Goal: Task Accomplishment & Management: Manage account settings

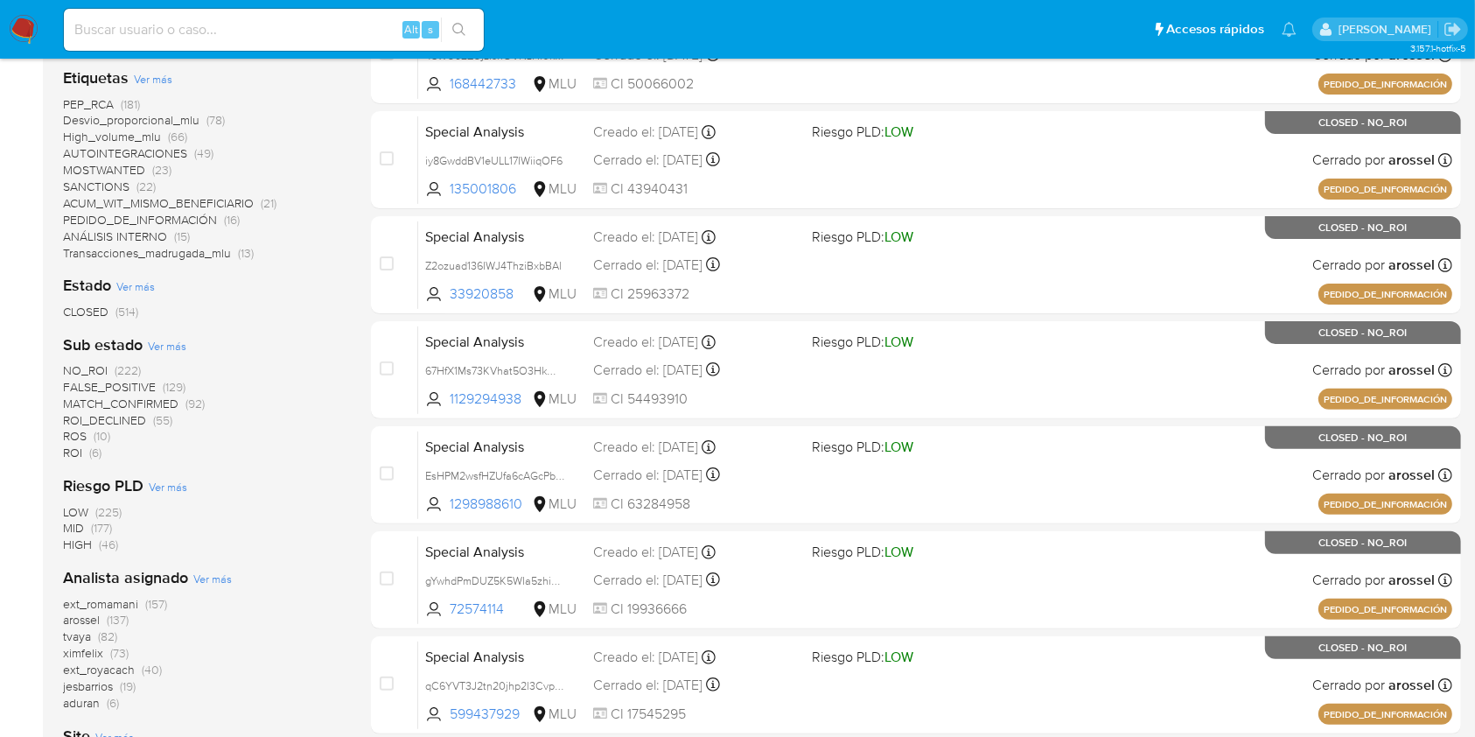
scroll to position [661, 0]
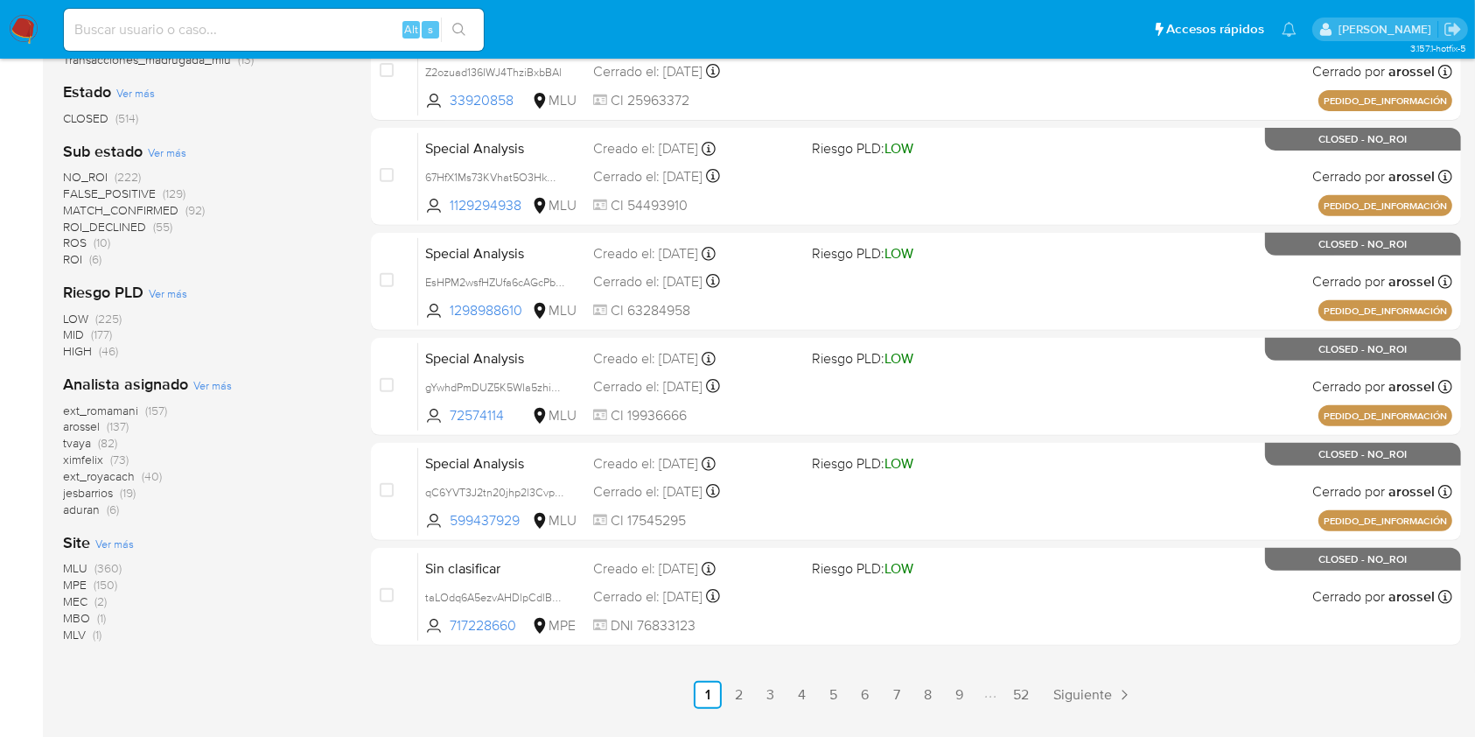
click at [91, 460] on span "ximfelix" at bounding box center [83, 459] width 40 height 17
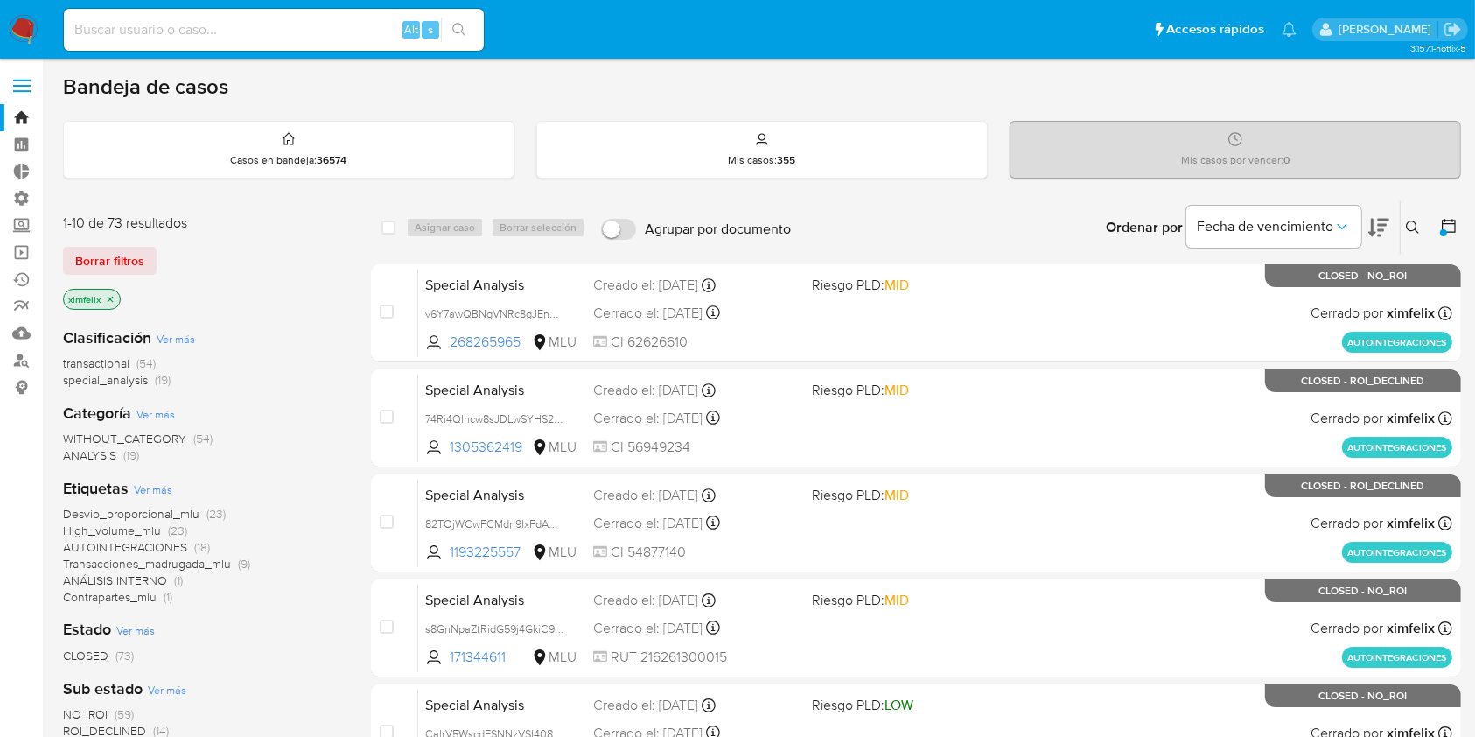
click at [109, 298] on icon "close-filter" at bounding box center [111, 299] width 6 height 6
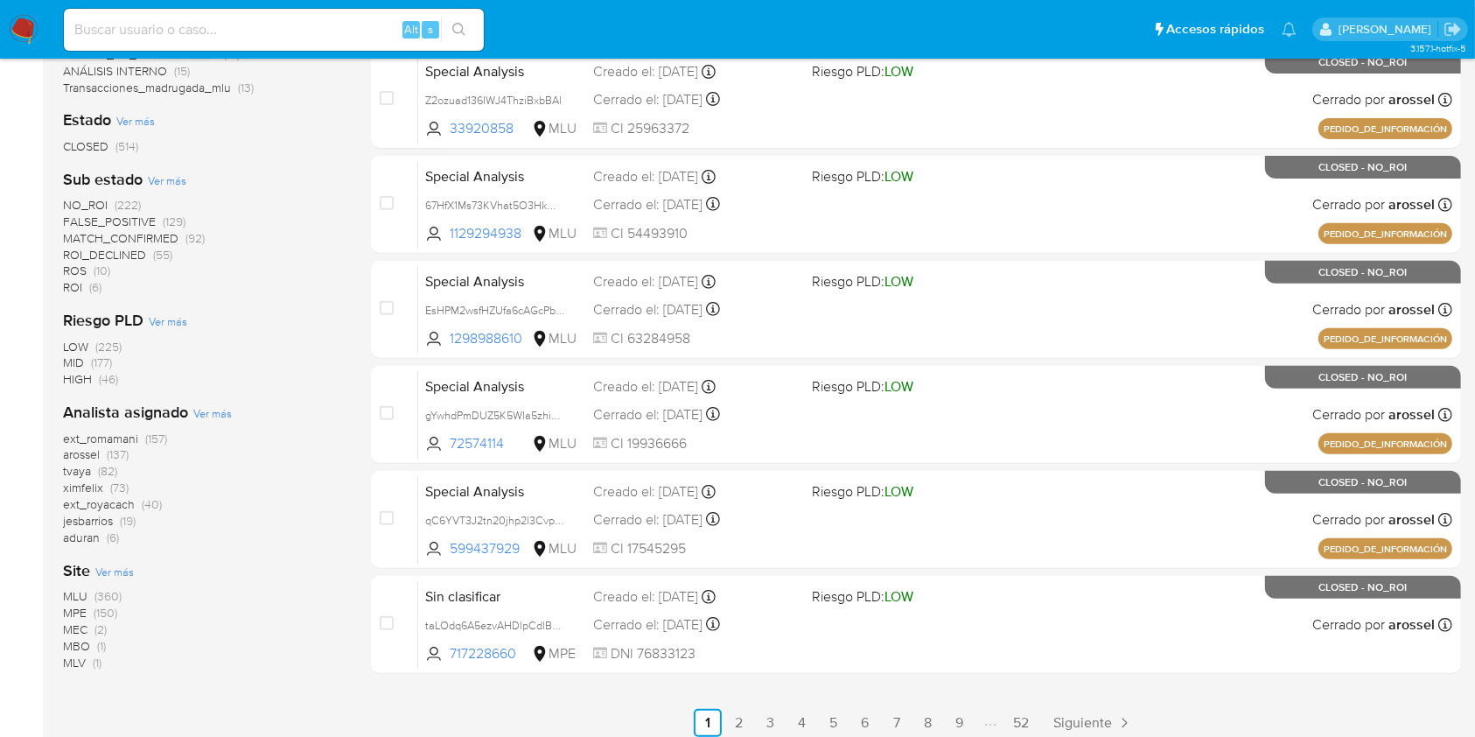
scroll to position [661, 0]
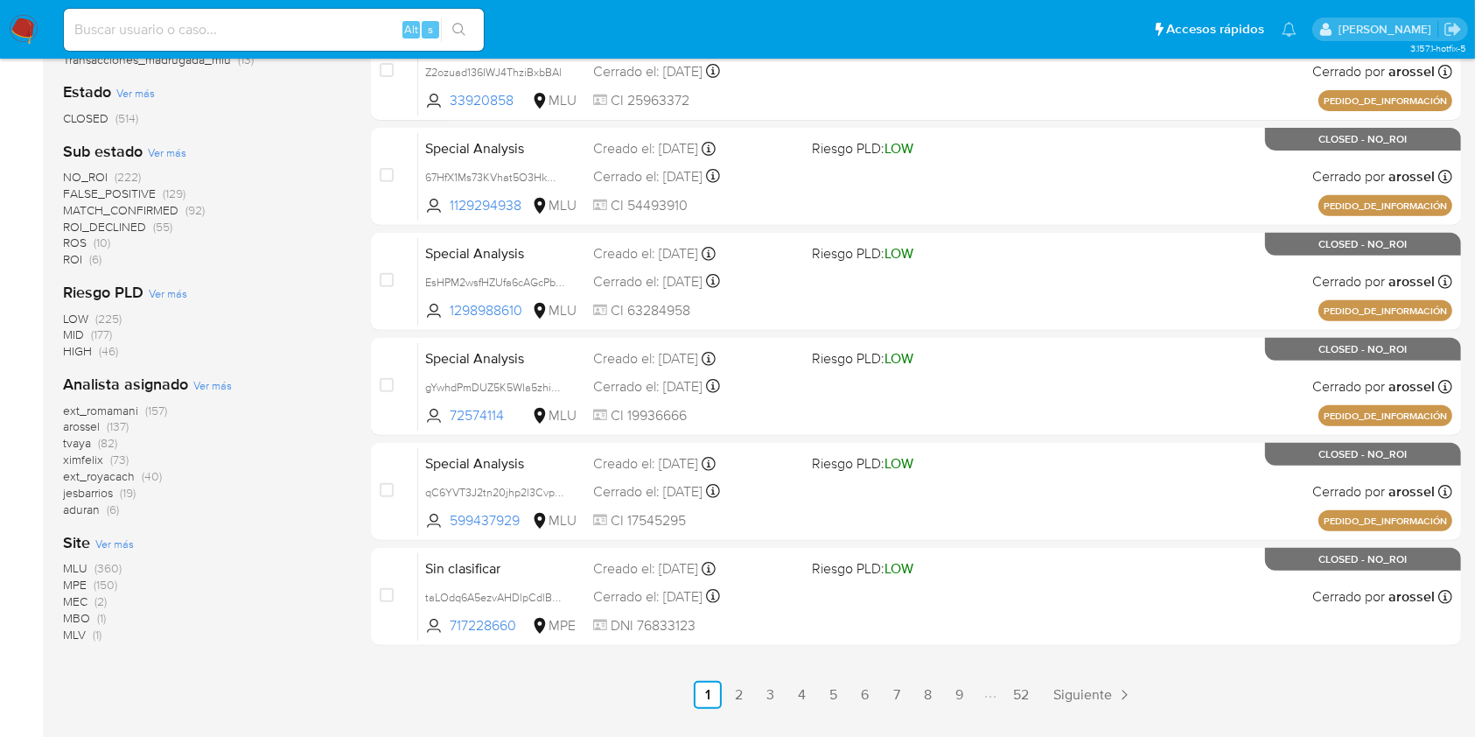
click at [77, 445] on span "tvaya" at bounding box center [77, 442] width 28 height 17
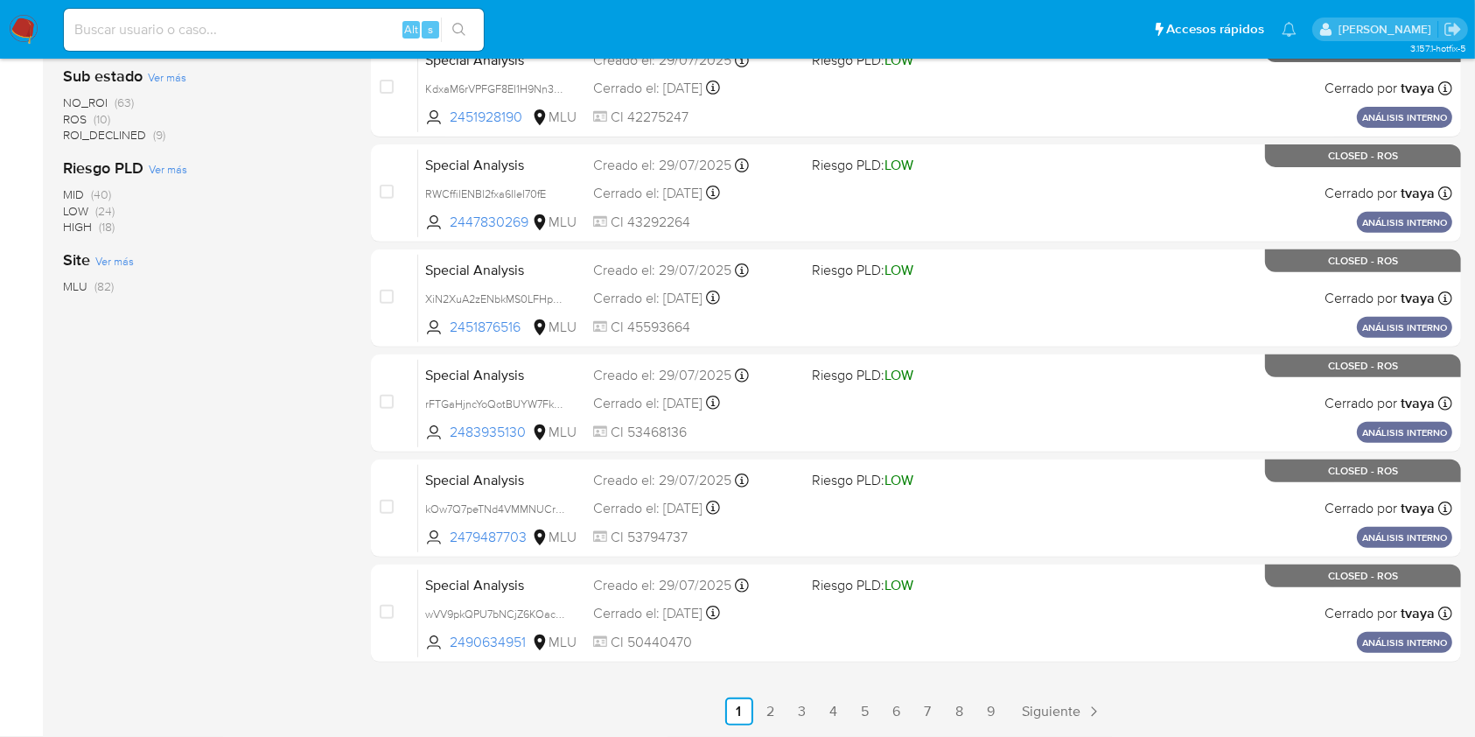
scroll to position [644, 0]
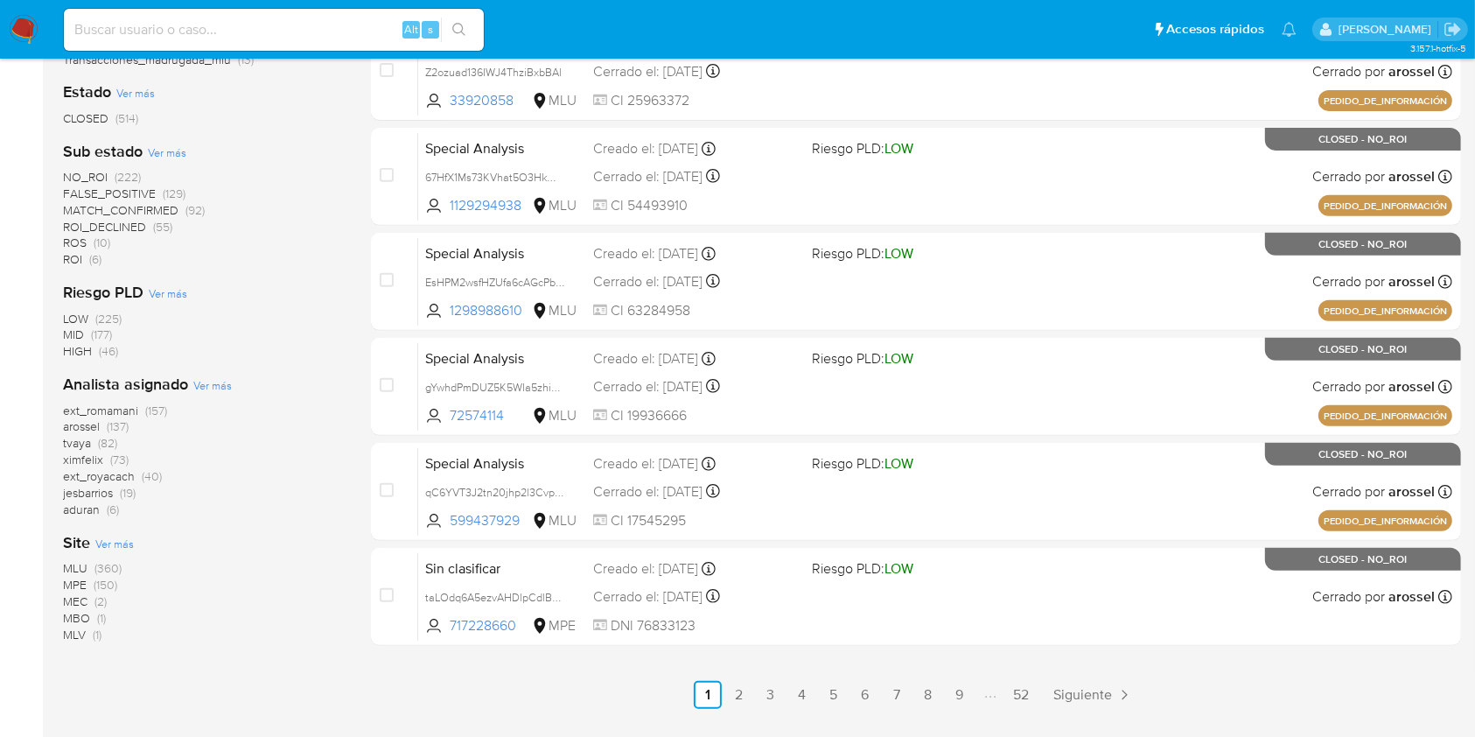
click at [90, 427] on span "arossel" at bounding box center [81, 425] width 37 height 17
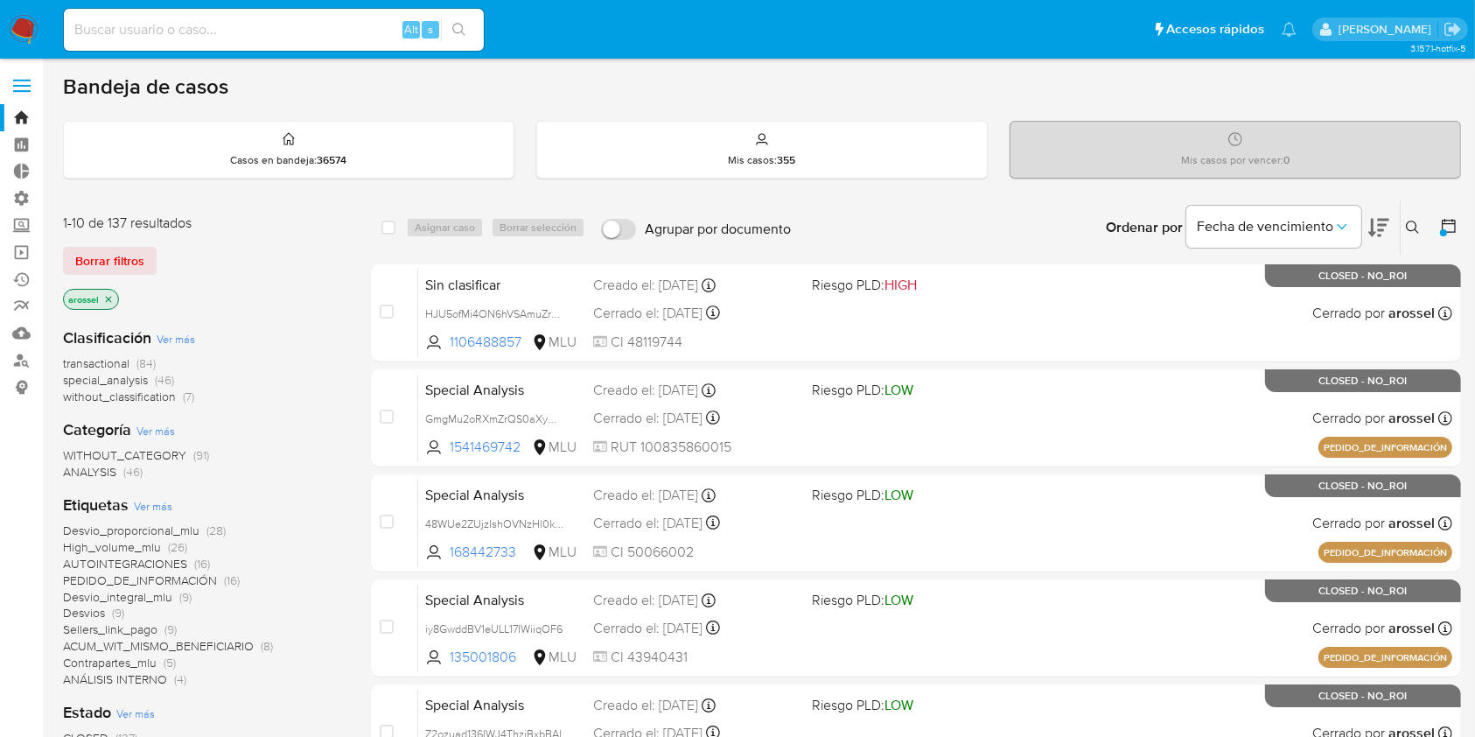
click at [20, 31] on img at bounding box center [24, 30] width 30 height 30
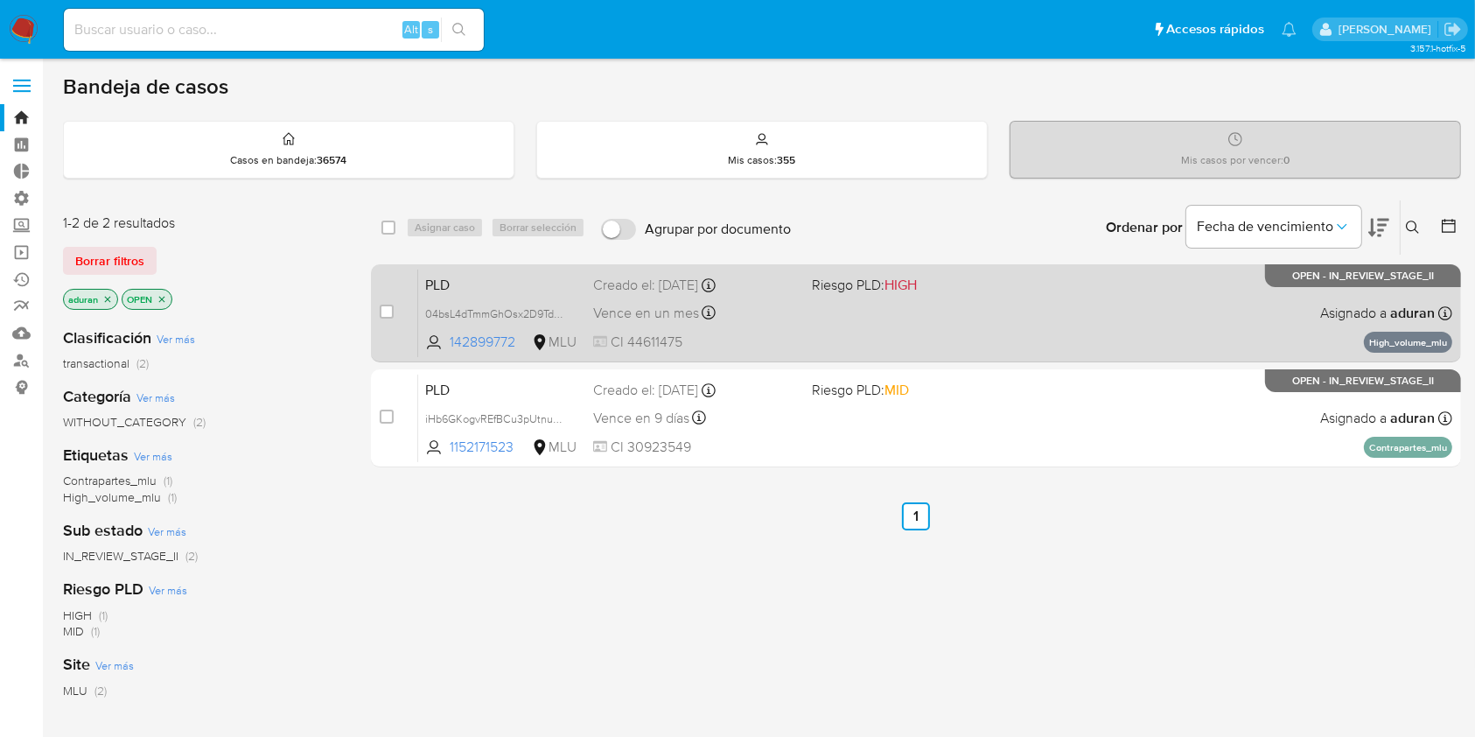
click at [982, 309] on div "PLD 04bsL4dTmmGhOsx2D9Tdi4o2 142899772 MLU Riesgo PLD: HIGH Creado el: [DATE] C…" at bounding box center [935, 313] width 1034 height 88
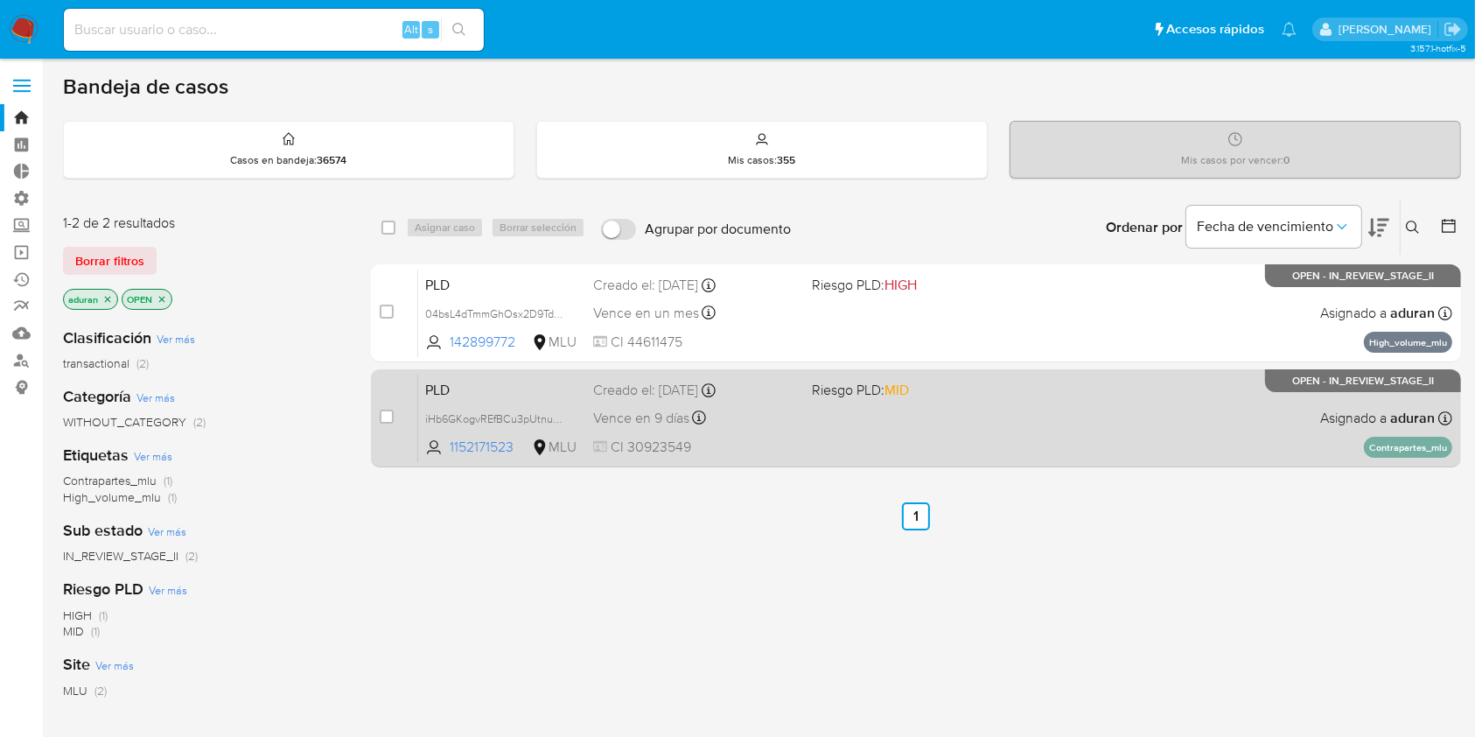
click at [973, 408] on div "PLD iHb6GKogvREfBCu3pUtnucqF 1152171523 MLU Riesgo PLD: MID Creado el: [DATE] C…" at bounding box center [935, 418] width 1034 height 88
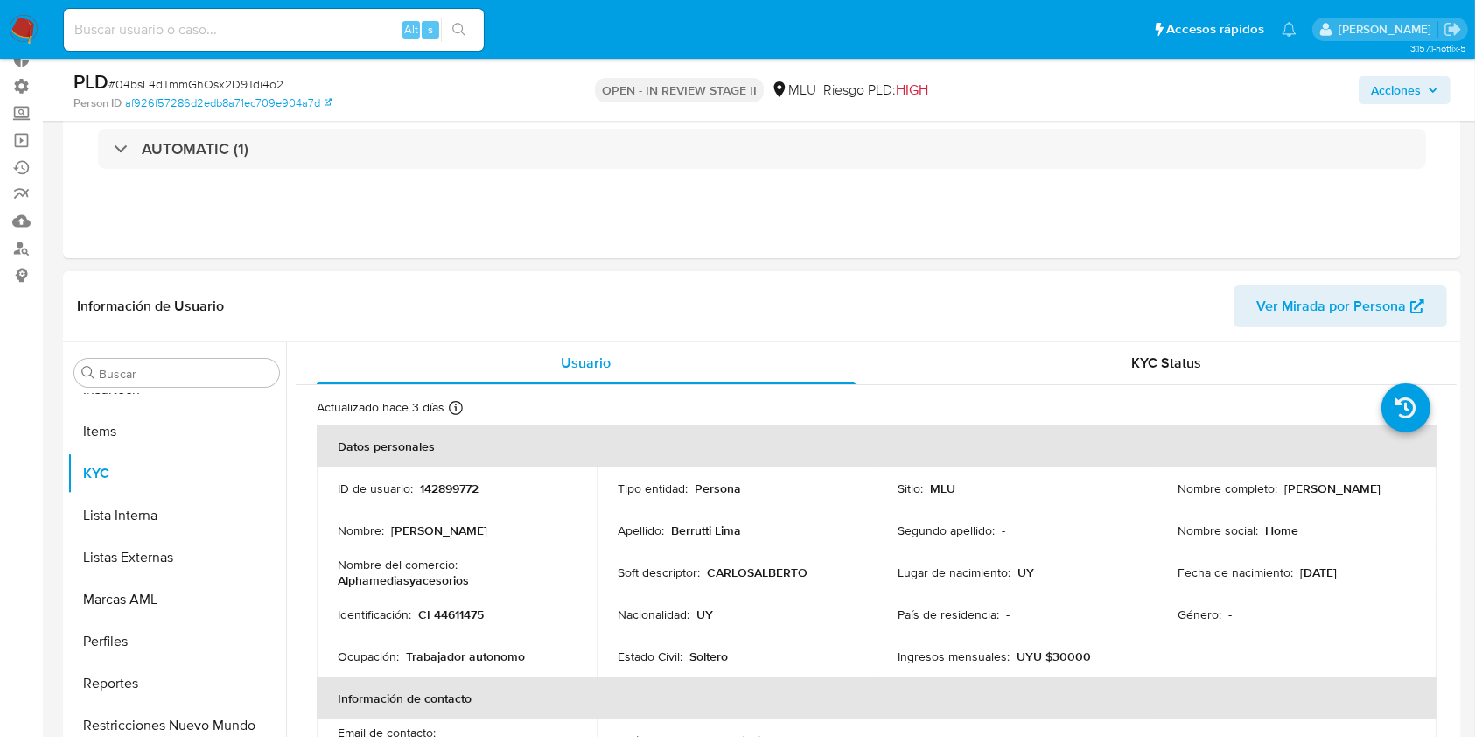
scroll to position [116, 0]
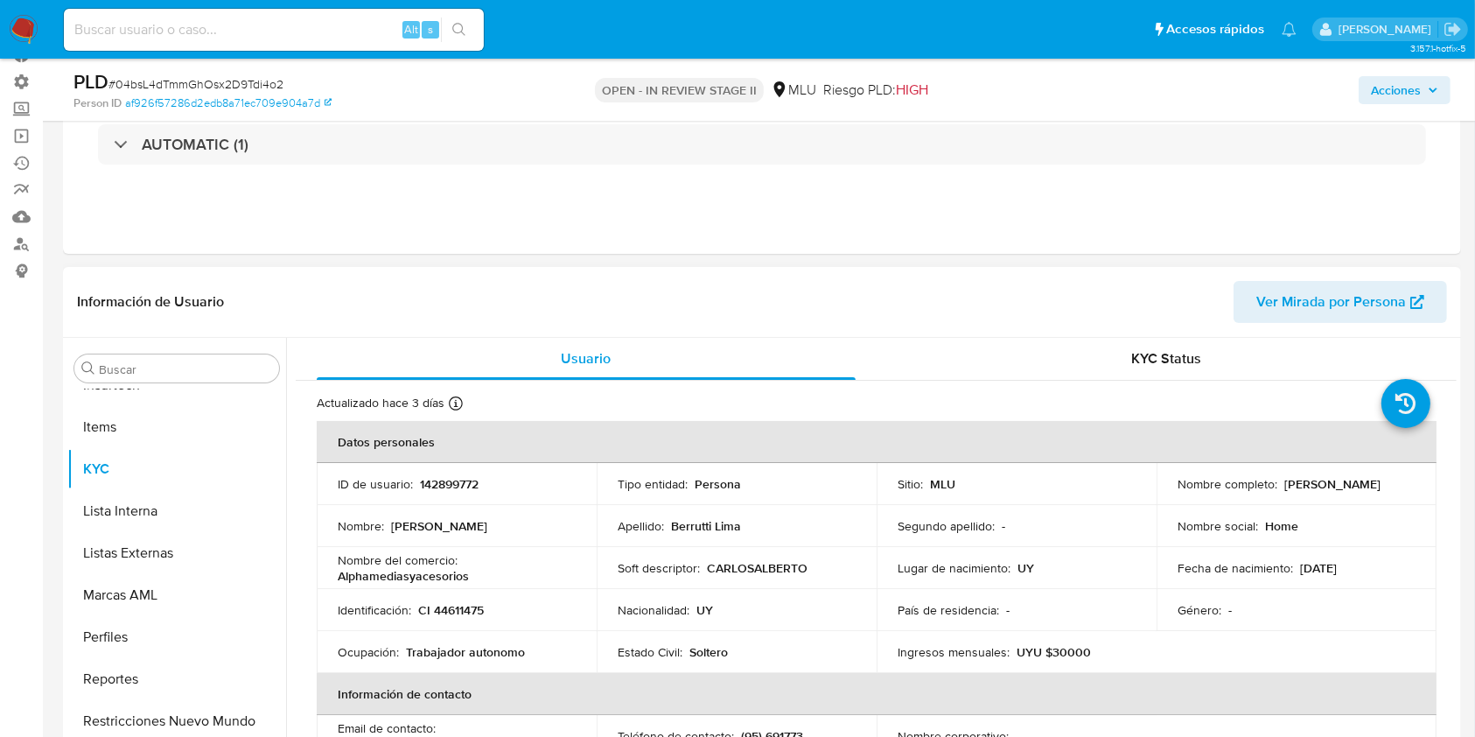
select select "10"
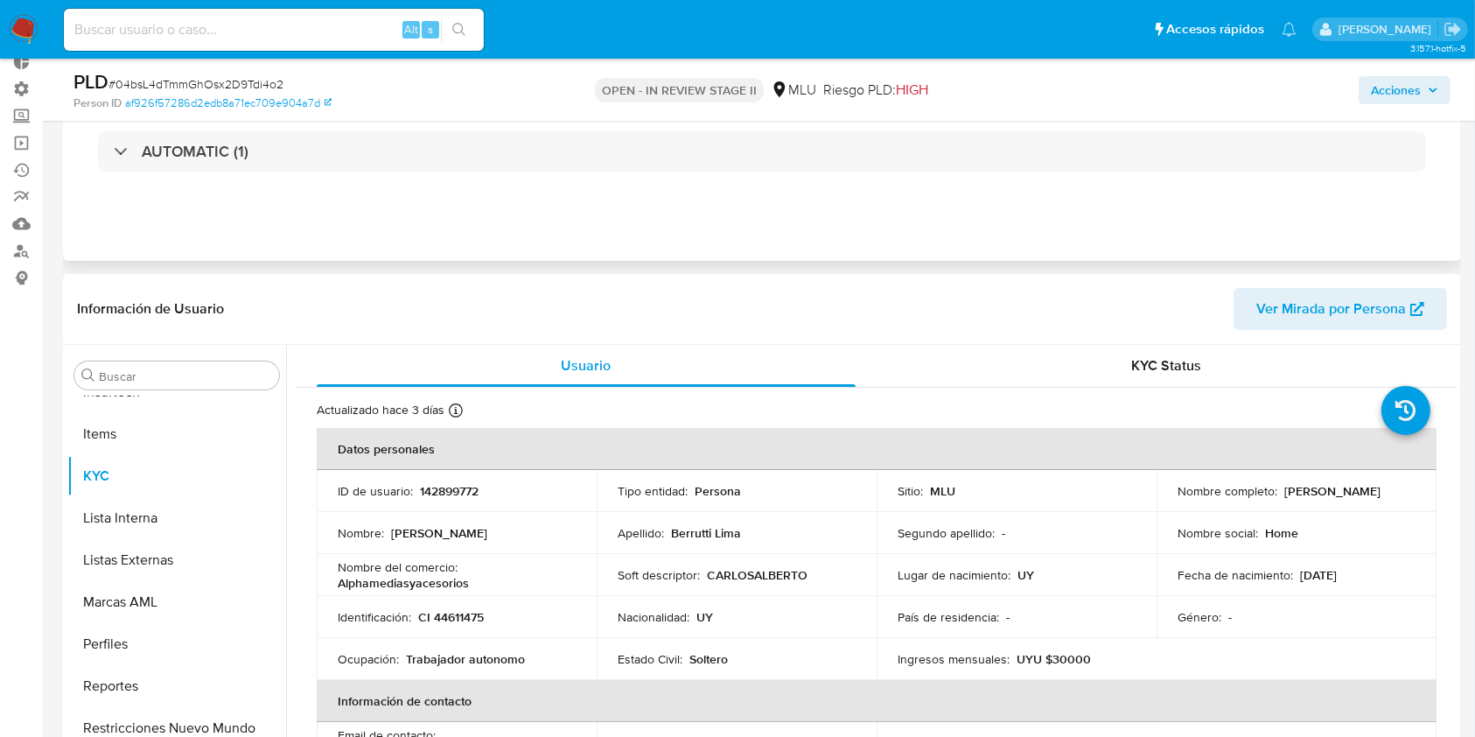
scroll to position [0, 0]
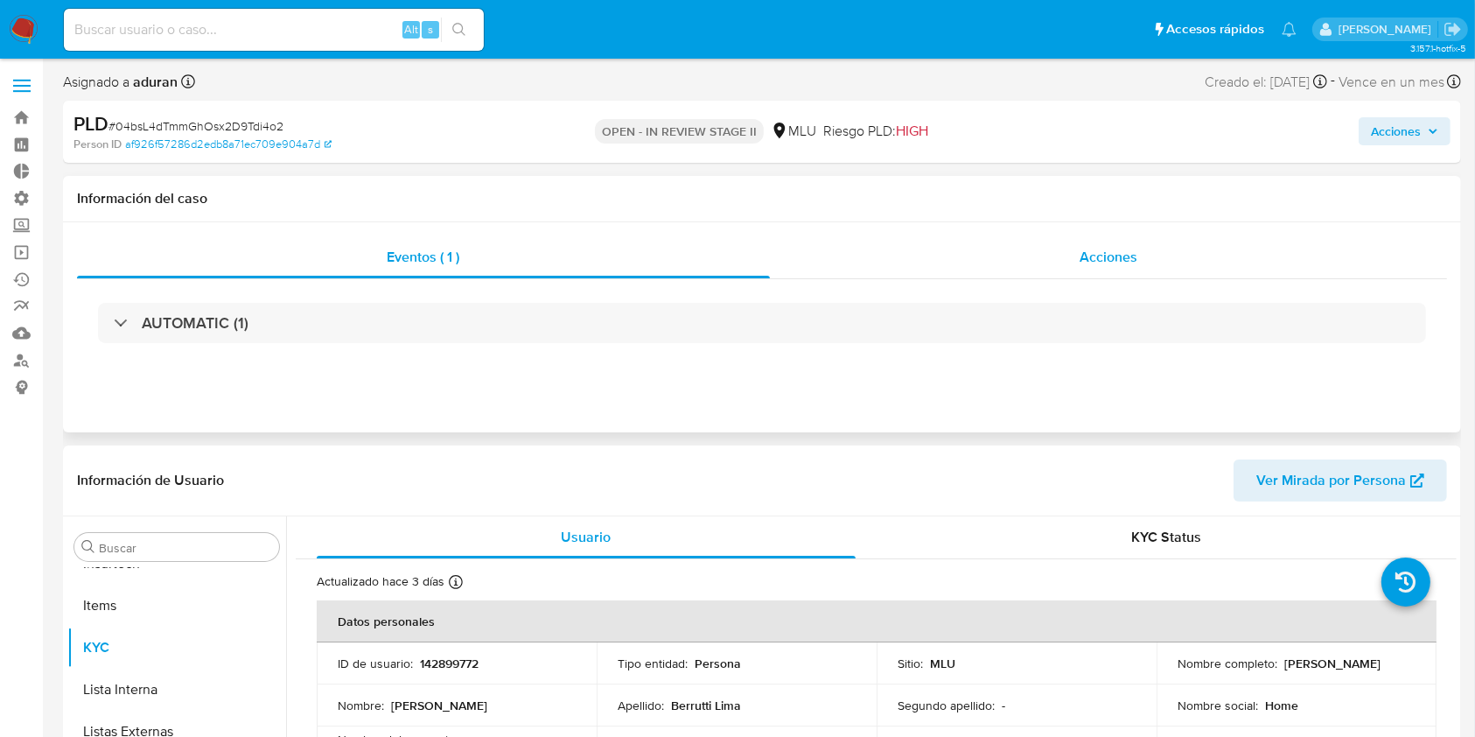
drag, startPoint x: 1113, startPoint y: 284, endPoint x: 1112, endPoint y: 265, distance: 19.3
click at [1112, 280] on div "AUTOMATIC (1)" at bounding box center [762, 322] width 1370 height 87
click at [1112, 265] on span "Acciones" at bounding box center [1108, 257] width 58 height 20
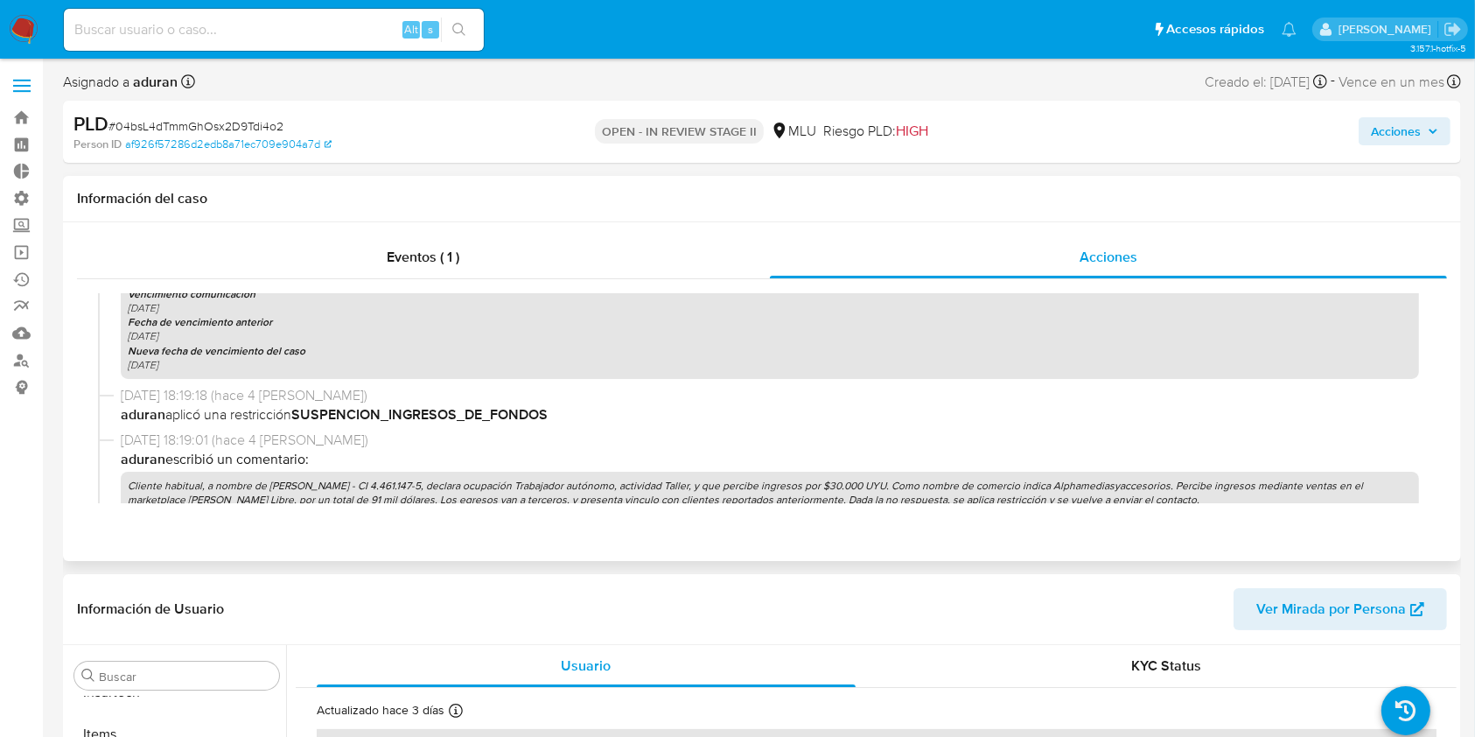
scroll to position [700, 0]
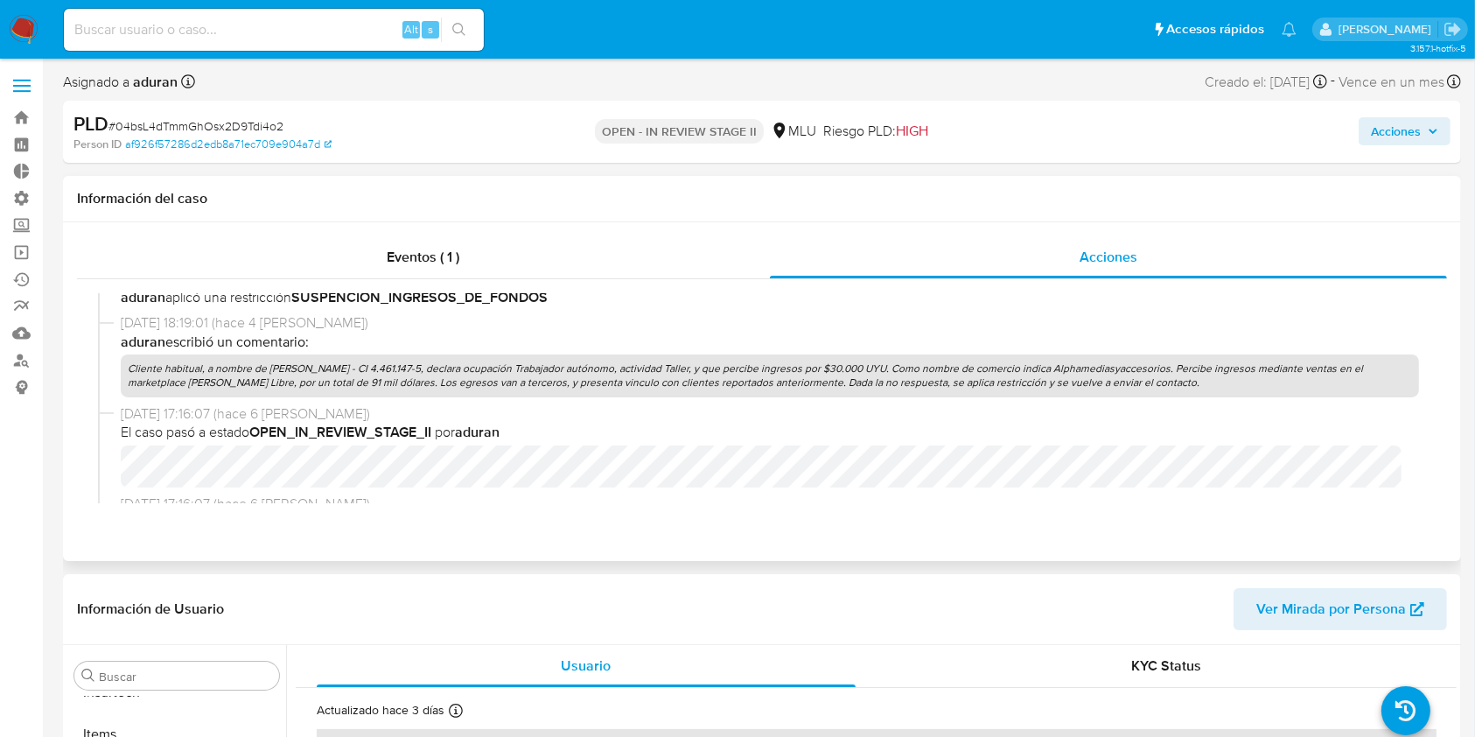
drag, startPoint x: 1183, startPoint y: 379, endPoint x: 126, endPoint y: 362, distance: 1056.9
click at [126, 362] on p "Cliente habitual, a nombre de Carlos Alberto Berruti Lima - CI 4.461.147-5, dec…" at bounding box center [770, 375] width 1298 height 42
copy p "Cliente habitual, a nombre de Carlos Alberto Berruti Lima - CI 4.461.147-5, dec…"
click at [1422, 136] on span "Acciones" at bounding box center [1404, 131] width 67 height 24
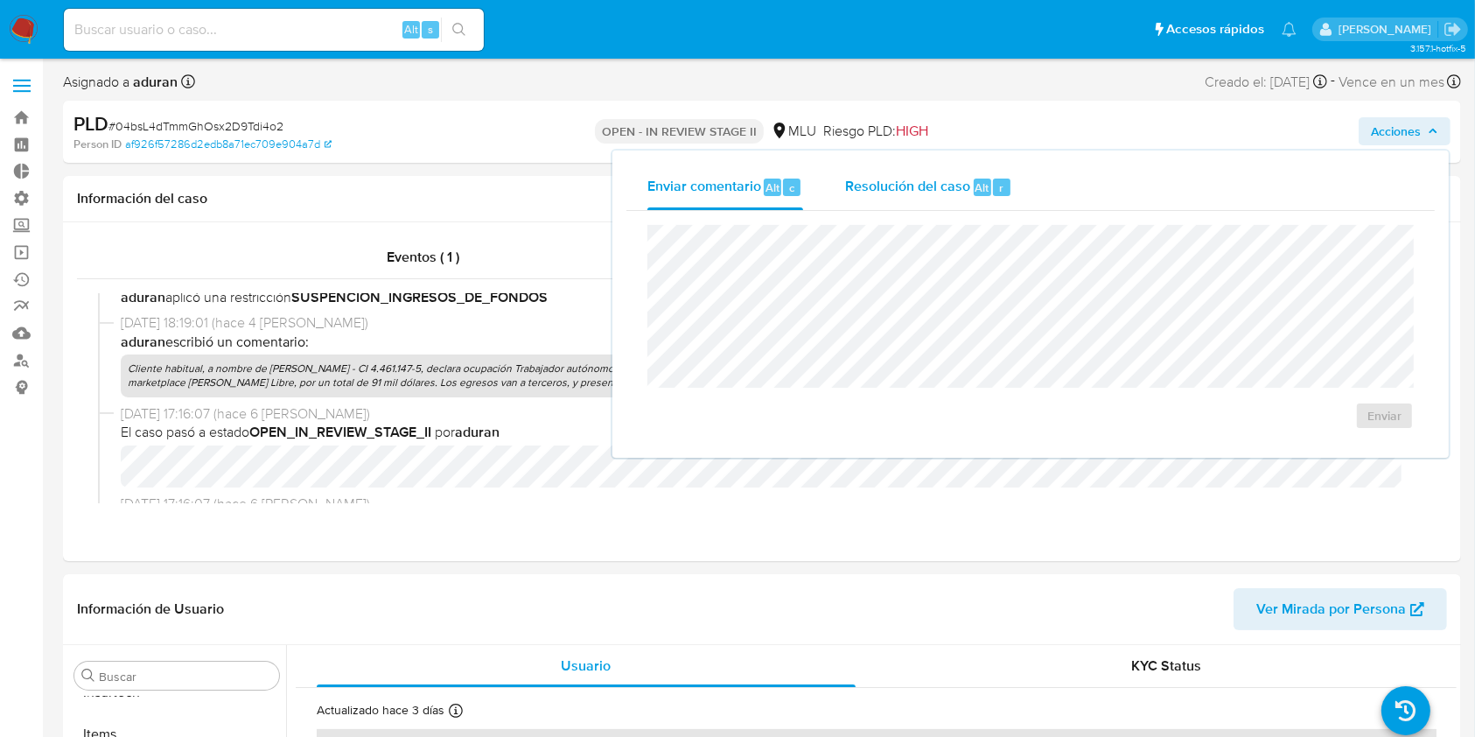
click at [860, 200] on div "Resolución del caso Alt r" at bounding box center [928, 186] width 167 height 45
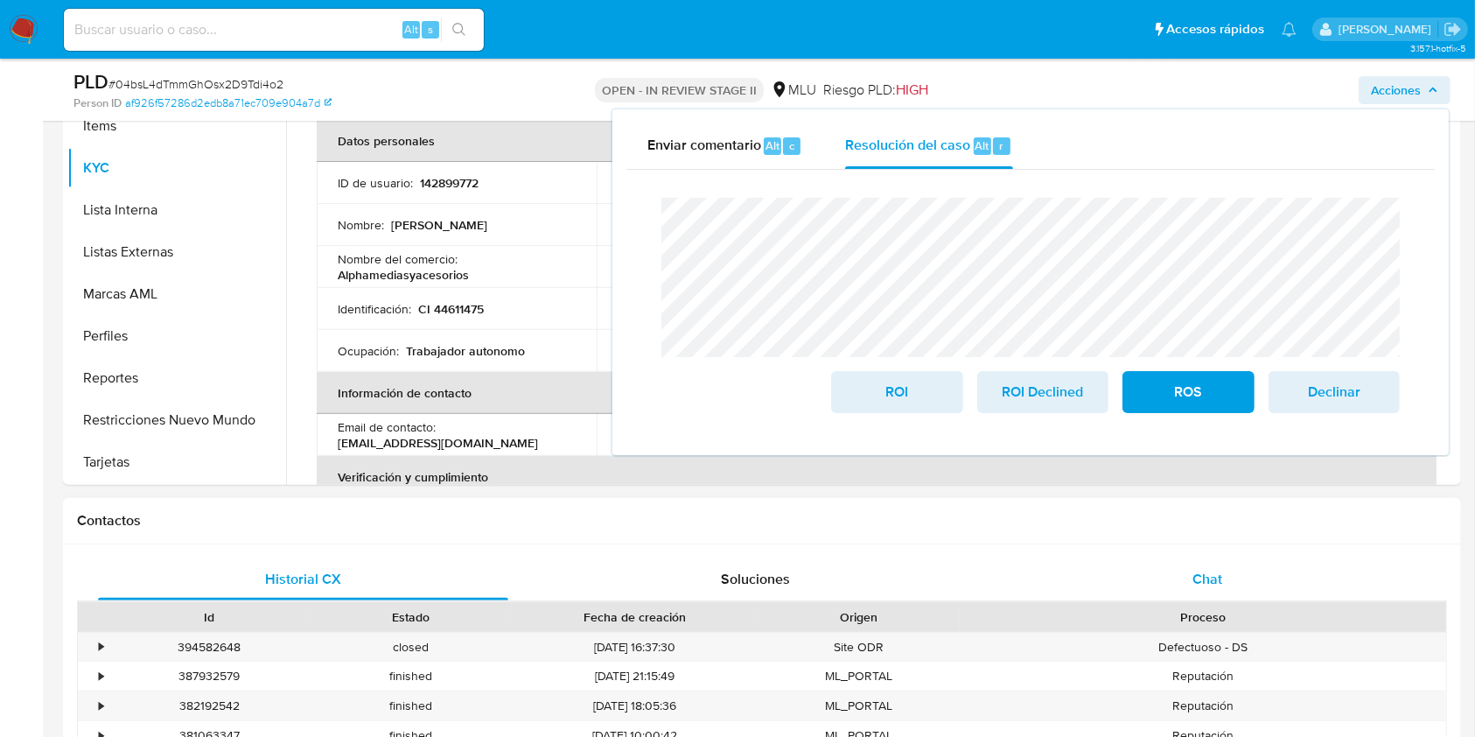
scroll to position [583, 0]
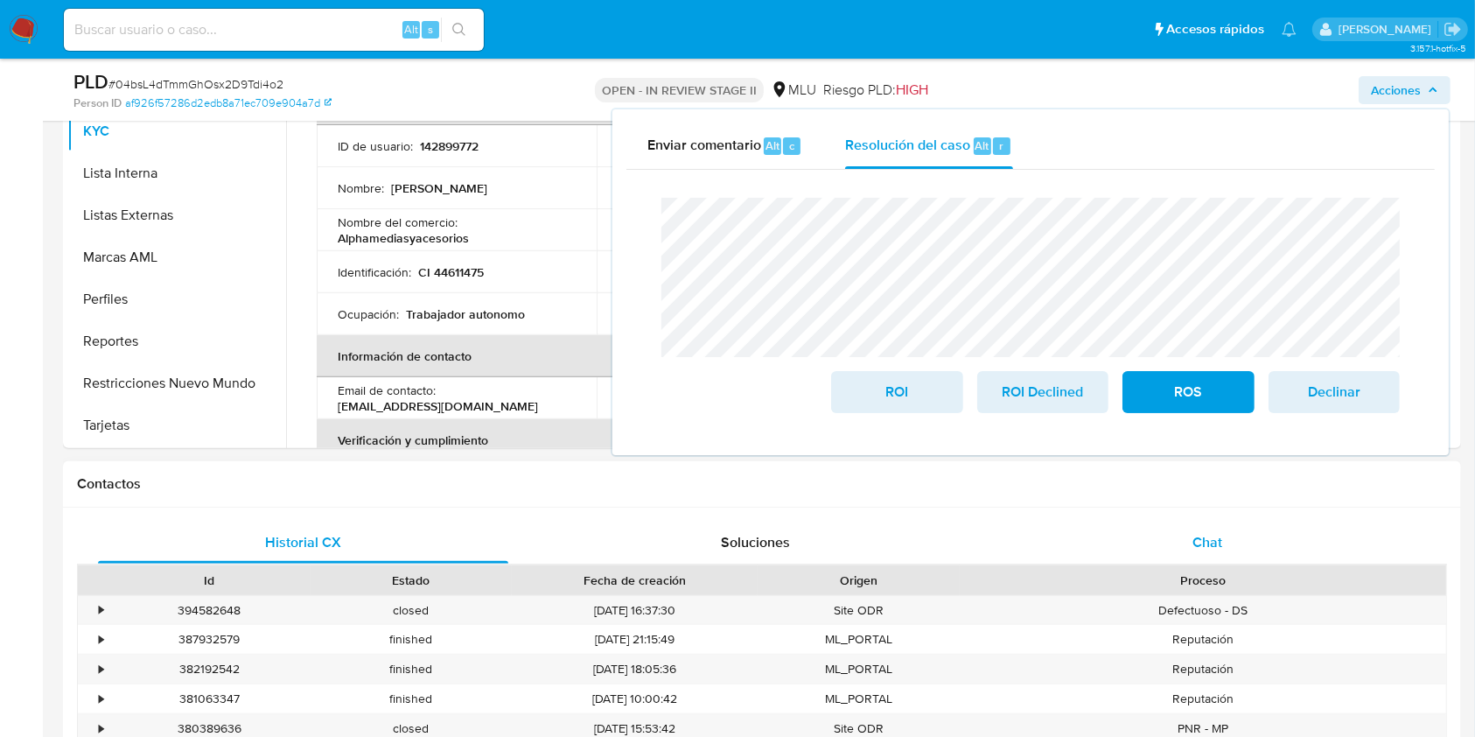
click at [1273, 535] on div "Chat" at bounding box center [1208, 542] width 410 height 42
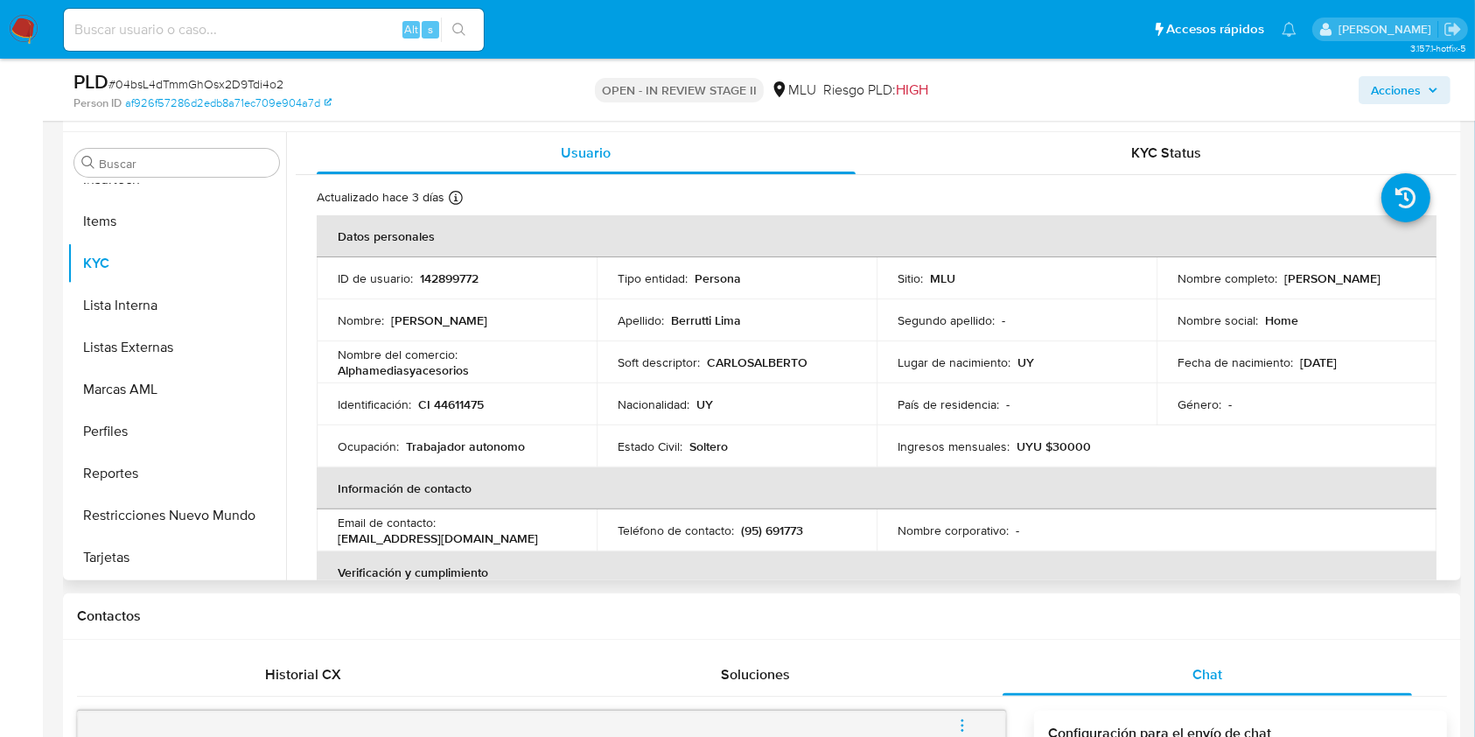
scroll to position [350, 0]
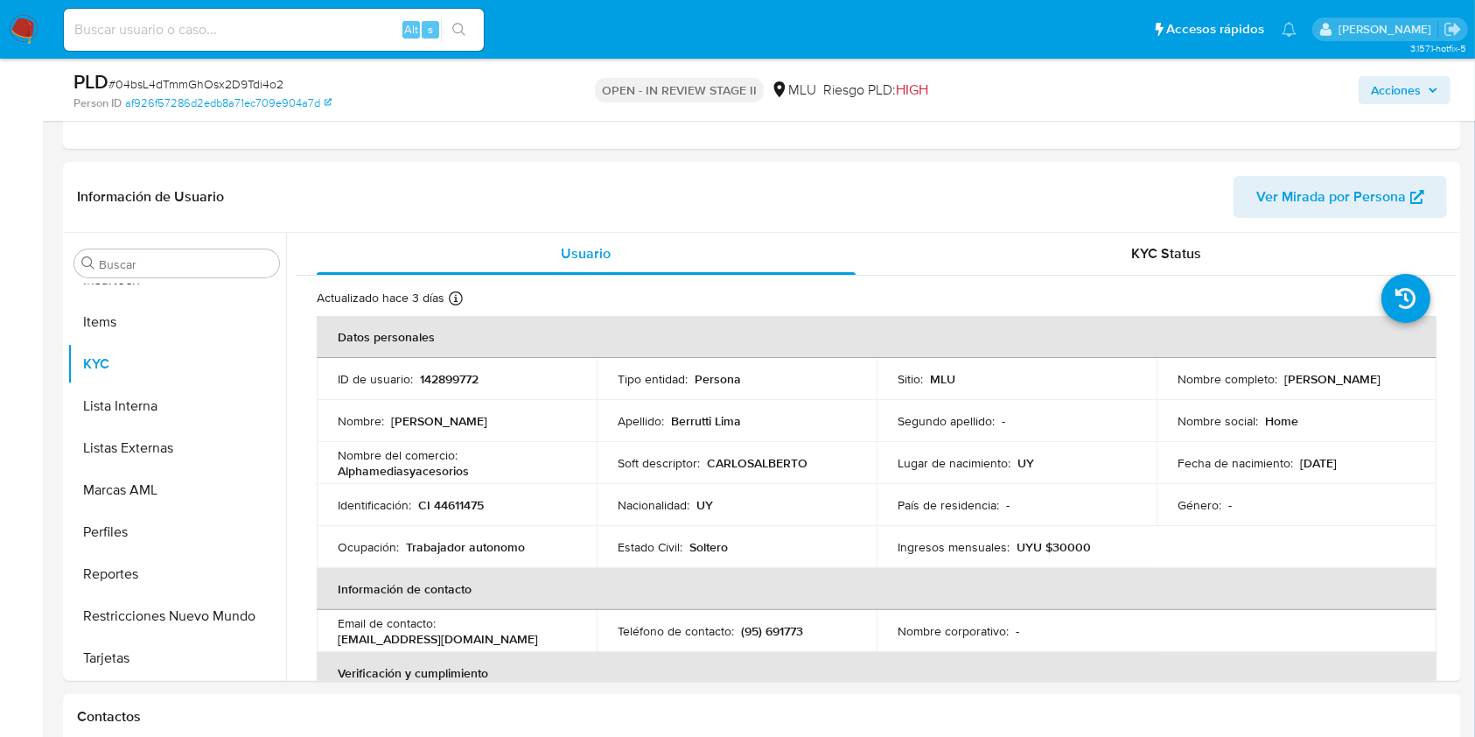
click at [1425, 94] on span "Acciones" at bounding box center [1404, 90] width 67 height 24
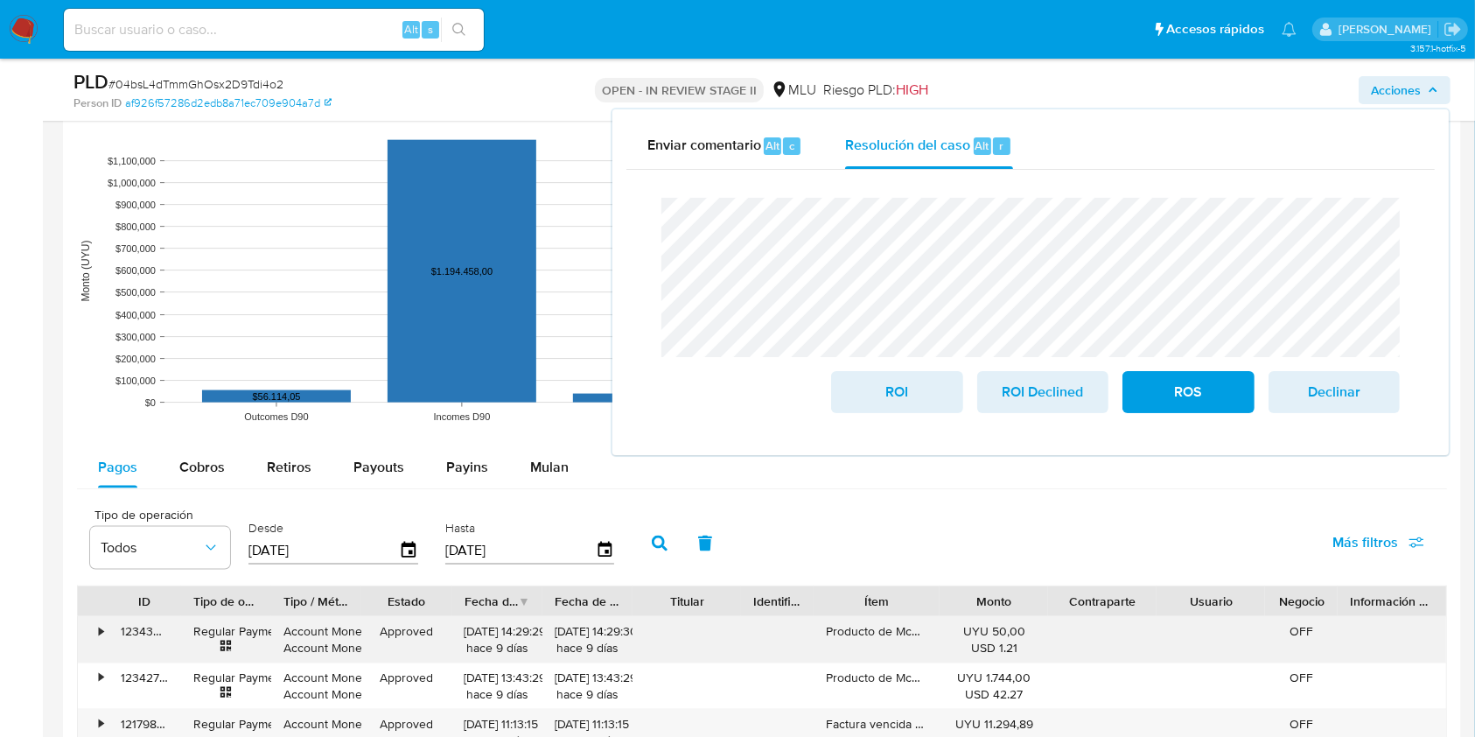
scroll to position [2216, 0]
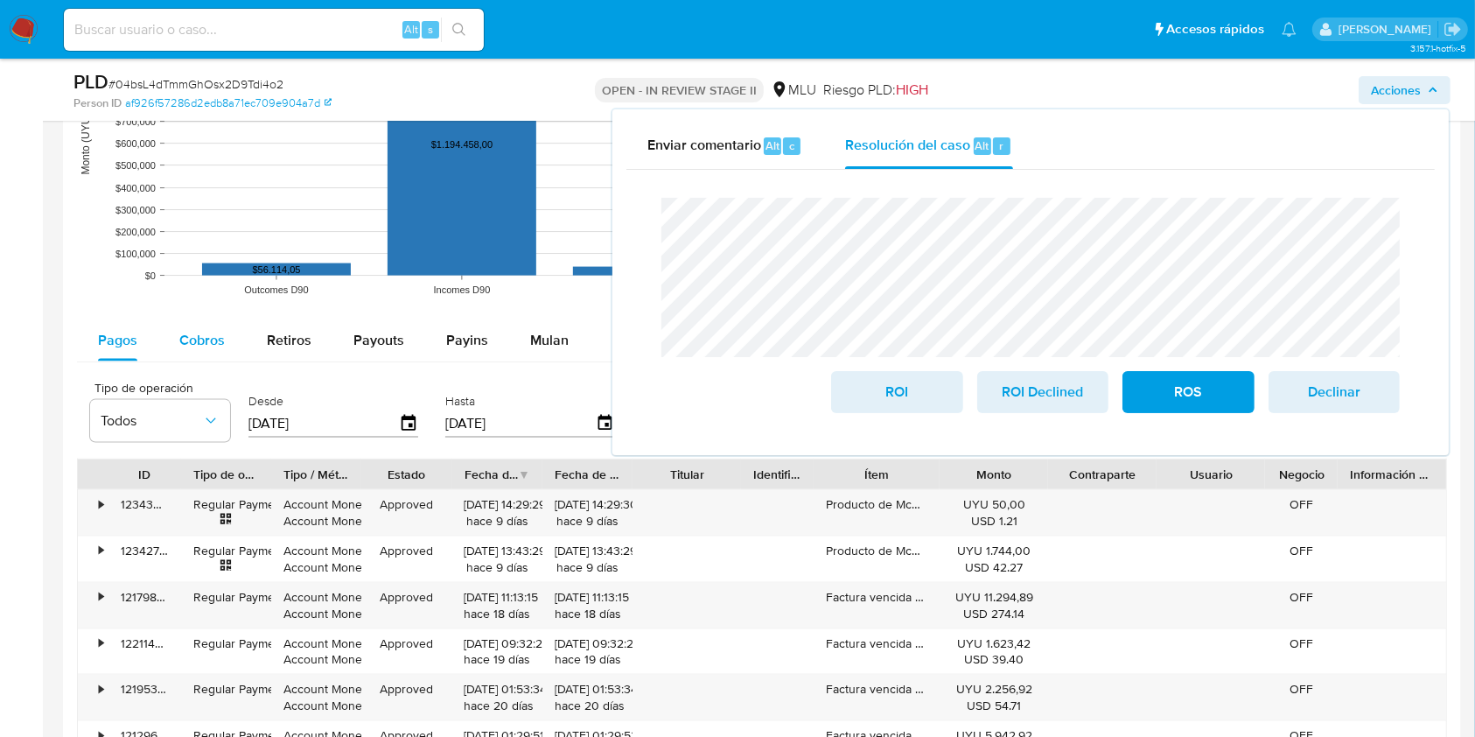
click at [206, 348] on span "Cobros" at bounding box center [201, 340] width 45 height 20
select select "10"
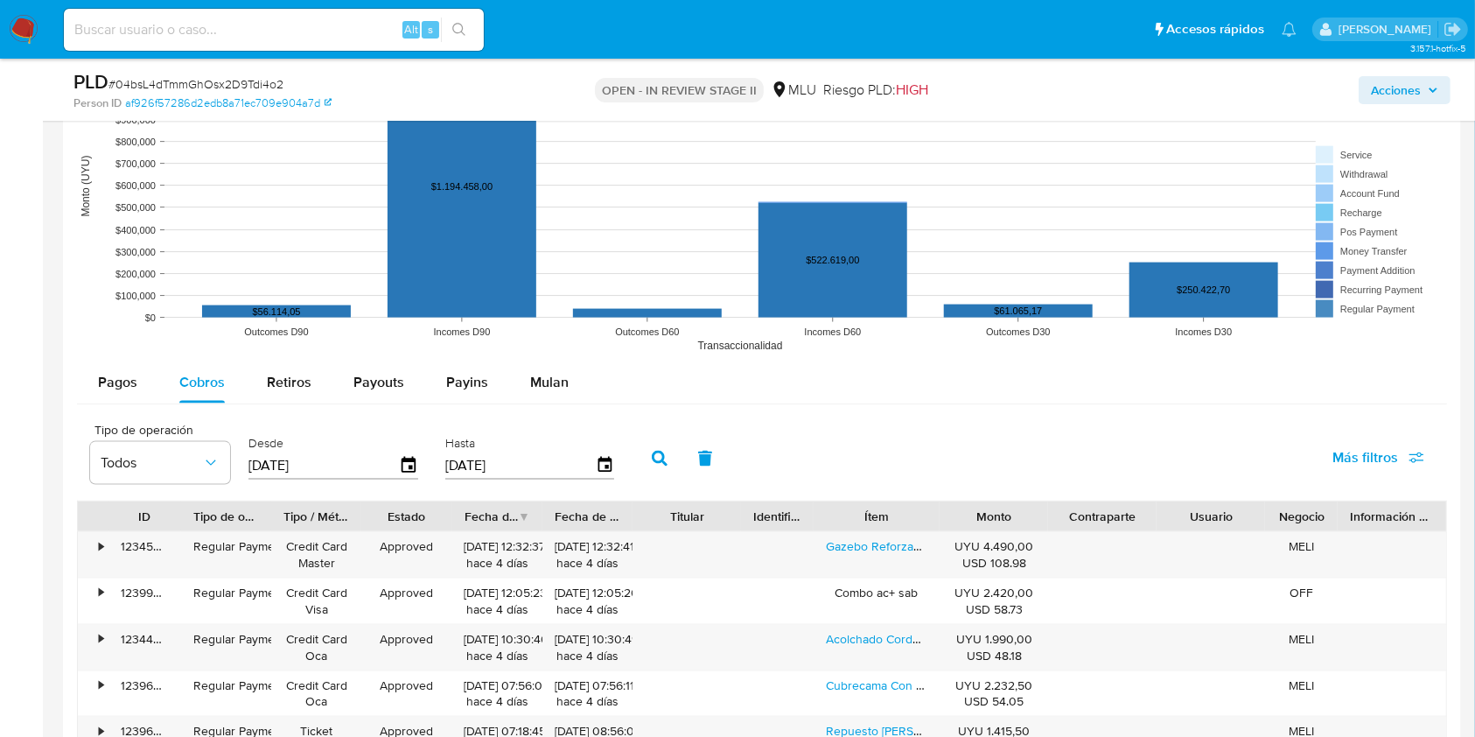
scroll to position [2449, 0]
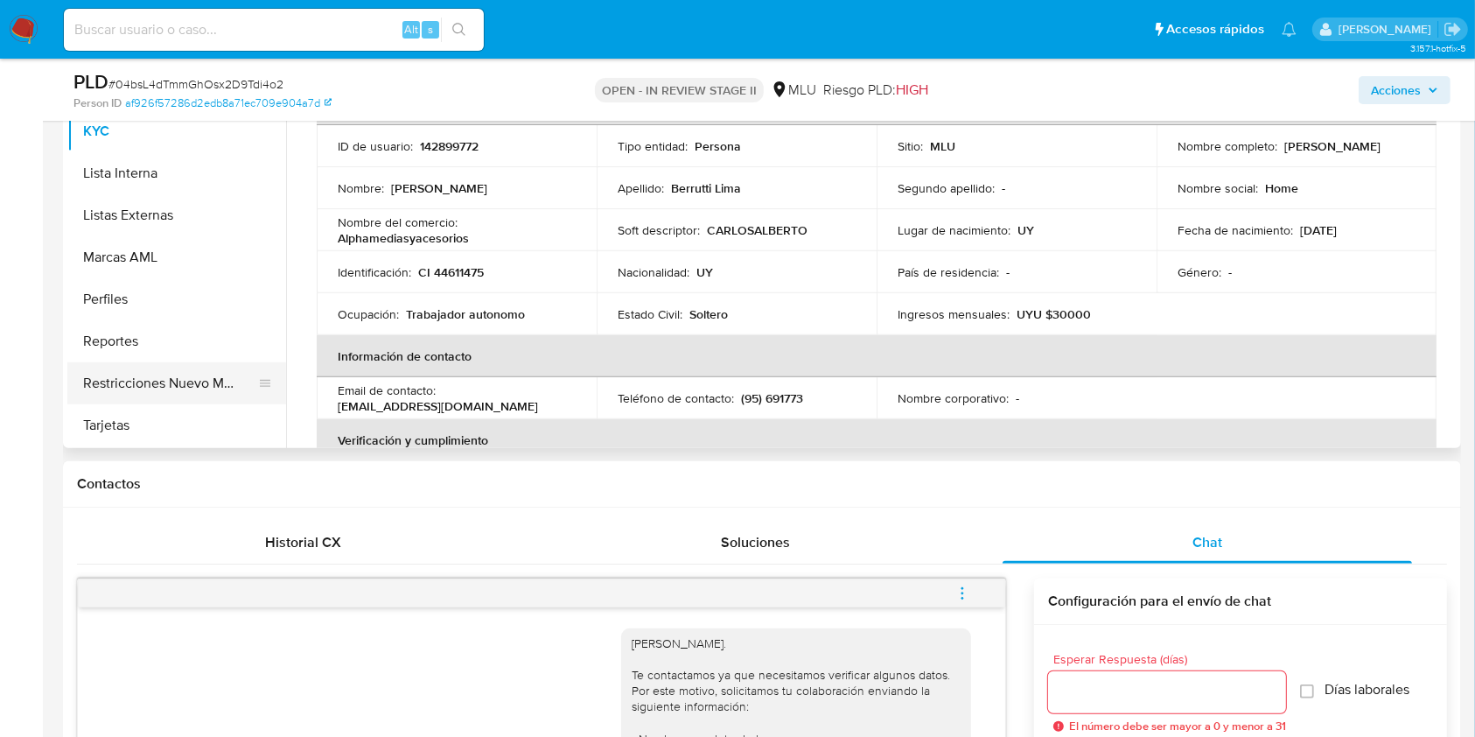
click at [192, 389] on button "Restricciones Nuevo Mundo" at bounding box center [169, 383] width 205 height 42
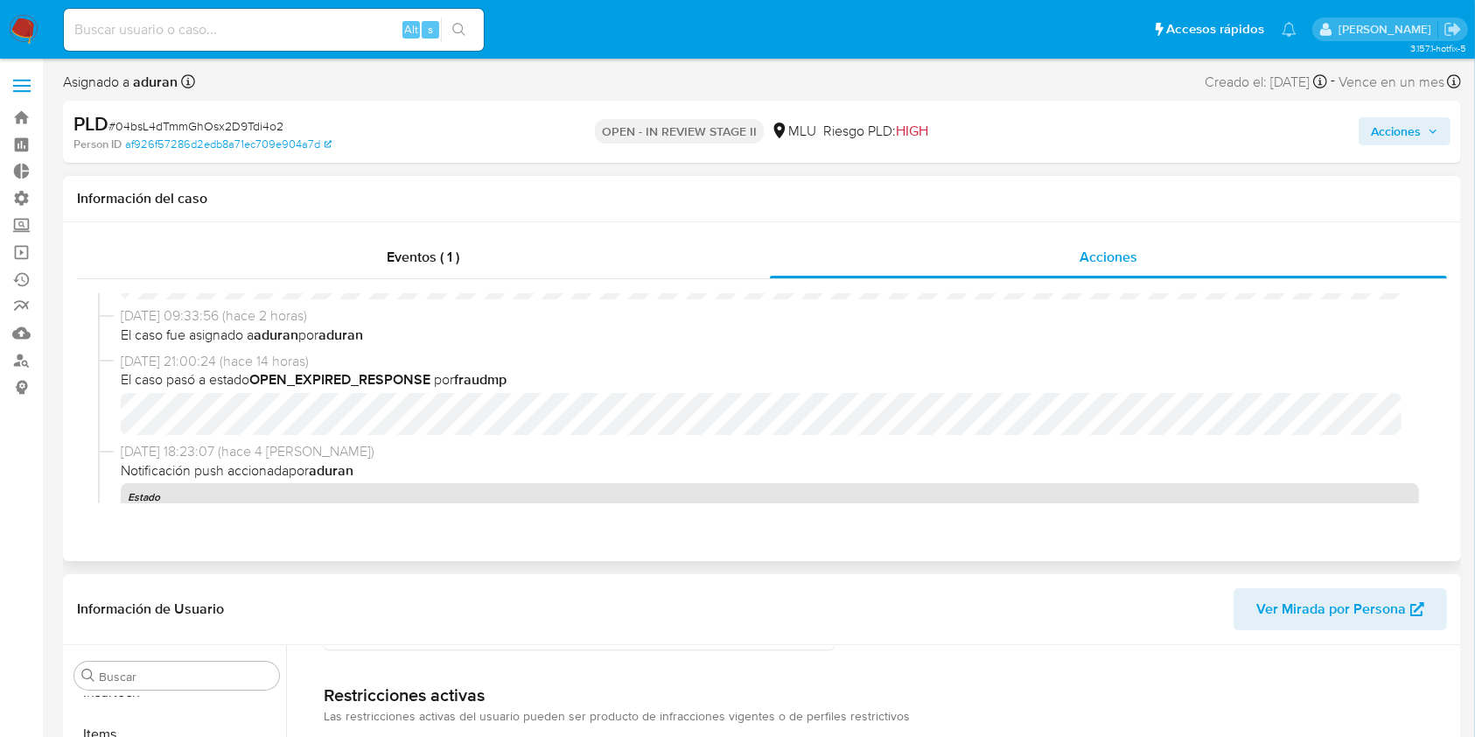
scroll to position [0, 0]
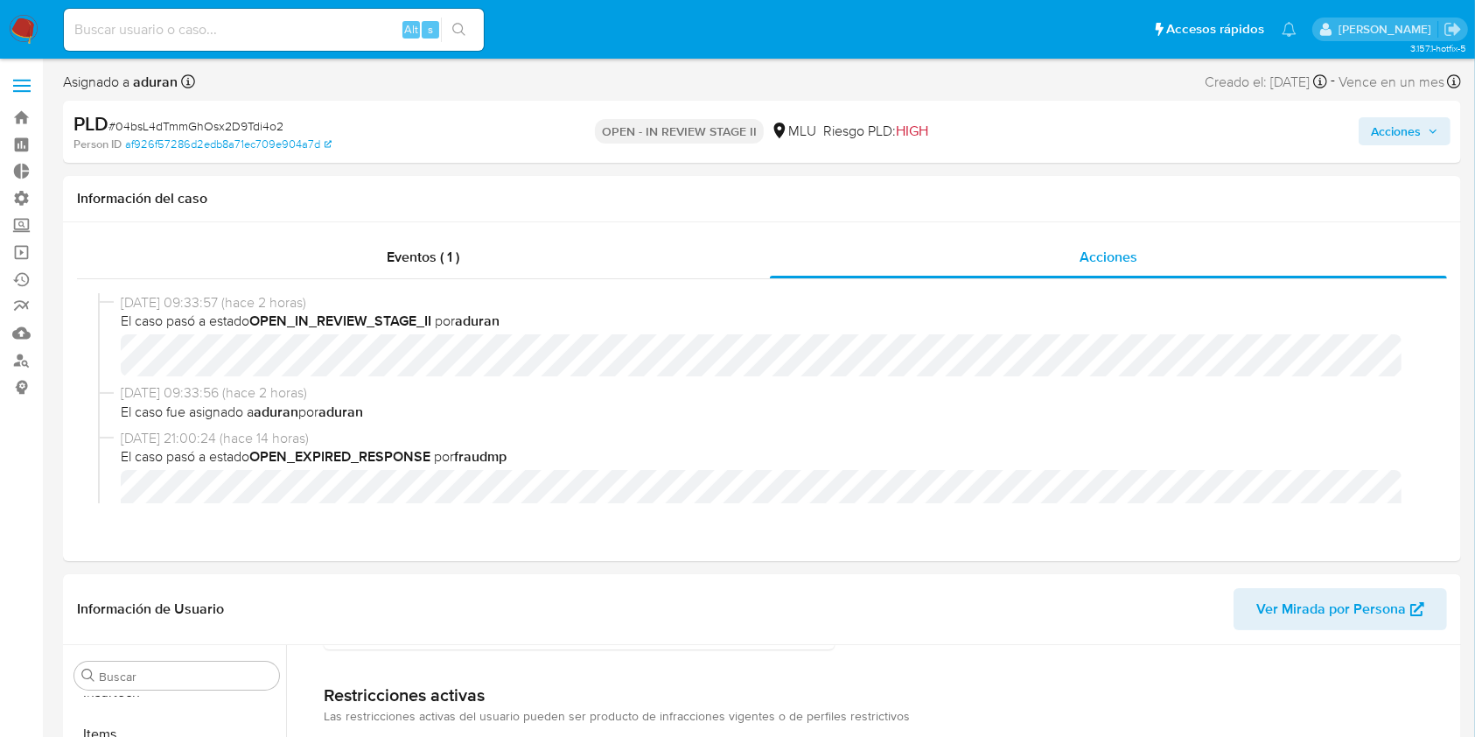
click at [1399, 137] on span "Acciones" at bounding box center [1396, 131] width 50 height 28
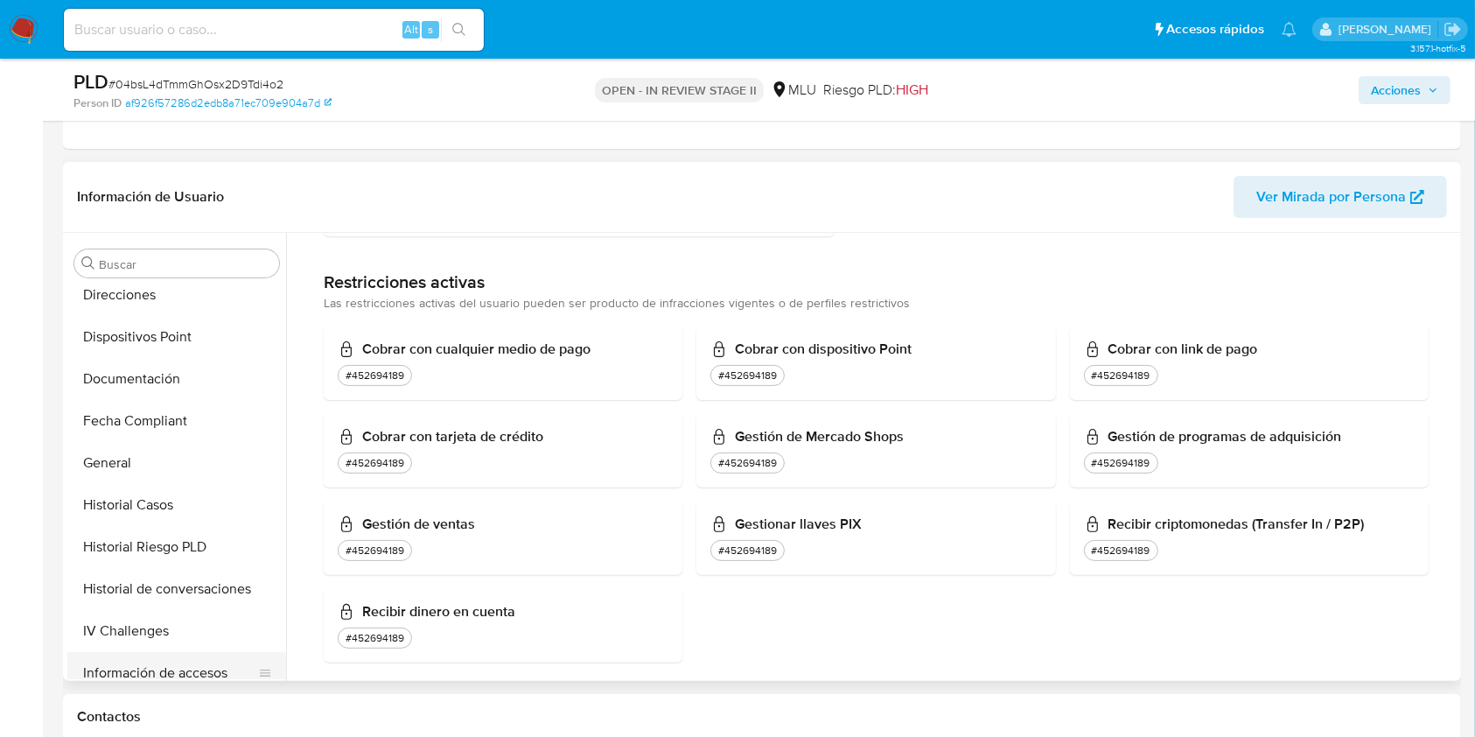
scroll to position [431, 0]
click at [192, 460] on button "Historial Riesgo PLD" at bounding box center [169, 462] width 205 height 42
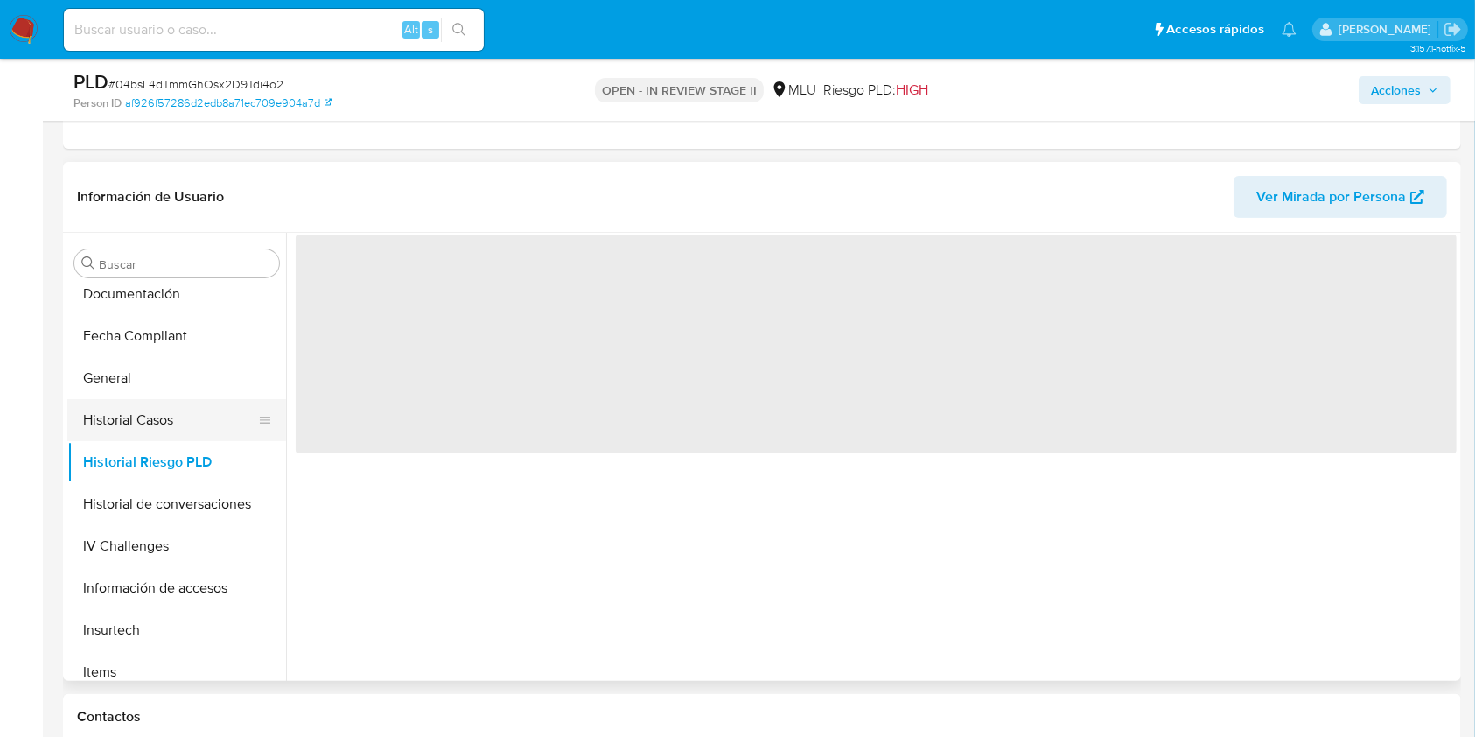
scroll to position [0, 0]
click at [179, 435] on button "Historial Casos" at bounding box center [169, 420] width 205 height 42
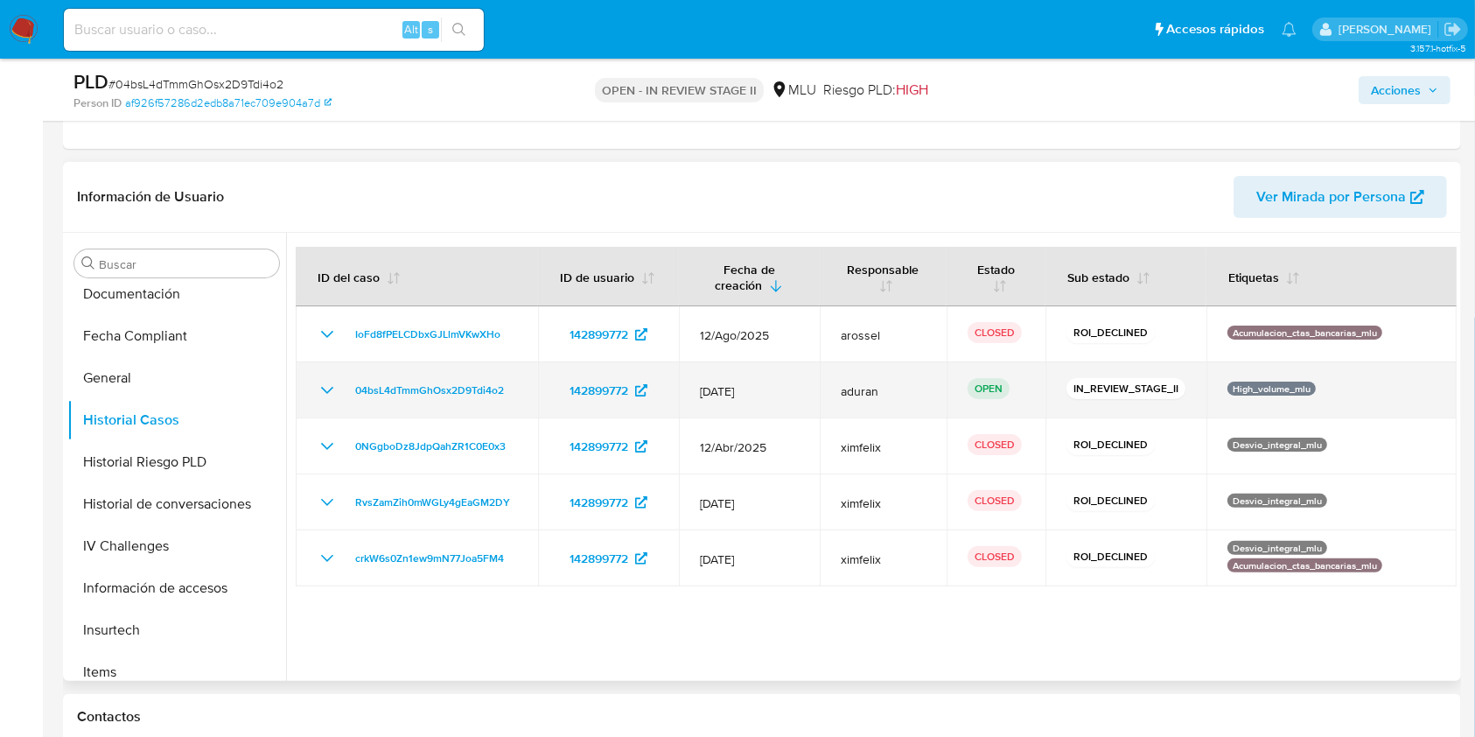
drag, startPoint x: 1186, startPoint y: 391, endPoint x: 1050, endPoint y: 402, distance: 136.9
click at [1050, 402] on td "IN_REVIEW_STAGE_II" at bounding box center [1125, 390] width 161 height 56
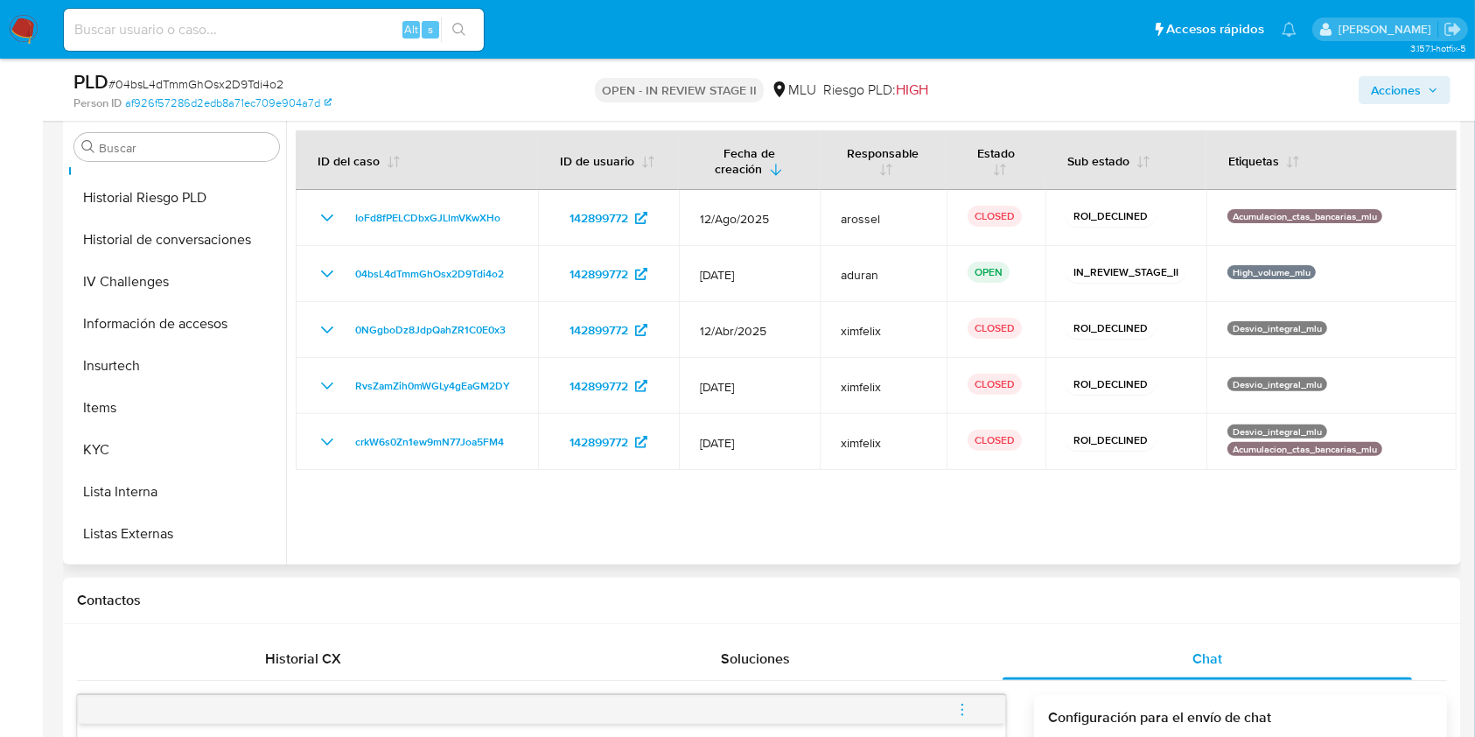
scroll to position [781, 0]
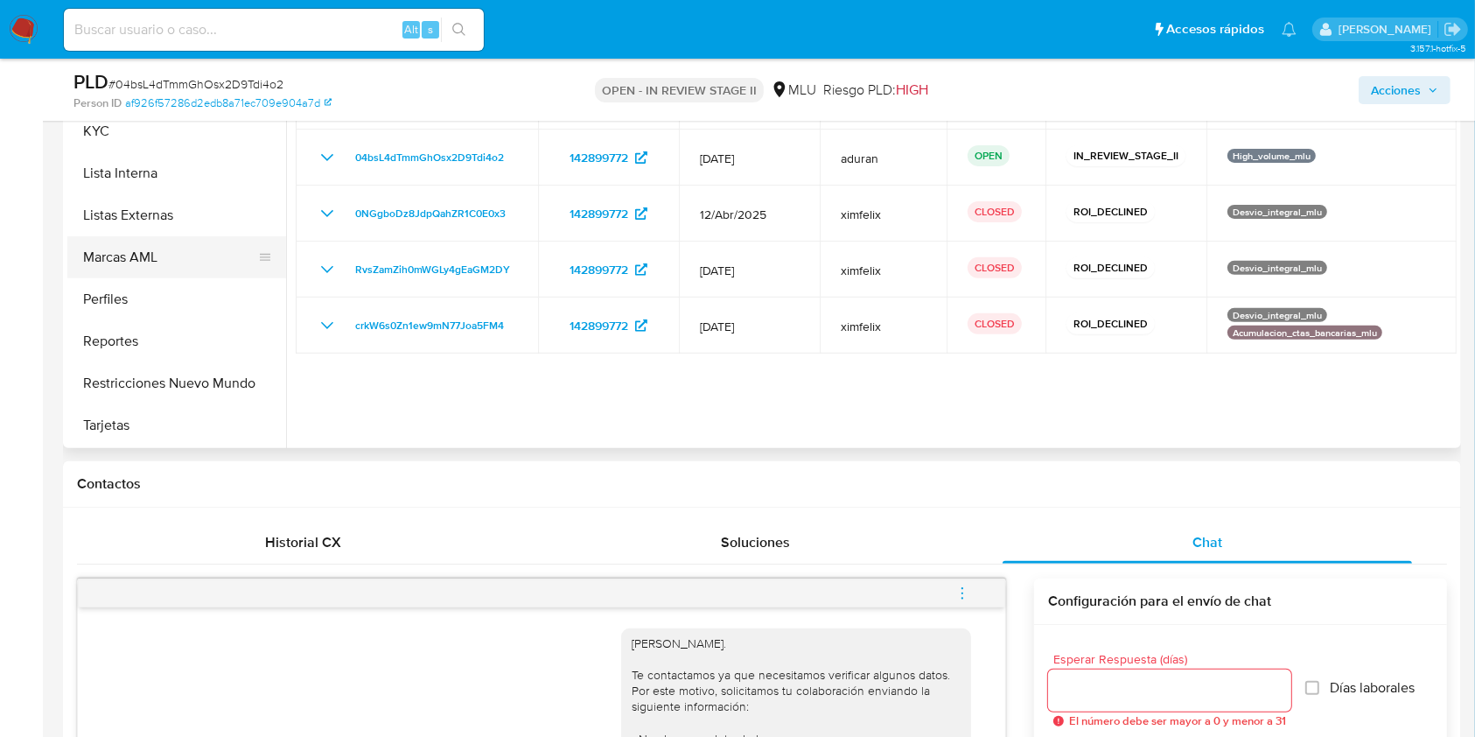
click at [174, 269] on button "Marcas AML" at bounding box center [169, 257] width 205 height 42
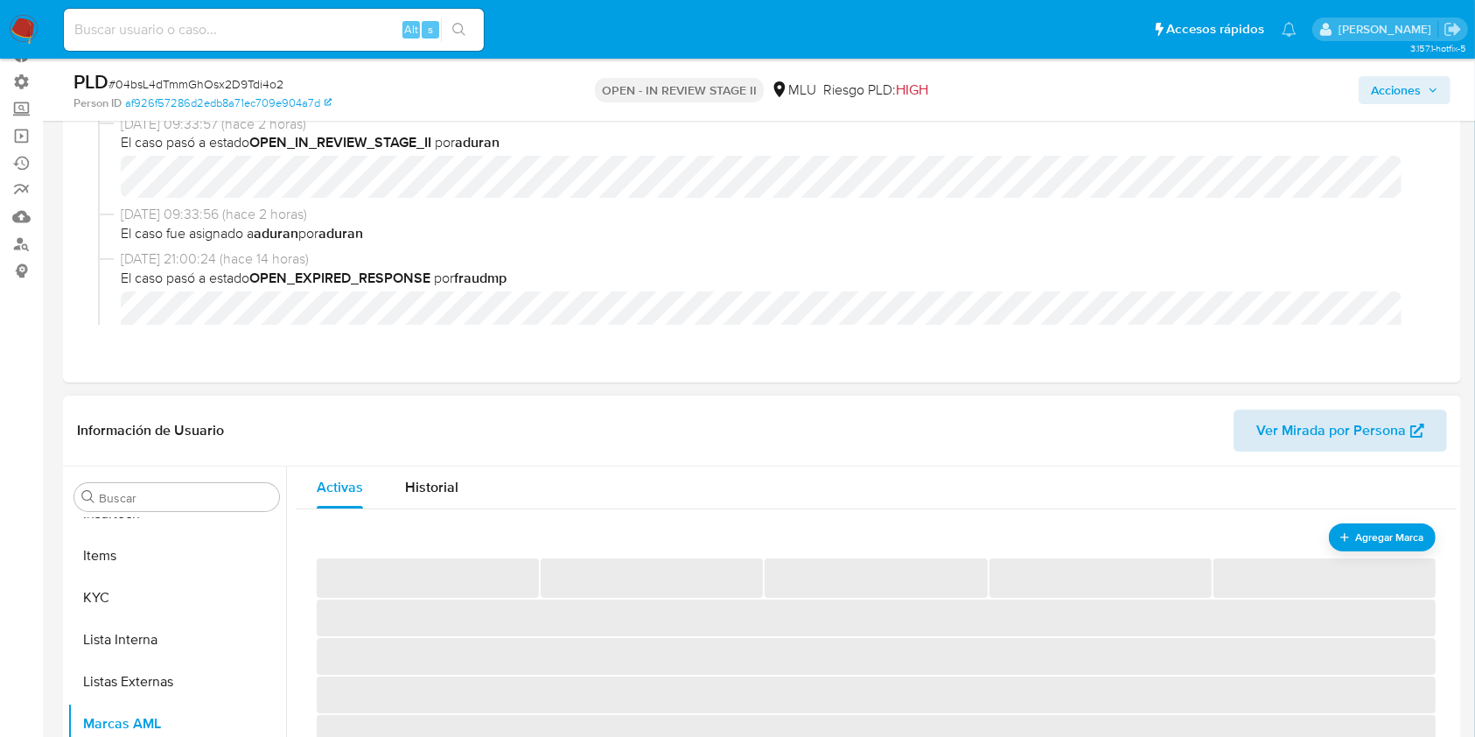
scroll to position [350, 0]
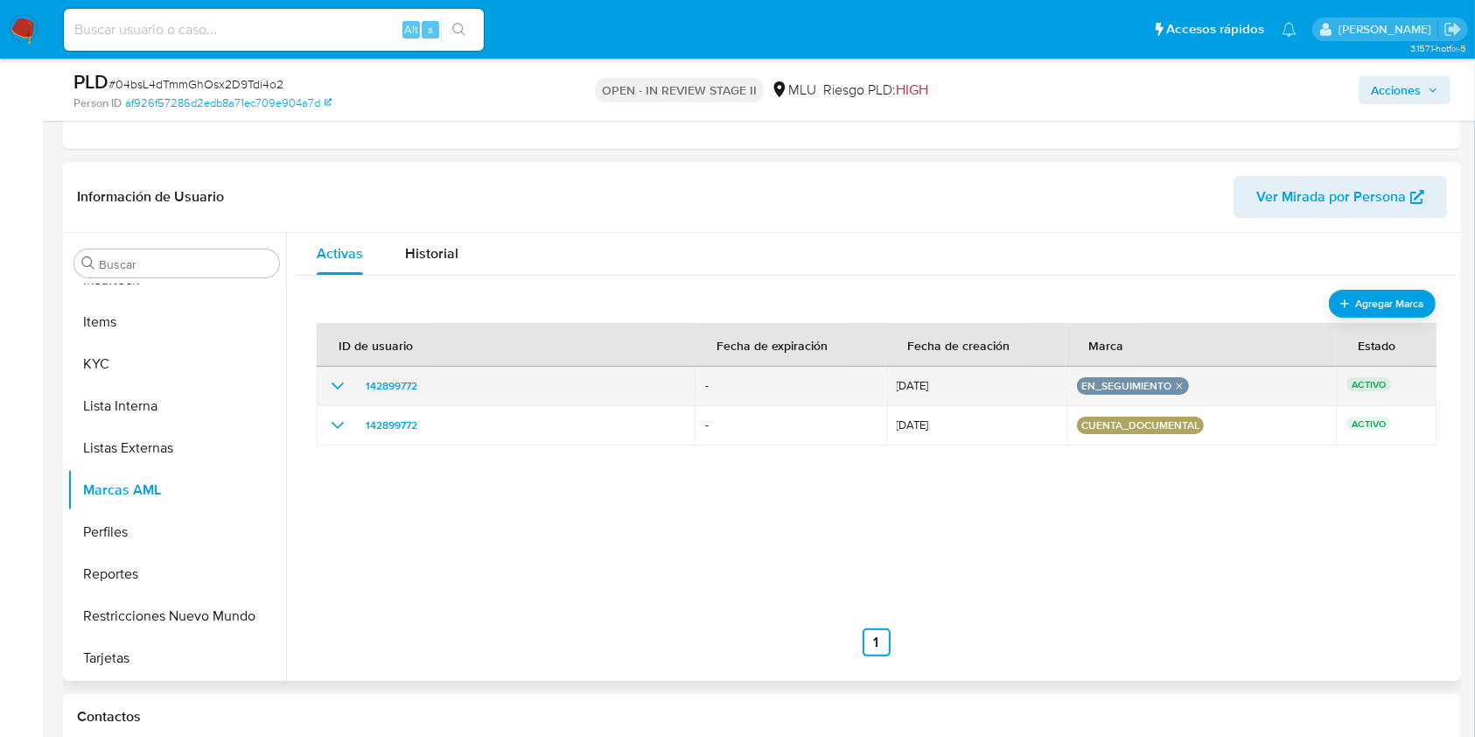
click at [343, 388] on icon "show_hidden_detail_by_id_142899772" at bounding box center [337, 385] width 21 height 21
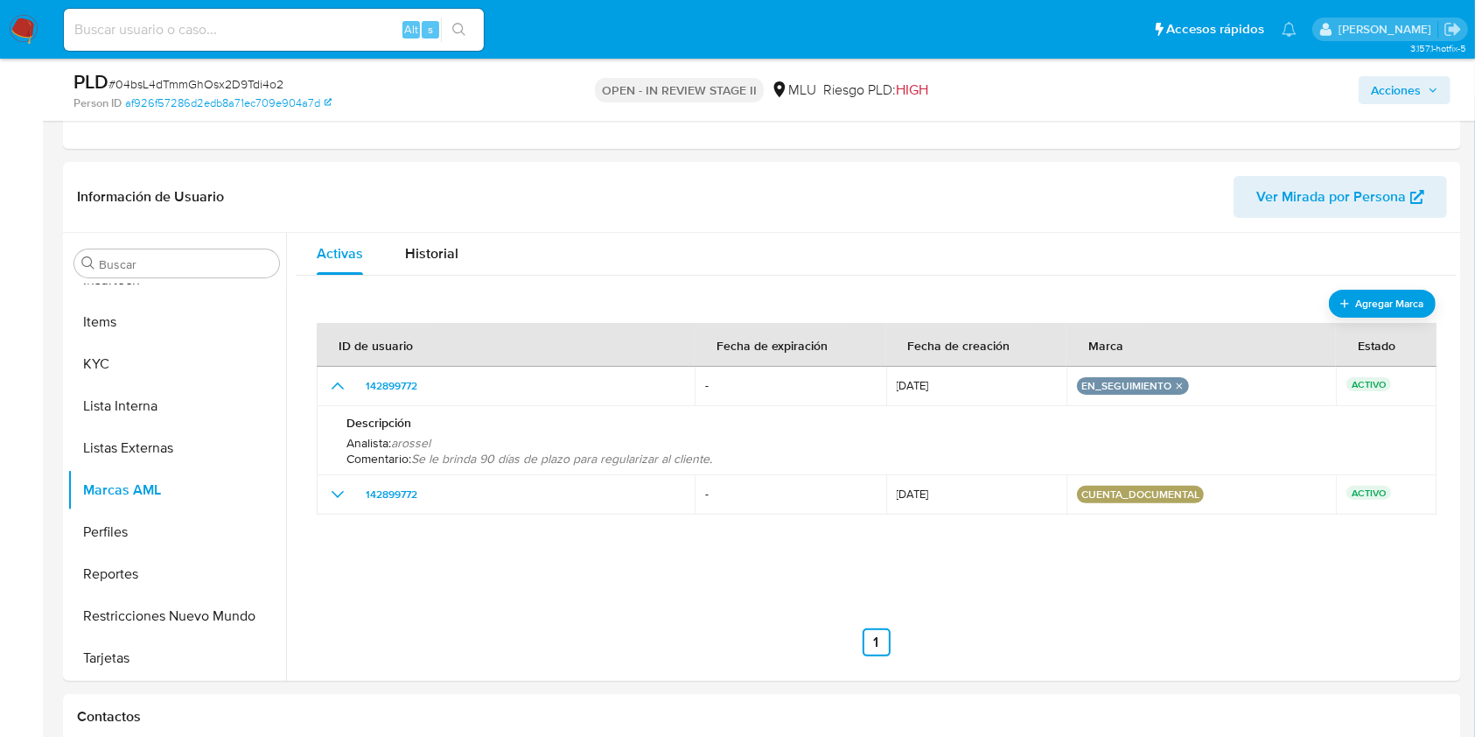
drag, startPoint x: 1408, startPoint y: 90, endPoint x: 1400, endPoint y: 95, distance: 10.2
click at [1408, 91] on span "Acciones" at bounding box center [1396, 90] width 50 height 28
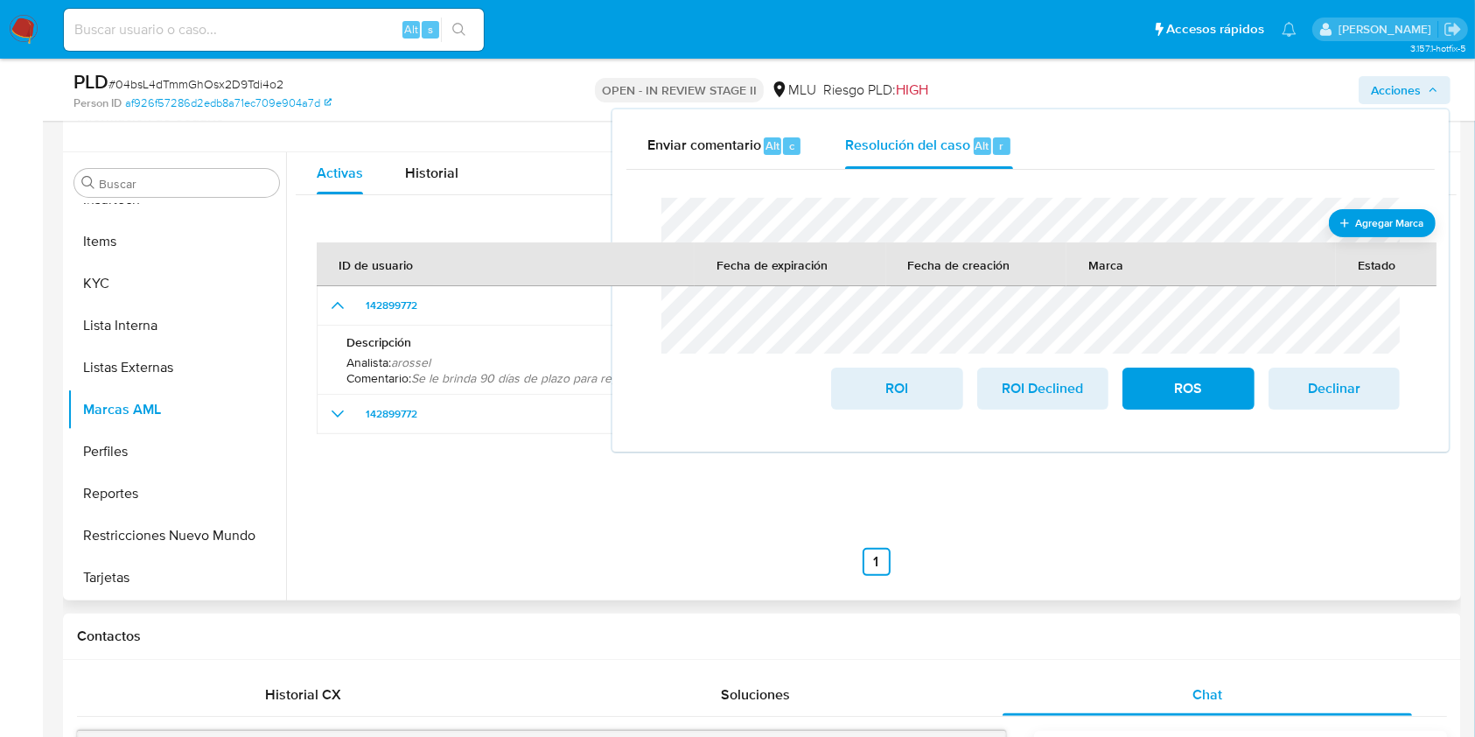
scroll to position [466, 0]
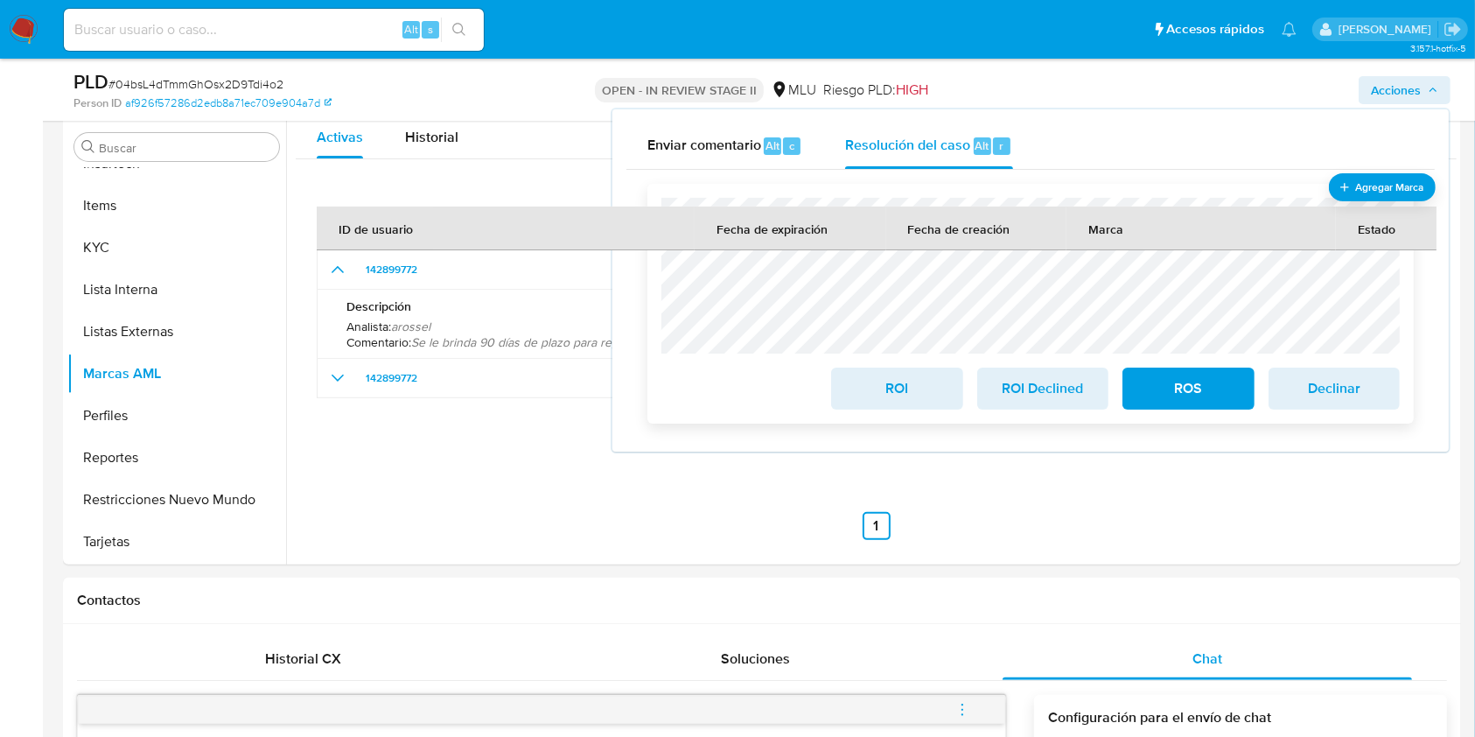
click at [1047, 385] on span "ROI Declined" at bounding box center [1043, 388] width 86 height 38
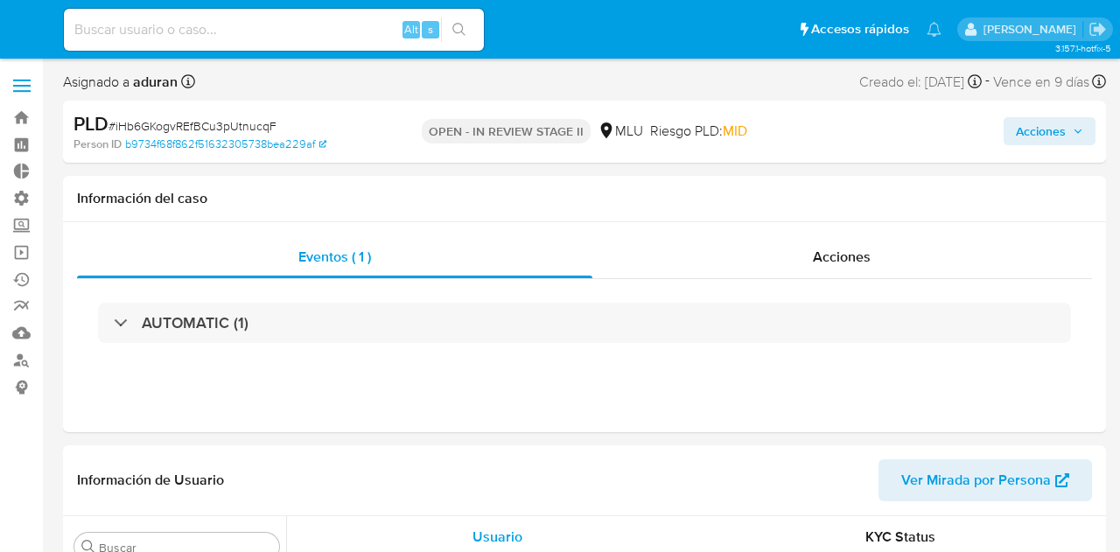
select select "10"
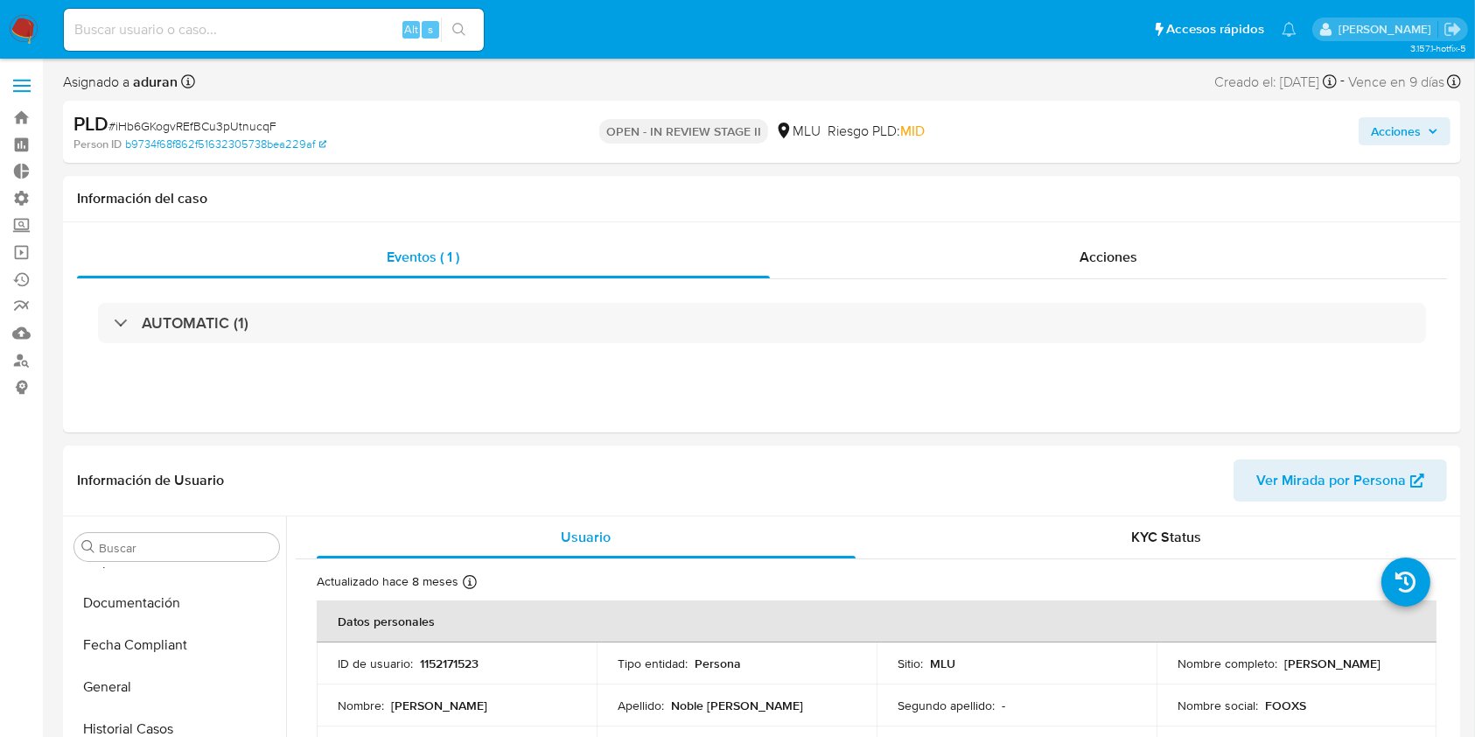
scroll to position [781, 0]
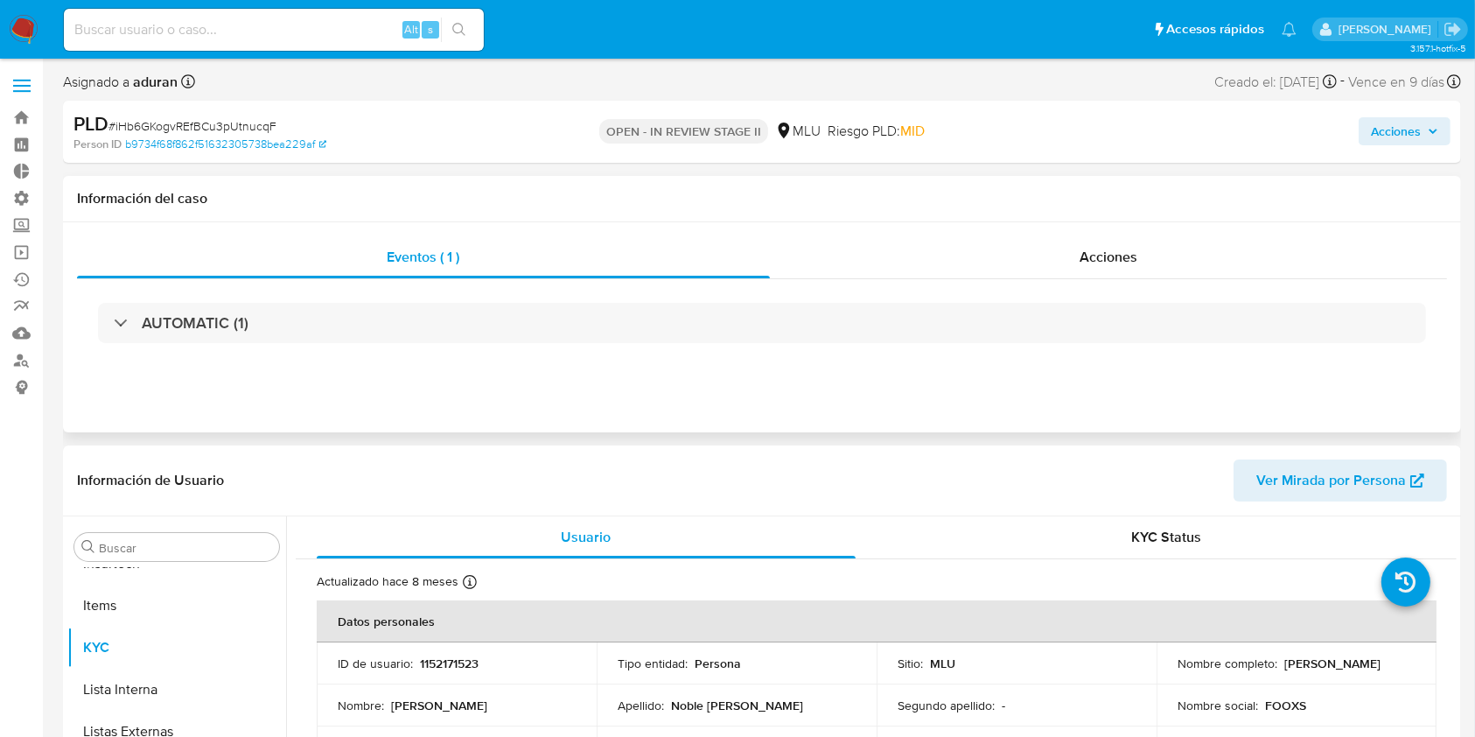
drag, startPoint x: 21, startPoint y: 402, endPoint x: 99, endPoint y: 360, distance: 88.0
drag, startPoint x: 99, startPoint y: 360, endPoint x: 722, endPoint y: 353, distance: 622.9
click at [721, 353] on div "AUTOMATIC (1)" at bounding box center [762, 322] width 1370 height 87
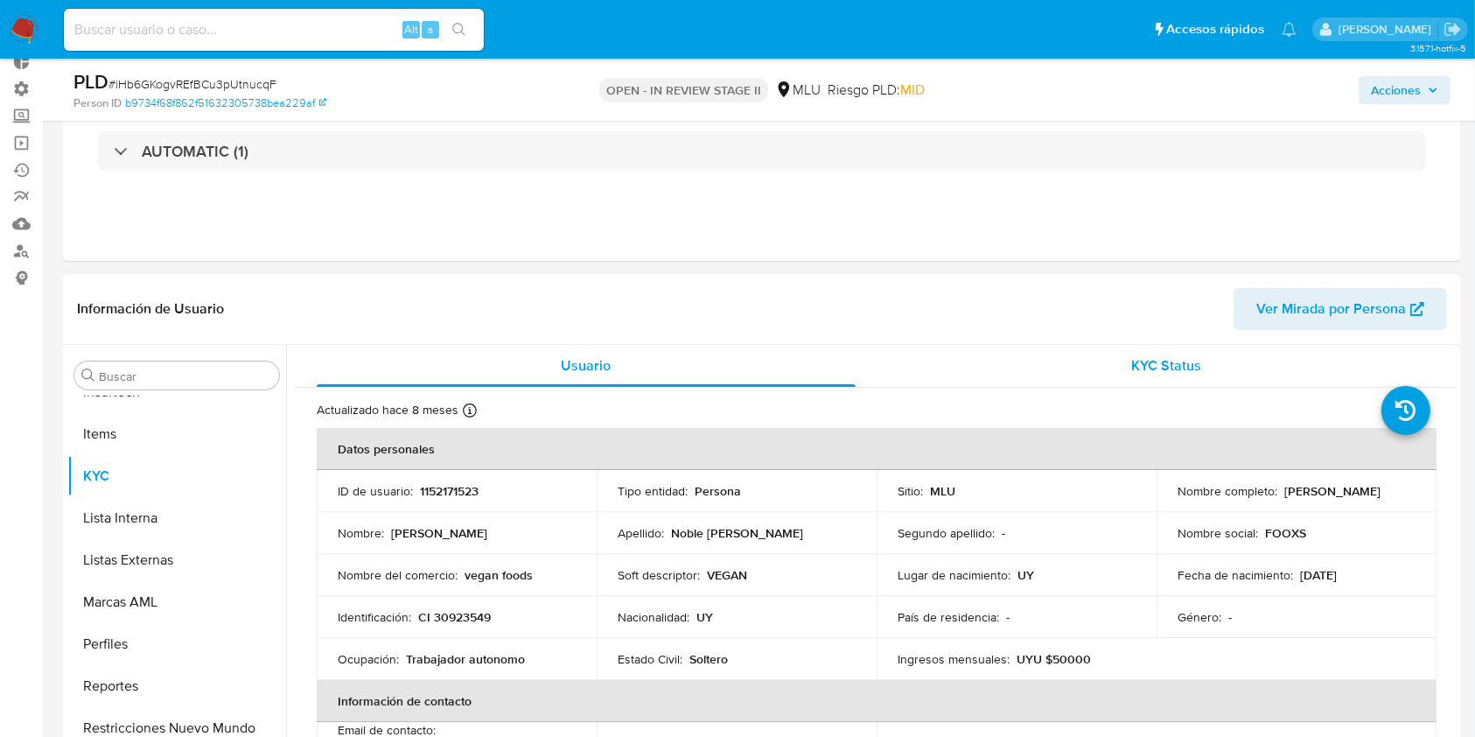
scroll to position [0, 0]
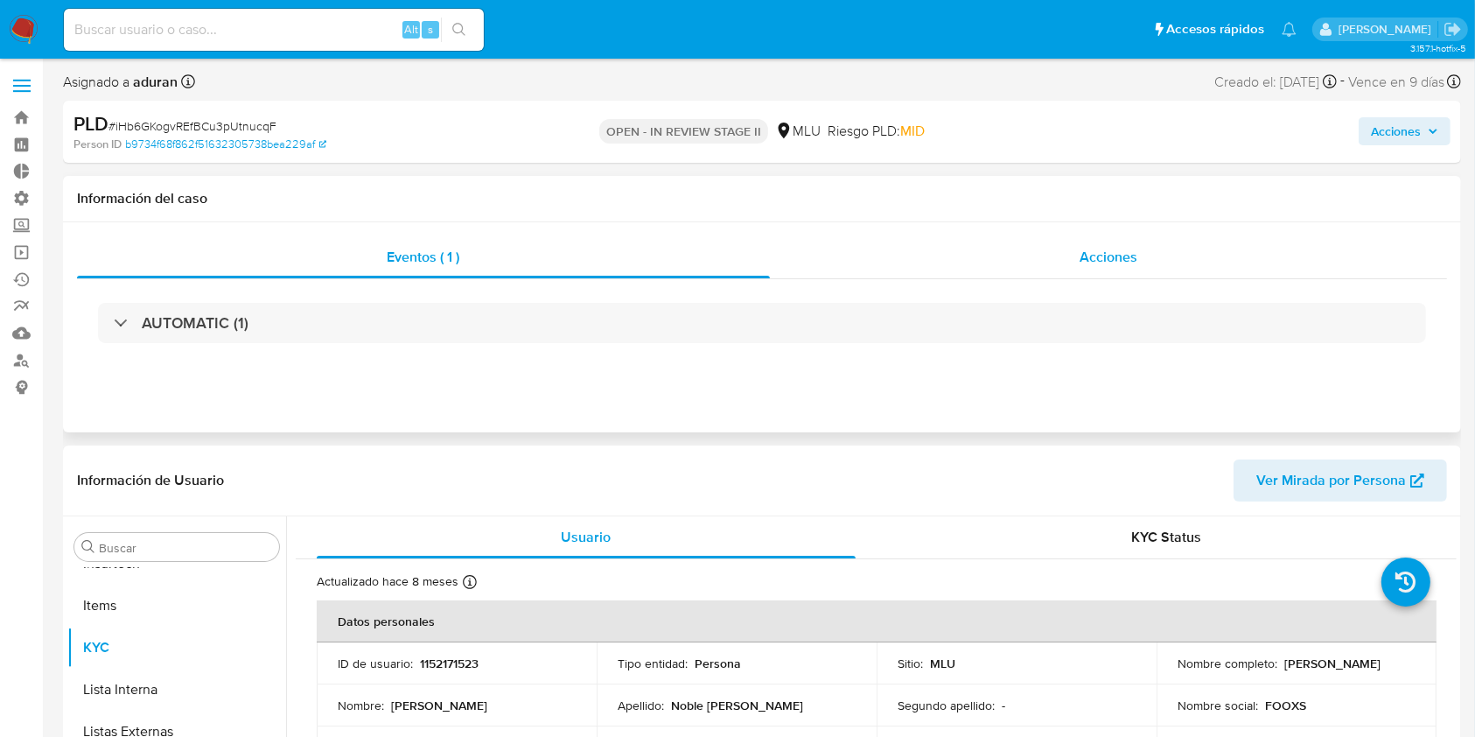
click at [1086, 246] on div "Acciones" at bounding box center [1109, 257] width 678 height 42
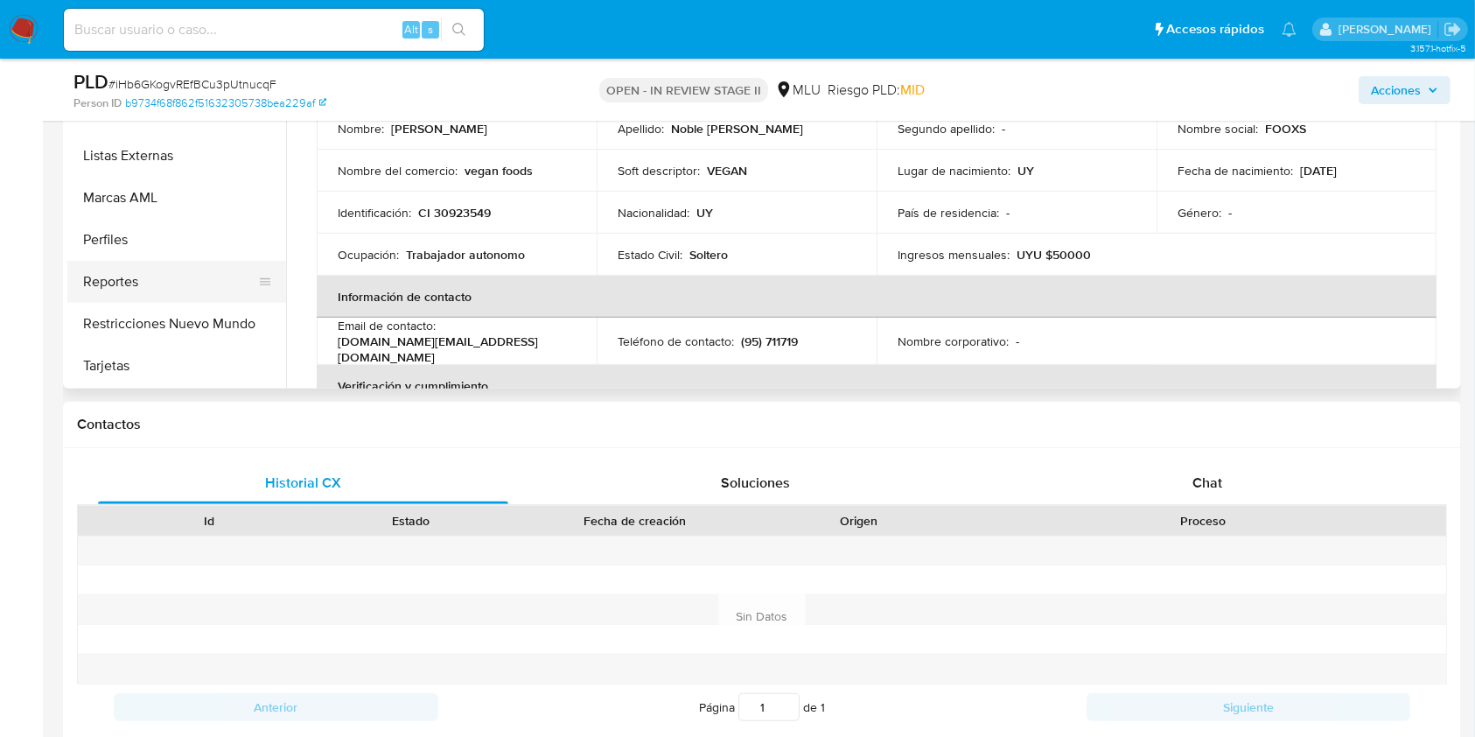
scroll to position [466, 0]
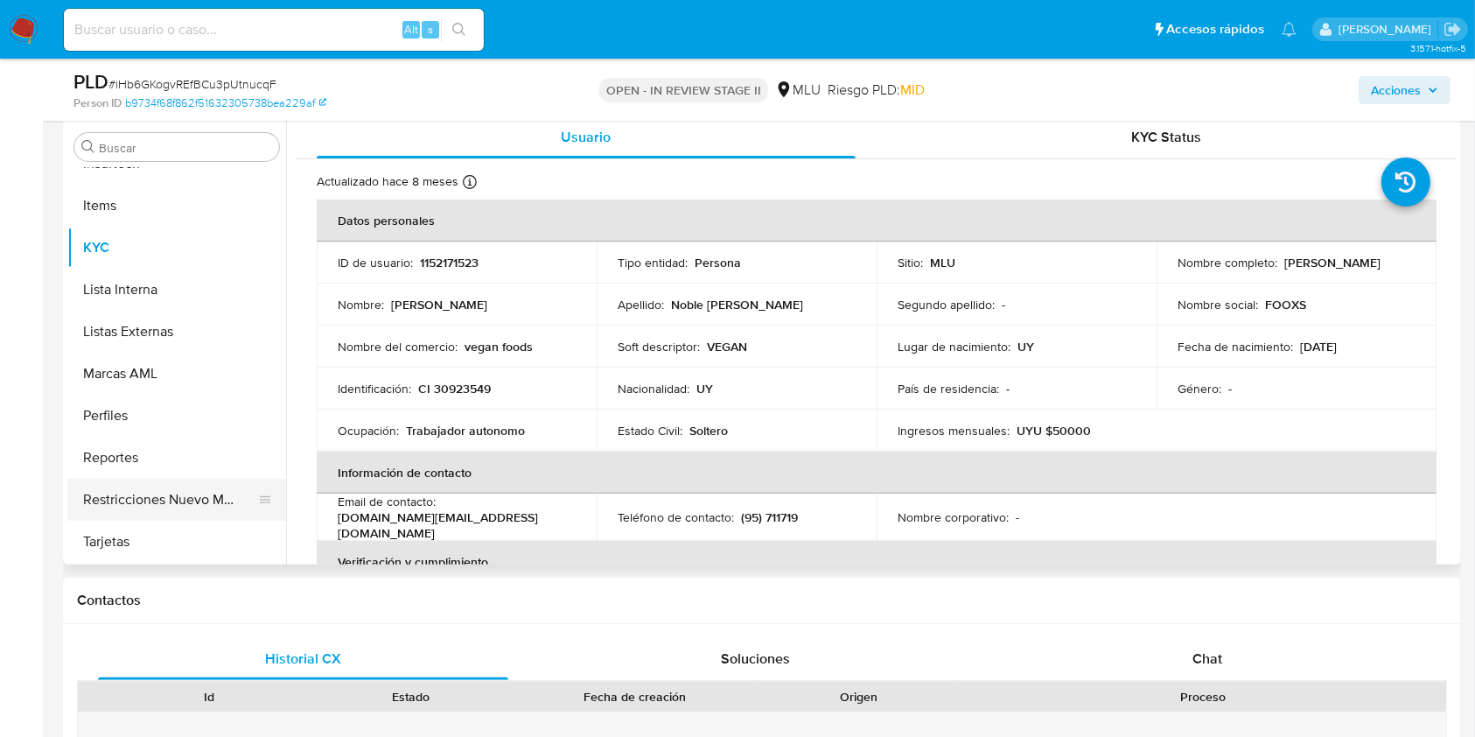
click at [184, 502] on button "Restricciones Nuevo Mundo" at bounding box center [169, 500] width 205 height 42
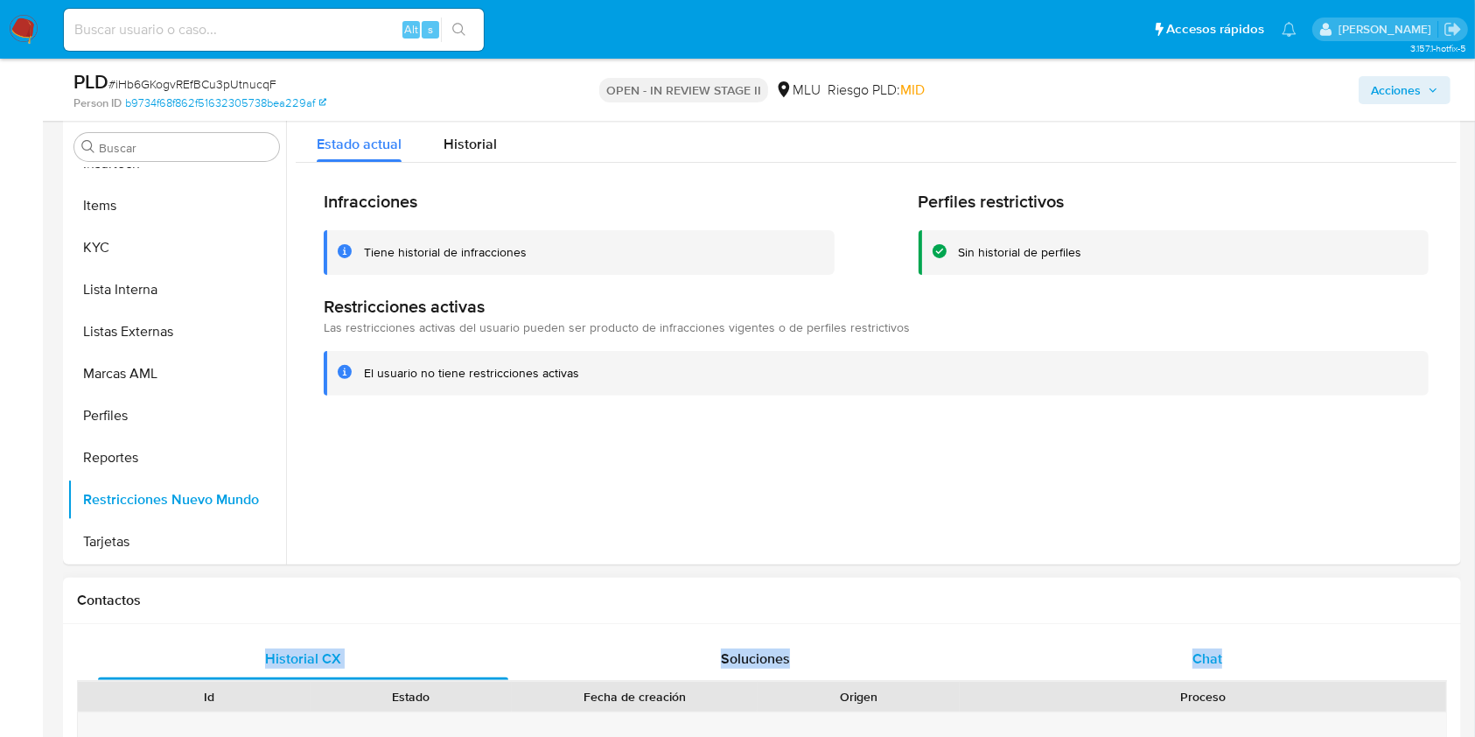
drag, startPoint x: 1253, startPoint y: 623, endPoint x: 1251, endPoint y: 639, distance: 16.7
click at [1119, 551] on div "Chat" at bounding box center [1208, 659] width 410 height 42
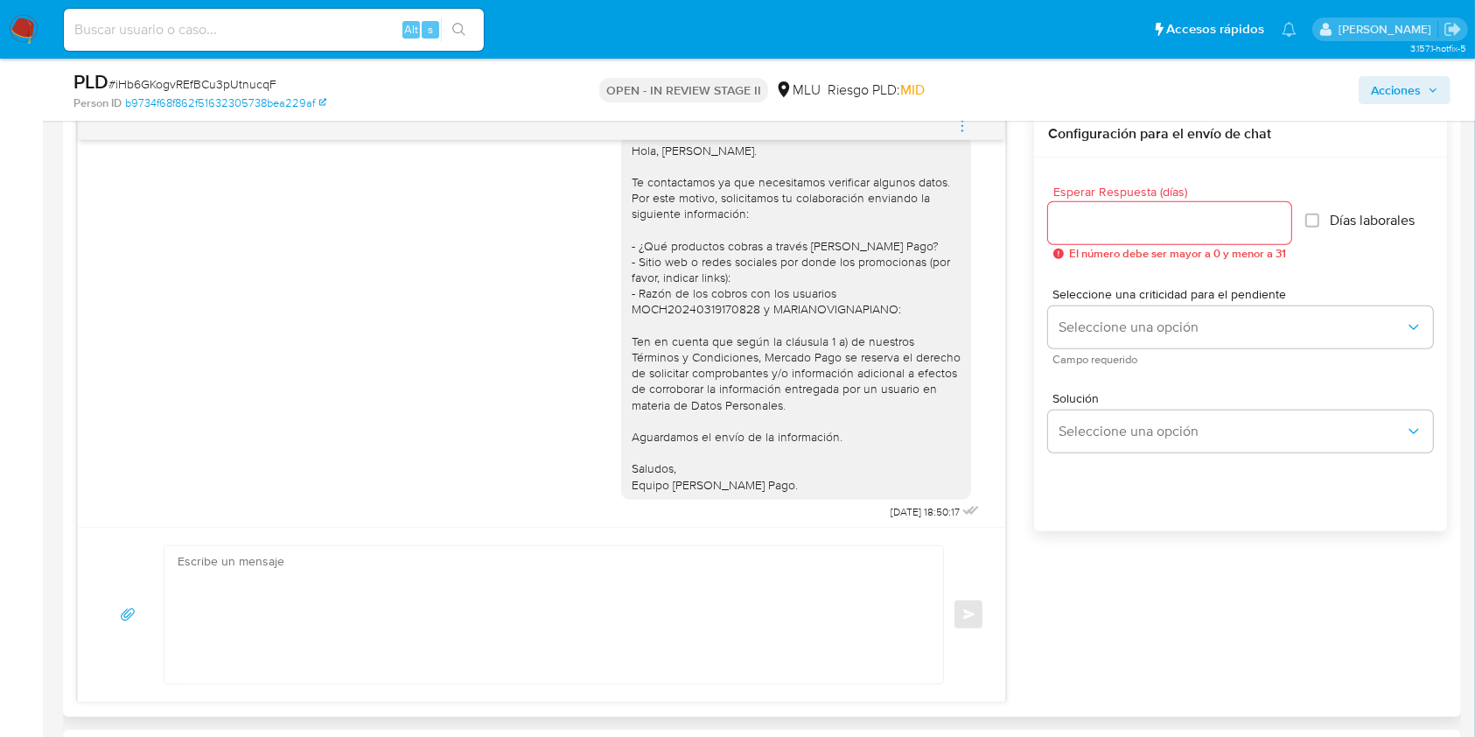
scroll to position [0, 0]
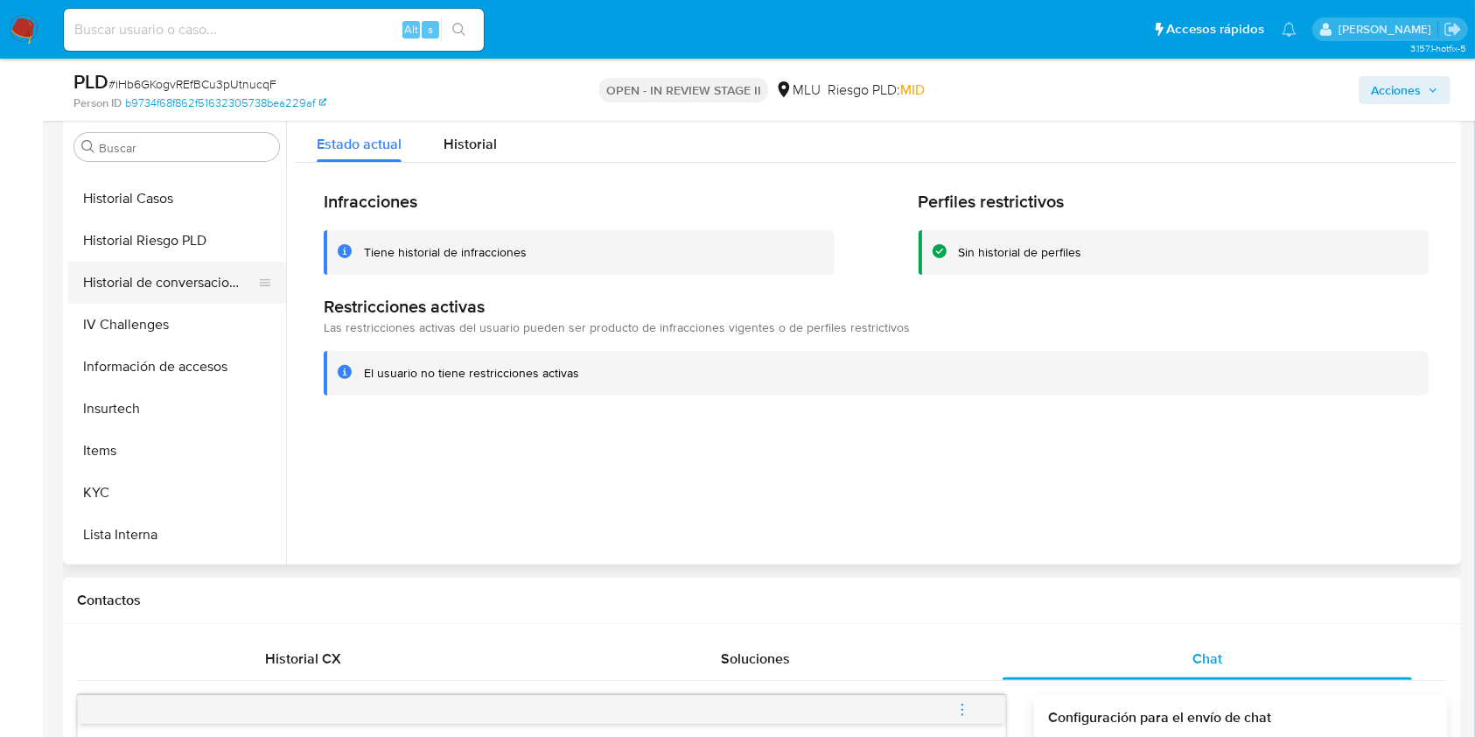
scroll to position [315, 0]
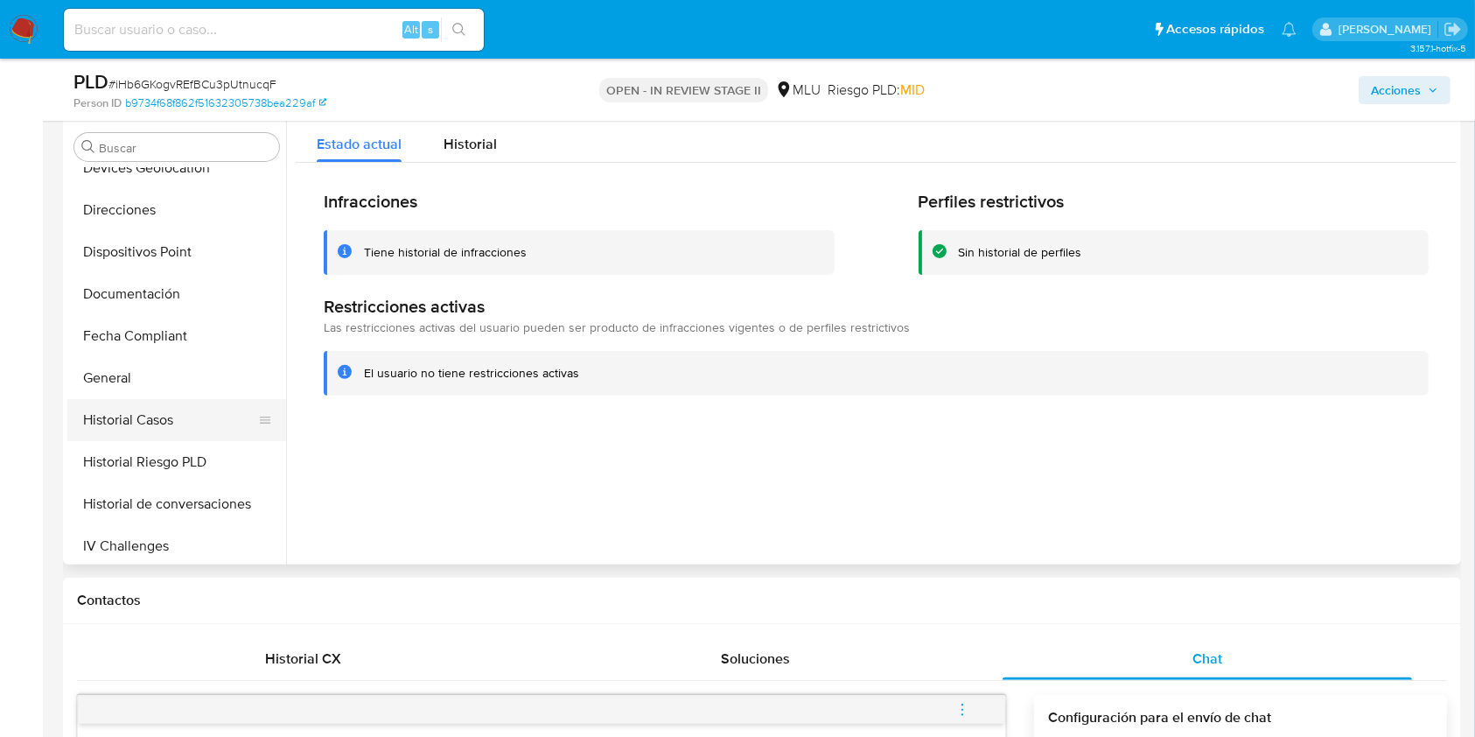
click at [171, 420] on button "Historial Casos" at bounding box center [169, 420] width 205 height 42
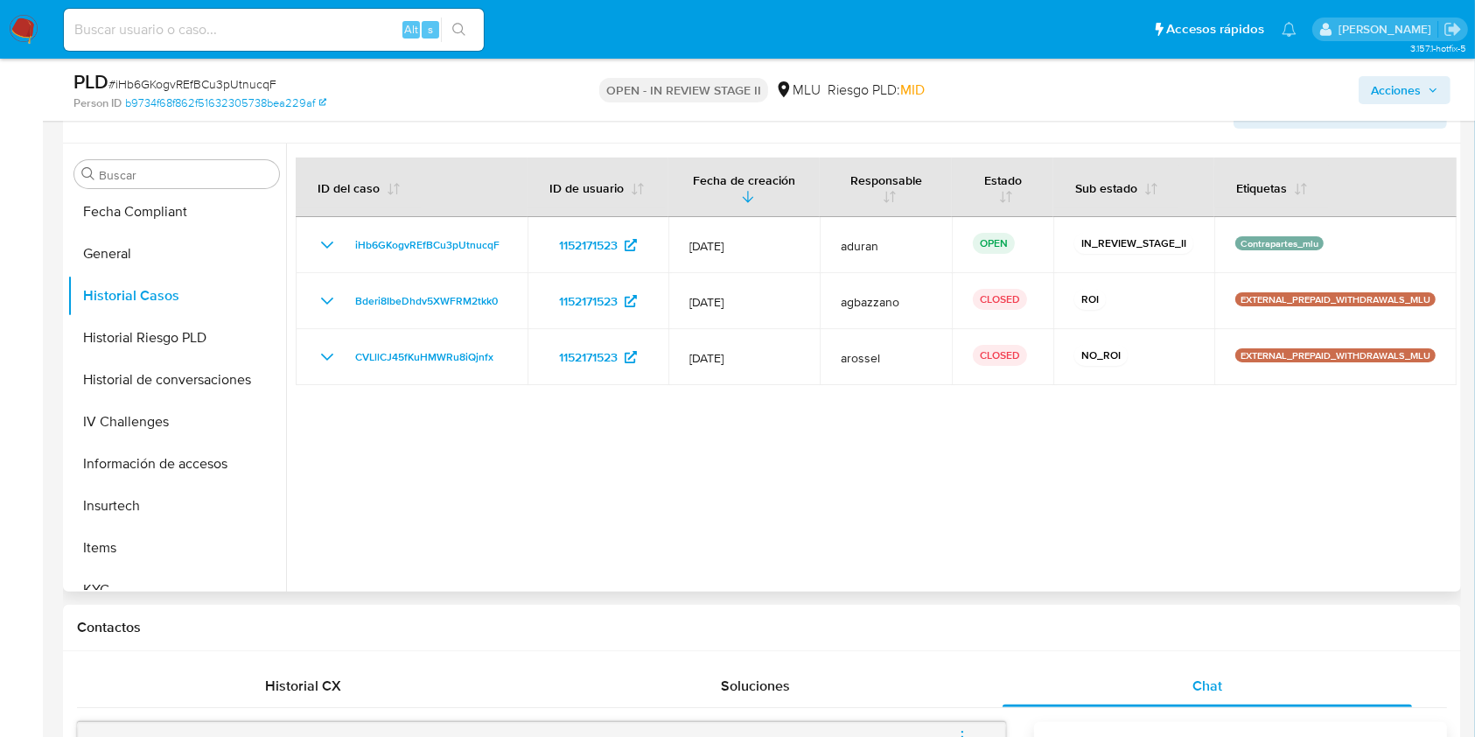
scroll to position [233, 0]
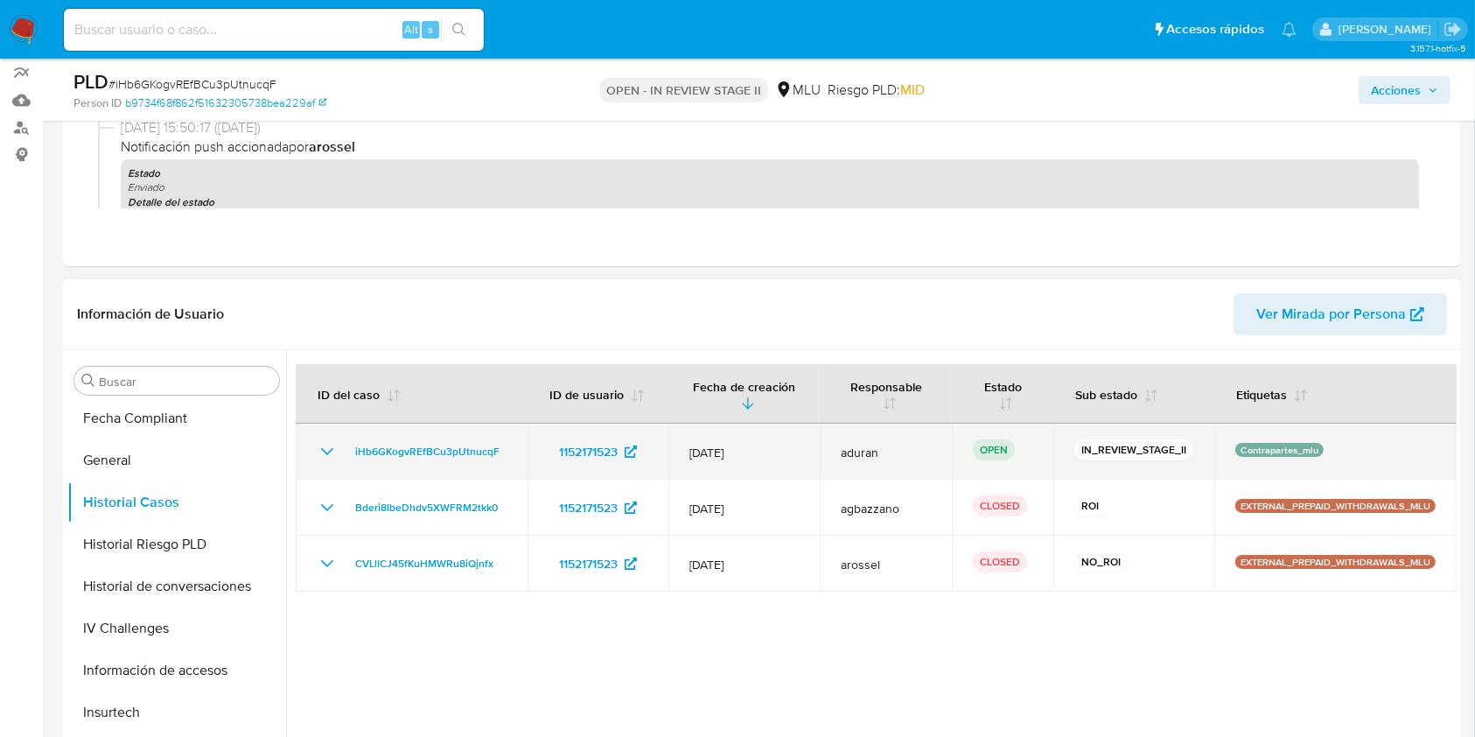
click at [321, 448] on icon "Mostrar/Ocultar" at bounding box center [327, 451] width 21 height 21
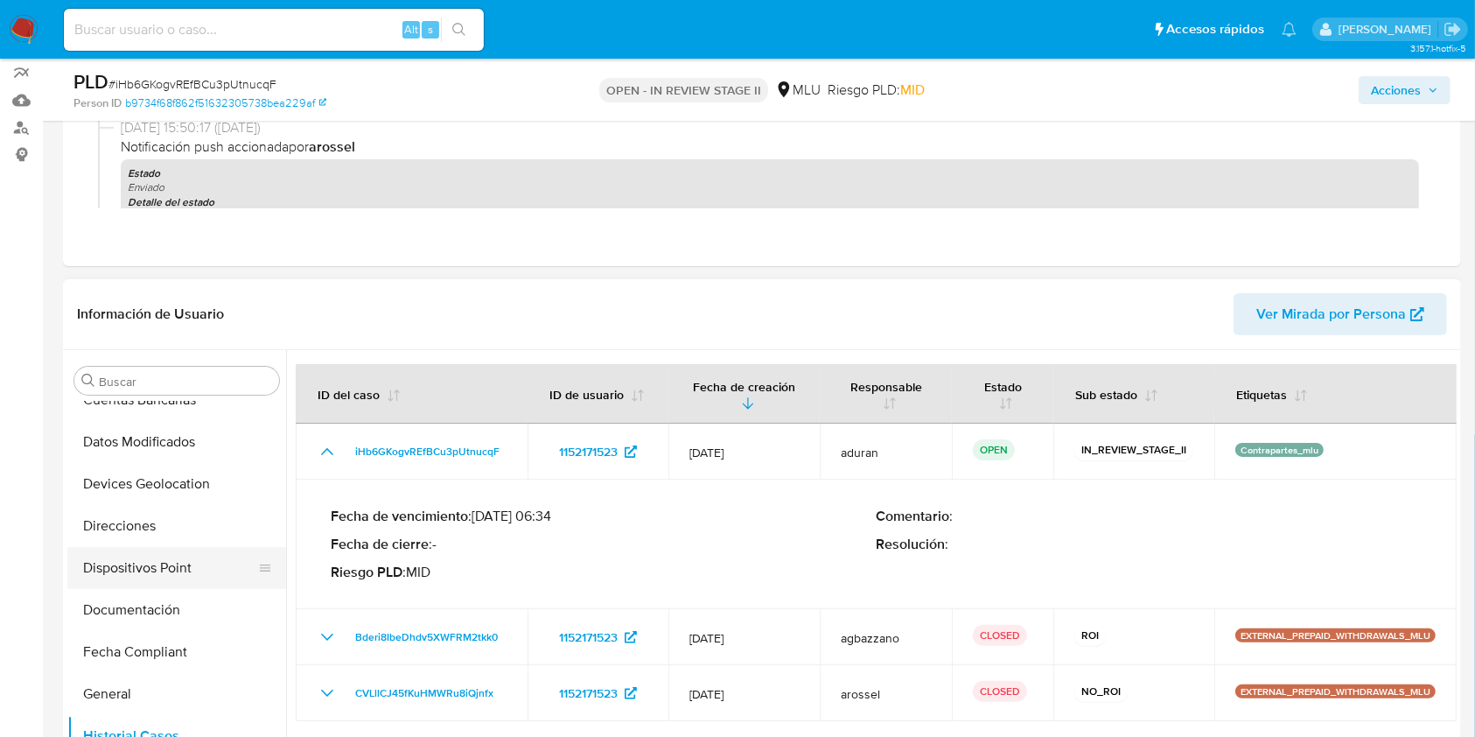
scroll to position [0, 0]
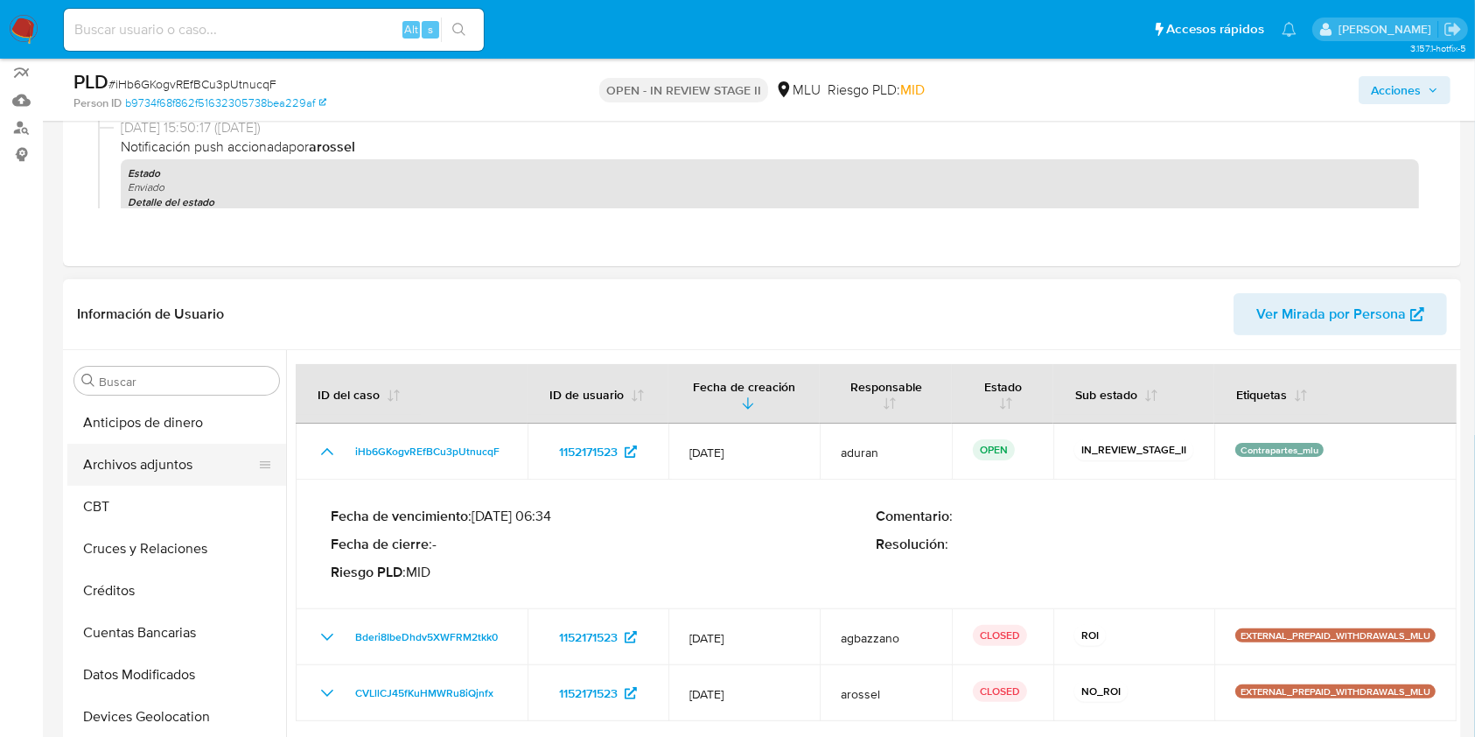
click at [132, 456] on button "Archivos adjuntos" at bounding box center [169, 465] width 205 height 42
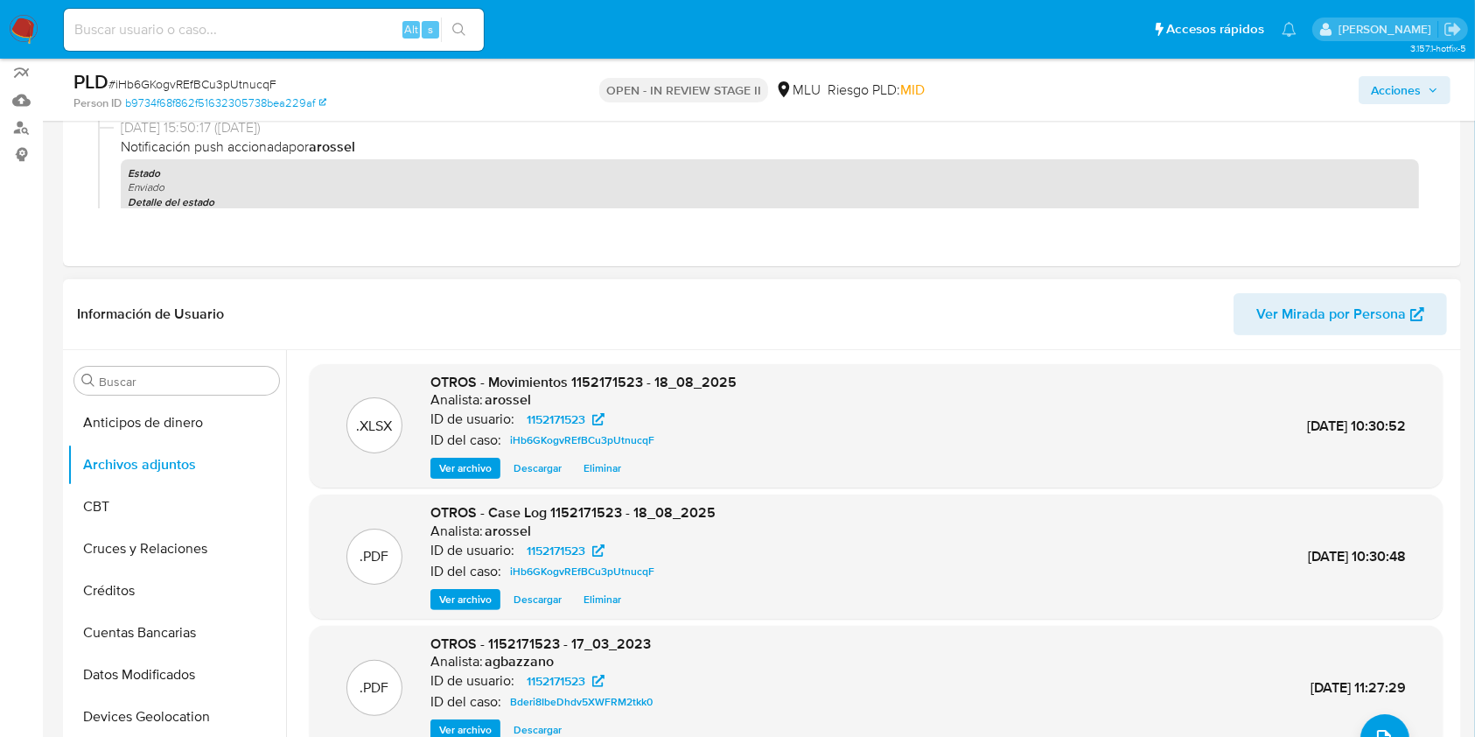
click at [545, 551] on span "Descargar" at bounding box center [538, 598] width 48 height 17
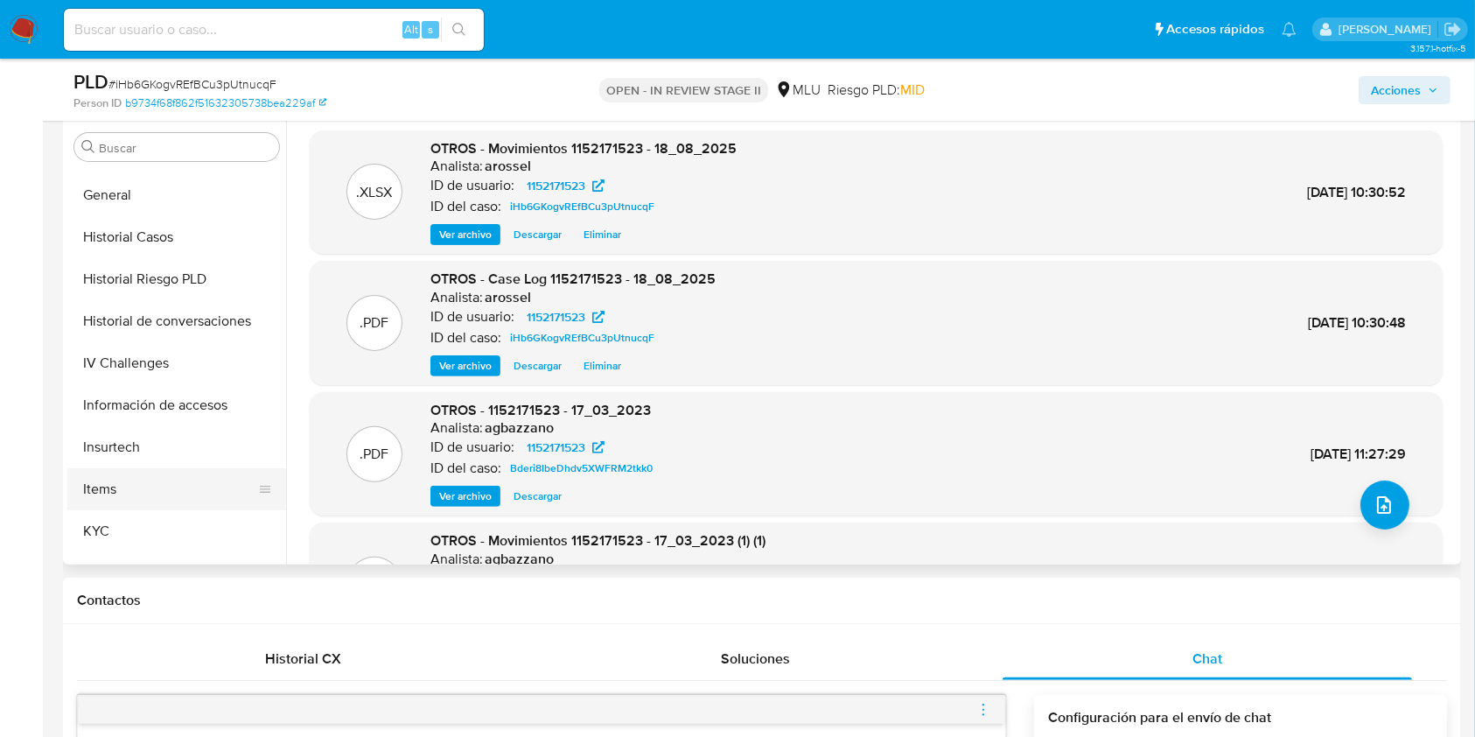
scroll to position [583, 0]
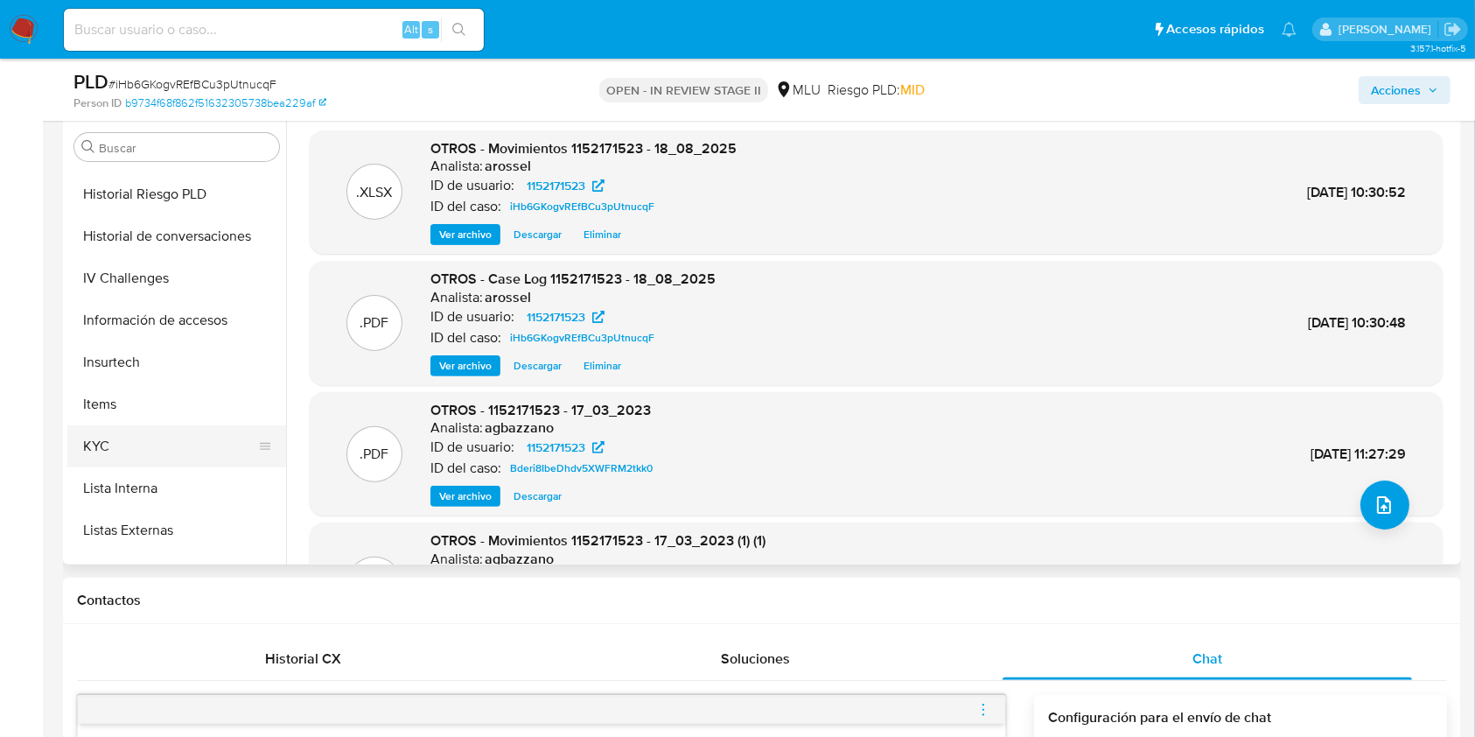
click at [148, 452] on button "KYC" at bounding box center [169, 446] width 205 height 42
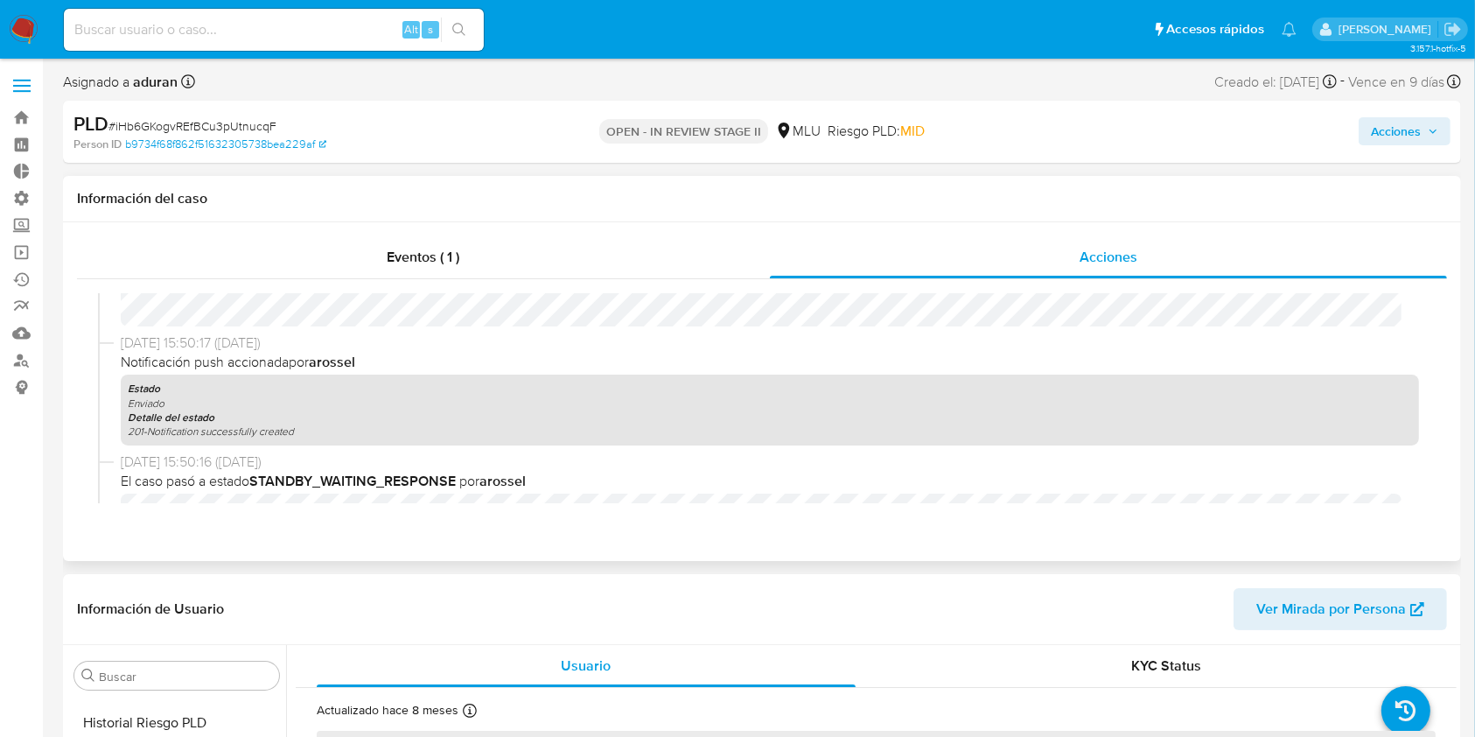
scroll to position [1982, 0]
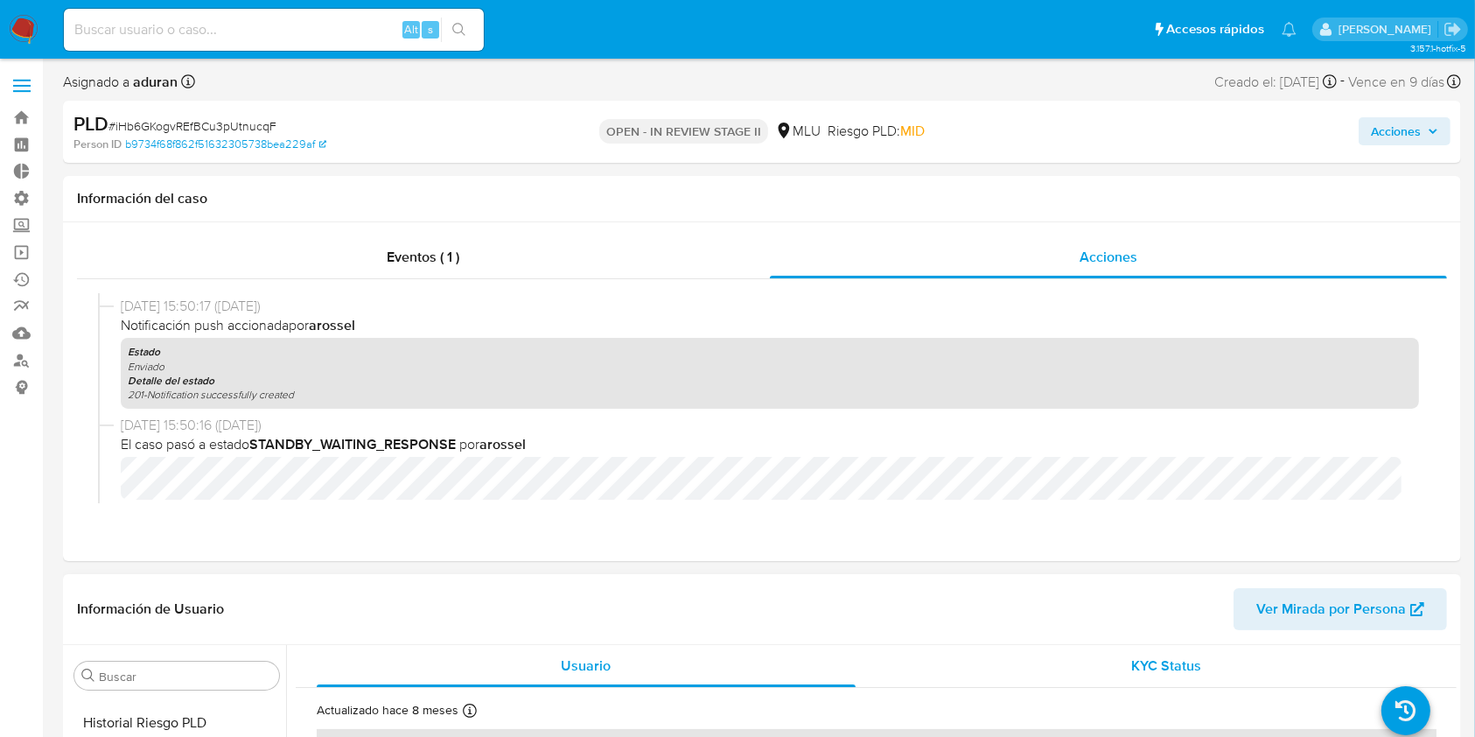
click at [1119, 551] on span "KYC Status" at bounding box center [1166, 665] width 70 height 20
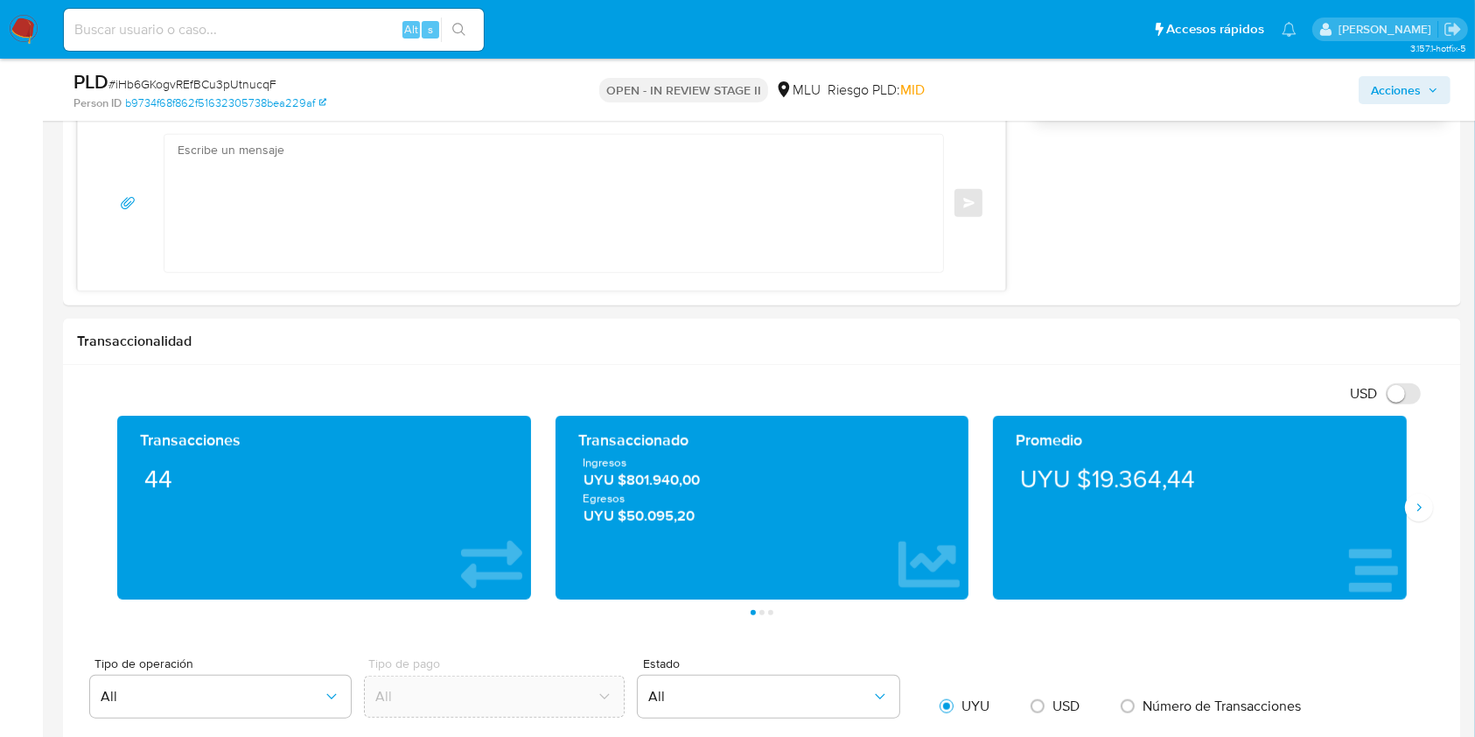
scroll to position [3261, 0]
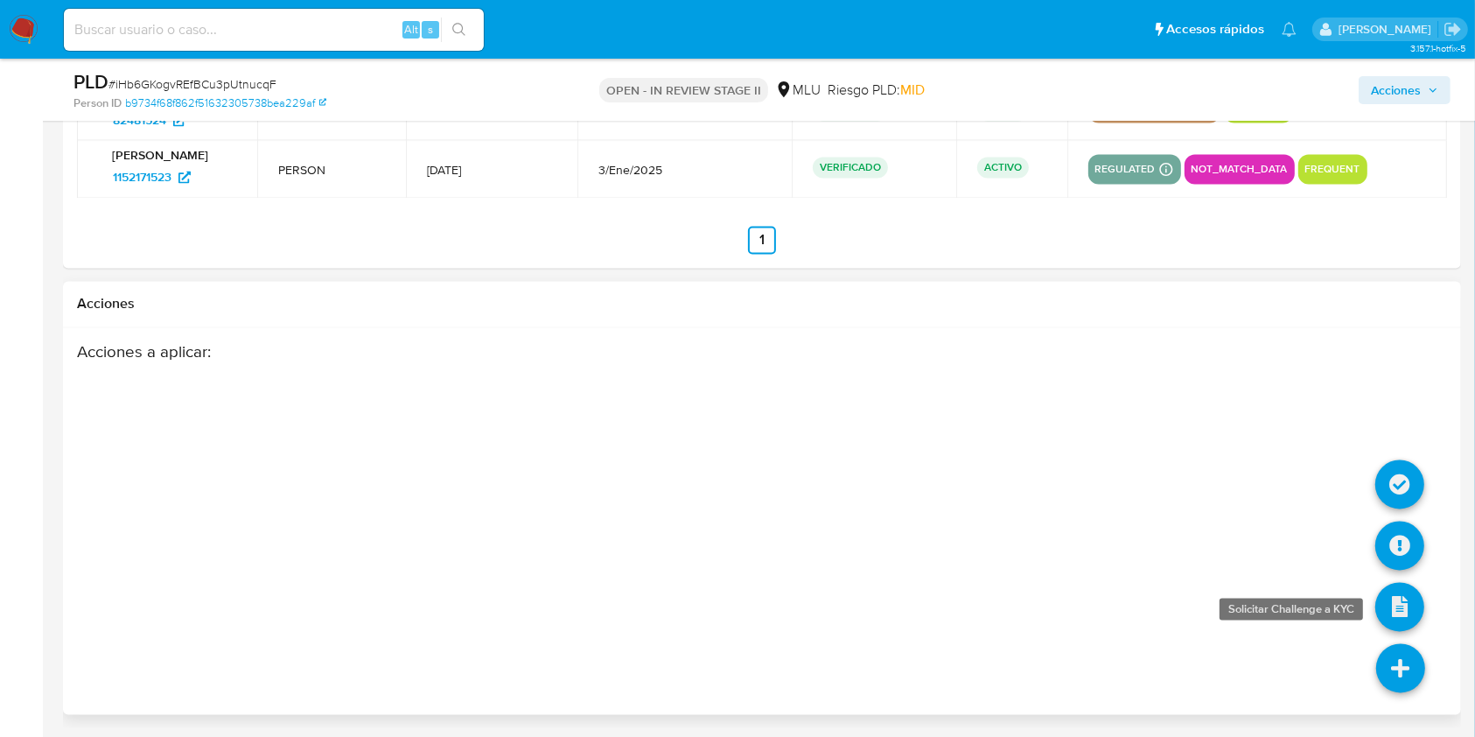
click at [1119, 551] on icon at bounding box center [1399, 607] width 49 height 49
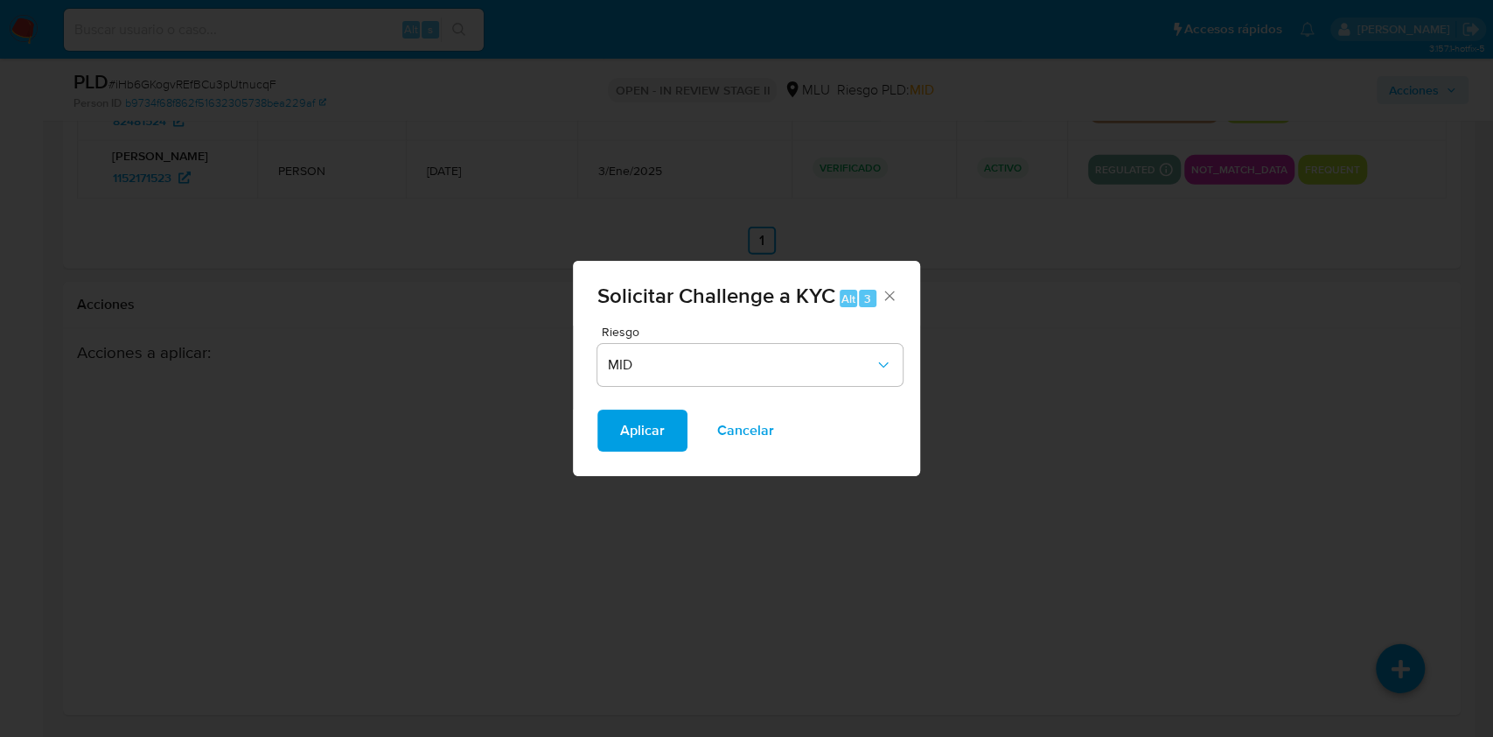
click at [698, 389] on div "Riesgo MID" at bounding box center [749, 358] width 305 height 67
click at [699, 380] on button "MID" at bounding box center [749, 365] width 305 height 42
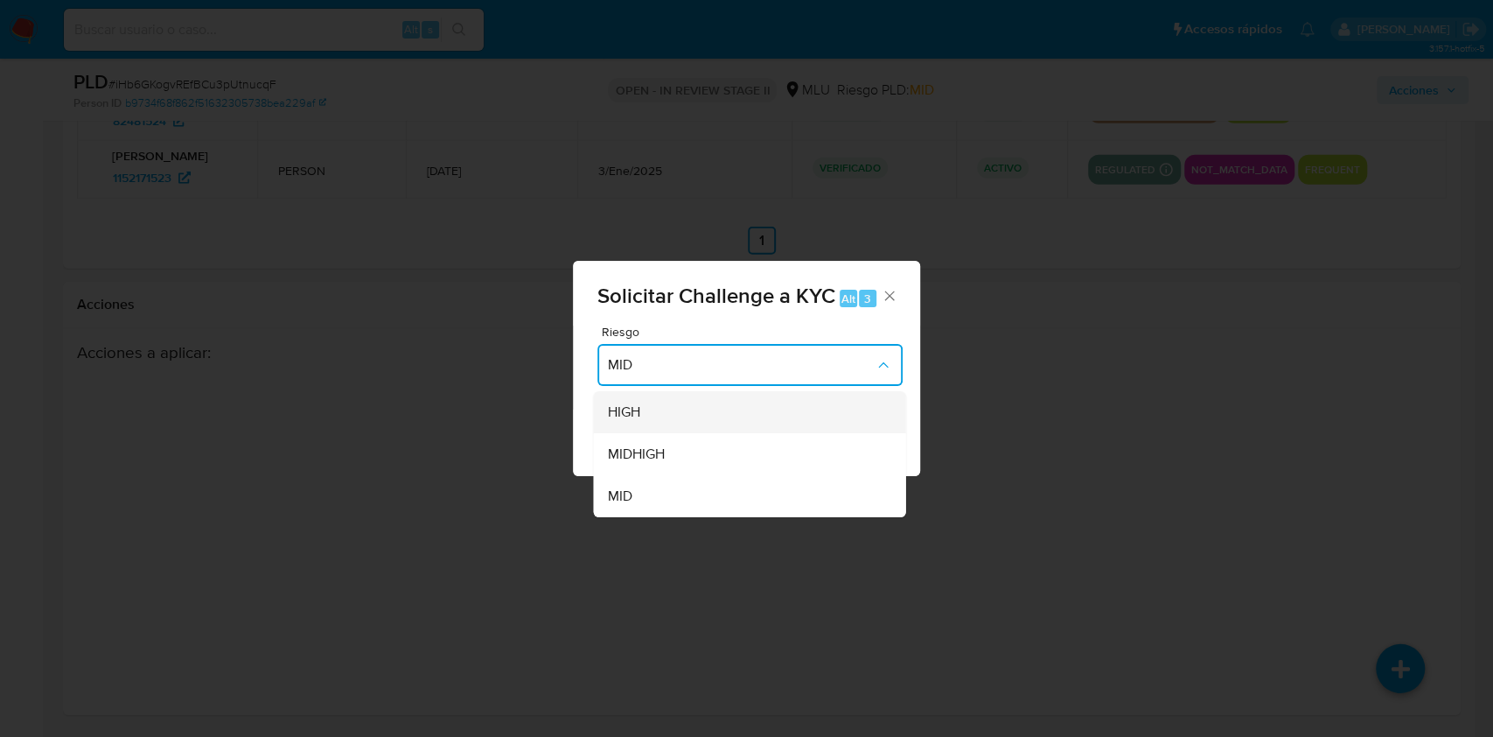
click at [668, 423] on div "HIGH" at bounding box center [745, 412] width 274 height 42
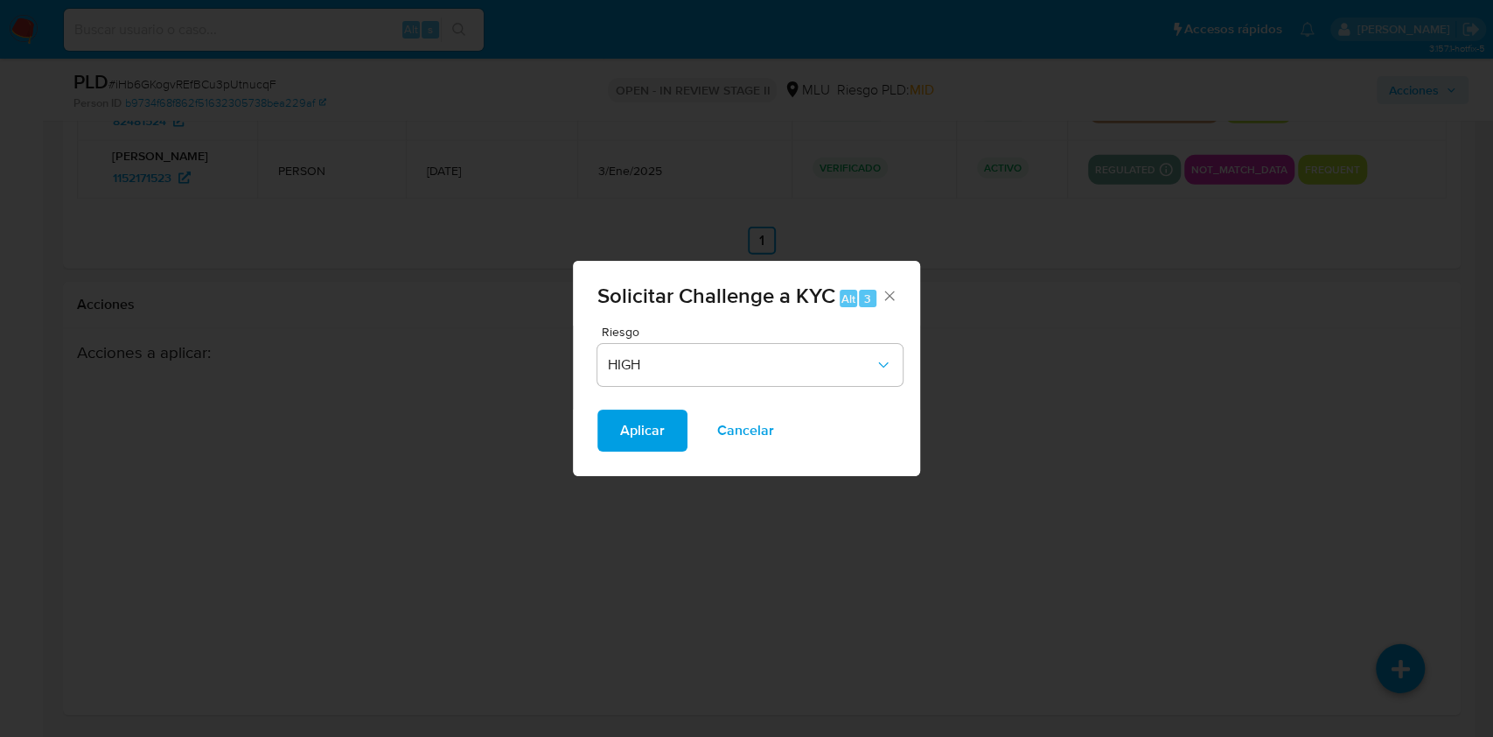
click at [648, 441] on span "Aplicar" at bounding box center [642, 430] width 45 height 38
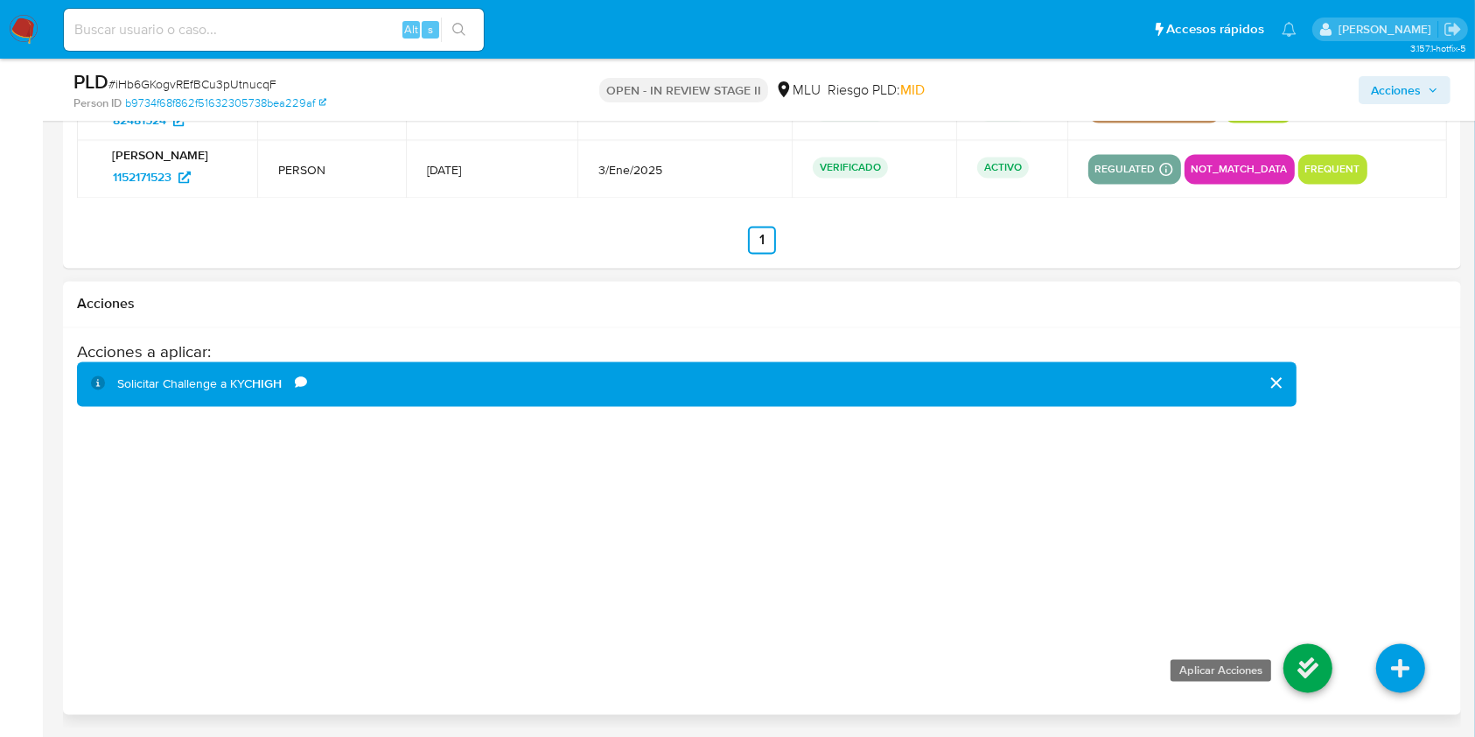
click at [1119, 551] on icon at bounding box center [1307, 668] width 49 height 49
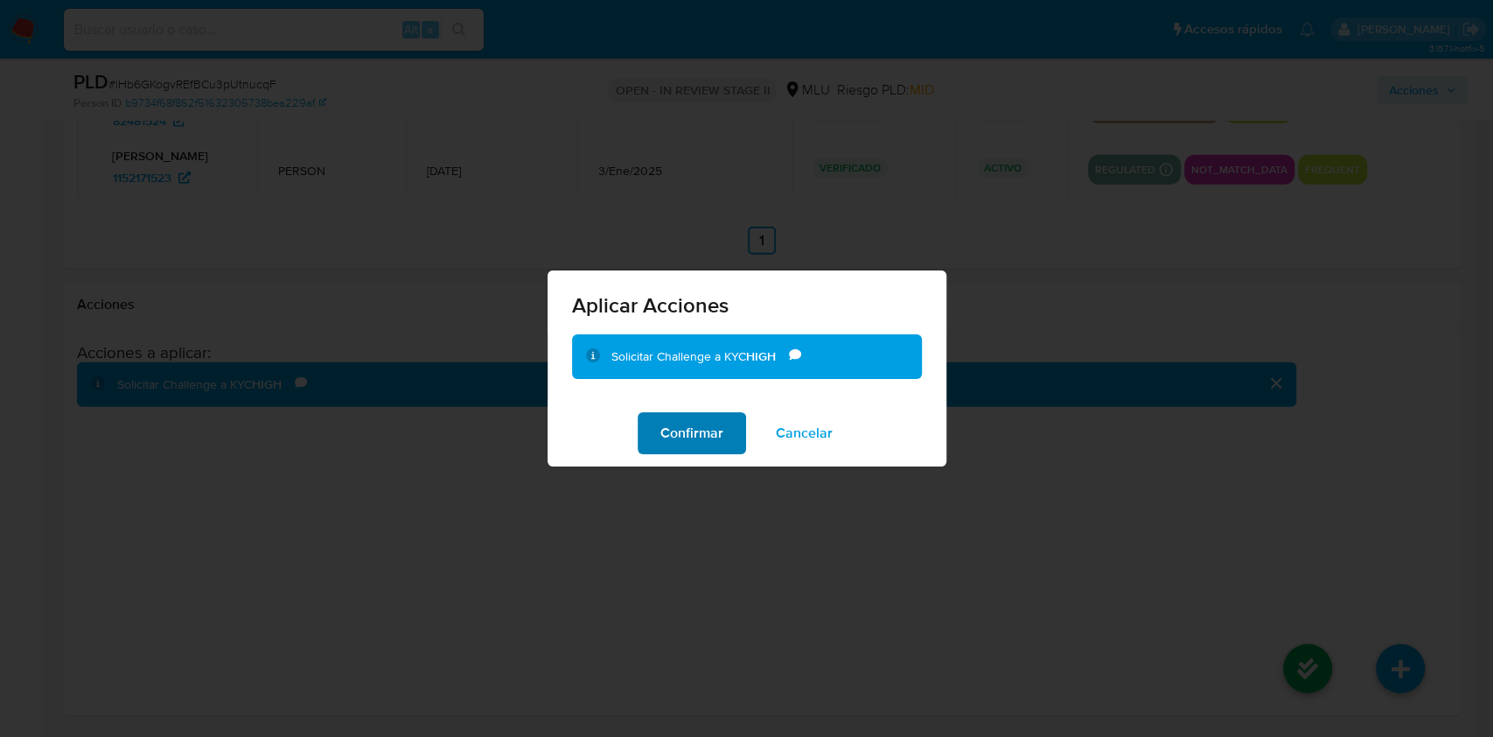
click at [722, 417] on span "Confirmar" at bounding box center [691, 433] width 63 height 38
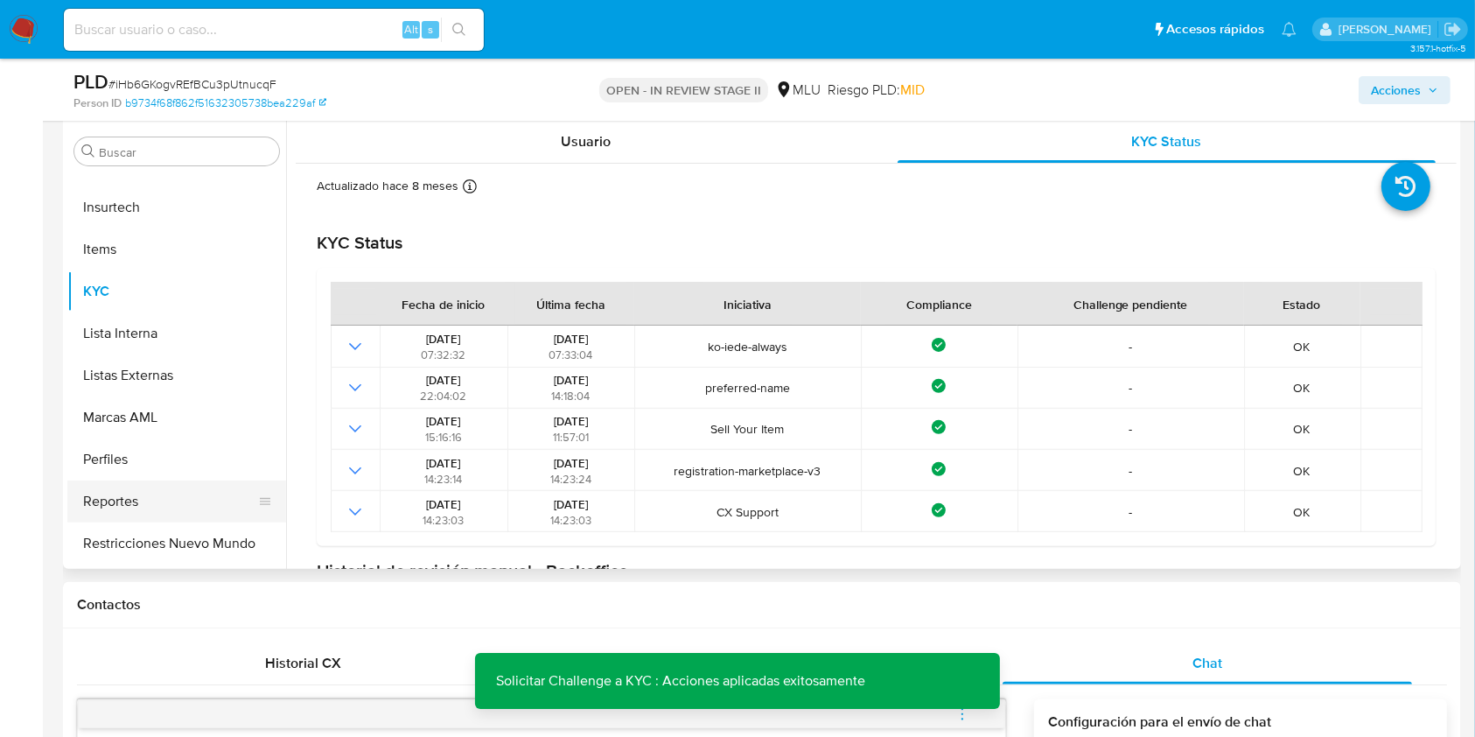
scroll to position [781, 0]
click at [139, 381] on button "Marcas AML" at bounding box center [169, 378] width 205 height 42
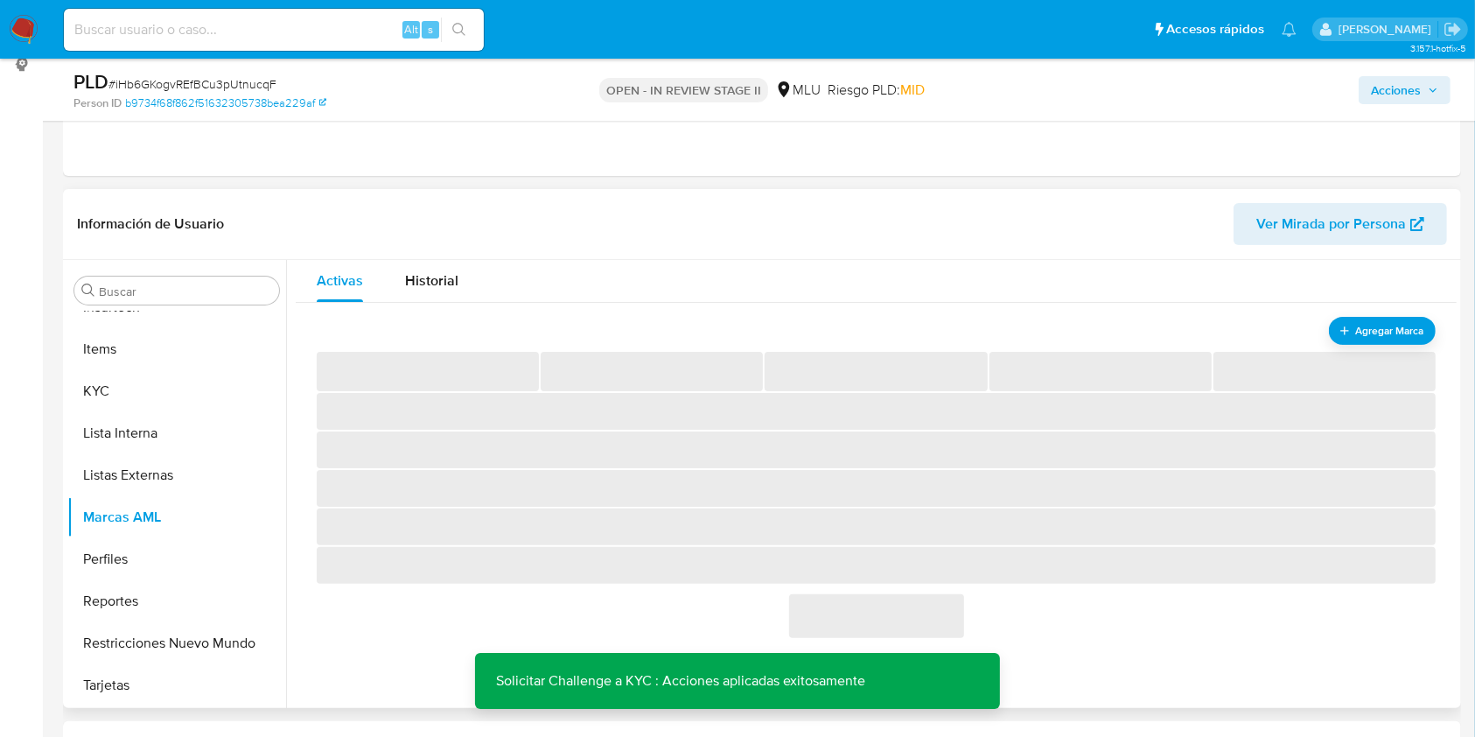
scroll to position [346, 0]
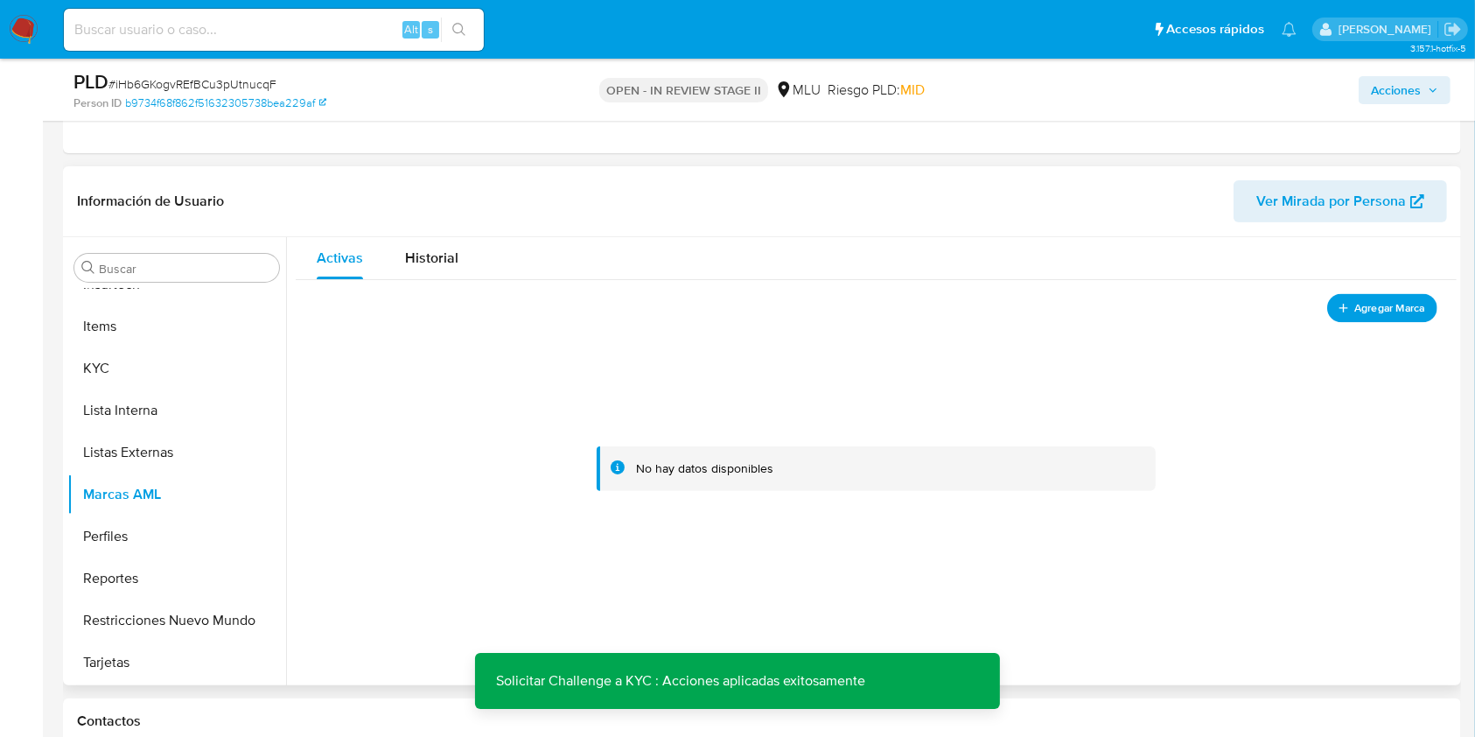
click at [1119, 311] on span "Agregar Marca" at bounding box center [1389, 308] width 70 height 22
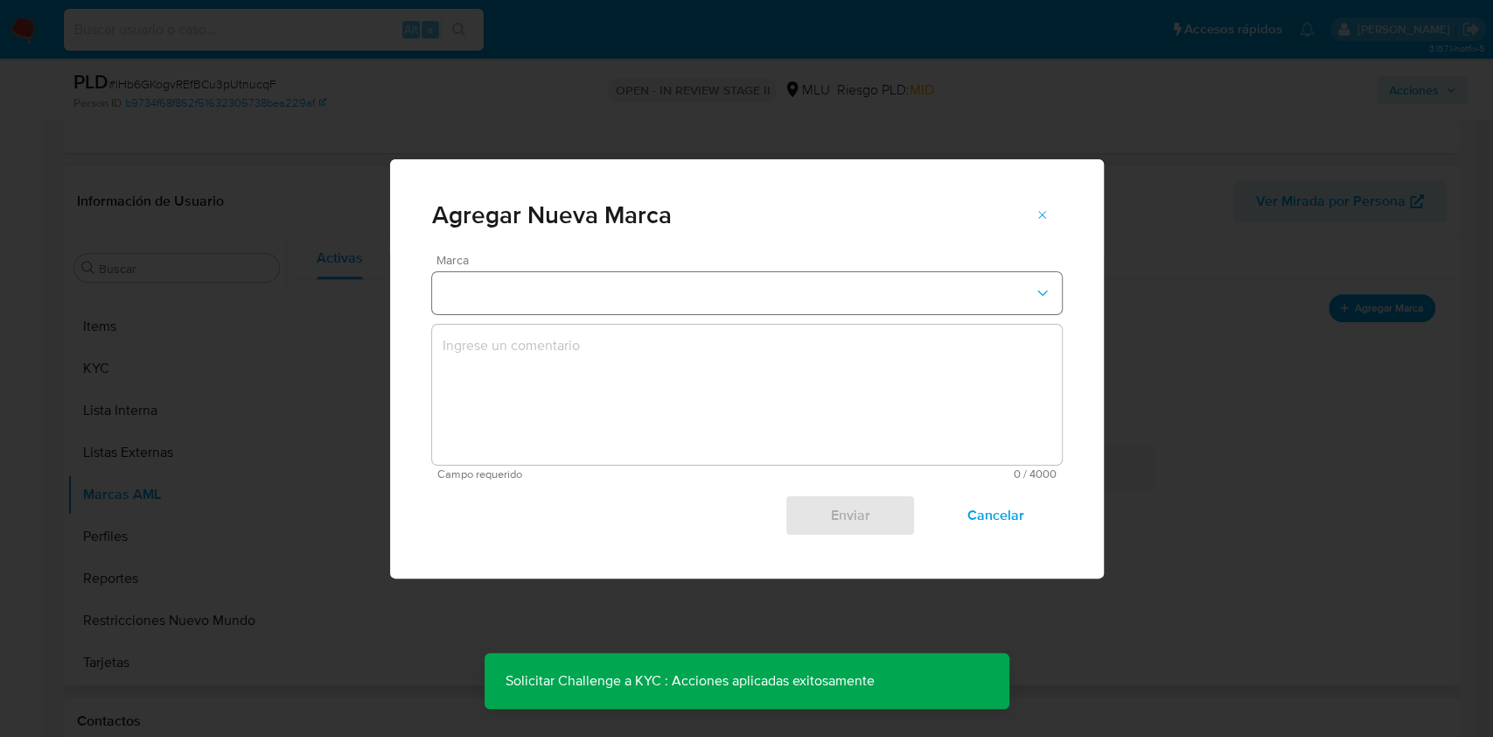
click at [776, 276] on button "marks-modal" at bounding box center [747, 293] width 630 height 42
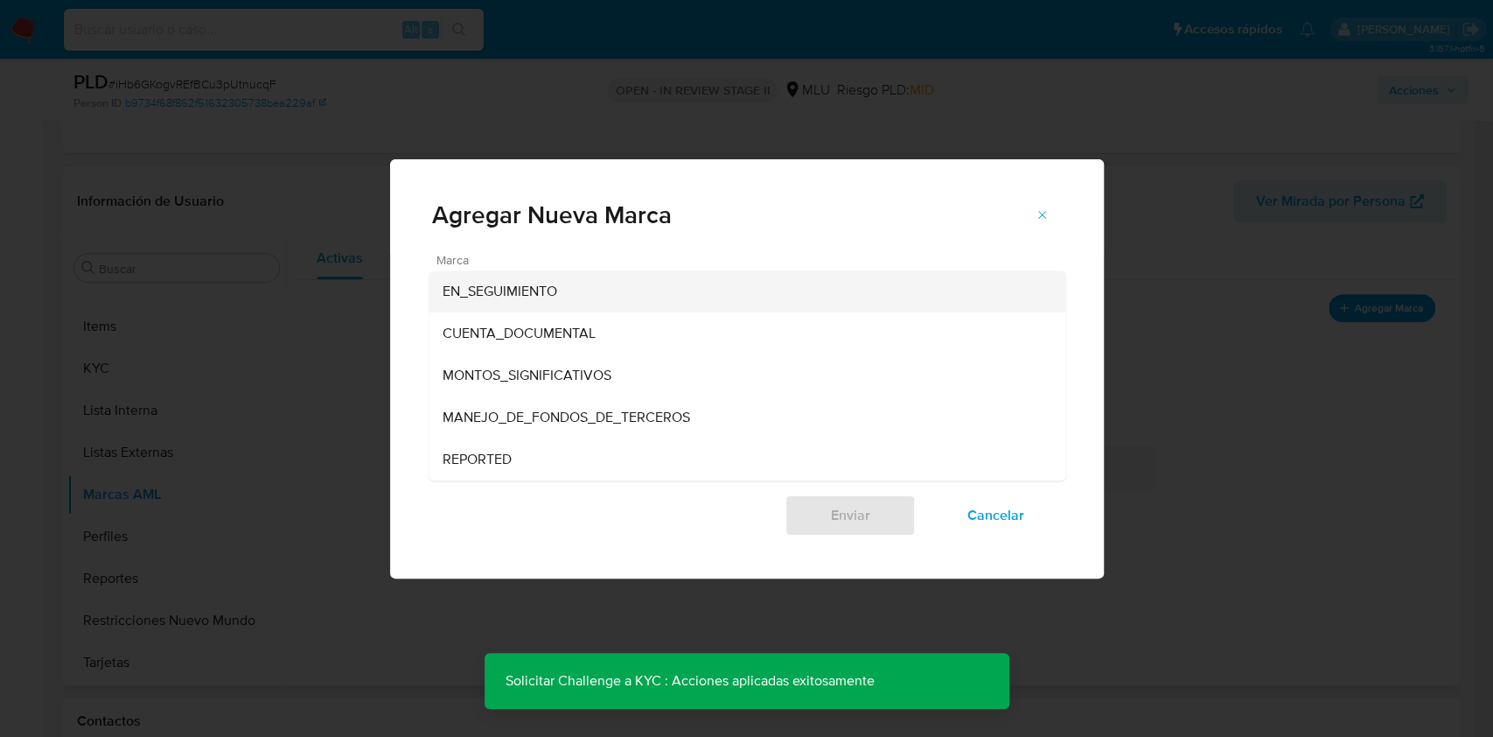
click at [680, 300] on div "EN_SEGUIMIENTO" at bounding box center [742, 291] width 598 height 42
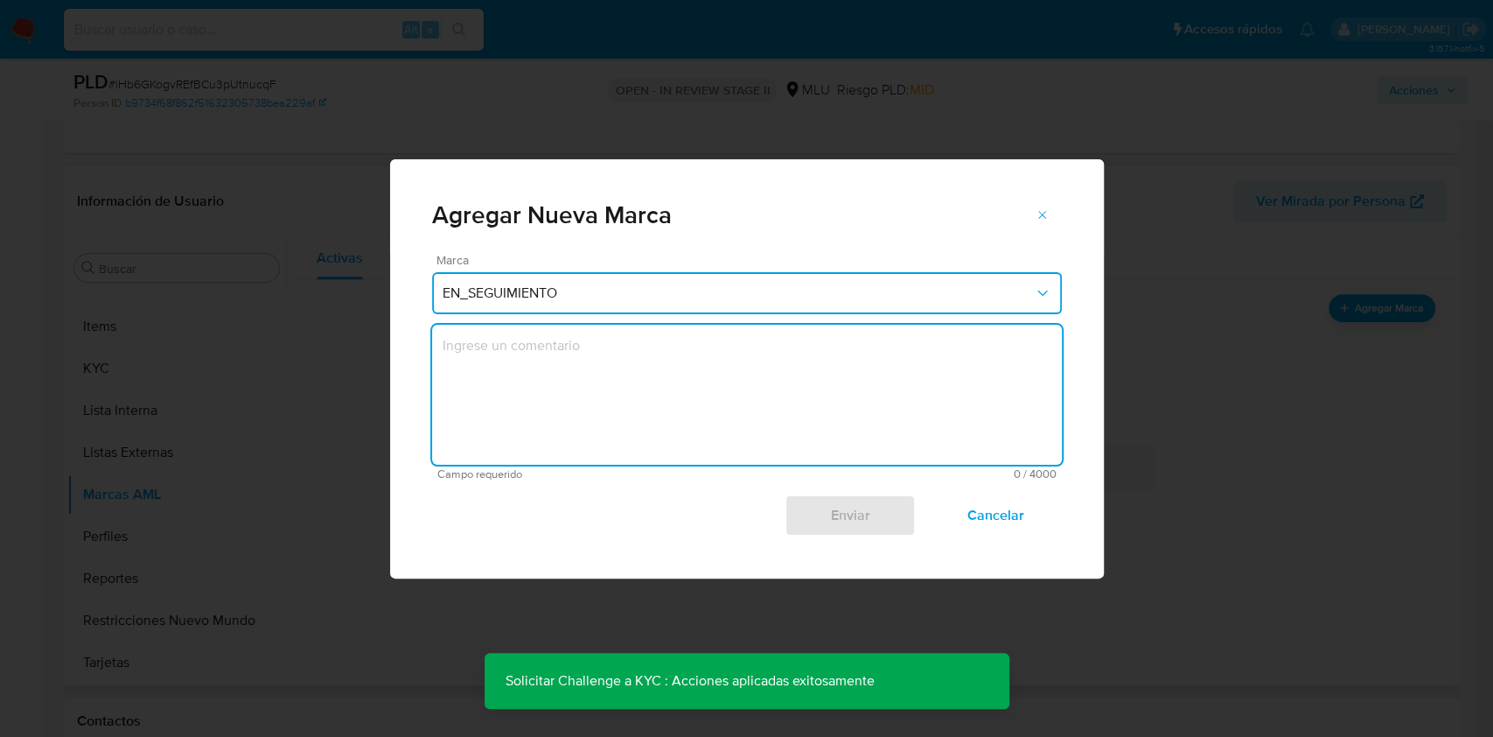
click at [651, 407] on textarea "marks-modal" at bounding box center [747, 395] width 630 height 140
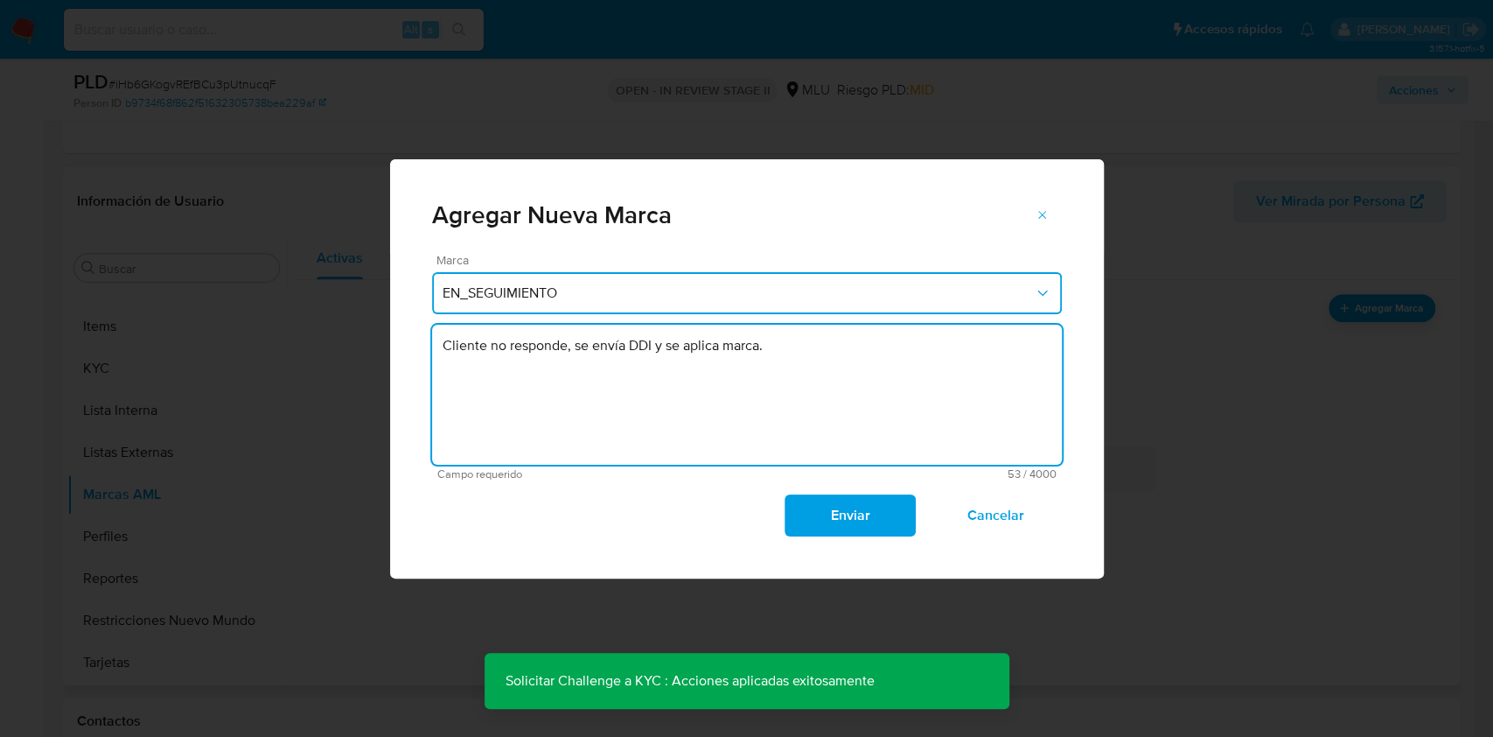
type textarea "Cliente no responde, se envía DDI y se aplica marca."
click at [828, 509] on span "Enviar" at bounding box center [850, 515] width 86 height 38
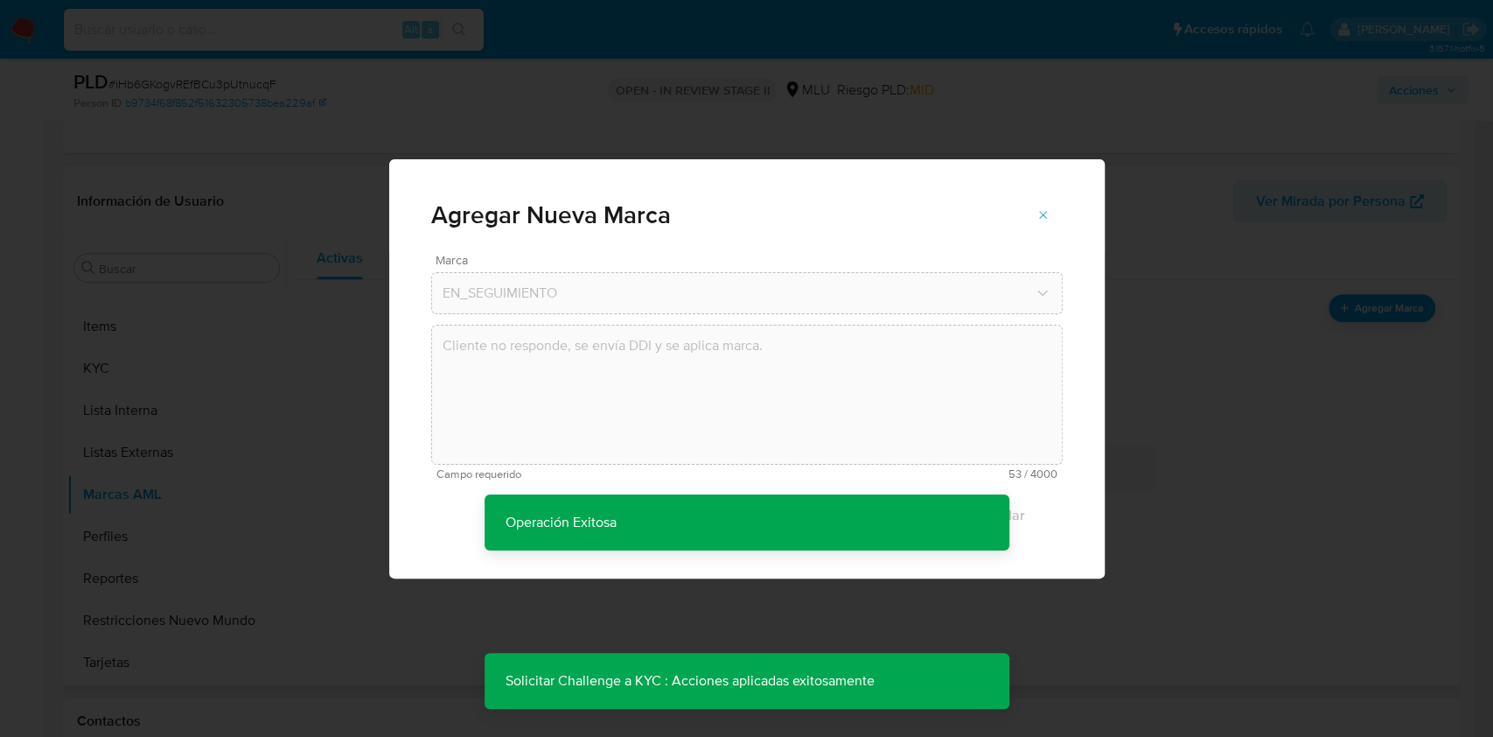
click at [1119, 96] on div "Agregar Nueva Marca Marca EN_SEGUIMIENTO Cliente no responde, se envía DDI y se…" at bounding box center [746, 368] width 1493 height 737
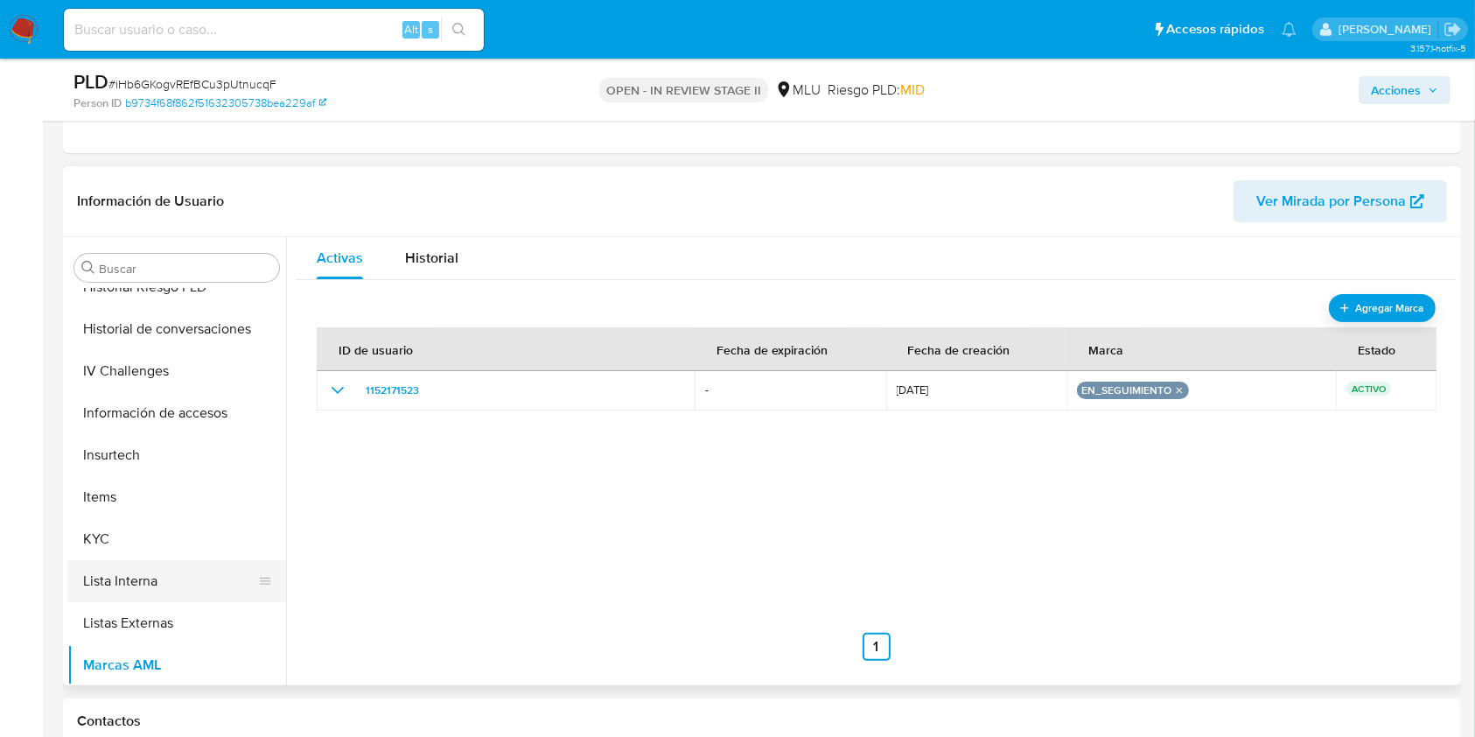
scroll to position [665, 0]
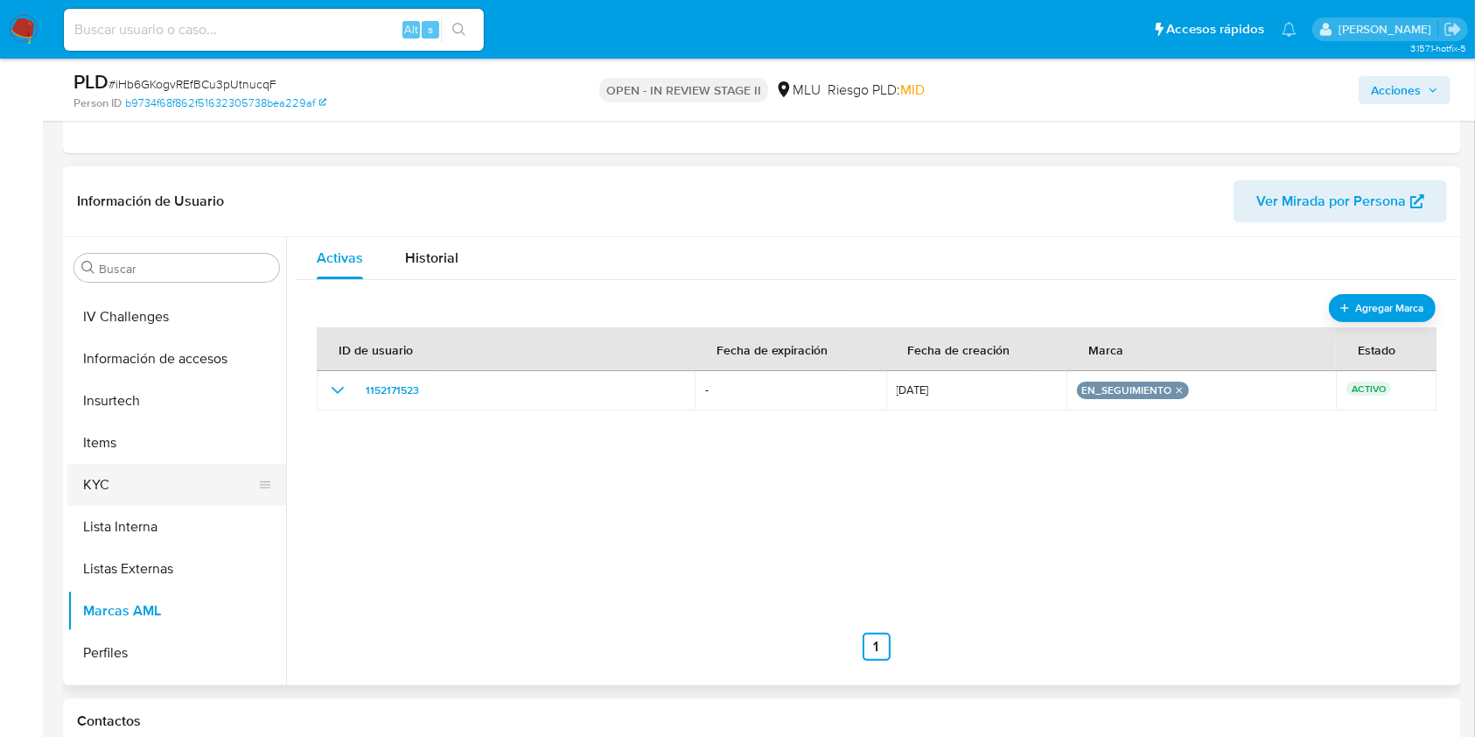
click at [140, 472] on button "KYC" at bounding box center [169, 485] width 205 height 42
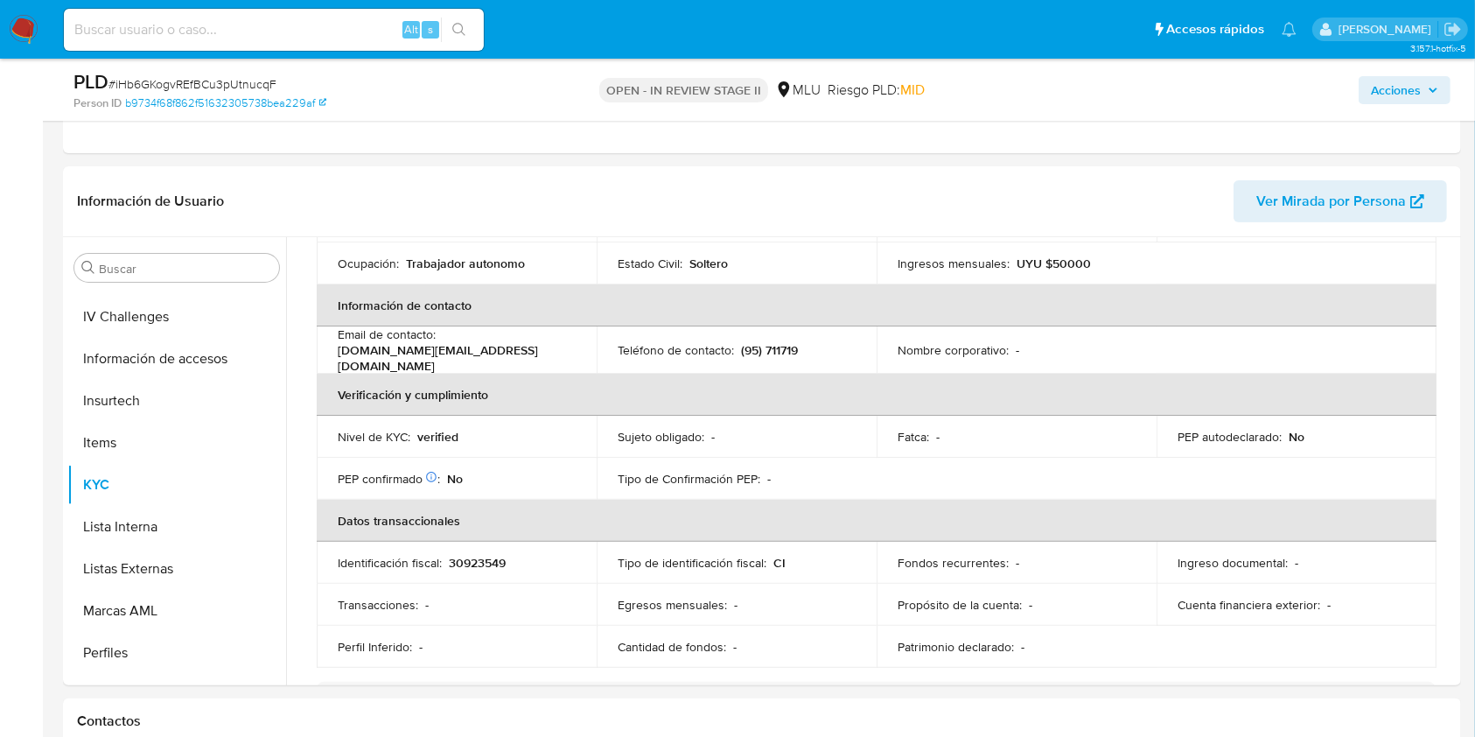
scroll to position [63, 0]
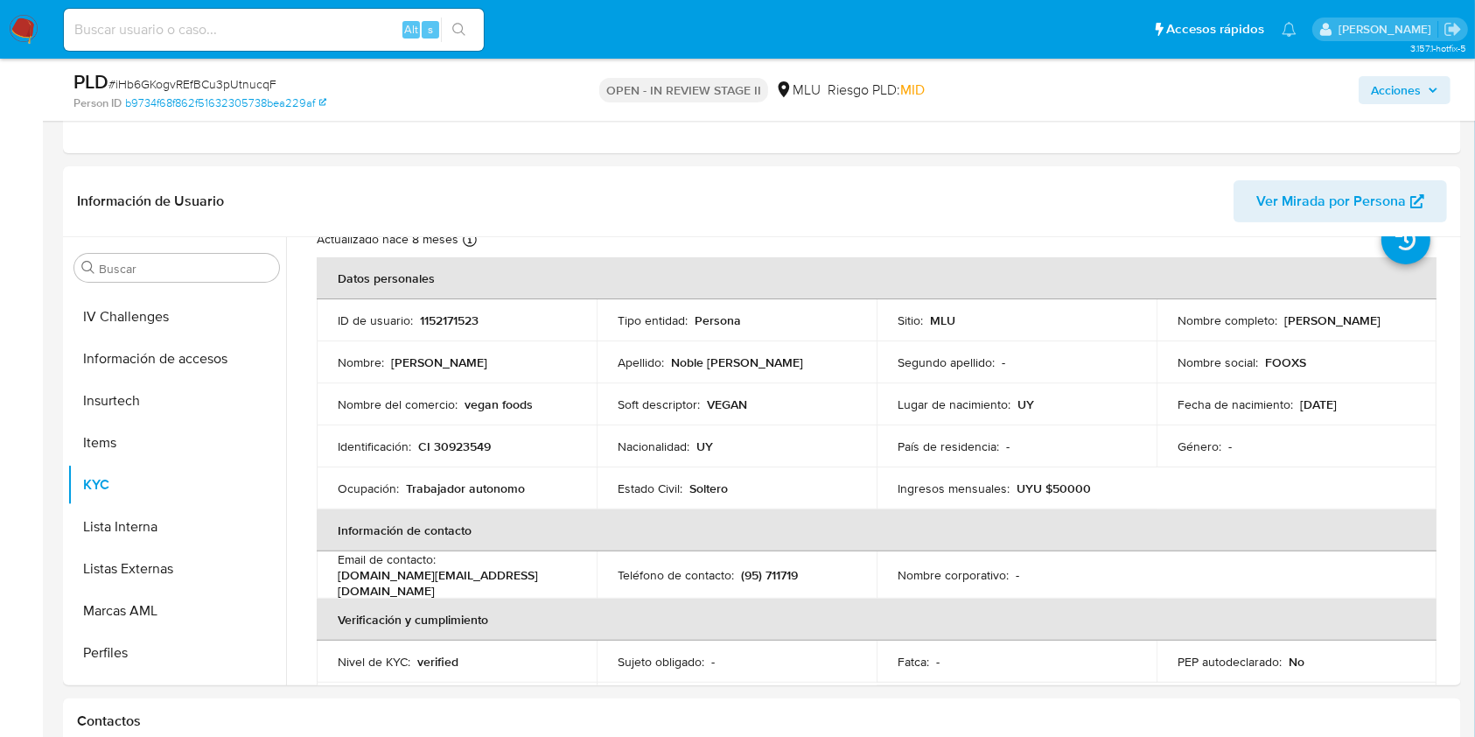
drag, startPoint x: 1377, startPoint y: 331, endPoint x: 1167, endPoint y: 332, distance: 210.0
click at [1119, 332] on td "Nombre completo : Cristhian Damian Noble Dematte" at bounding box center [1296, 320] width 280 height 42
copy p "Cristhian Damian Noble Dematte"
click at [1119, 87] on span "Acciones" at bounding box center [1396, 90] width 50 height 28
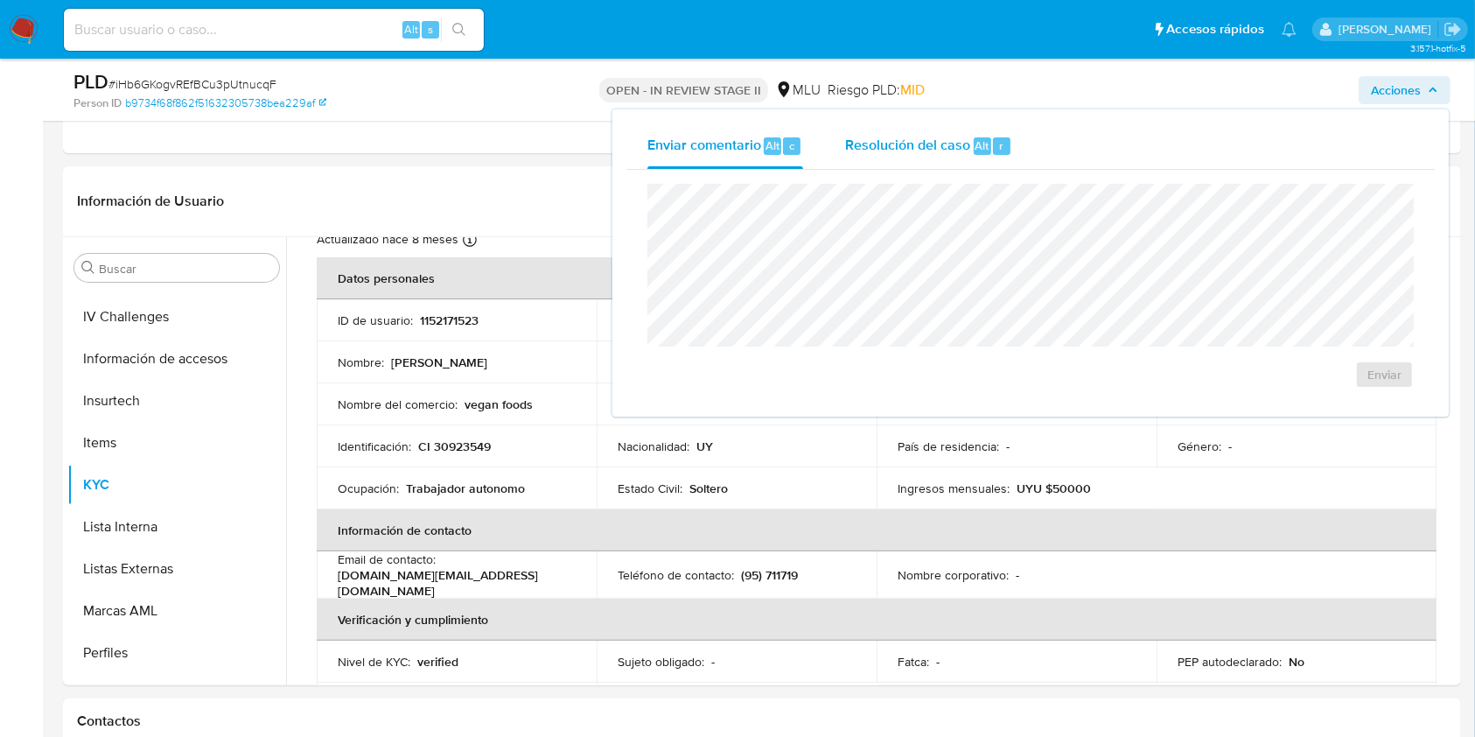
click at [958, 158] on div "Resolución del caso Alt r" at bounding box center [928, 145] width 167 height 45
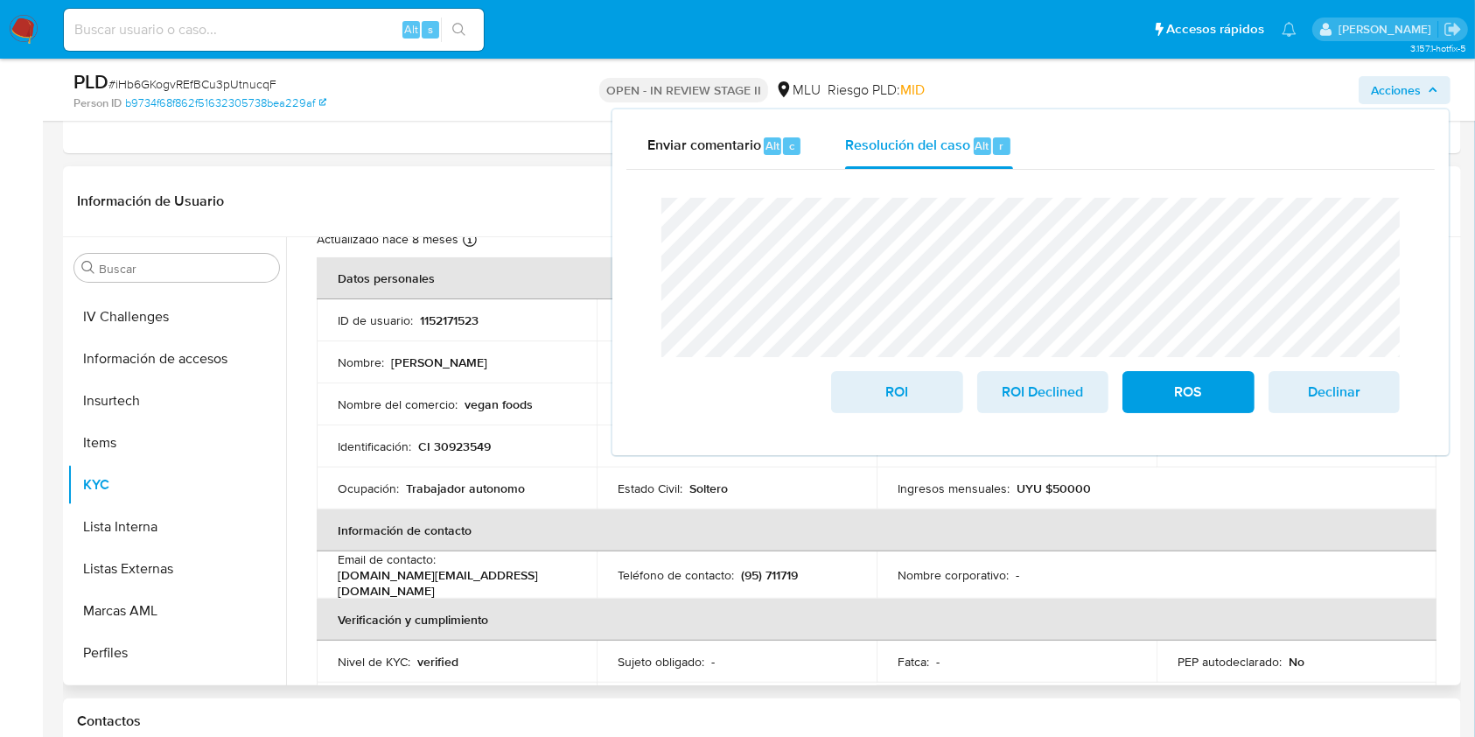
drag, startPoint x: 1132, startPoint y: 367, endPoint x: 1433, endPoint y: 387, distance: 301.5
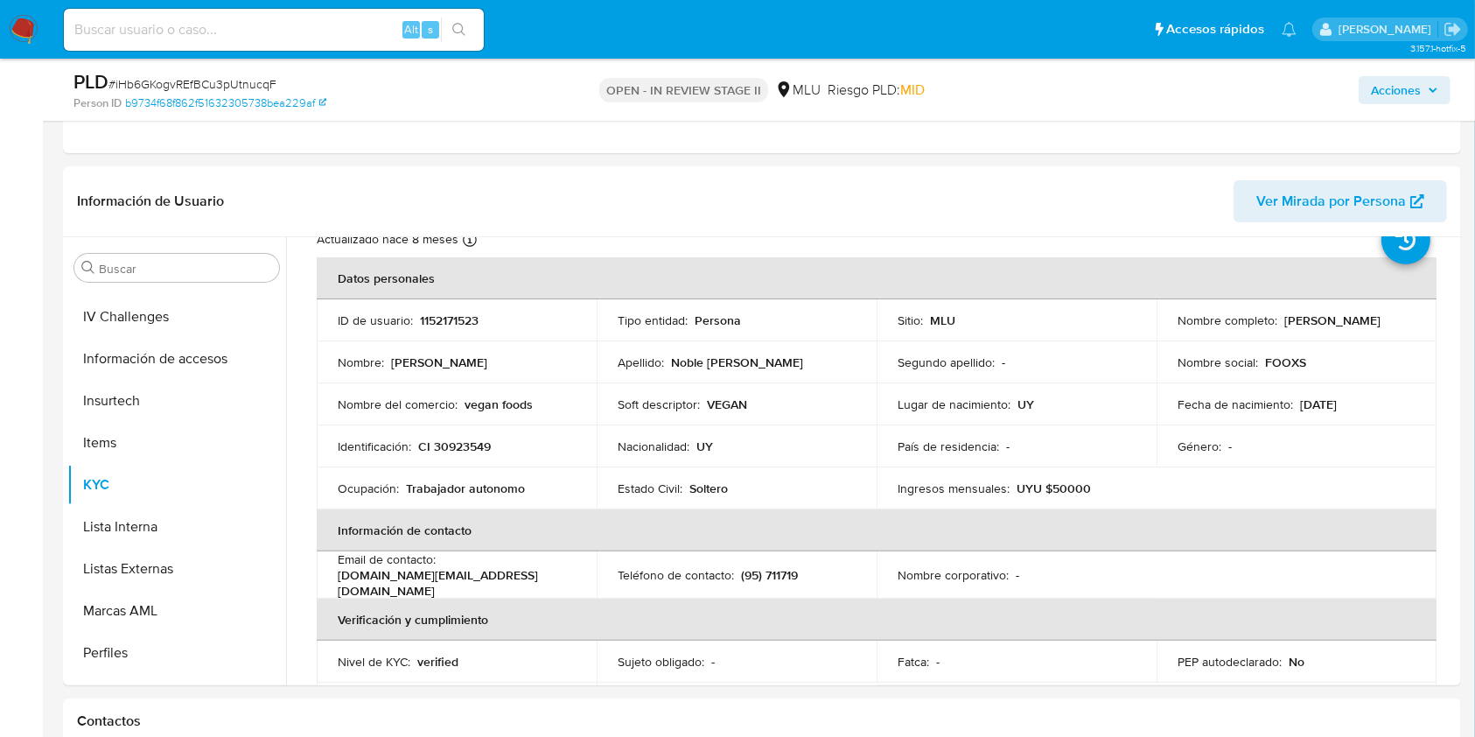
click at [1119, 80] on span "Acciones" at bounding box center [1396, 90] width 50 height 28
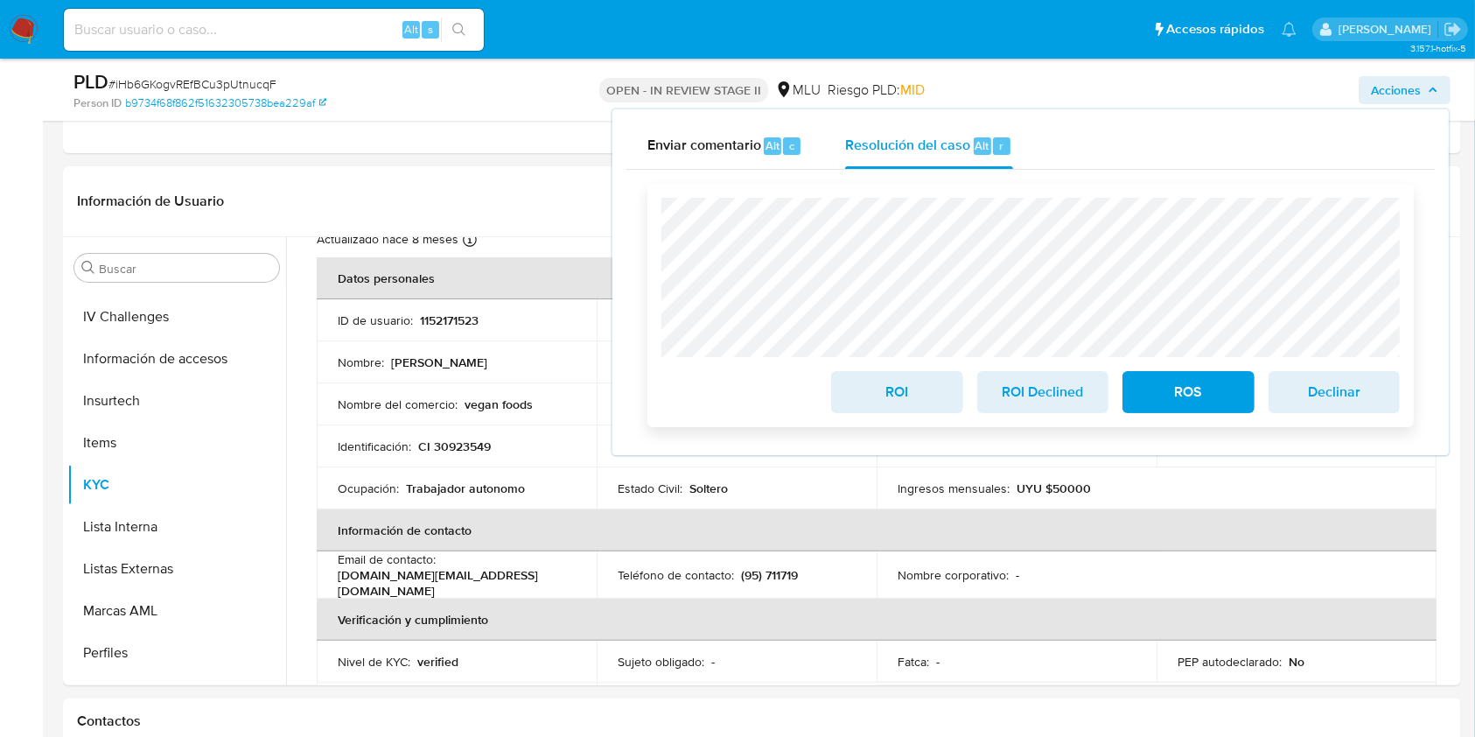
click at [1018, 398] on span "ROI Declined" at bounding box center [1043, 392] width 86 height 38
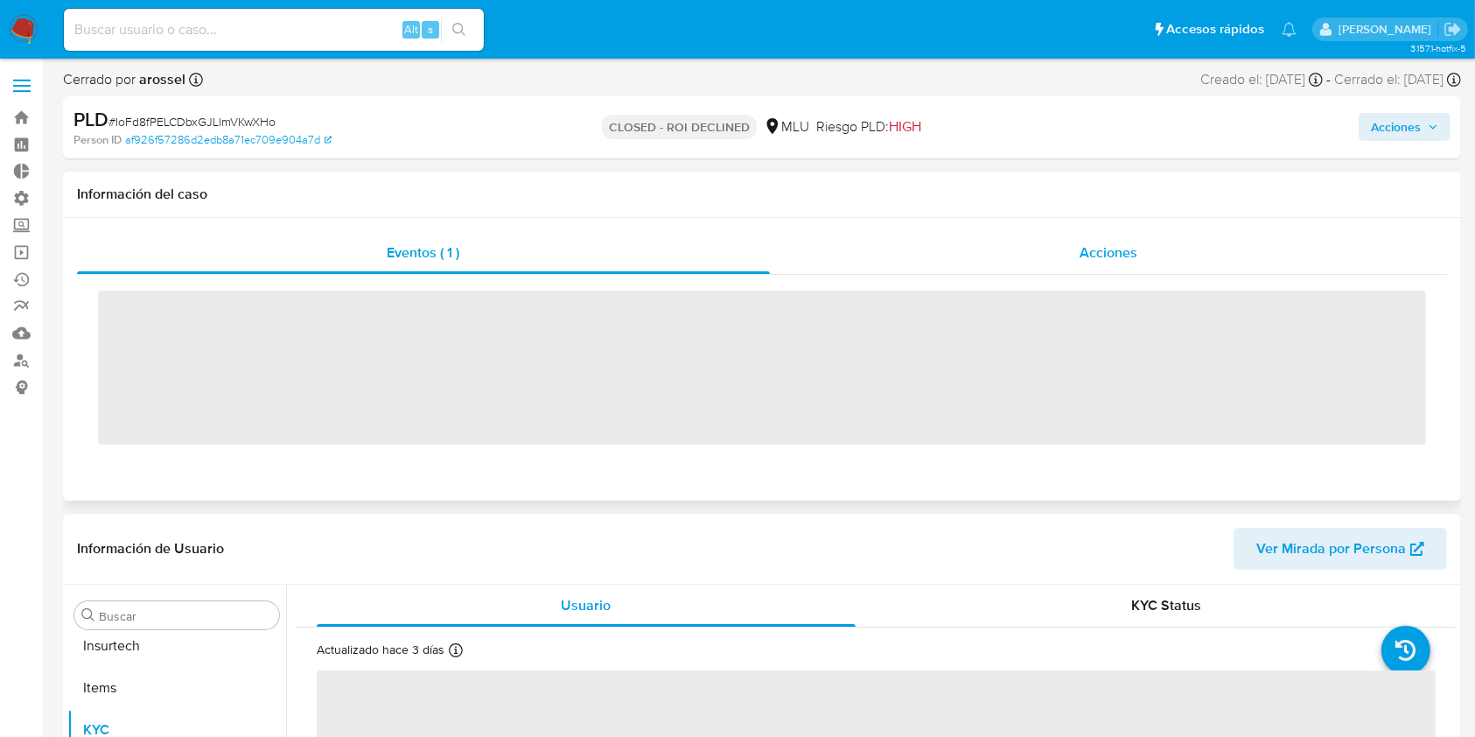
scroll to position [781, 0]
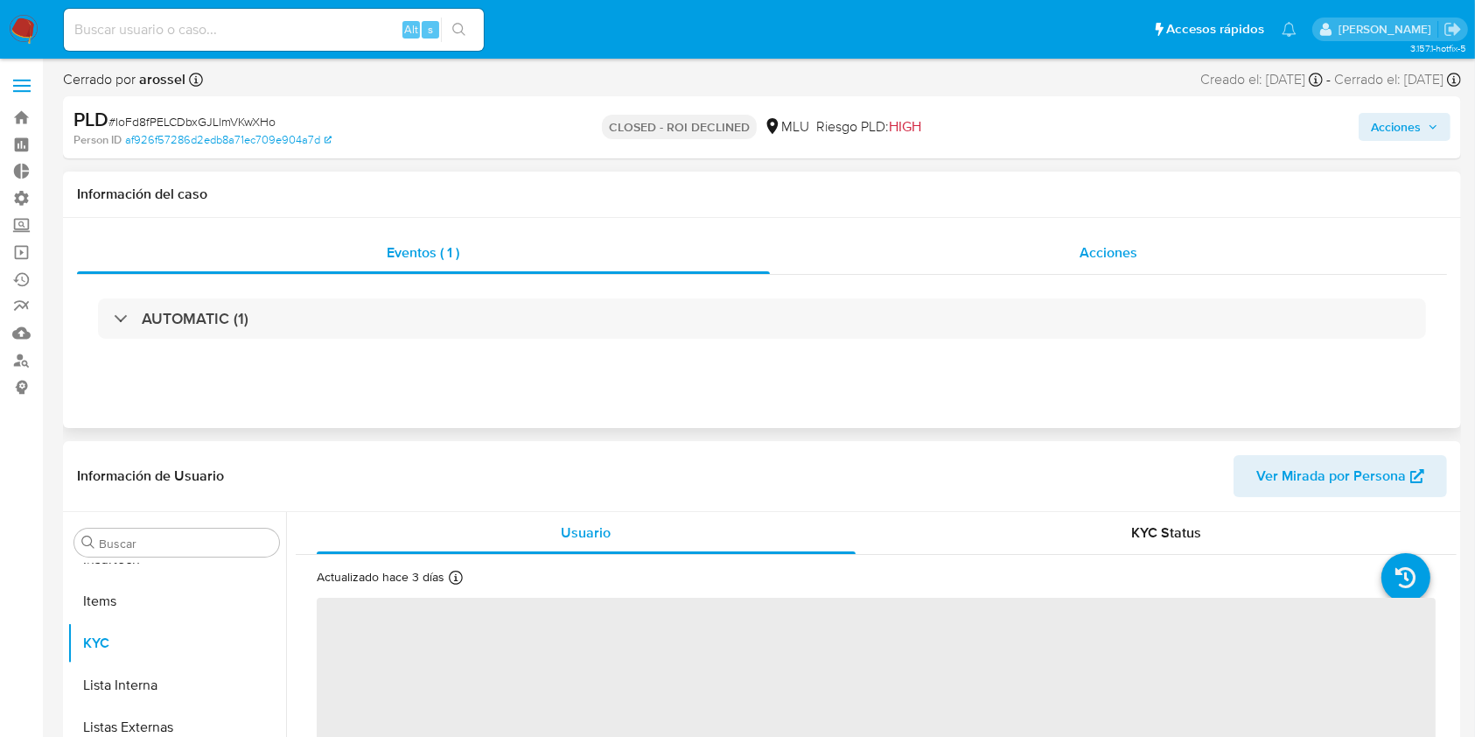
click at [1086, 272] on div "Acciones" at bounding box center [1109, 253] width 678 height 42
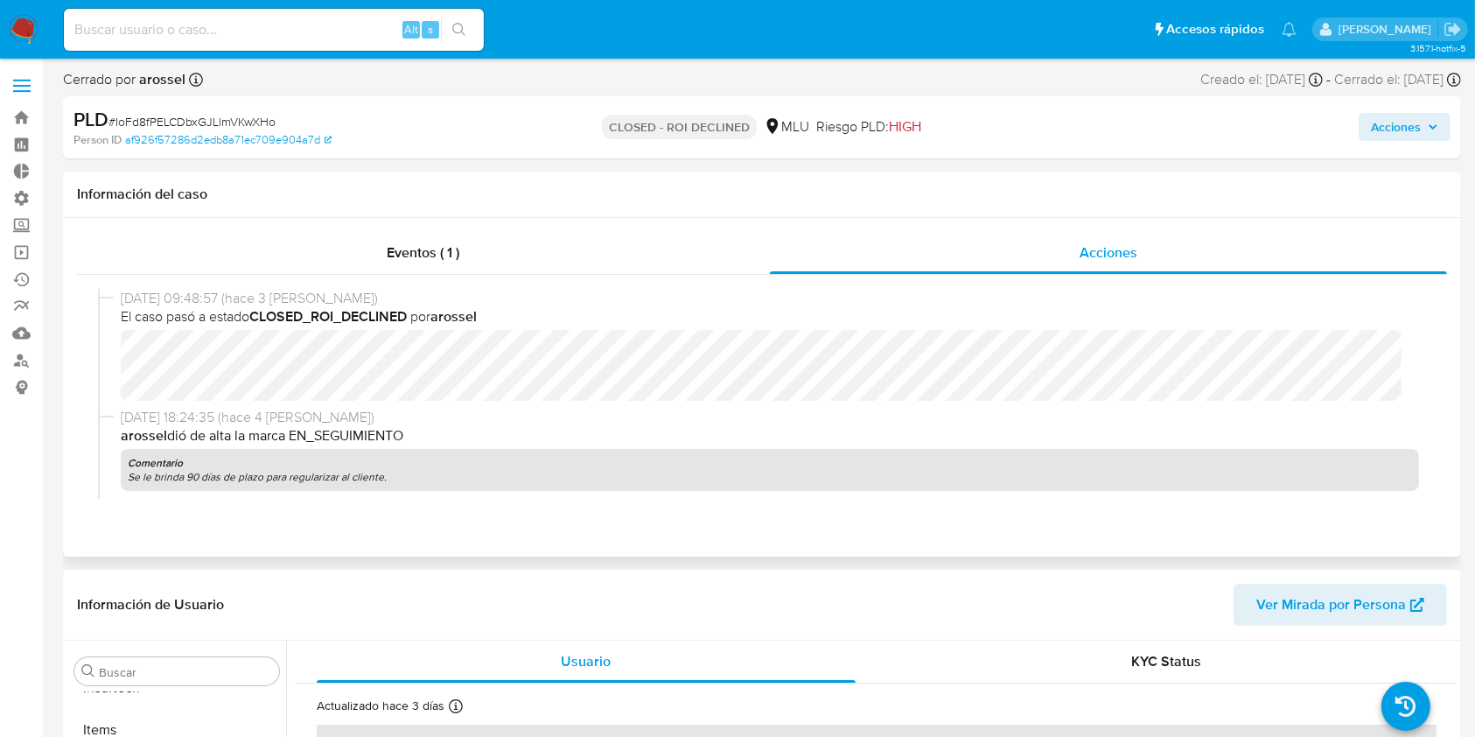
select select "10"
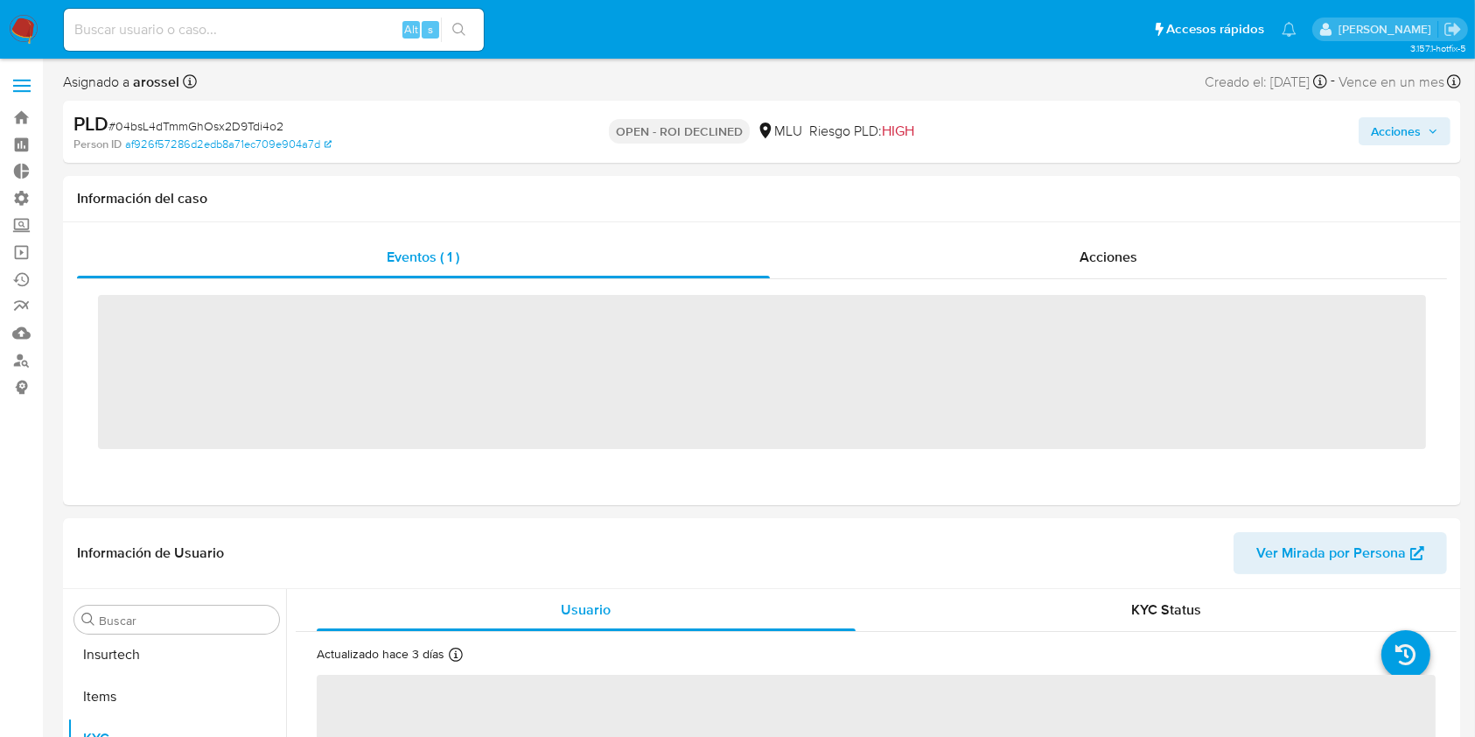
scroll to position [781, 0]
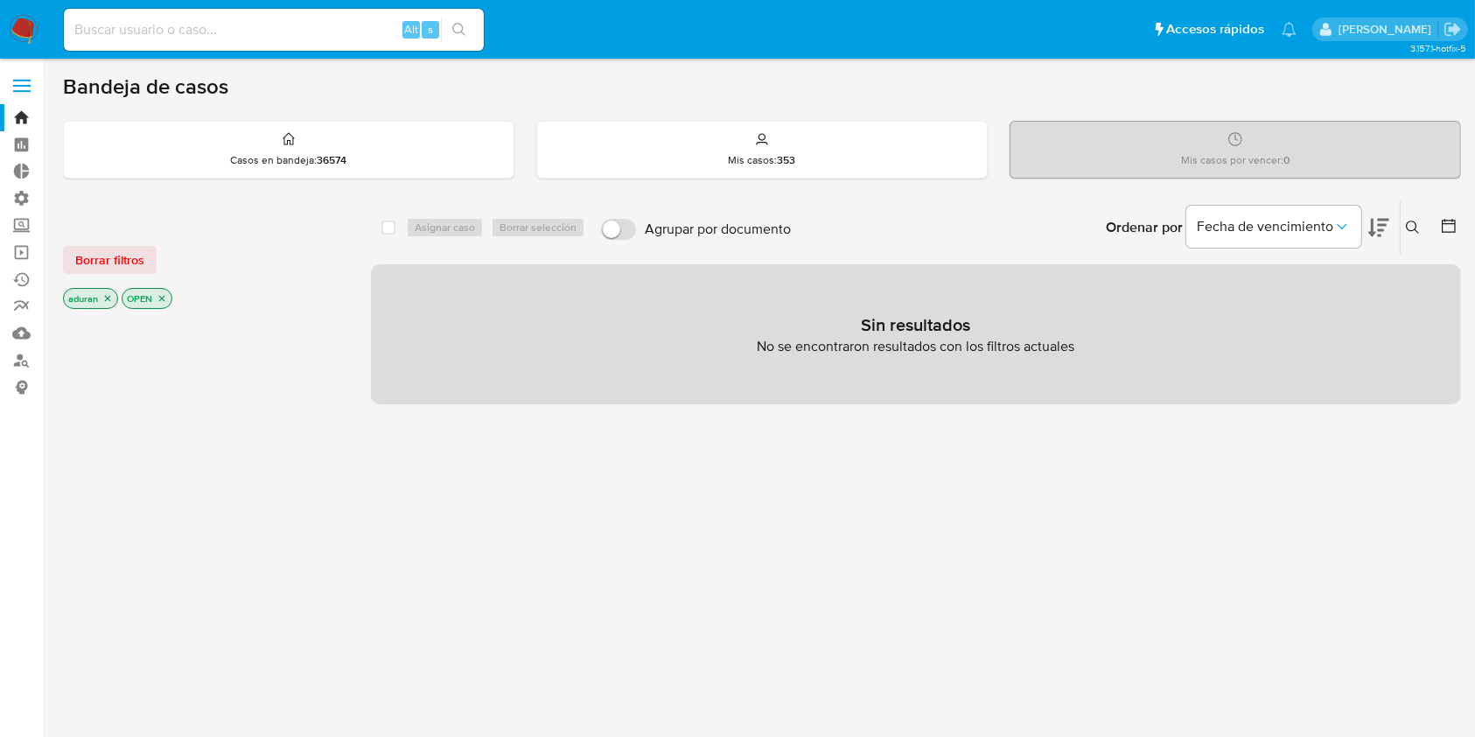
click at [156, 333] on div at bounding box center [203, 609] width 280 height 595
click at [133, 234] on div "Borrar filtros aduran OPEN" at bounding box center [203, 262] width 280 height 99
click at [130, 255] on span "Borrar filtros" at bounding box center [109, 260] width 69 height 24
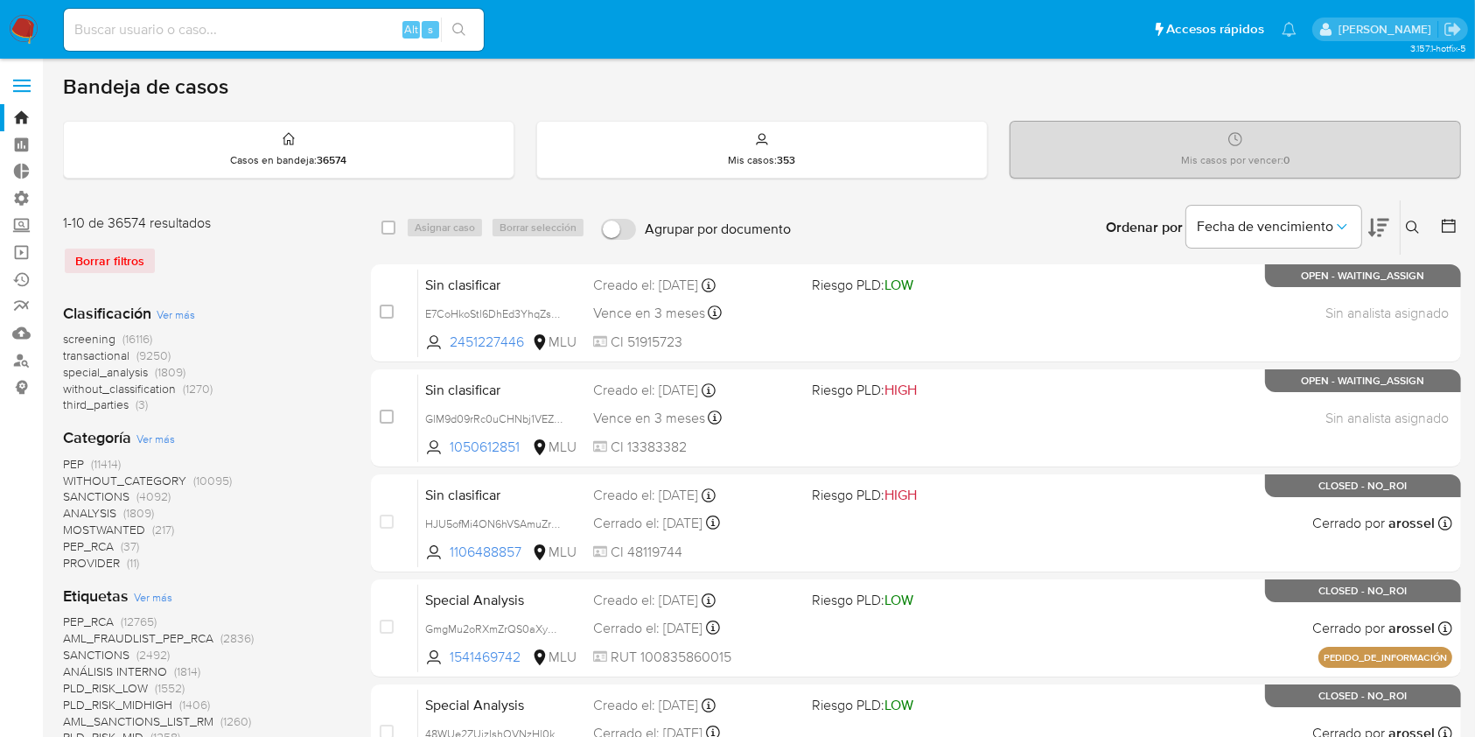
click at [1408, 234] on button at bounding box center [1415, 227] width 29 height 21
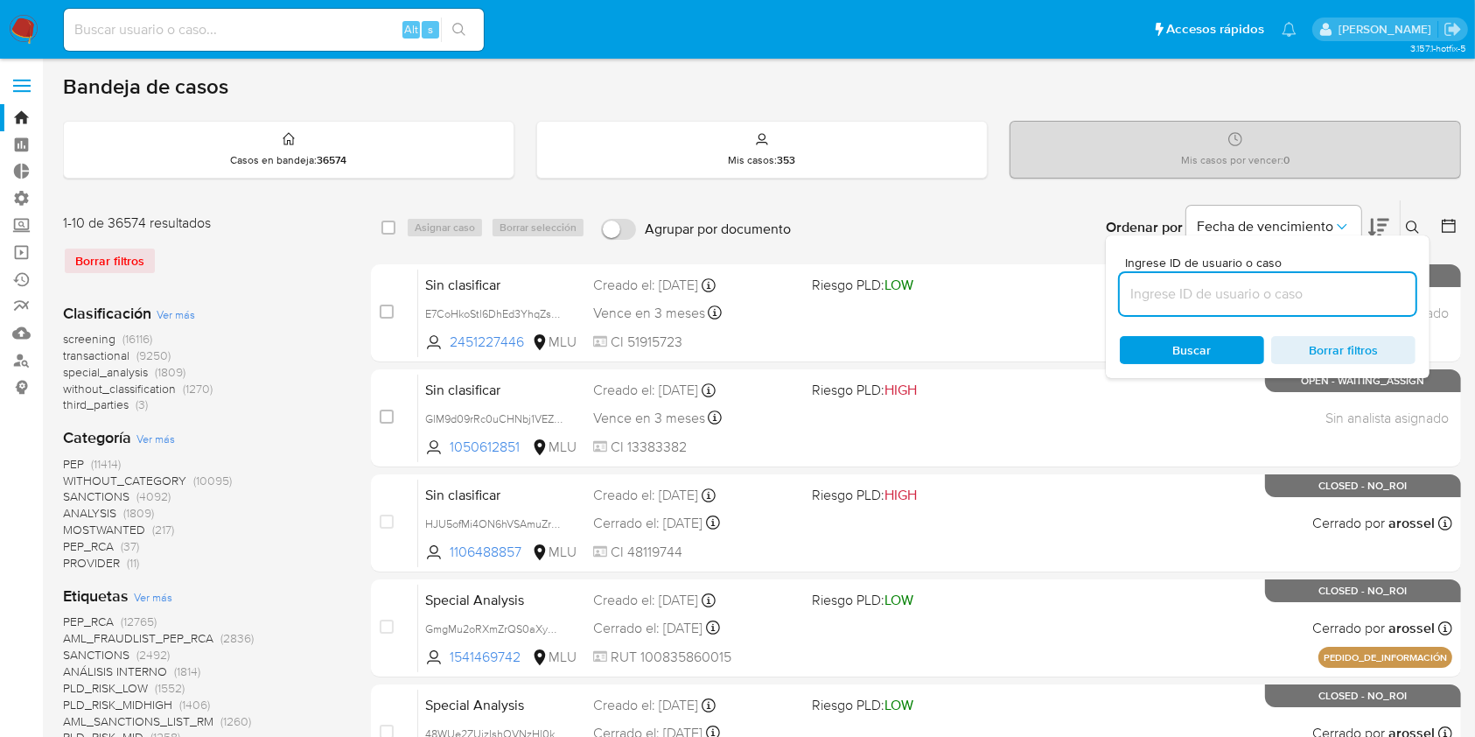
click at [1255, 303] on input at bounding box center [1268, 294] width 296 height 23
type input "8J1h9i7l24Ox2iwB4YxvSrpR"
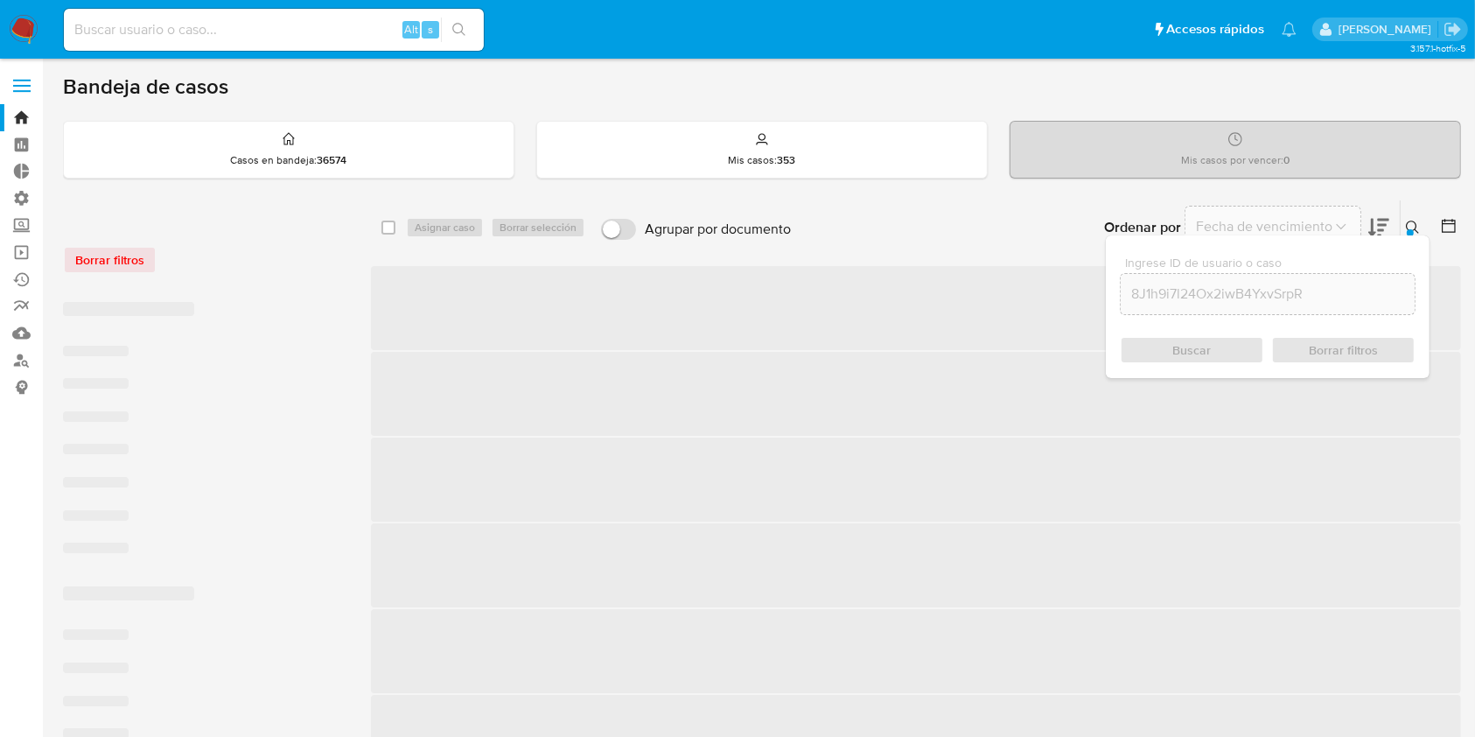
click at [1176, 359] on div "Buscar Borrar filtros" at bounding box center [1268, 350] width 296 height 28
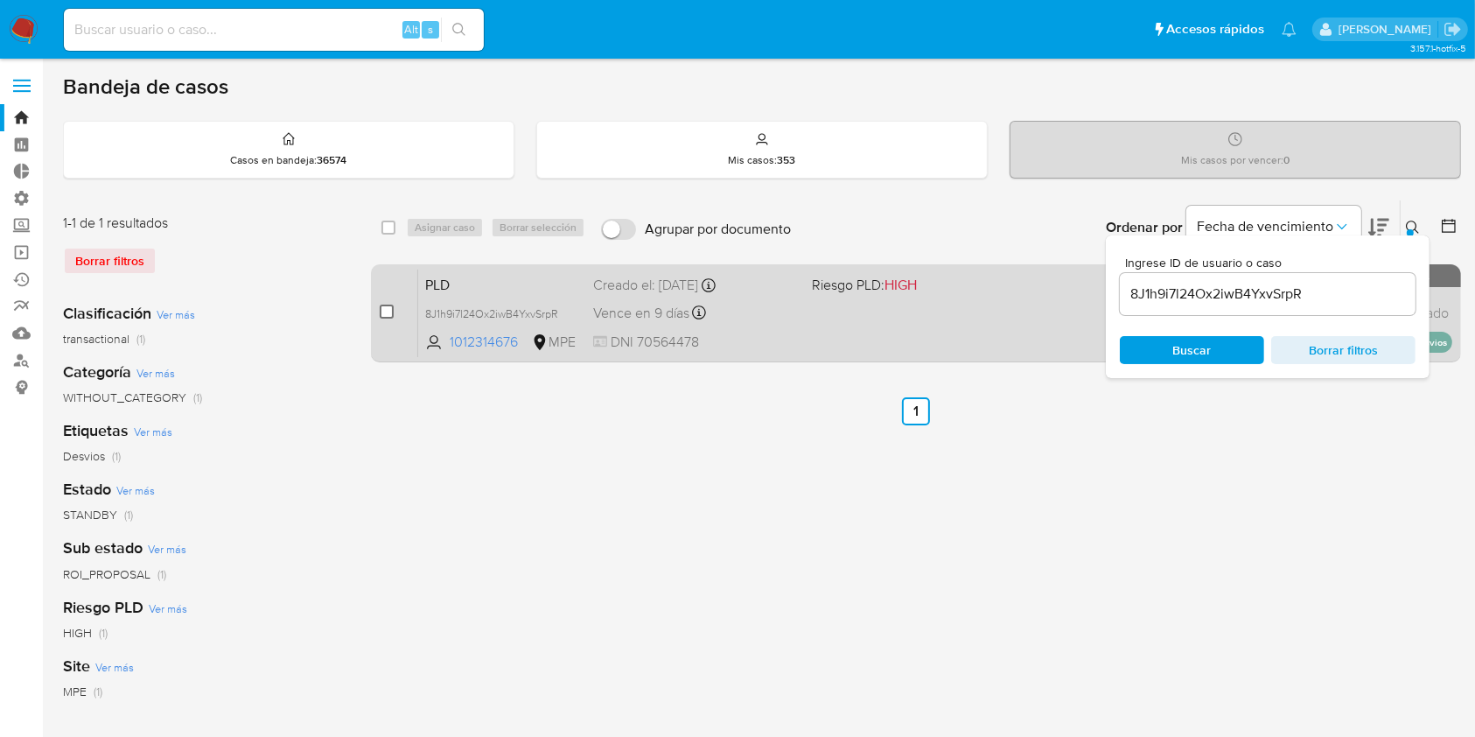
click at [383, 306] on input "checkbox" at bounding box center [387, 311] width 14 height 14
checkbox input "true"
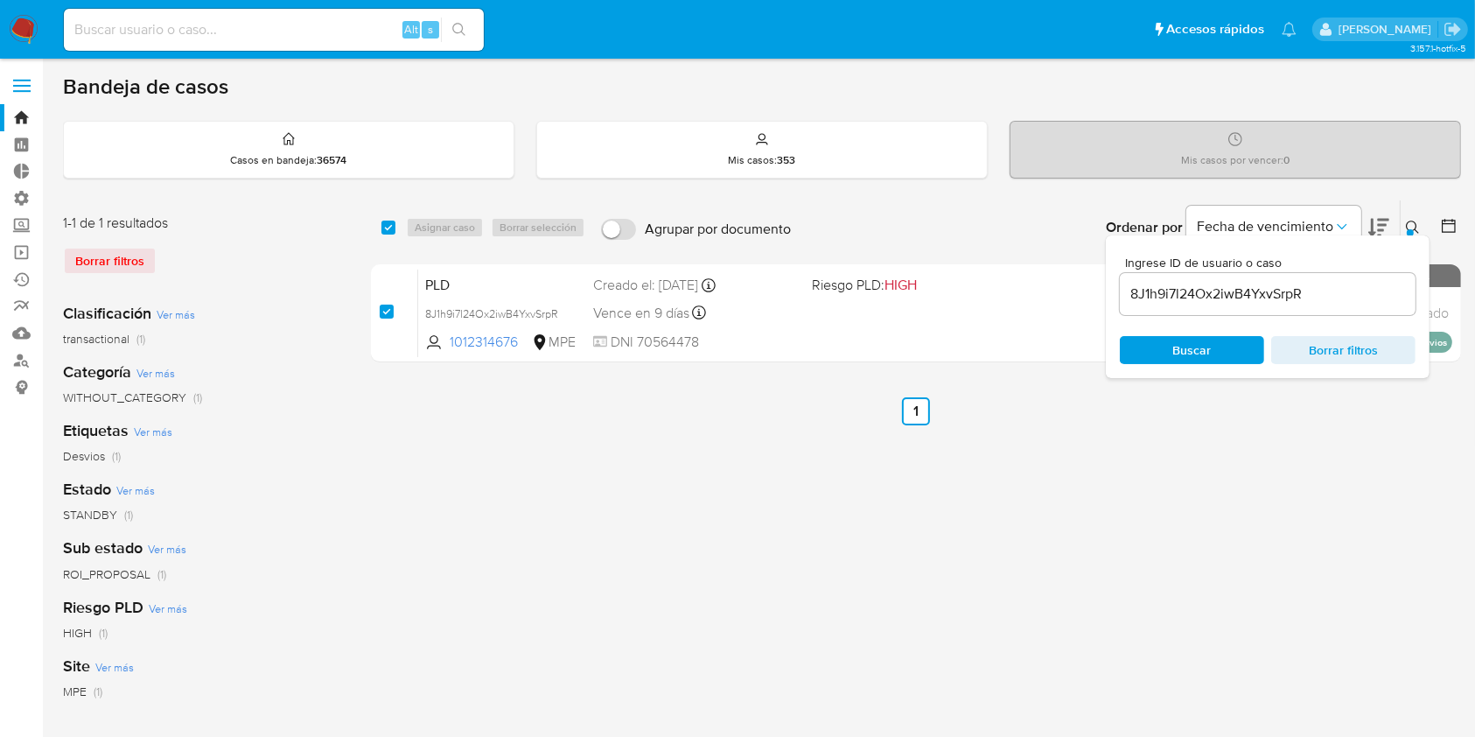
checkbox input "true"
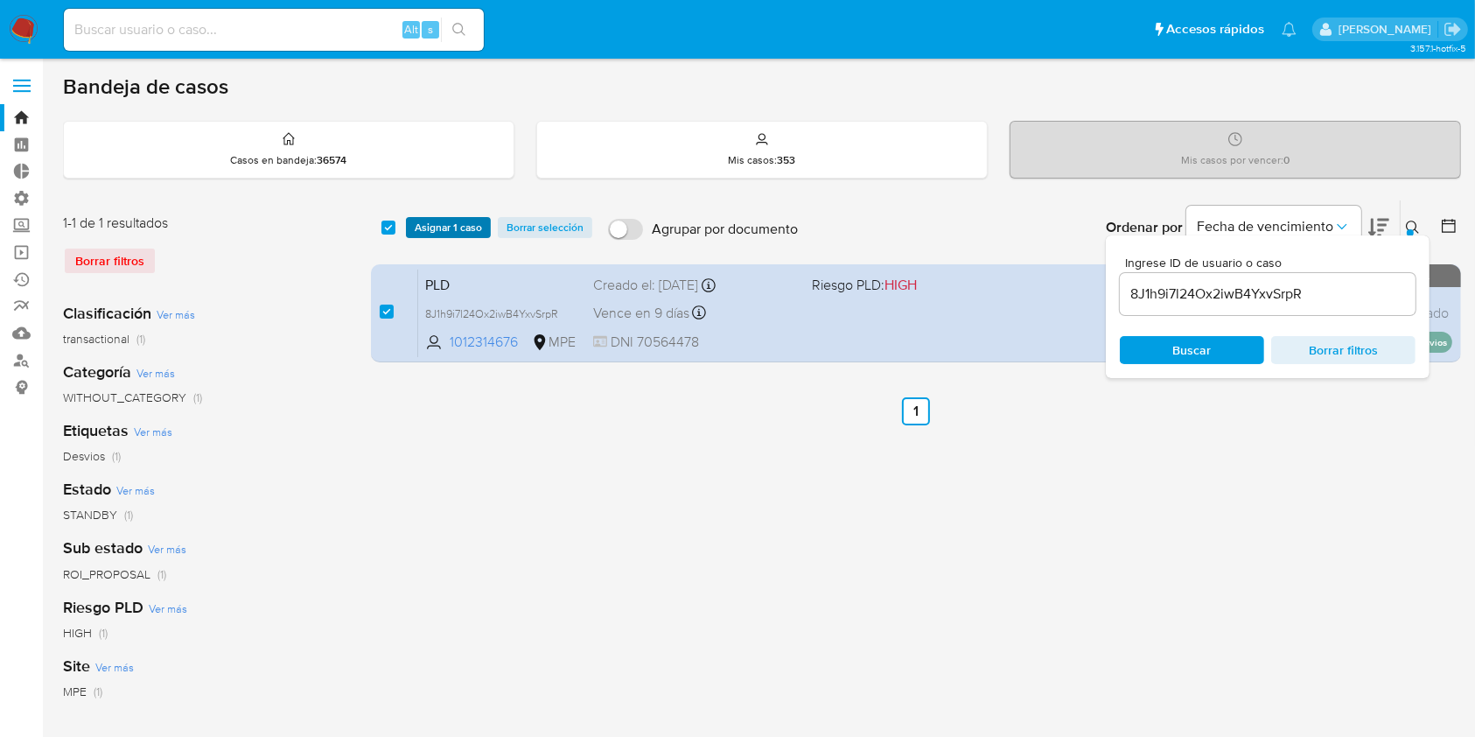
click at [455, 224] on span "Asignar 1 caso" at bounding box center [448, 227] width 67 height 17
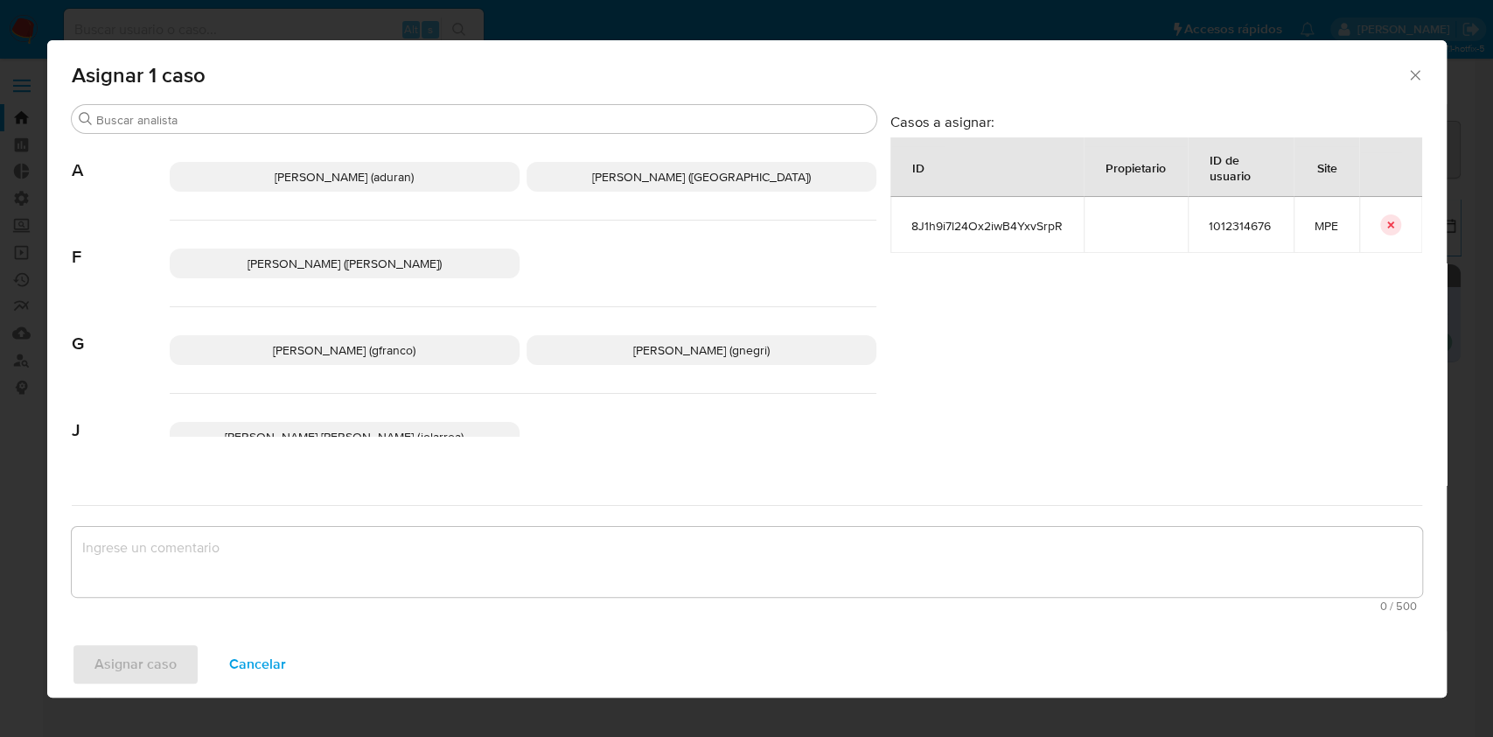
click at [386, 176] on span "Agustin Matias Duran (aduran)" at bounding box center [344, 176] width 139 height 17
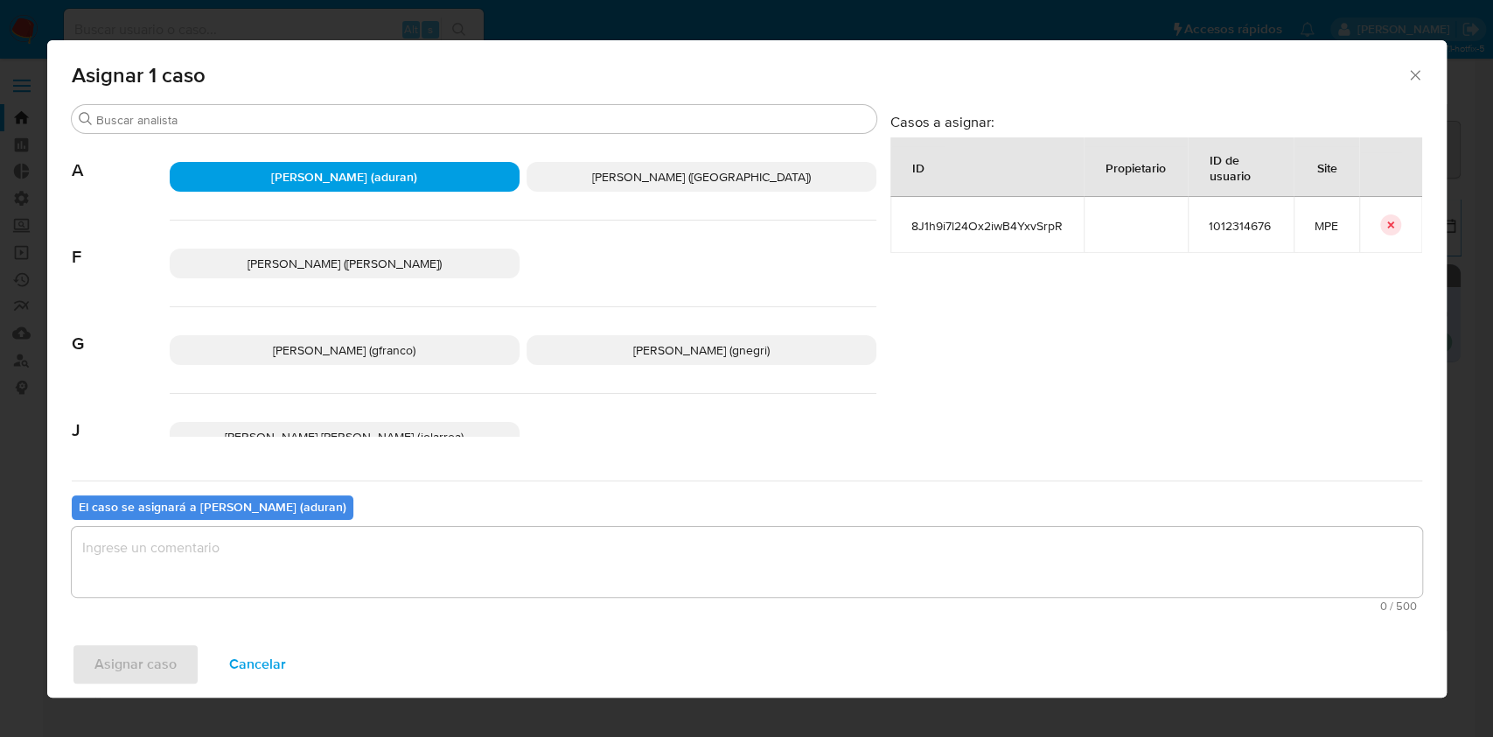
click at [182, 547] on textarea "assign-modal" at bounding box center [747, 562] width 1351 height 70
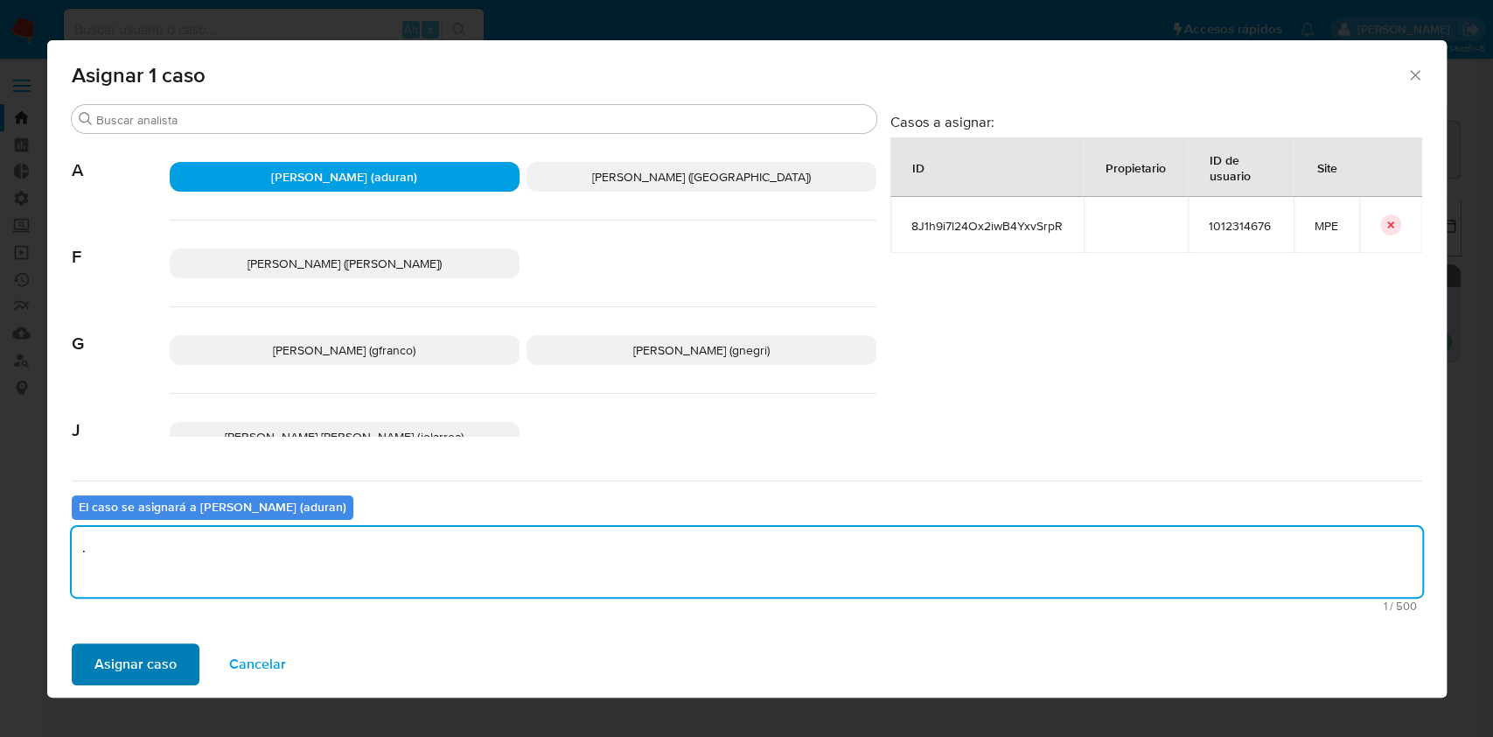
type textarea "."
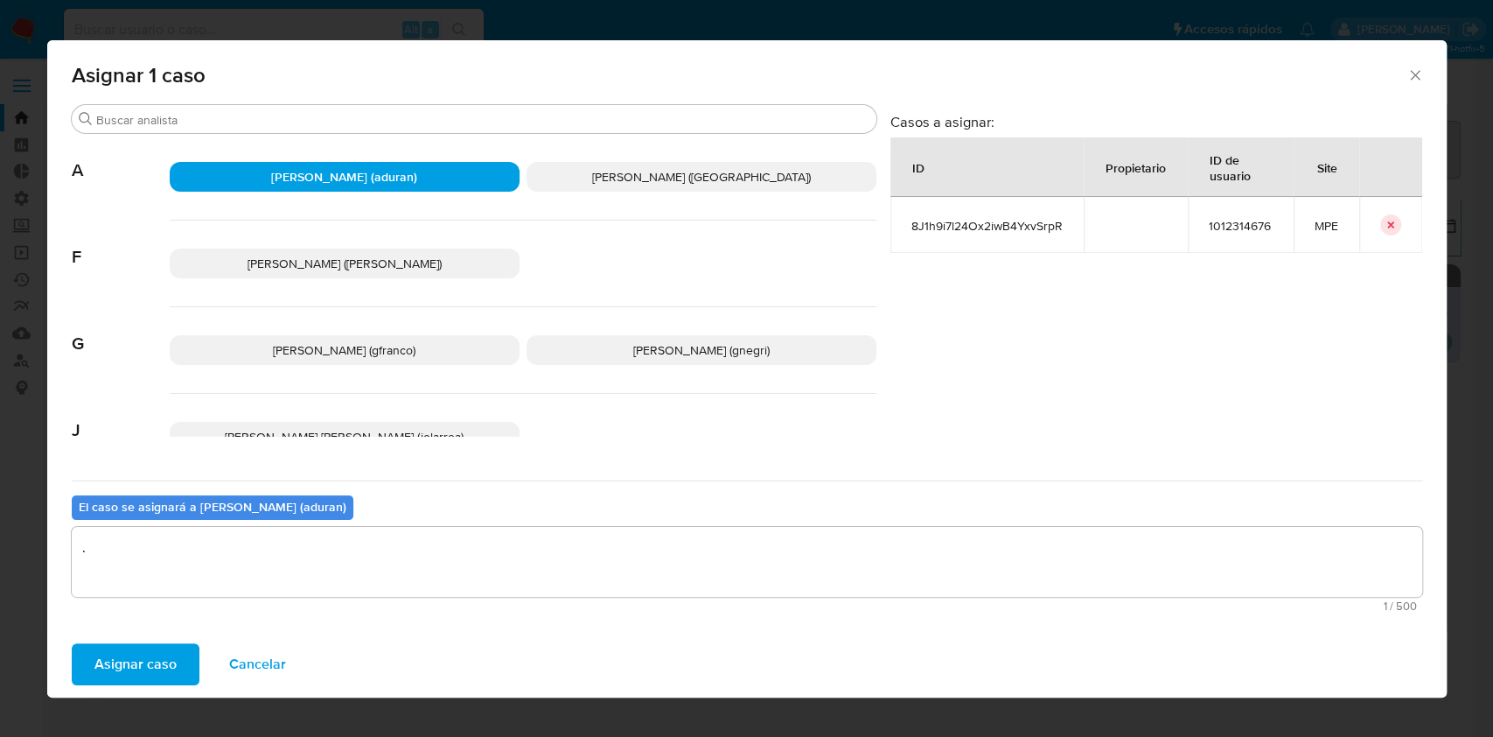
click at [157, 647] on span "Asignar caso" at bounding box center [135, 664] width 82 height 38
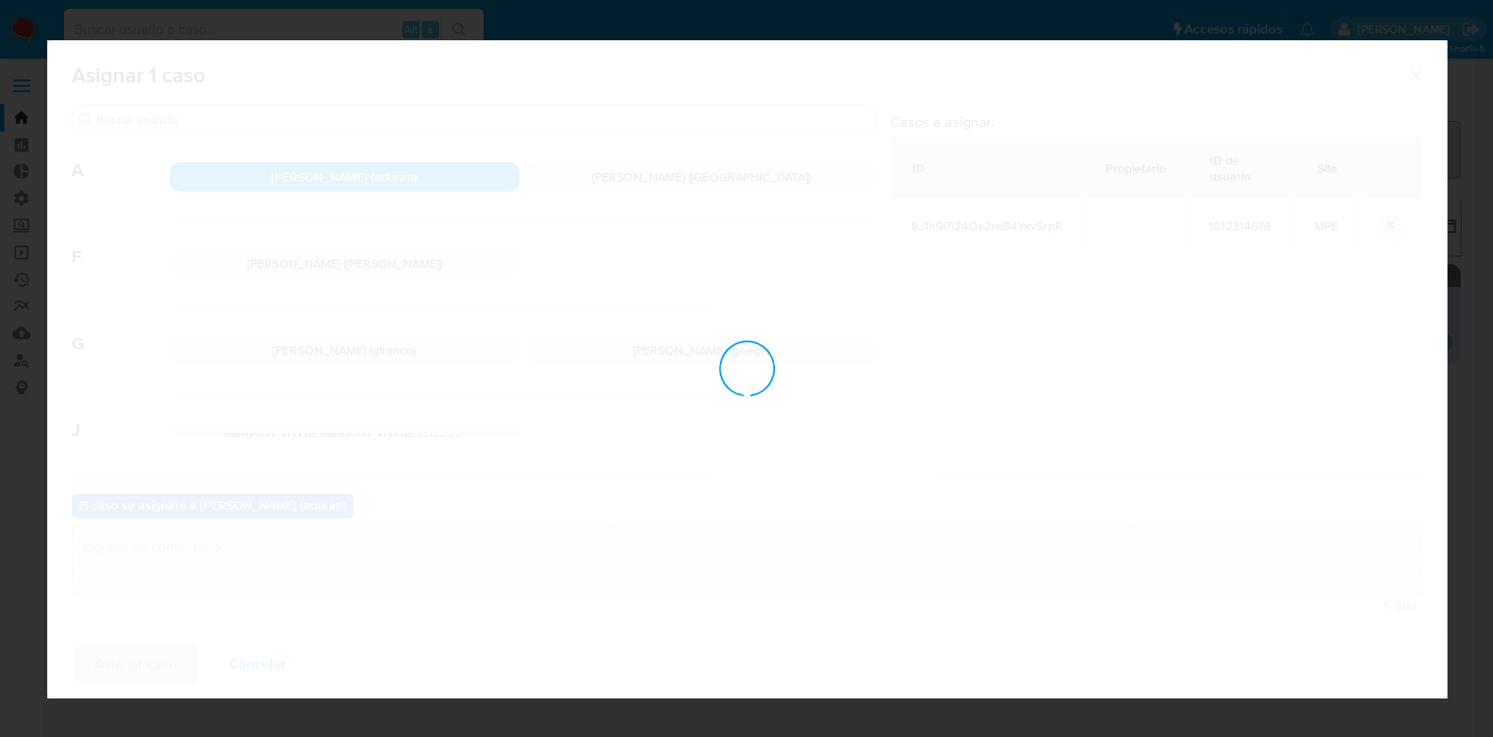
checkbox input "false"
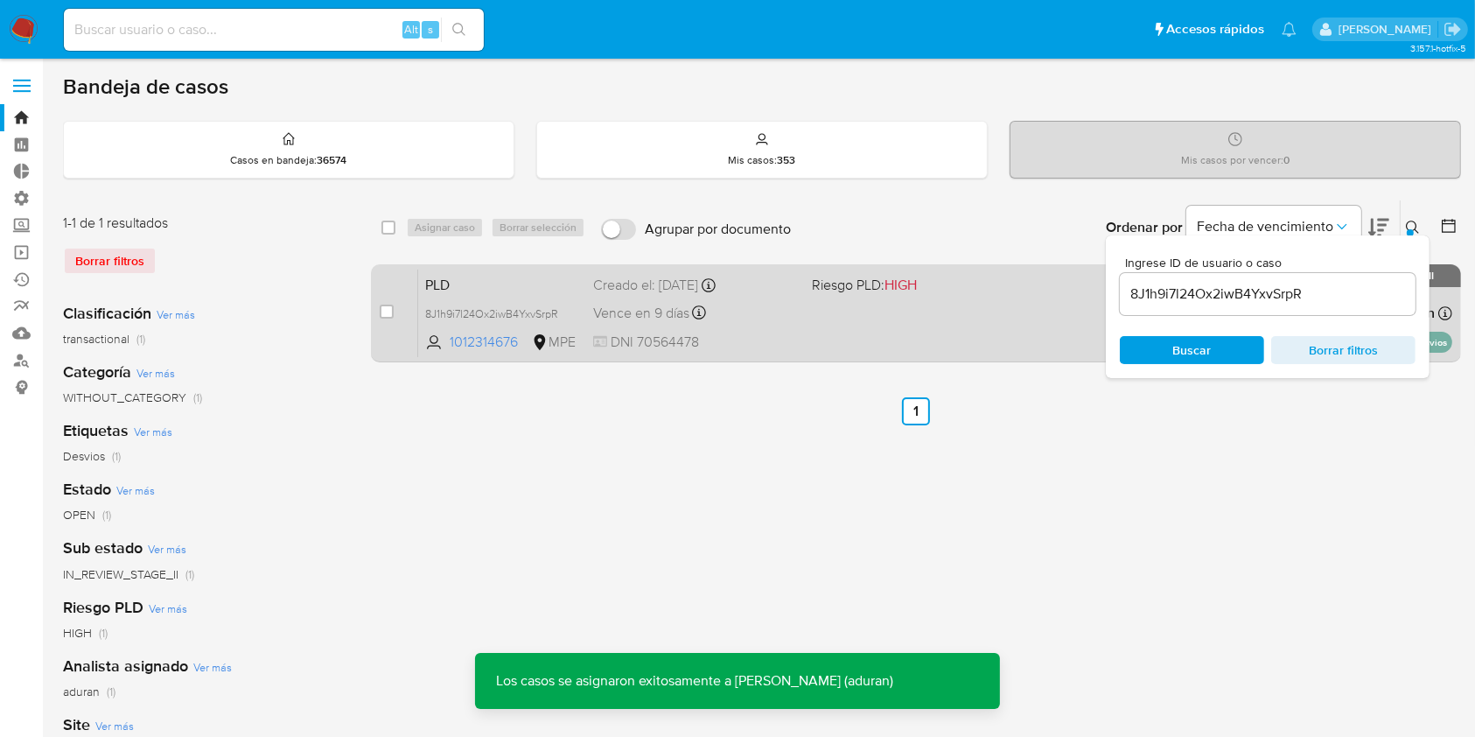
click at [903, 316] on div "PLD 8J1h9i7l24Ox2iwB4YxvSrpR 1012314676 MPE Riesgo PLD: HIGH Creado el: 12/06/2…" at bounding box center [935, 313] width 1034 height 88
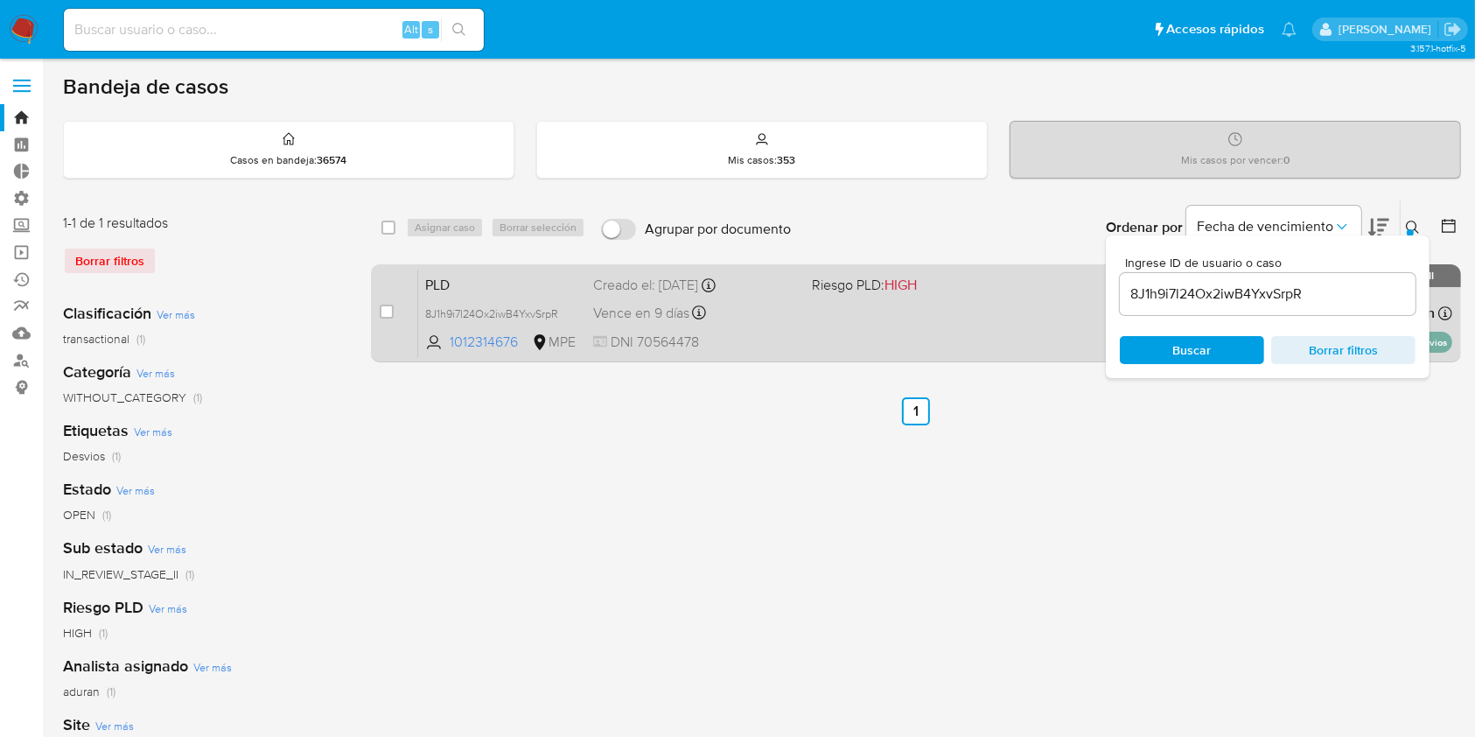
click at [777, 304] on div "Vence en 9 días Vence el 10/09/2025 07:32:57" at bounding box center [695, 313] width 204 height 24
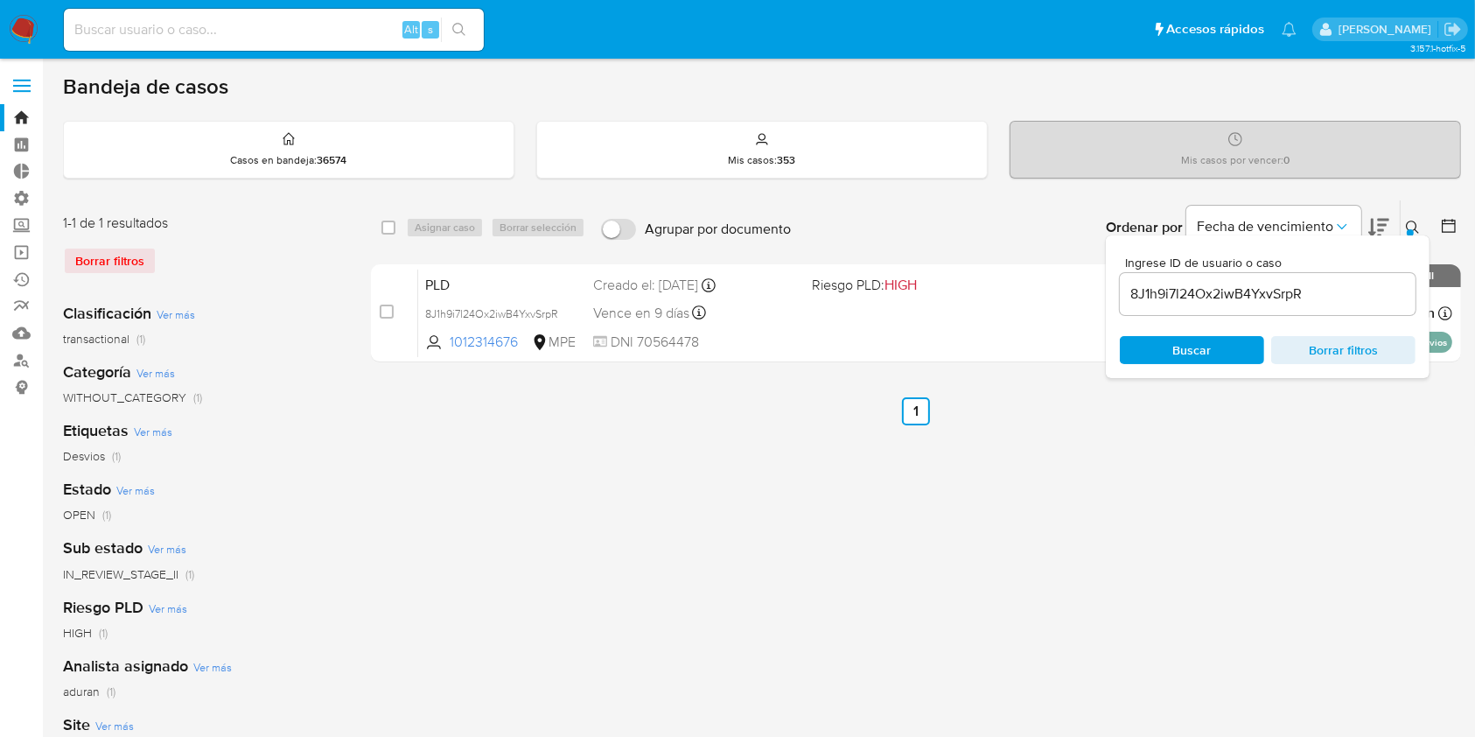
click at [365, 20] on input at bounding box center [274, 29] width 420 height 23
paste input "2463492725"
type input "2463492725"
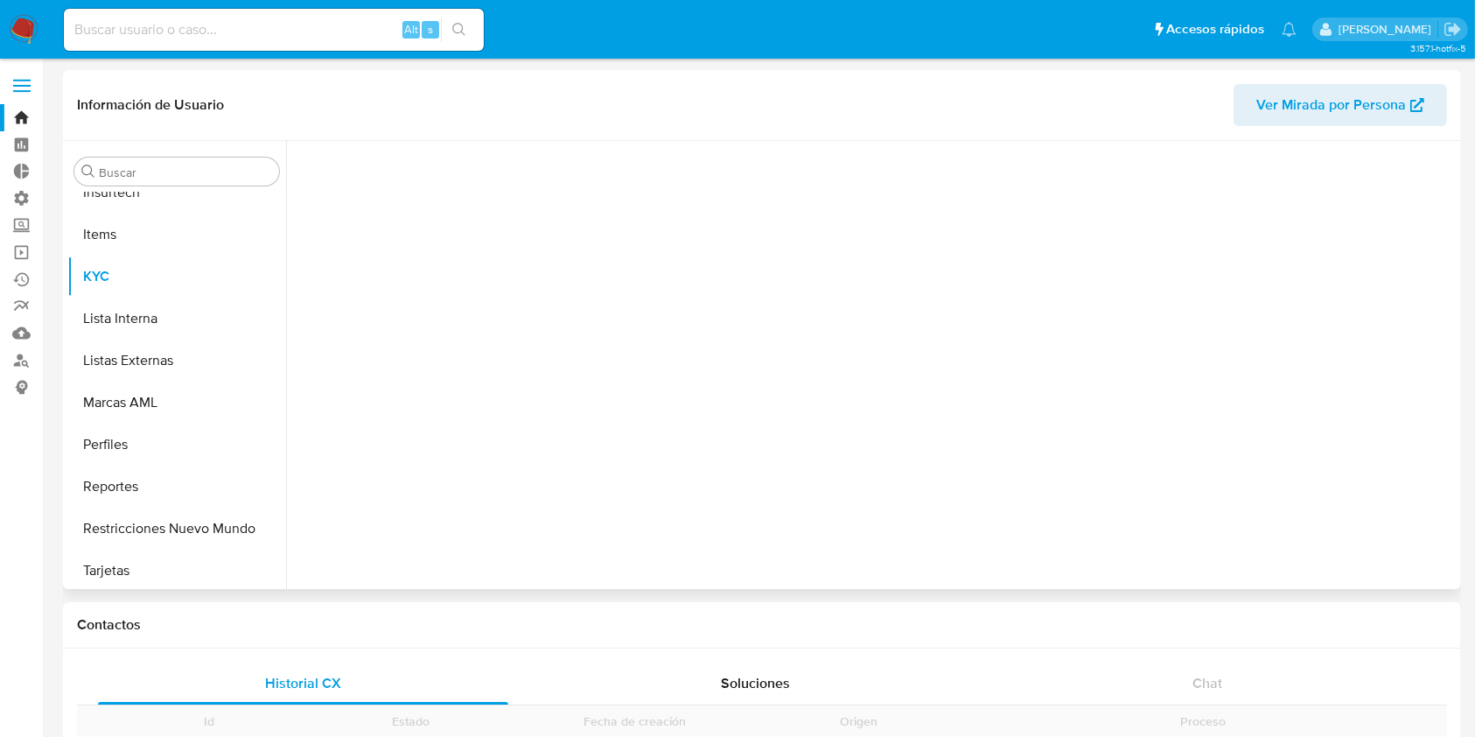
scroll to position [781, 0]
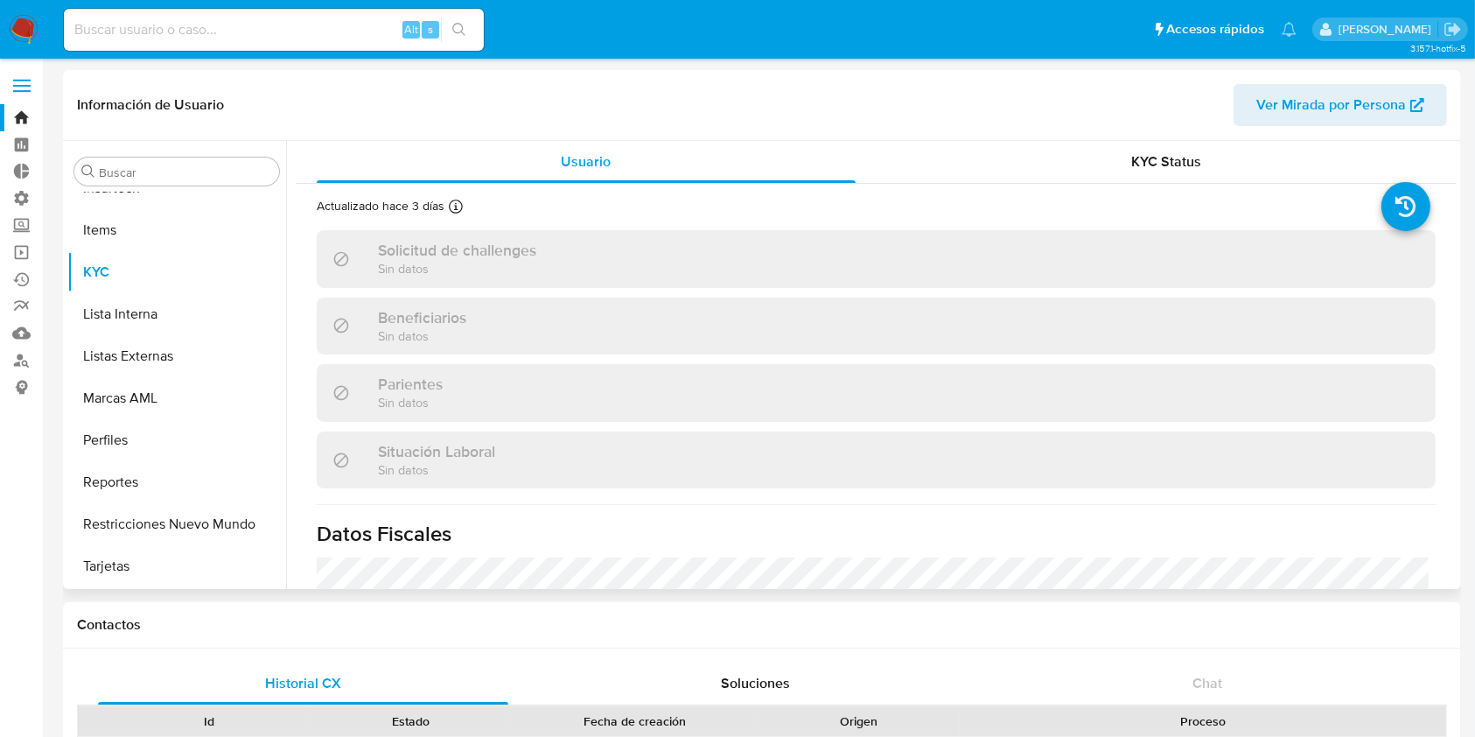
select select "10"
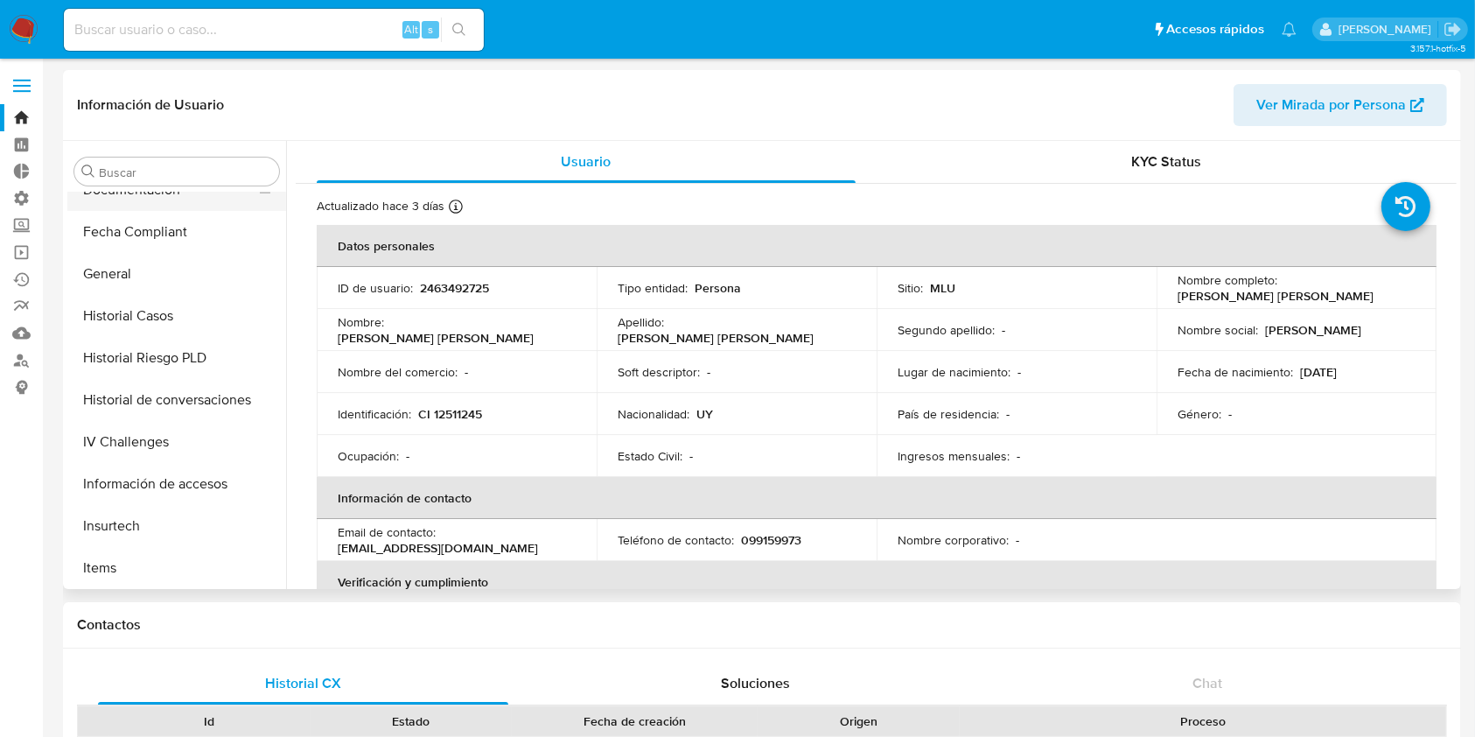
scroll to position [315, 0]
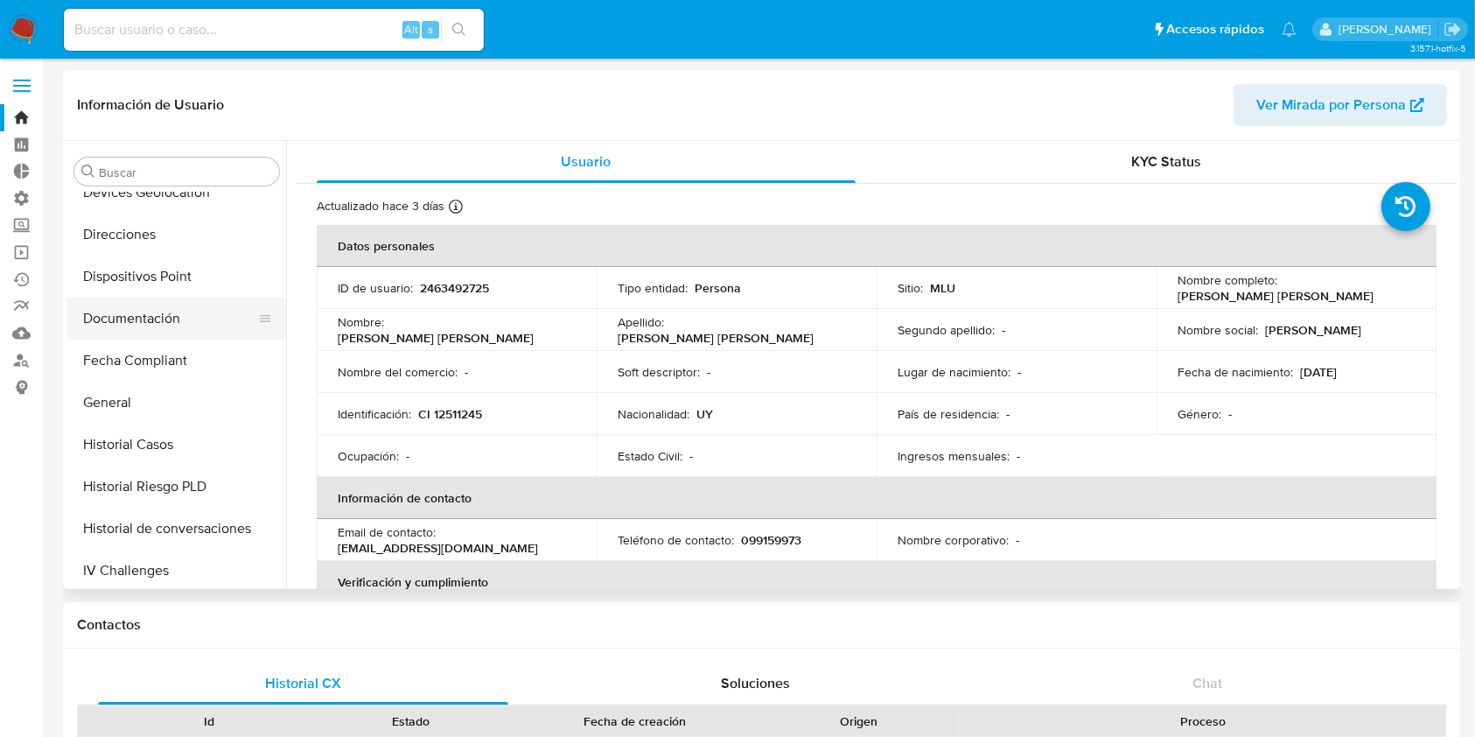
click at [178, 320] on button "Documentación" at bounding box center [169, 318] width 205 height 42
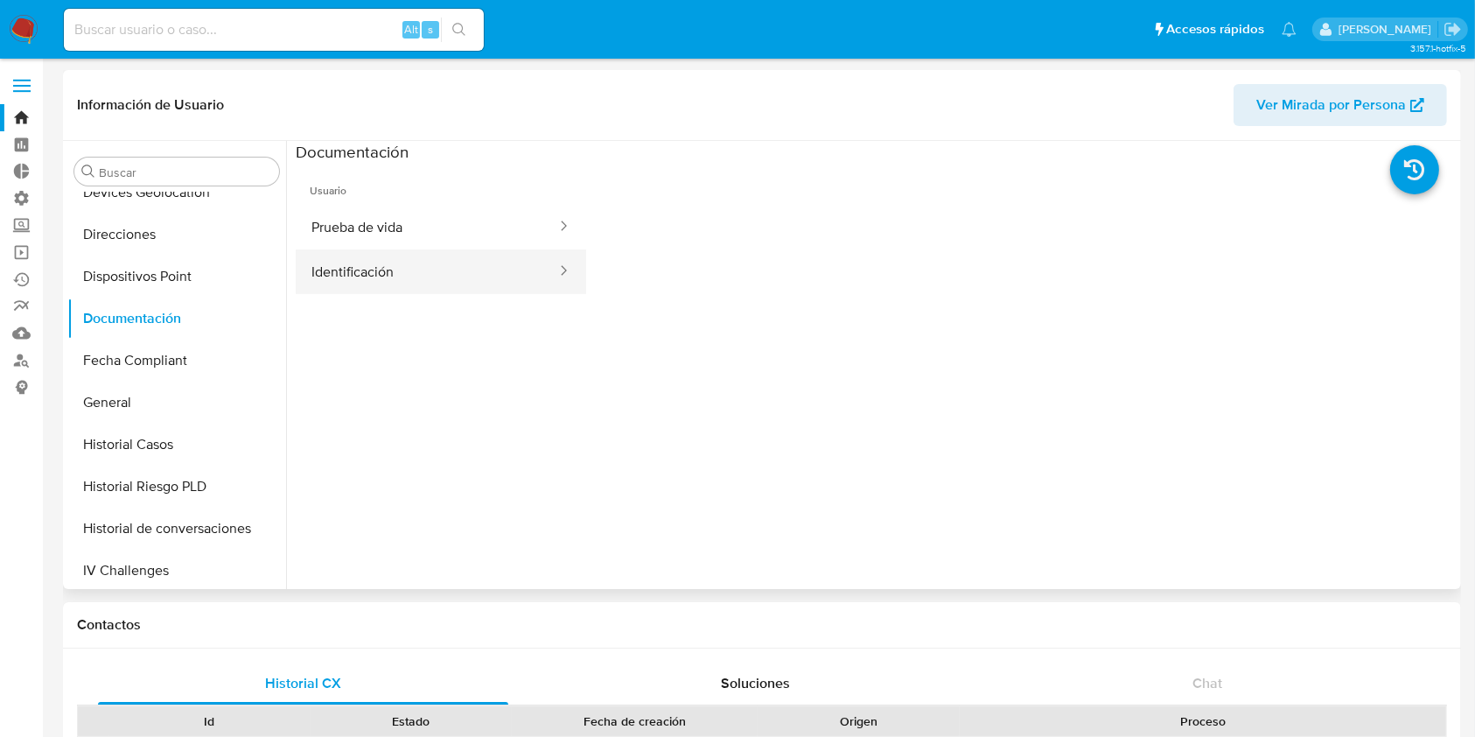
click at [429, 270] on button "Identificación" at bounding box center [427, 271] width 262 height 45
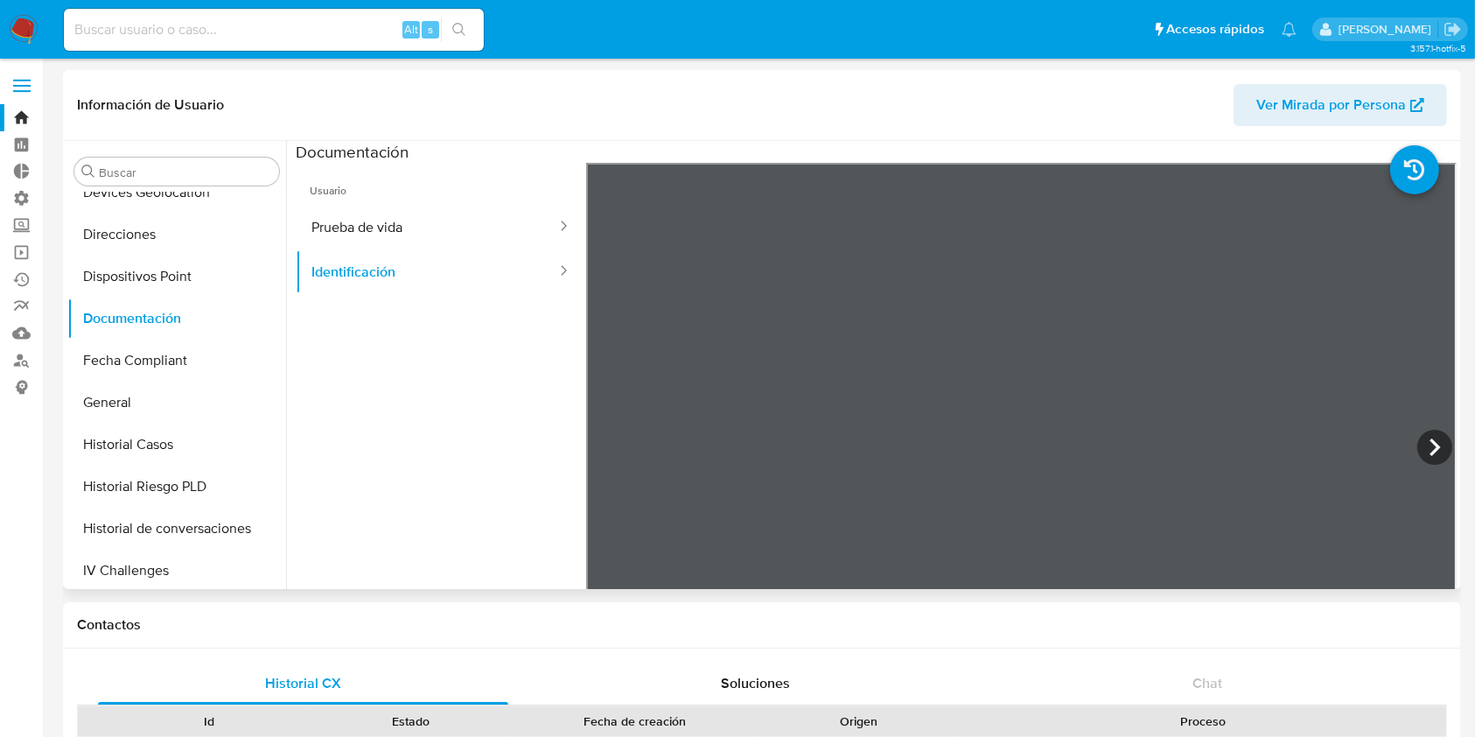
scroll to position [0, 0]
click at [1417, 445] on icon at bounding box center [1434, 447] width 35 height 35
click at [421, 216] on button "Prueba de vida" at bounding box center [427, 227] width 262 height 45
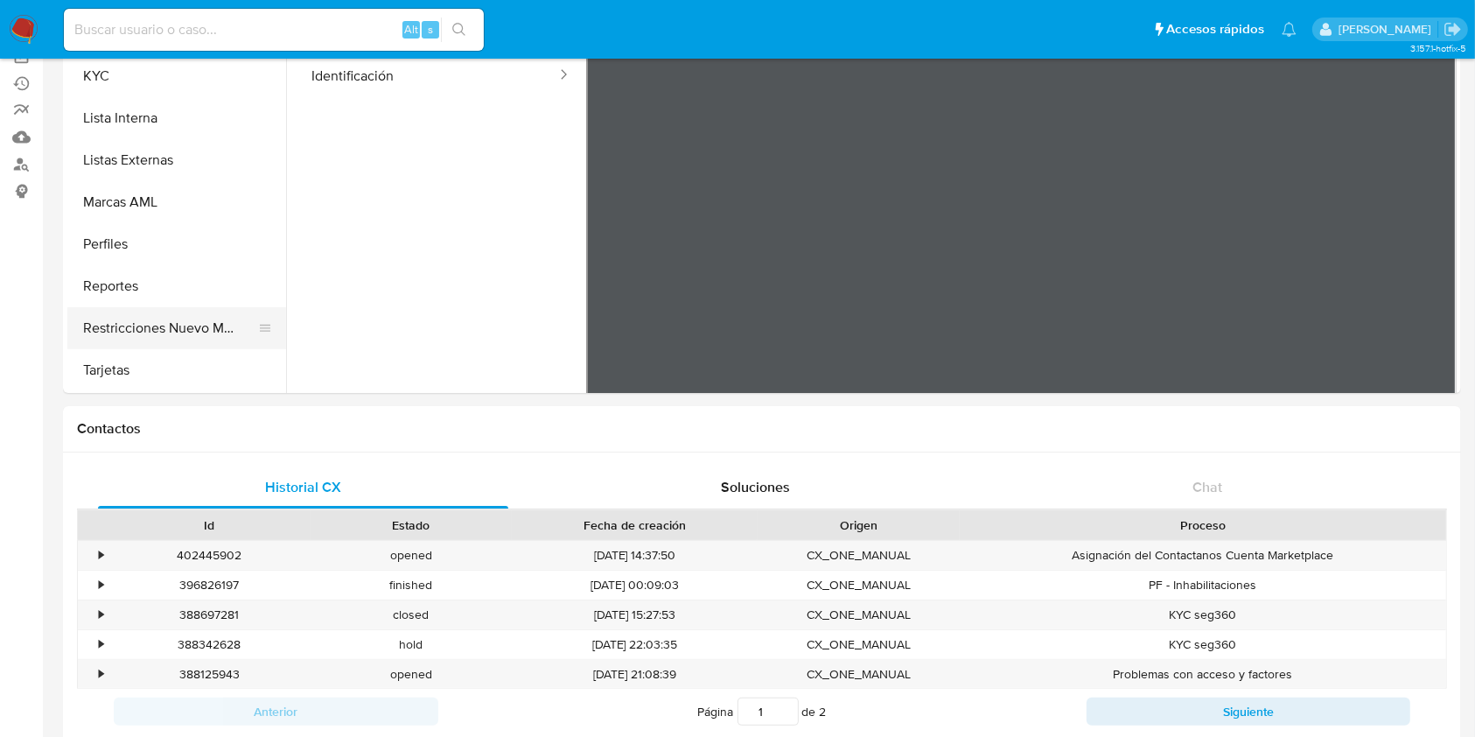
scroll to position [233, 0]
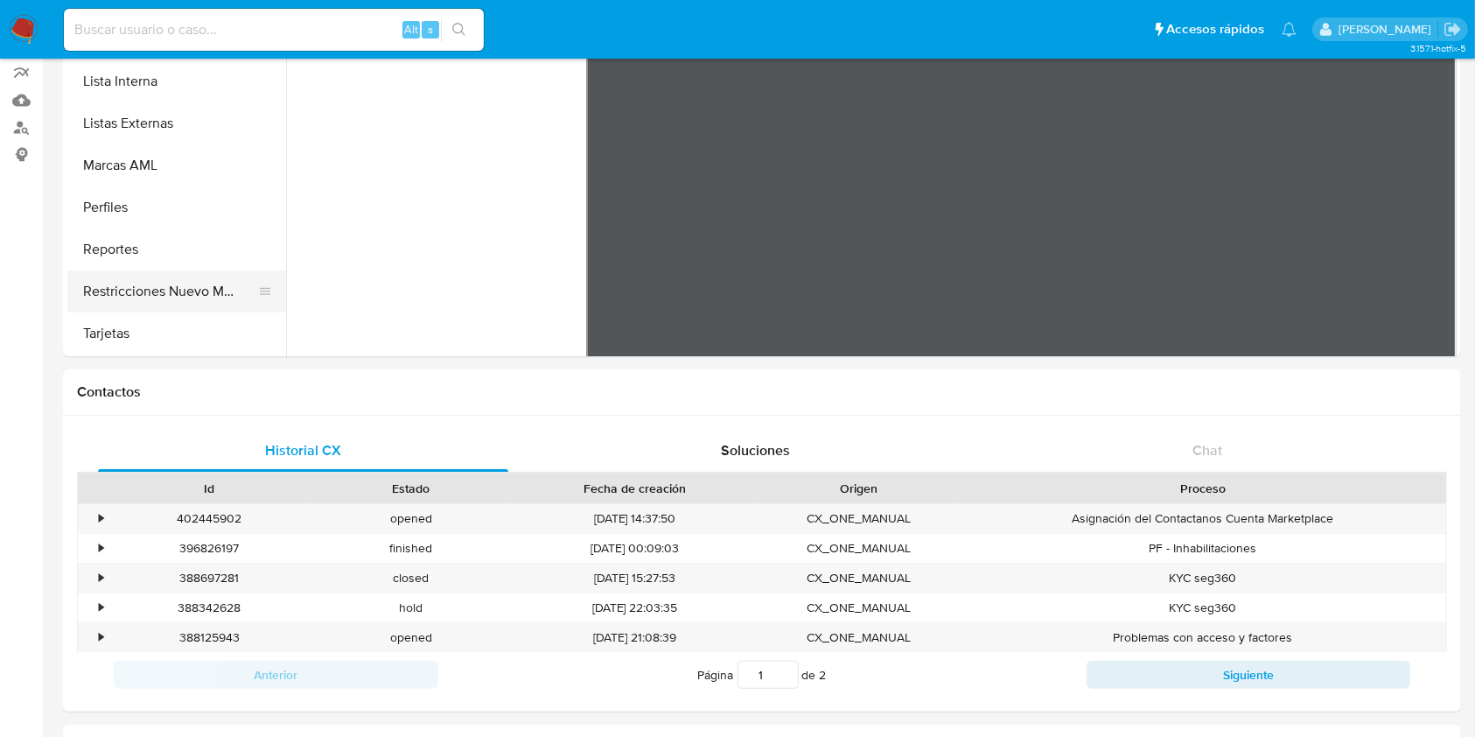
click at [175, 303] on button "Restricciones Nuevo Mundo" at bounding box center [169, 291] width 205 height 42
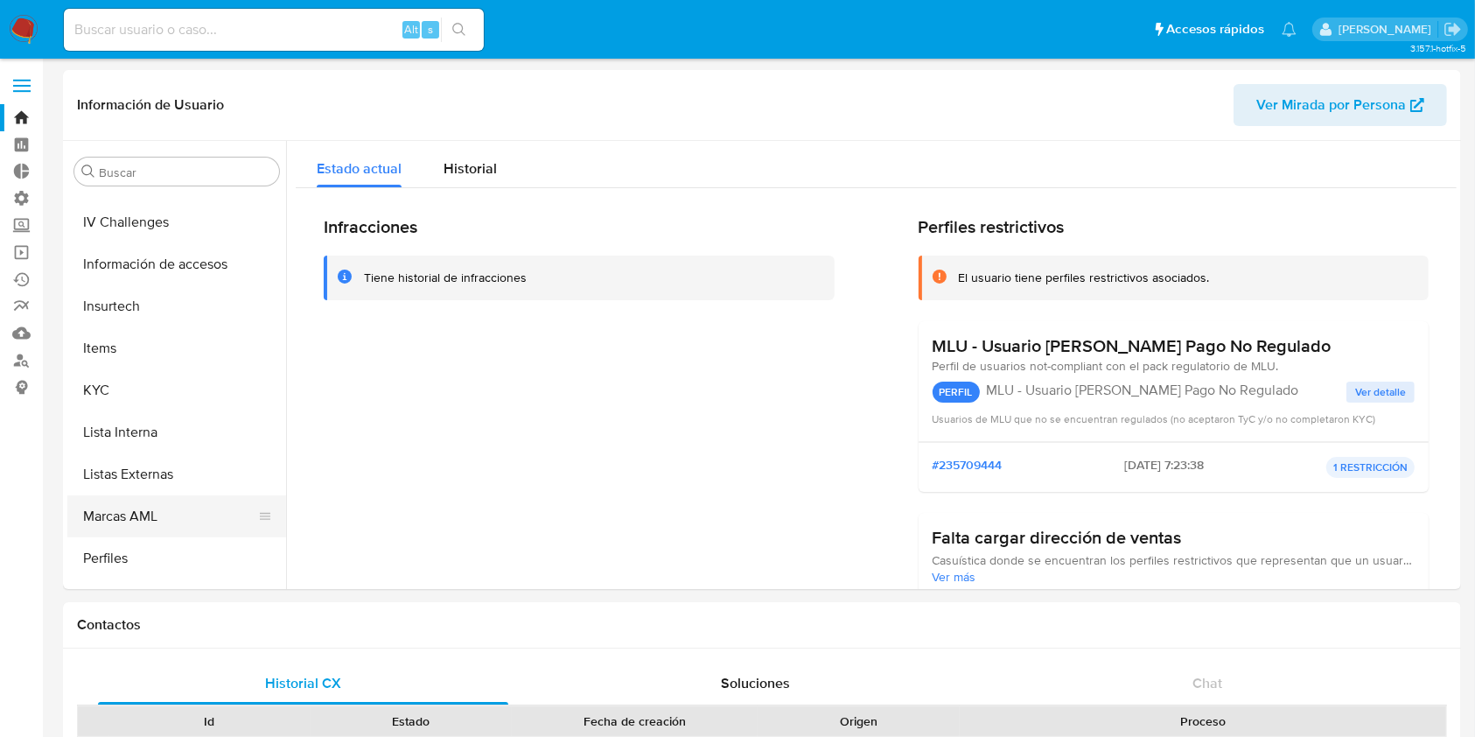
scroll to position [548, 0]
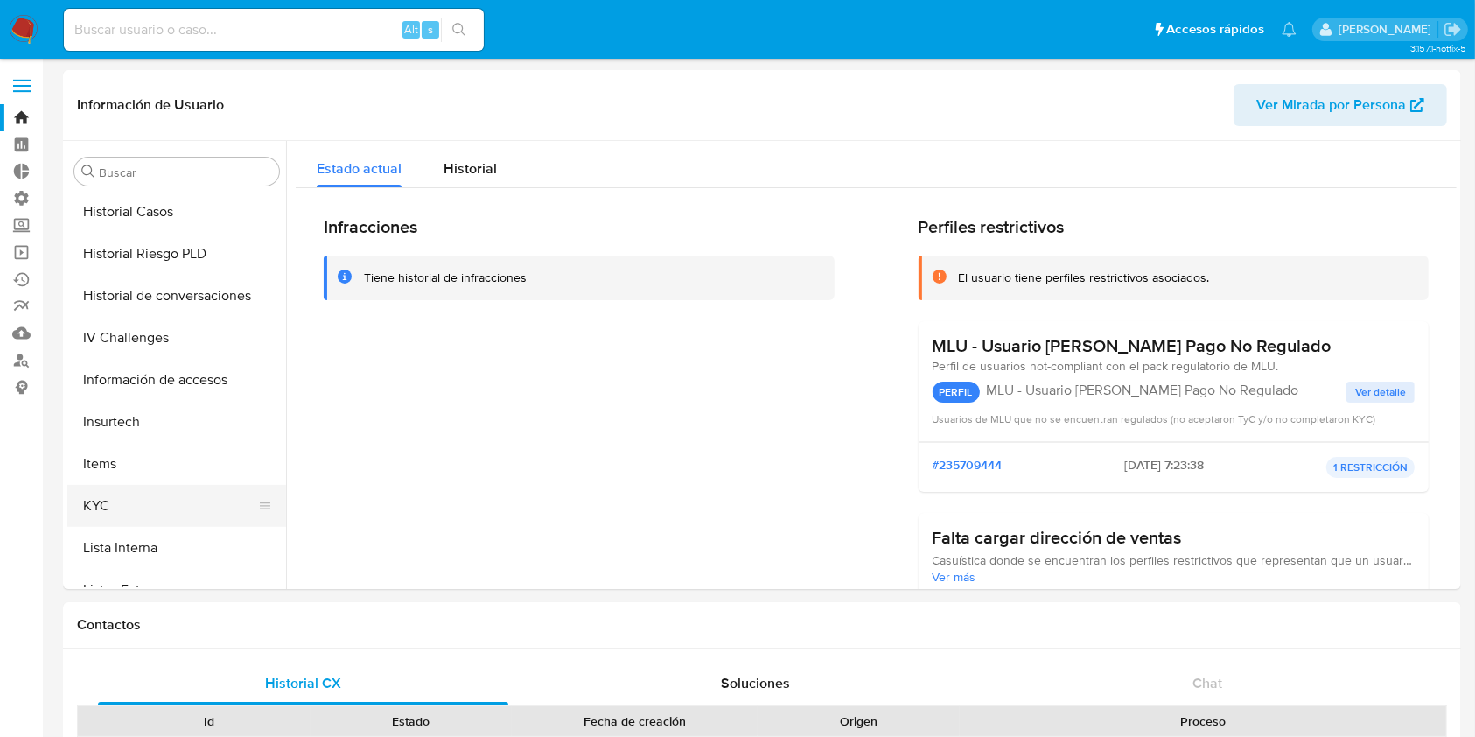
click at [145, 488] on button "KYC" at bounding box center [169, 506] width 205 height 42
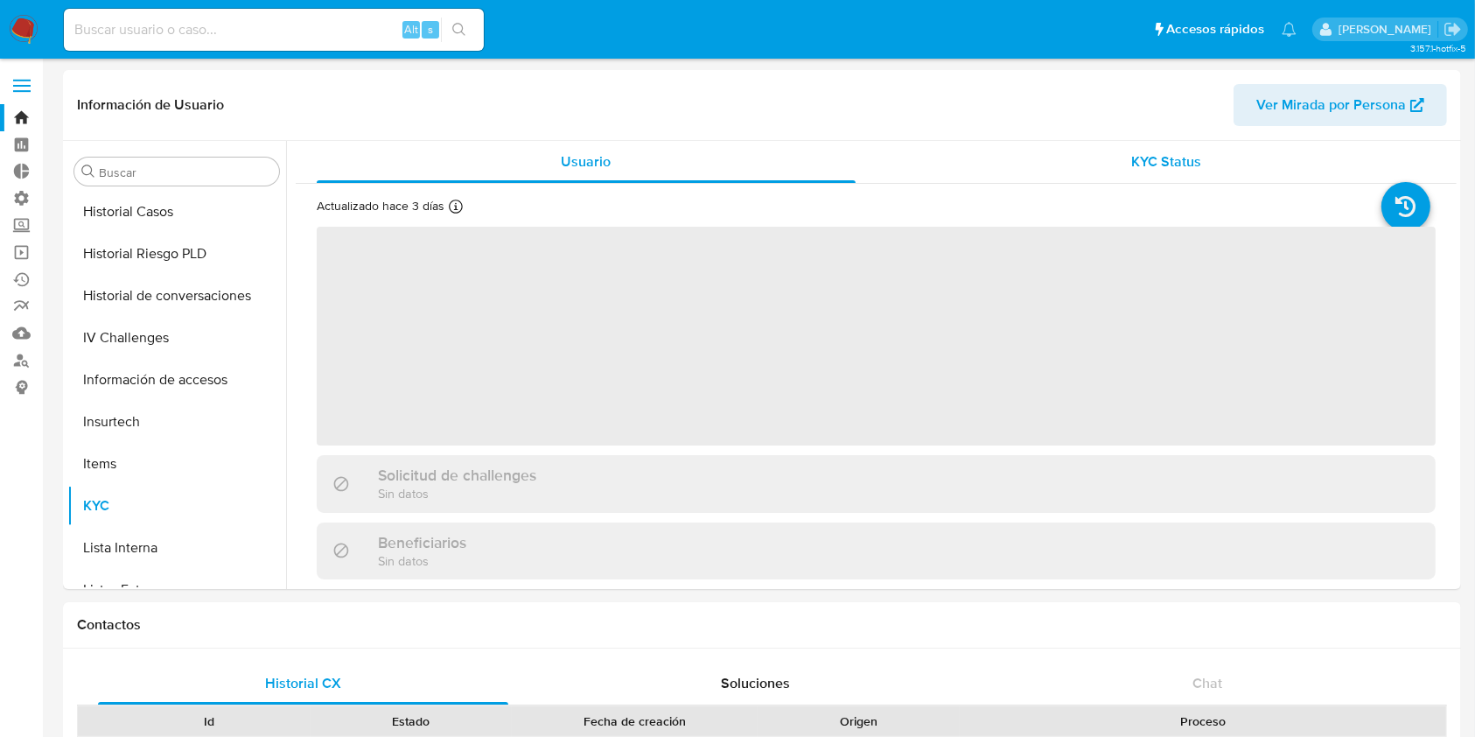
click at [1149, 171] on span "KYC Status" at bounding box center [1166, 161] width 70 height 20
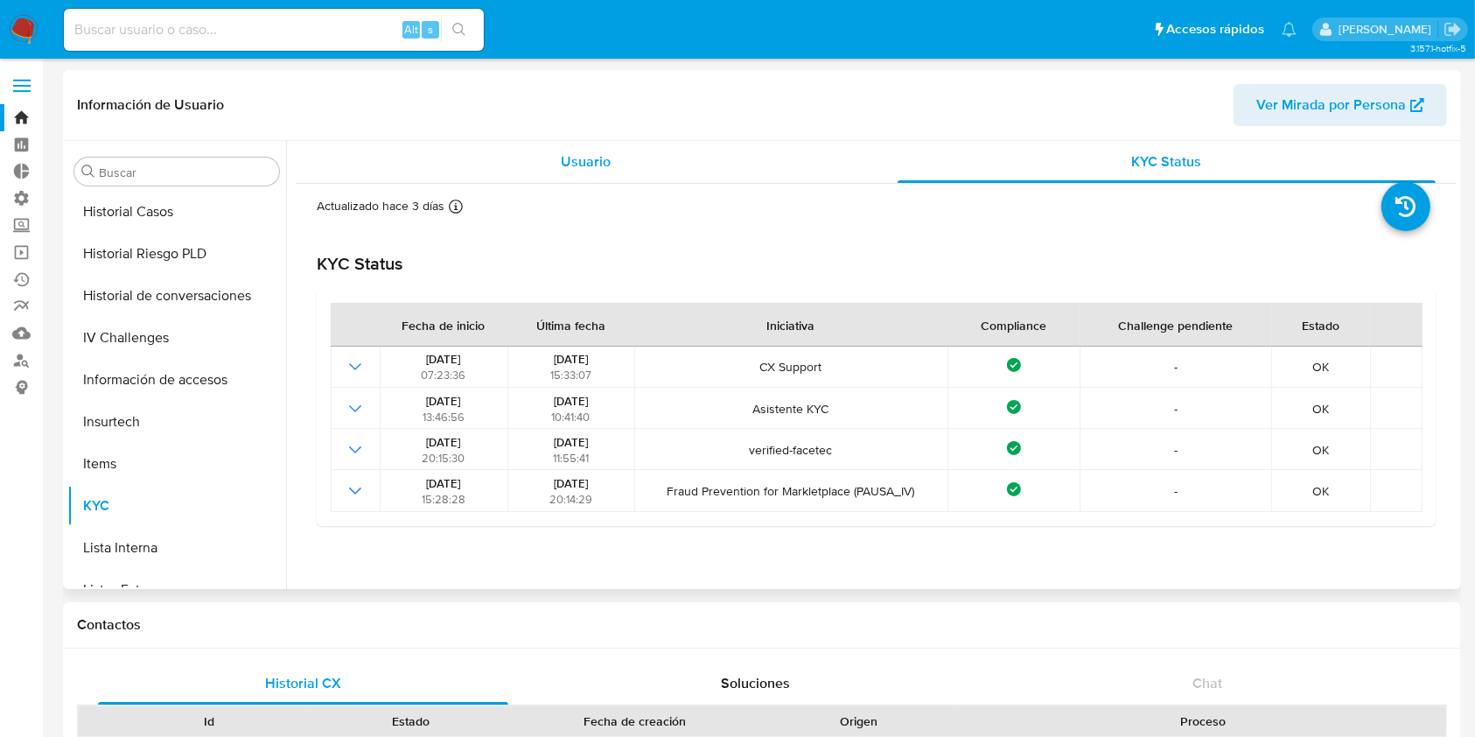
click at [564, 151] on span "Usuario" at bounding box center [586, 161] width 50 height 20
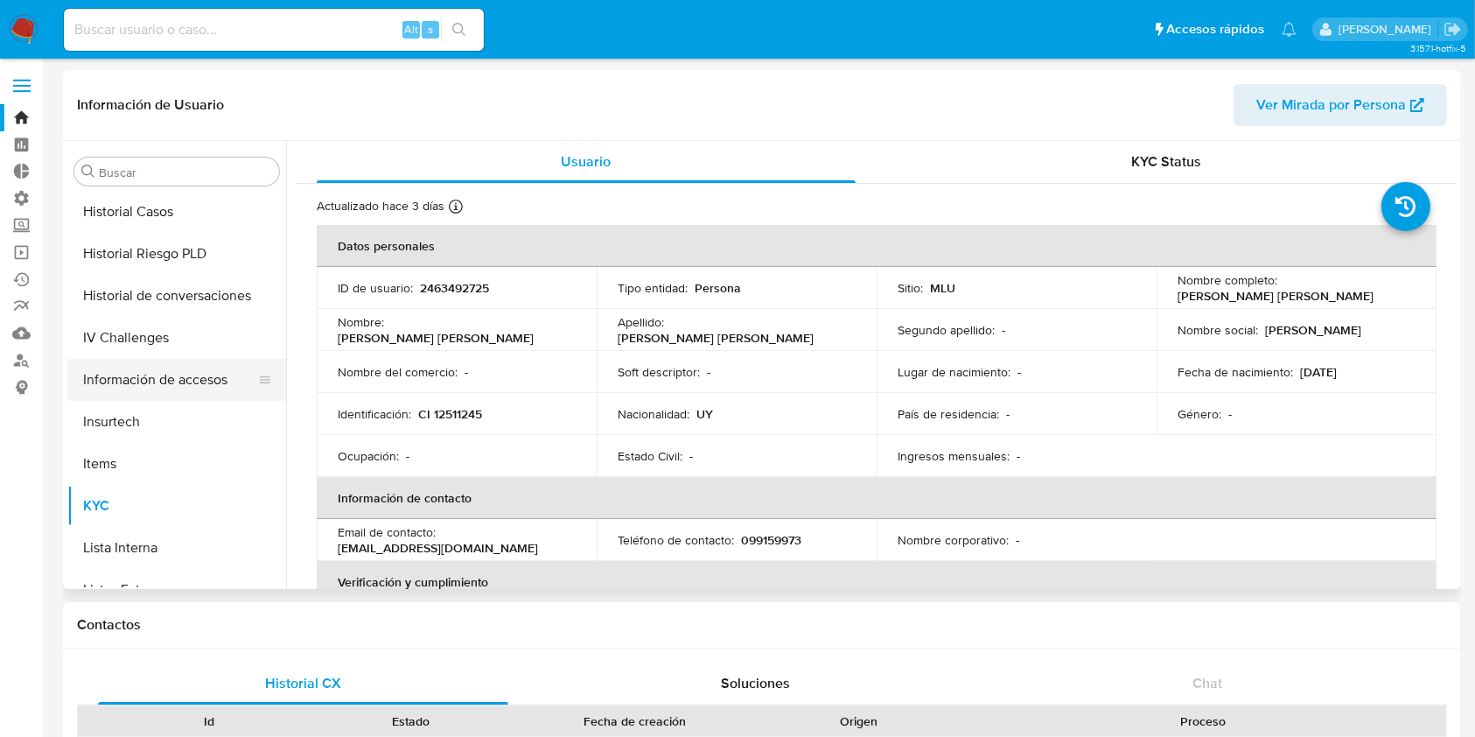
scroll to position [315, 0]
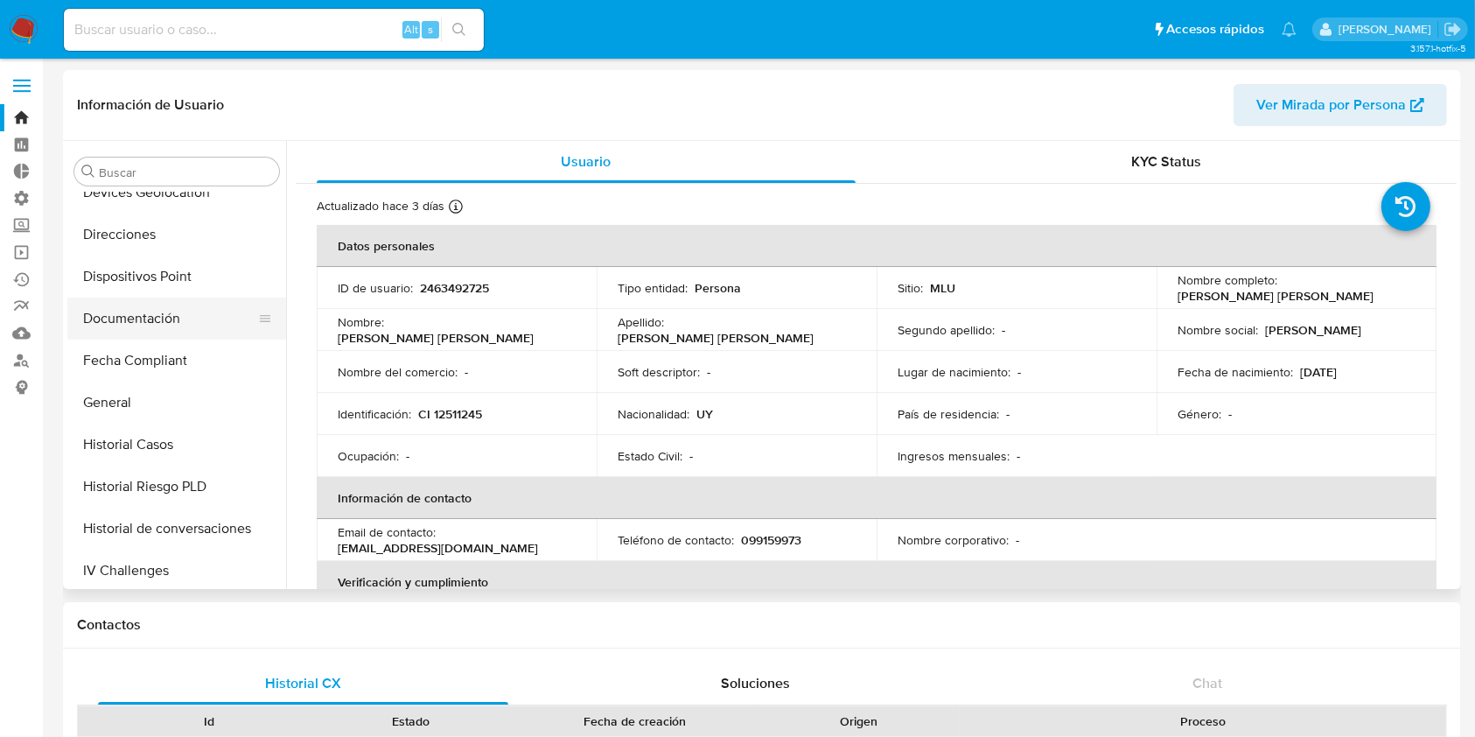
click at [127, 304] on button "Documentación" at bounding box center [169, 318] width 205 height 42
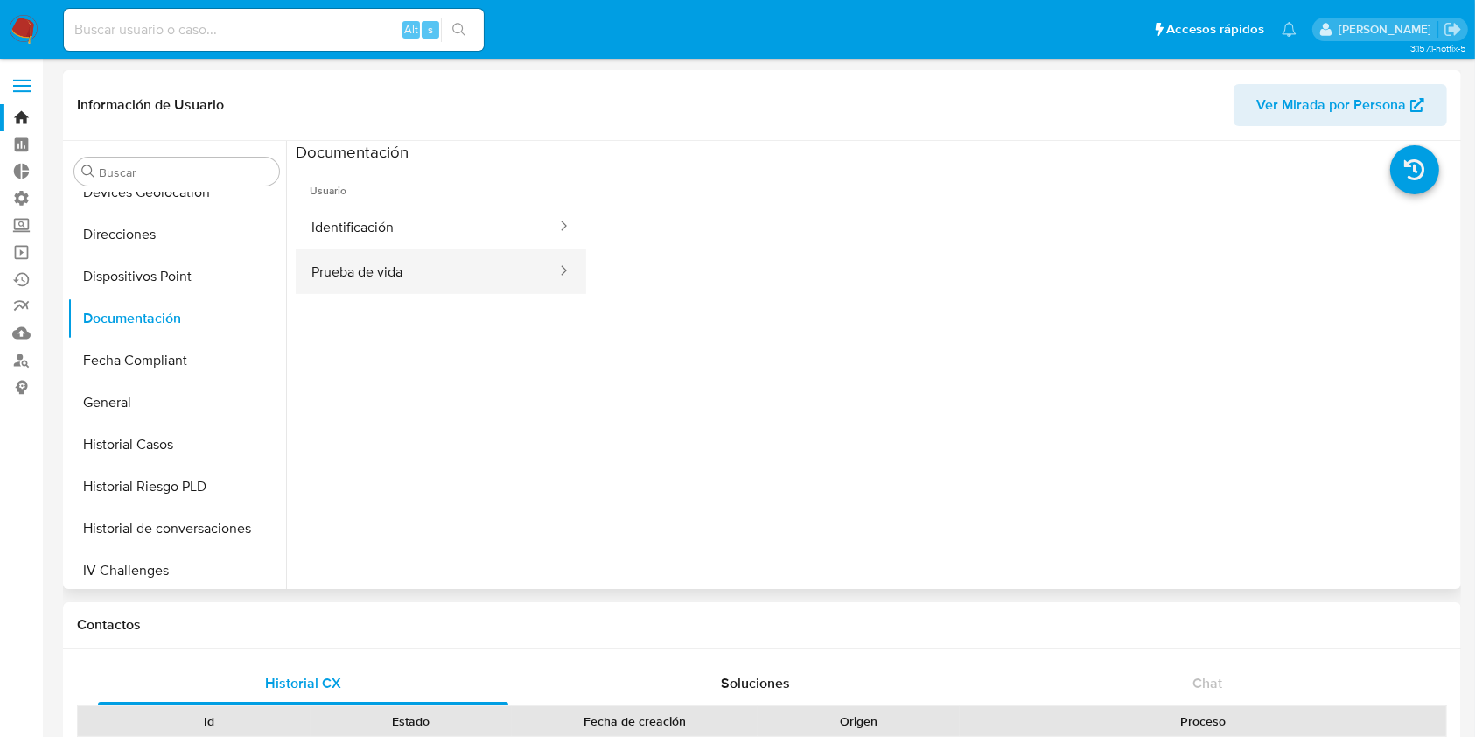
click at [420, 284] on button "Prueba de vida" at bounding box center [427, 271] width 262 height 45
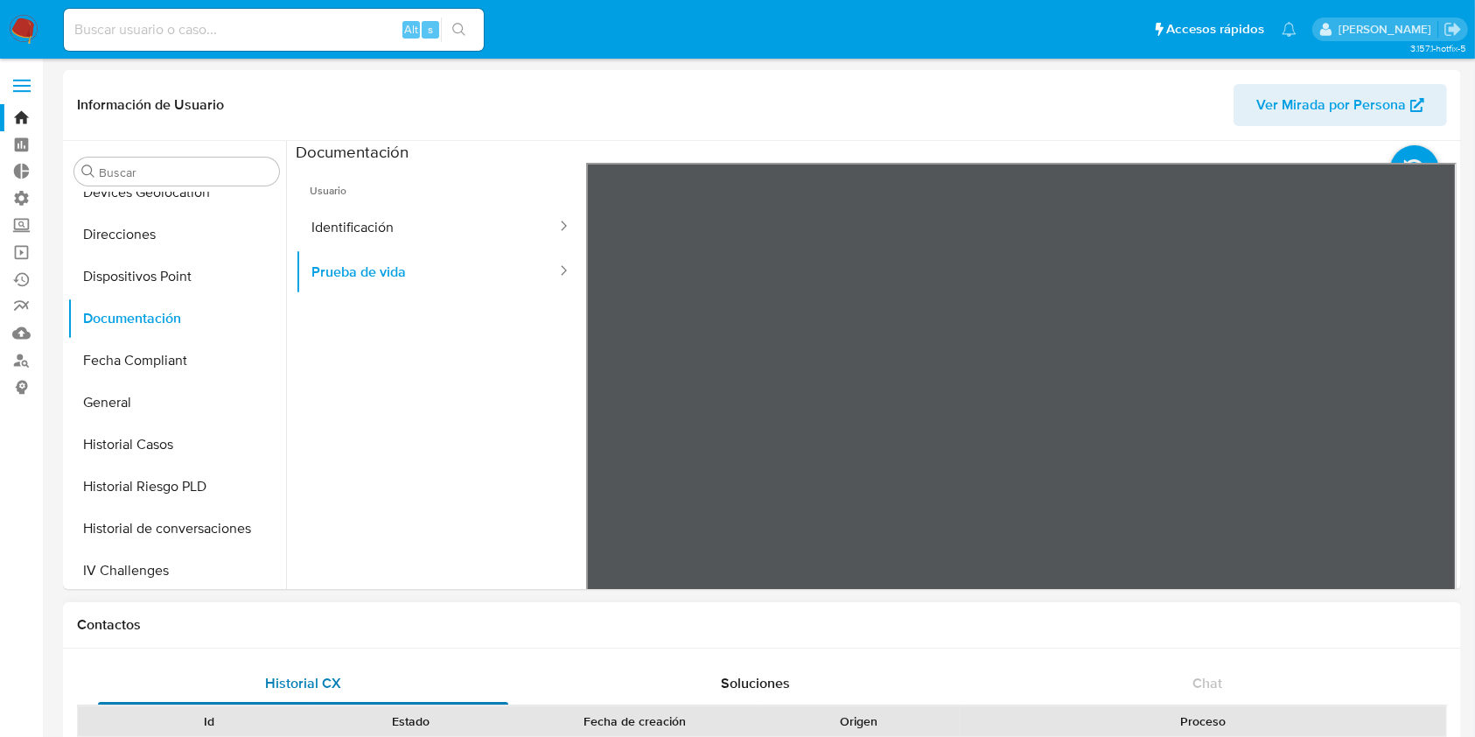
click at [91, 688] on button "Historial CX" at bounding box center [303, 683] width 452 height 42
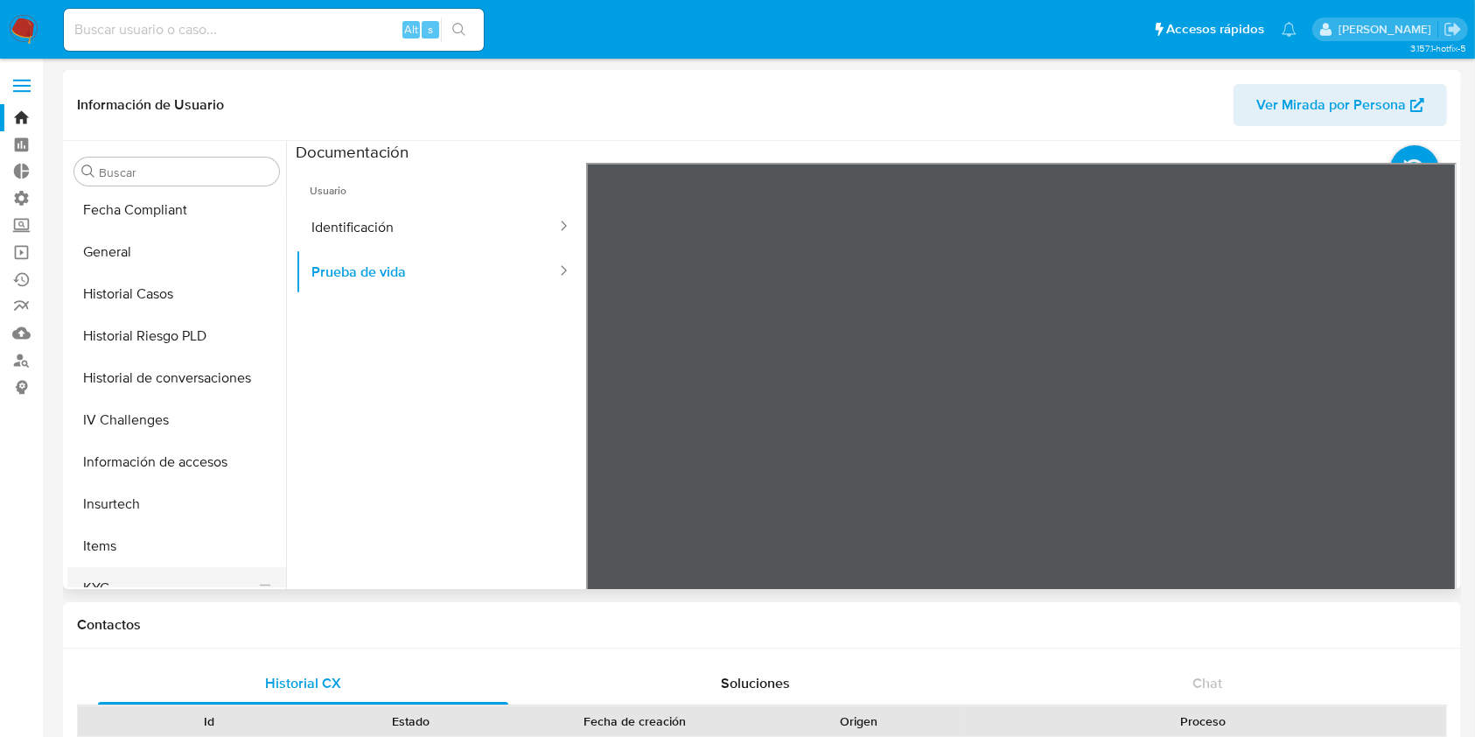
scroll to position [665, 0]
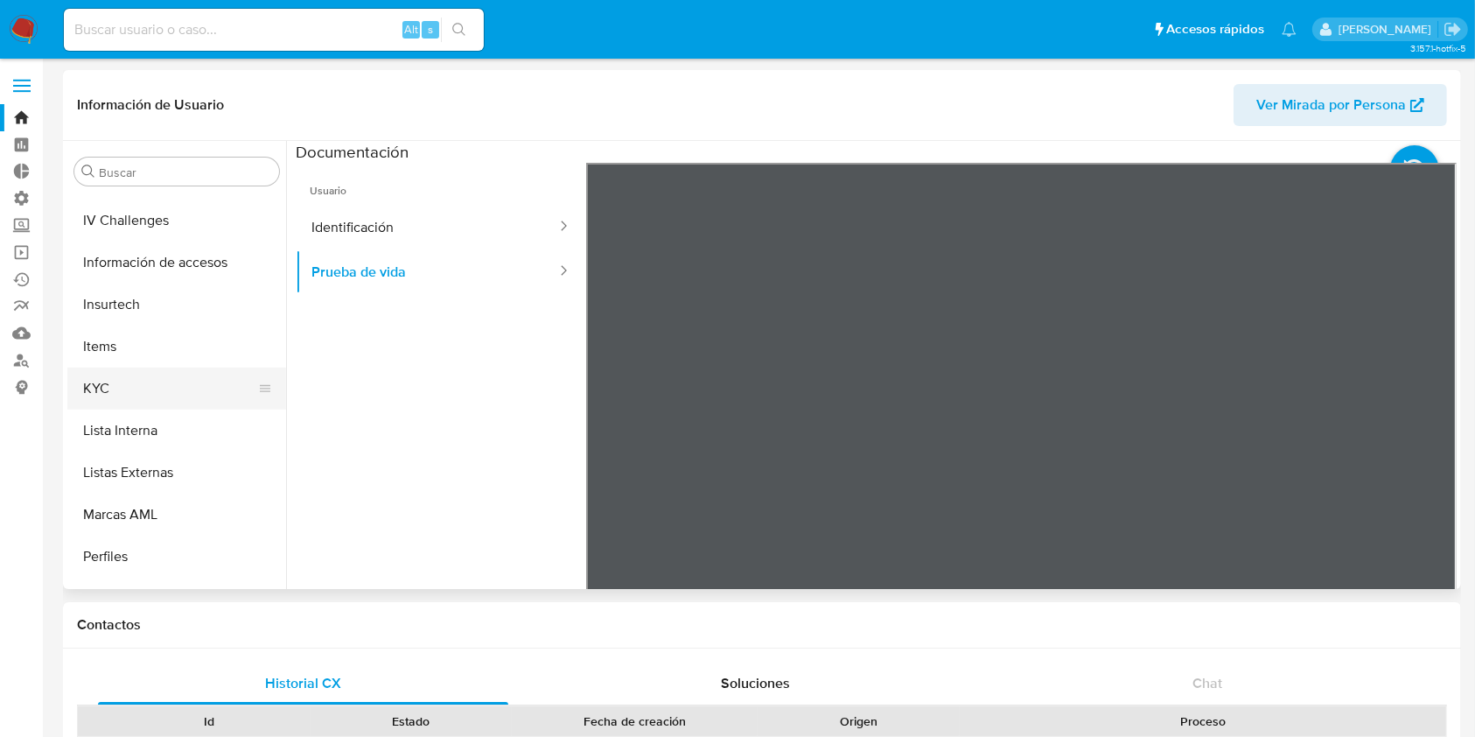
click at [130, 377] on button "KYC" at bounding box center [169, 388] width 205 height 42
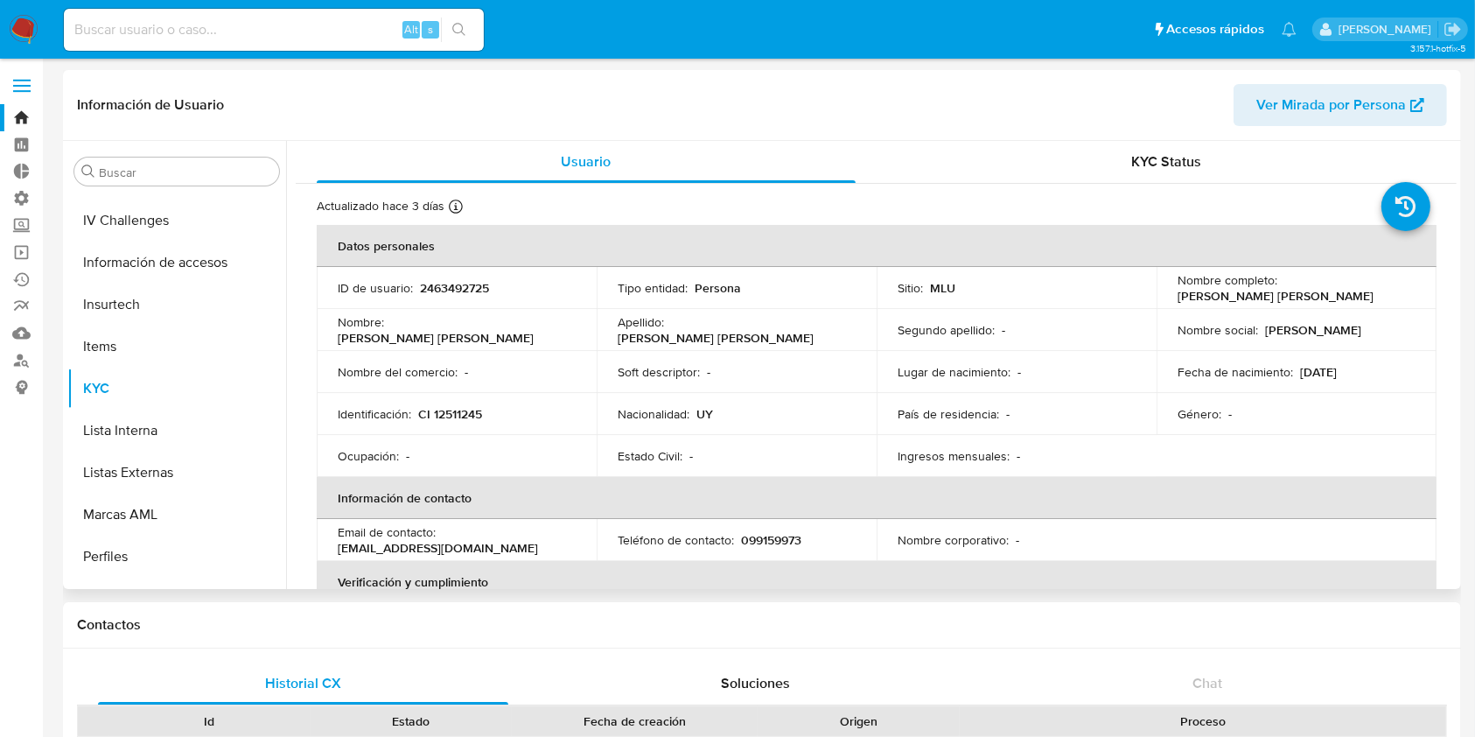
drag, startPoint x: 47, startPoint y: 555, endPoint x: 309, endPoint y: 493, distance: 269.0
drag, startPoint x: 1358, startPoint y: 297, endPoint x: 1163, endPoint y: 299, distance: 194.2
click at [1163, 299] on td "Nombre completo : Monica Beatriz Queirolo Guevara" at bounding box center [1296, 288] width 280 height 42
drag, startPoint x: 1242, startPoint y: 297, endPoint x: 1134, endPoint y: 311, distance: 109.4
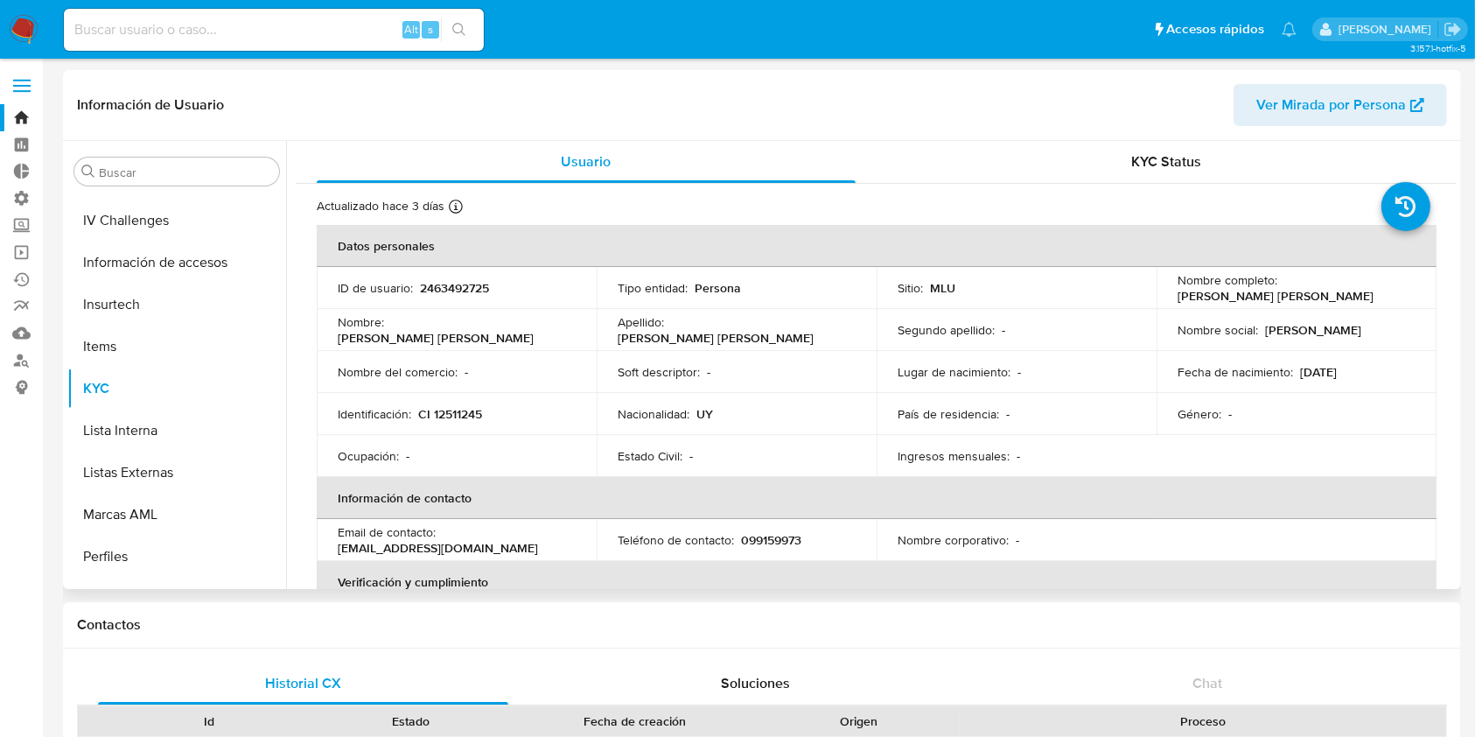
click at [1134, 311] on td "Segundo apellido : -" at bounding box center [1017, 330] width 280 height 42
click at [1276, 300] on p "Monica Beatriz Queirolo Guevara" at bounding box center [1275, 296] width 196 height 16
copy p "Queirolo"
click at [1220, 334] on p "Nombre social :" at bounding box center [1217, 330] width 80 height 16
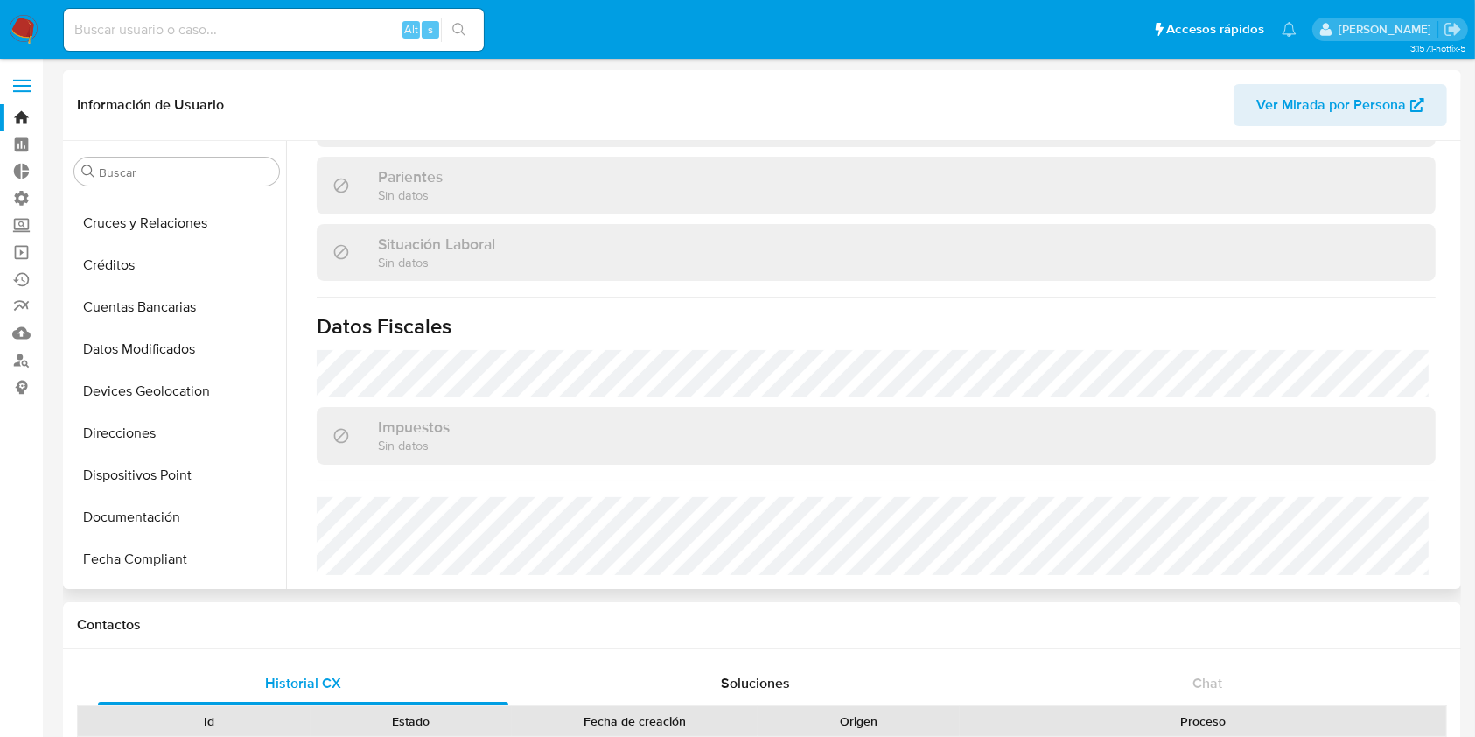
scroll to position [29, 0]
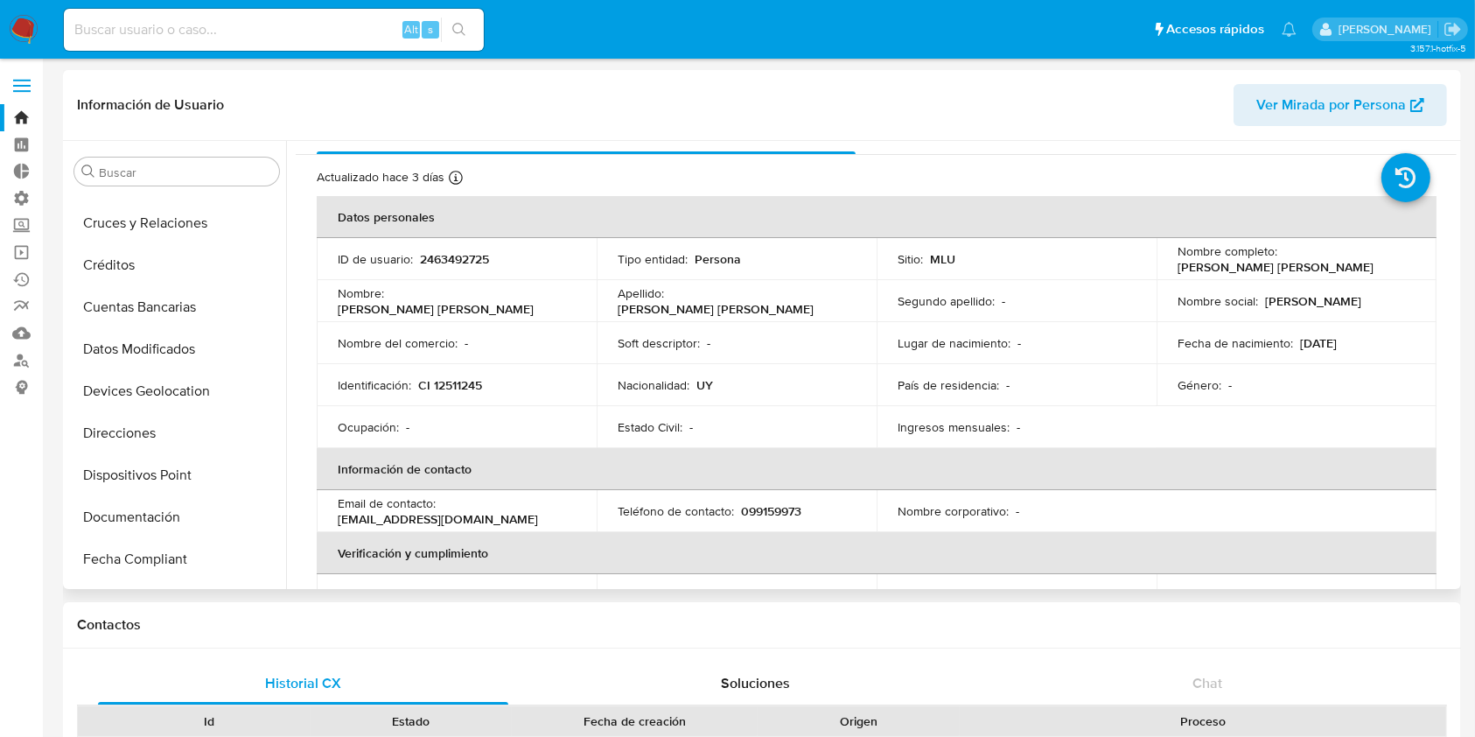
click at [785, 507] on p "099159973" at bounding box center [771, 511] width 60 height 16
click at [786, 507] on p "099159973" at bounding box center [771, 511] width 60 height 16
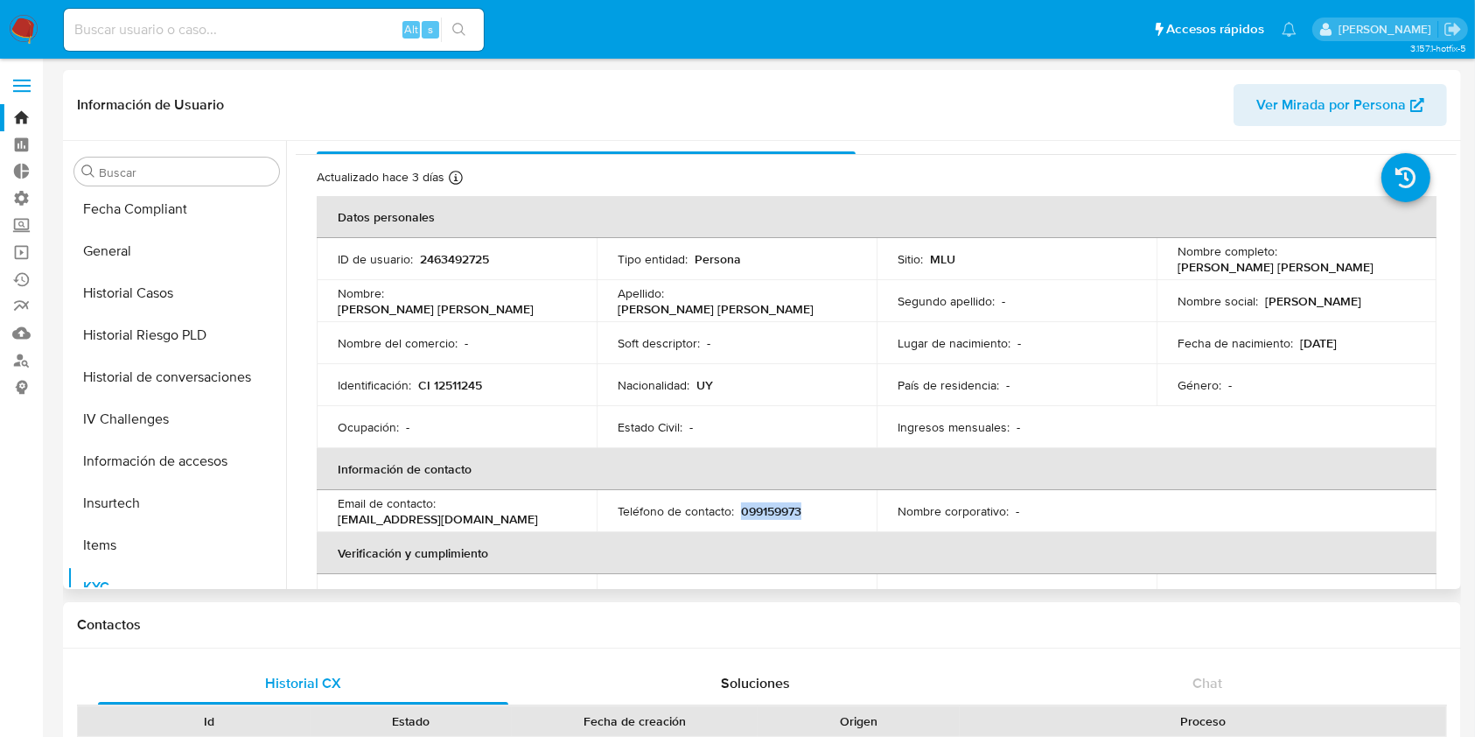
scroll to position [116, 0]
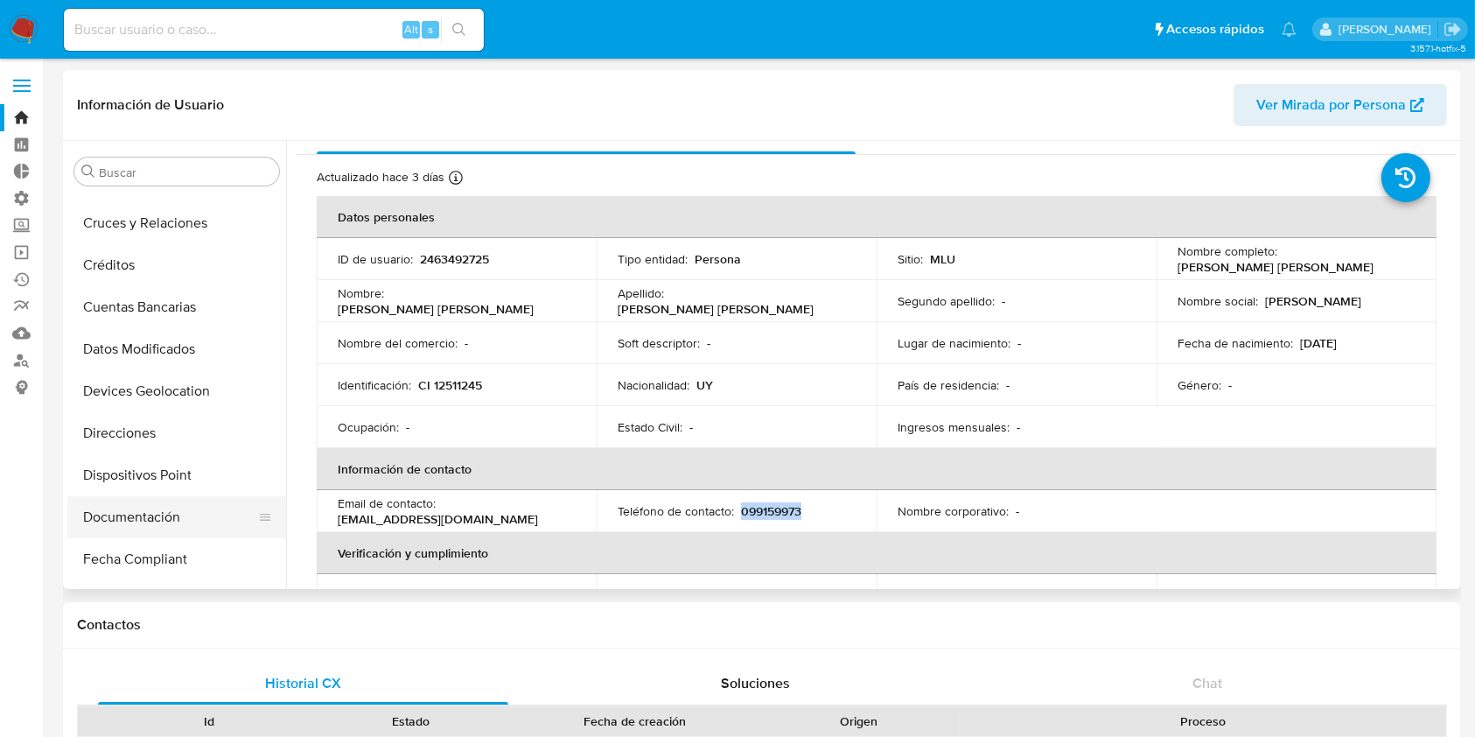
click at [158, 518] on button "Documentación" at bounding box center [169, 517] width 205 height 42
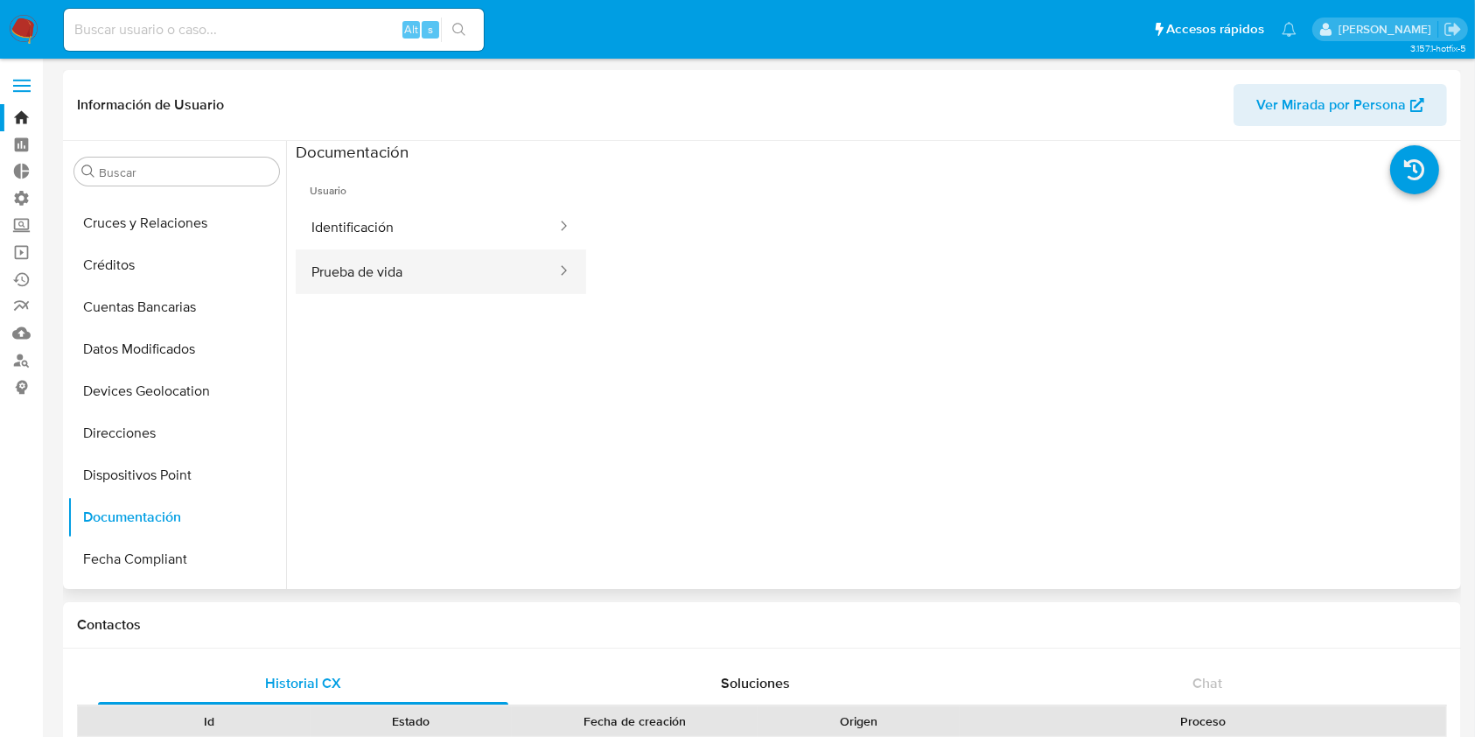
click at [408, 286] on button "Prueba de vida" at bounding box center [427, 271] width 262 height 45
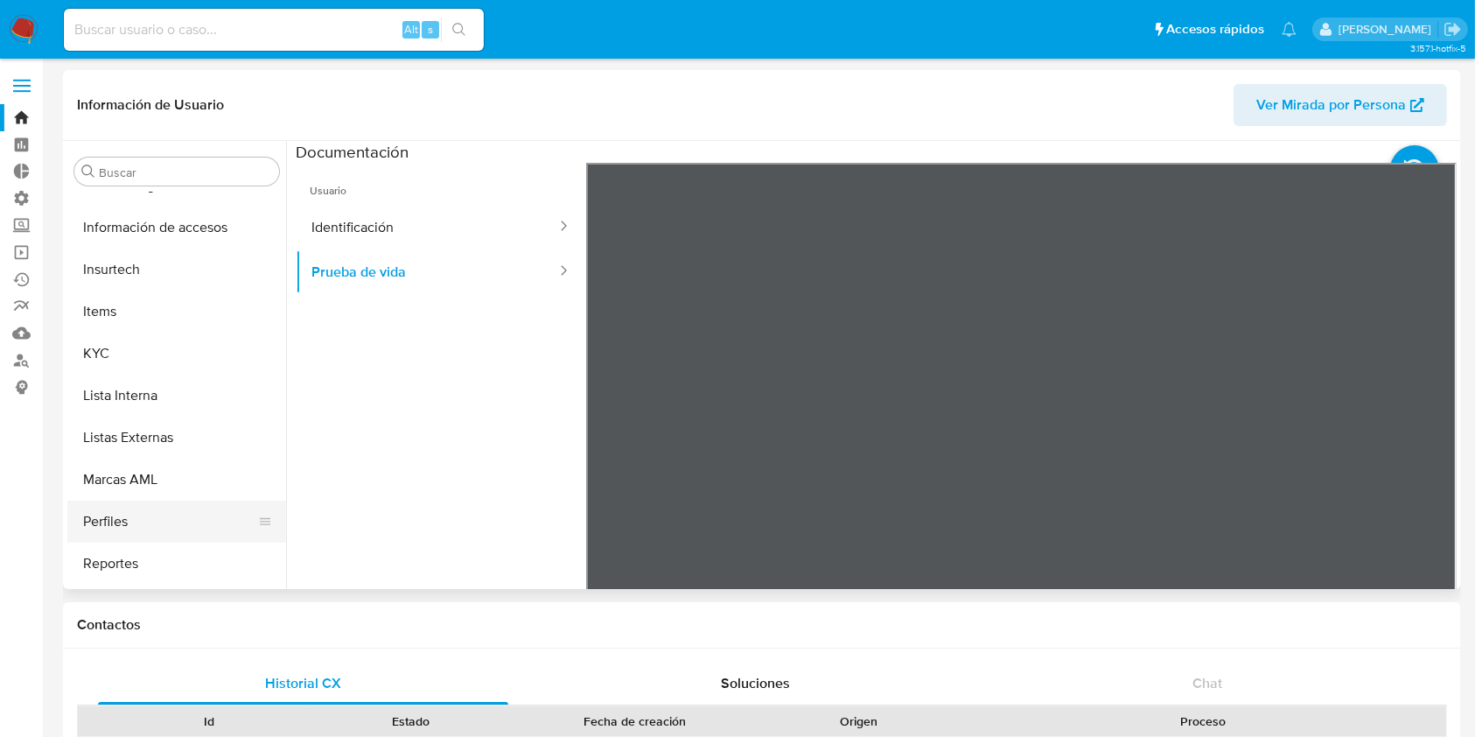
scroll to position [233, 0]
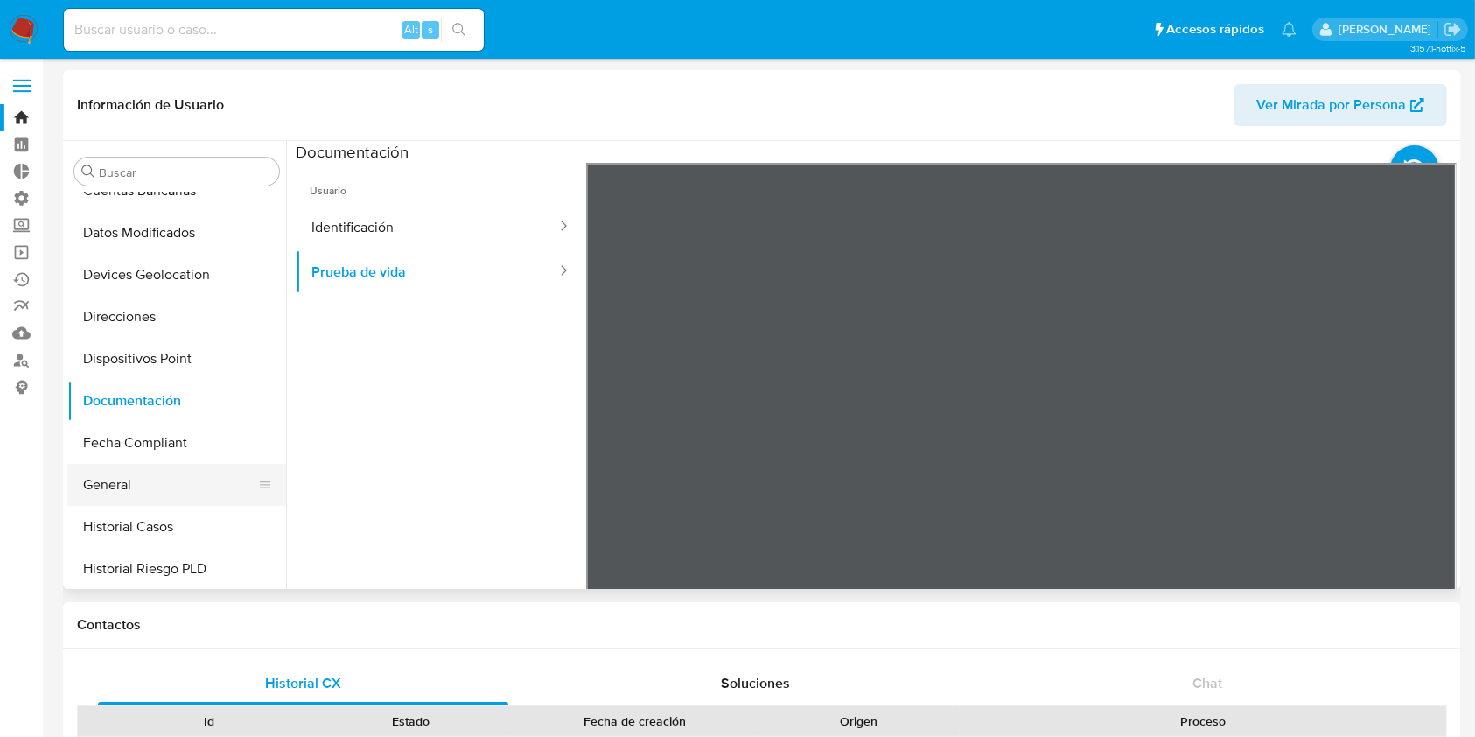
click at [152, 484] on button "General" at bounding box center [169, 485] width 205 height 42
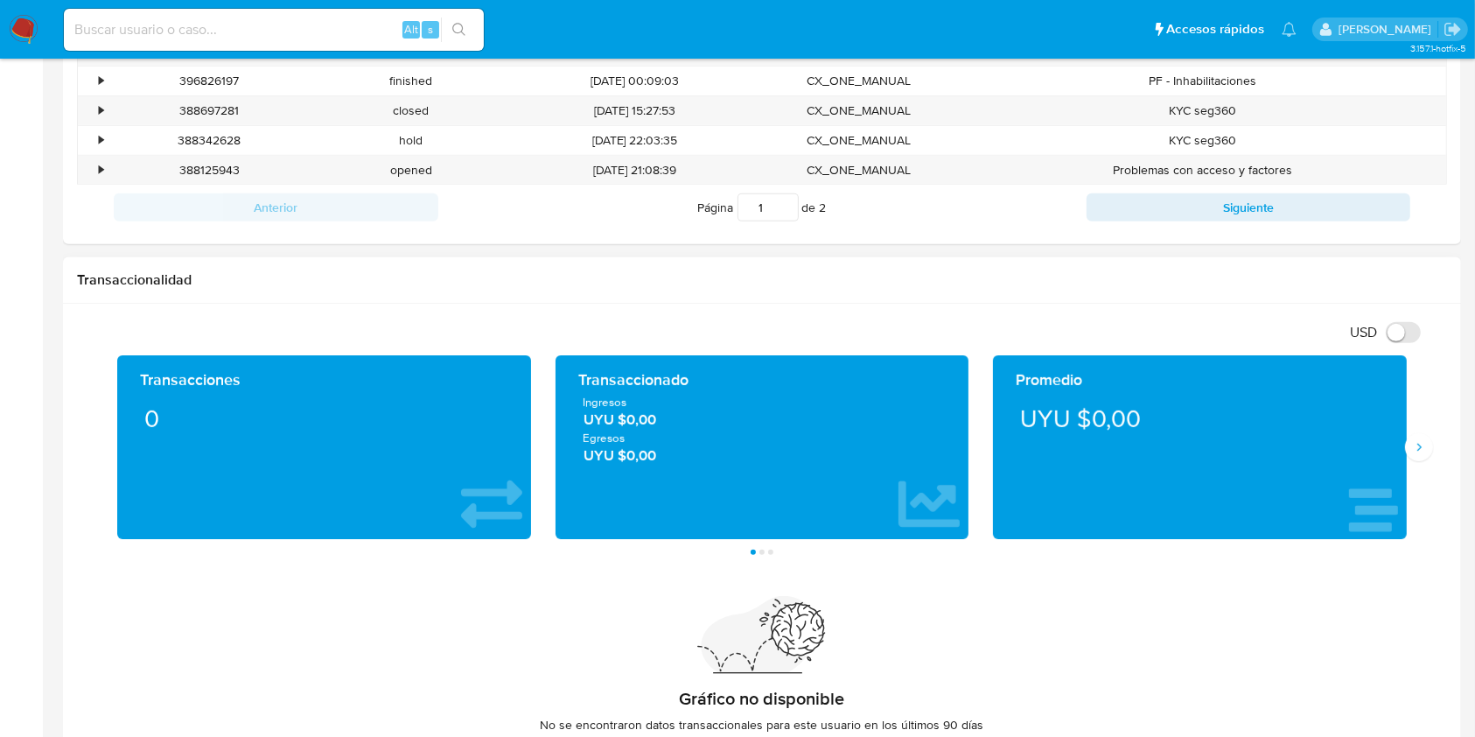
scroll to position [583, 0]
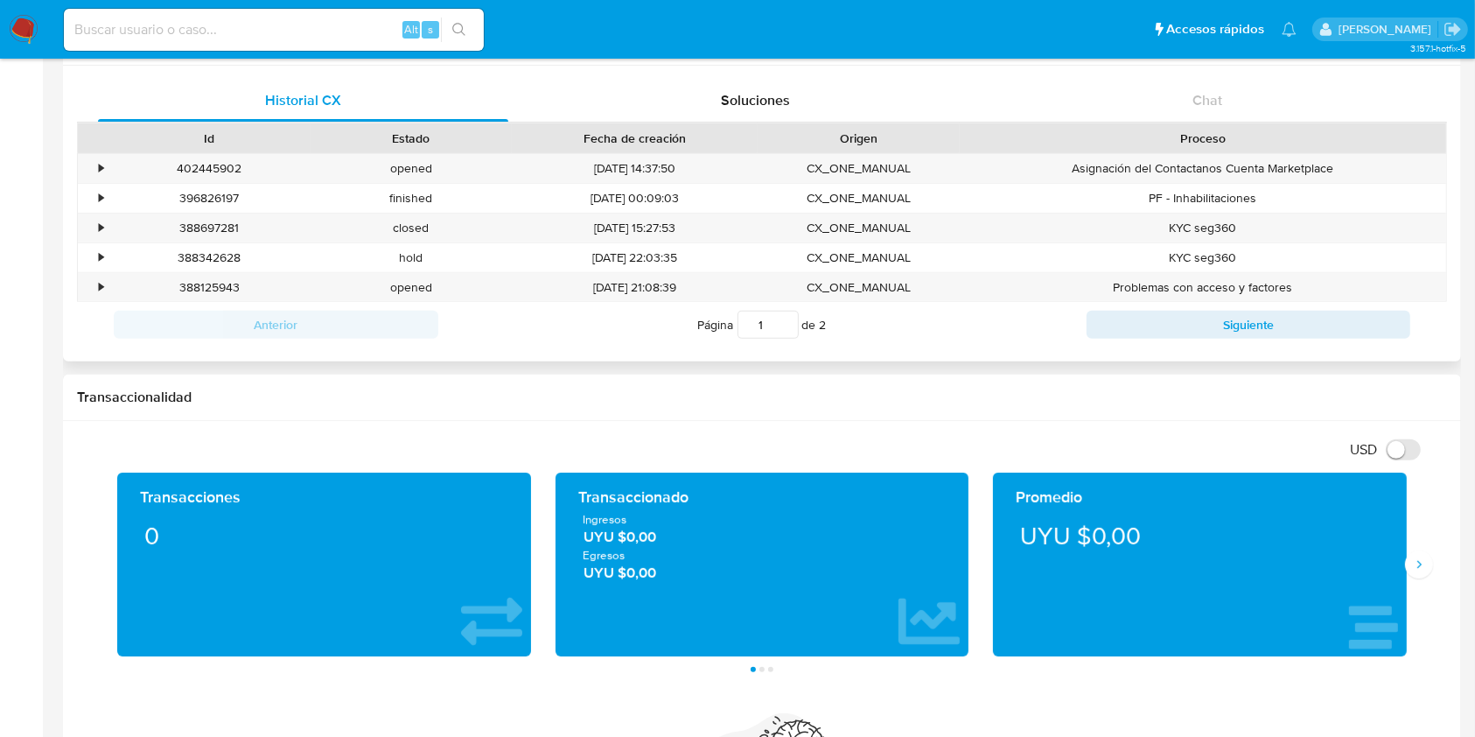
click at [1126, 339] on div "Anterior Página 1 de 2 Siguiente" at bounding box center [762, 324] width 1370 height 45
click at [1253, 314] on button "Siguiente" at bounding box center [1248, 325] width 325 height 28
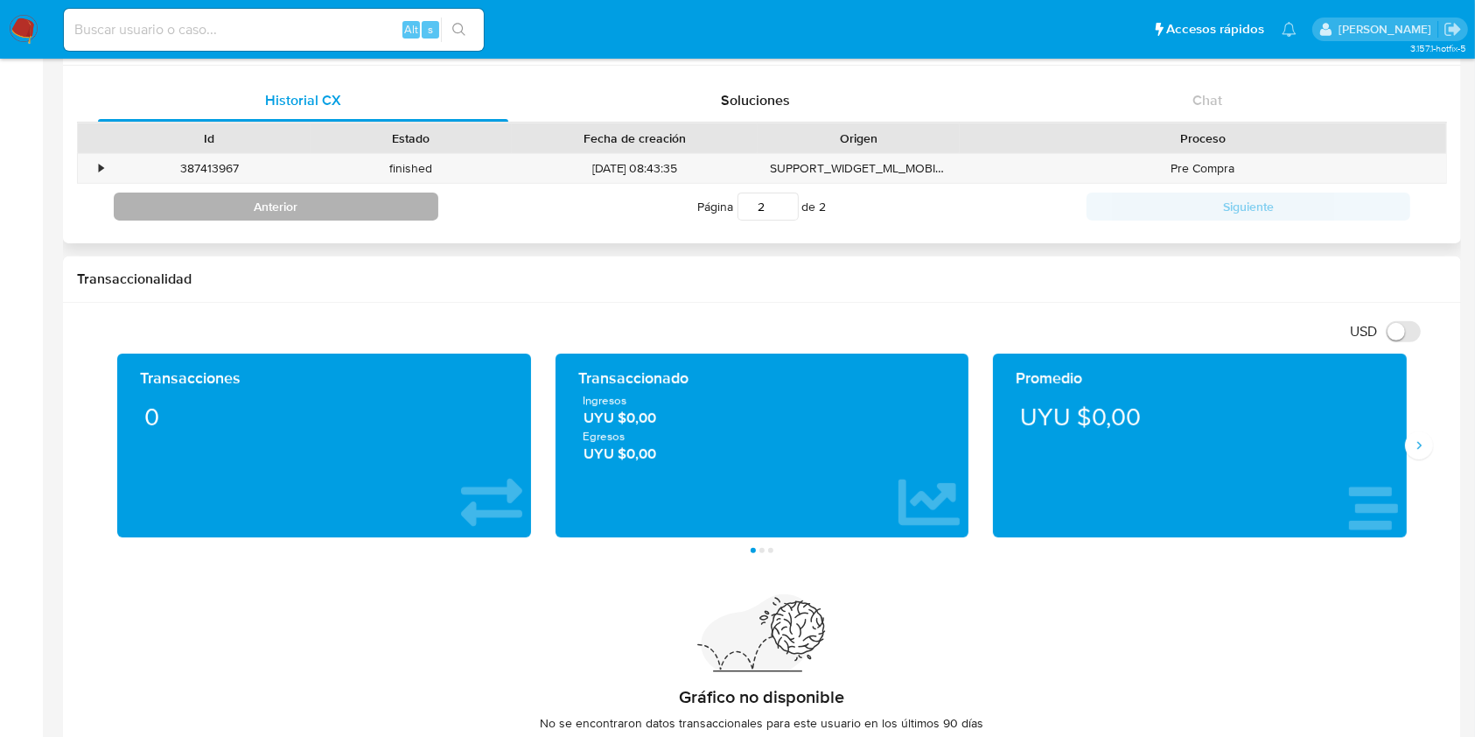
click at [355, 213] on button "Anterior" at bounding box center [276, 206] width 325 height 28
type input "1"
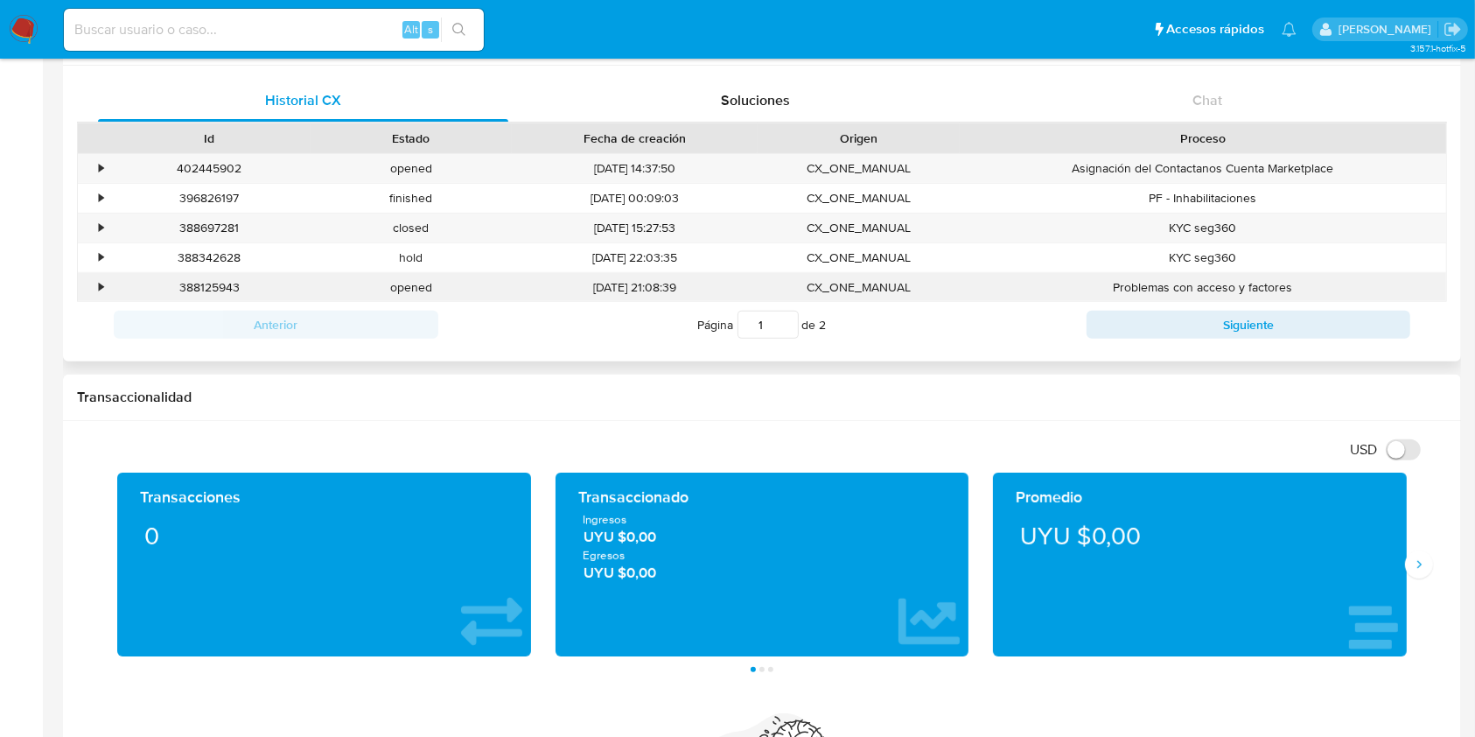
click at [105, 288] on div "•" at bounding box center [93, 287] width 31 height 29
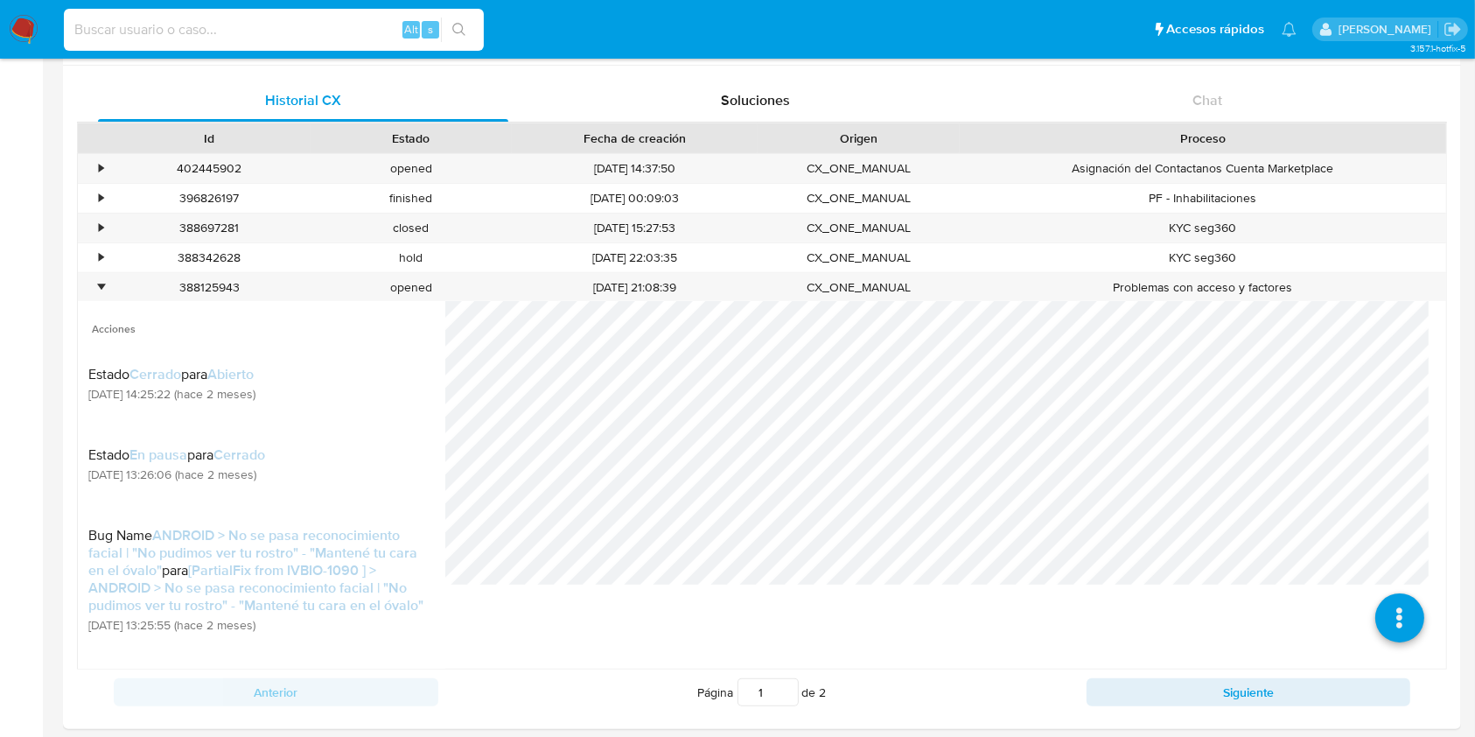
click at [294, 27] on input at bounding box center [274, 29] width 420 height 23
paste input "2652542149"
type input "2652542149"
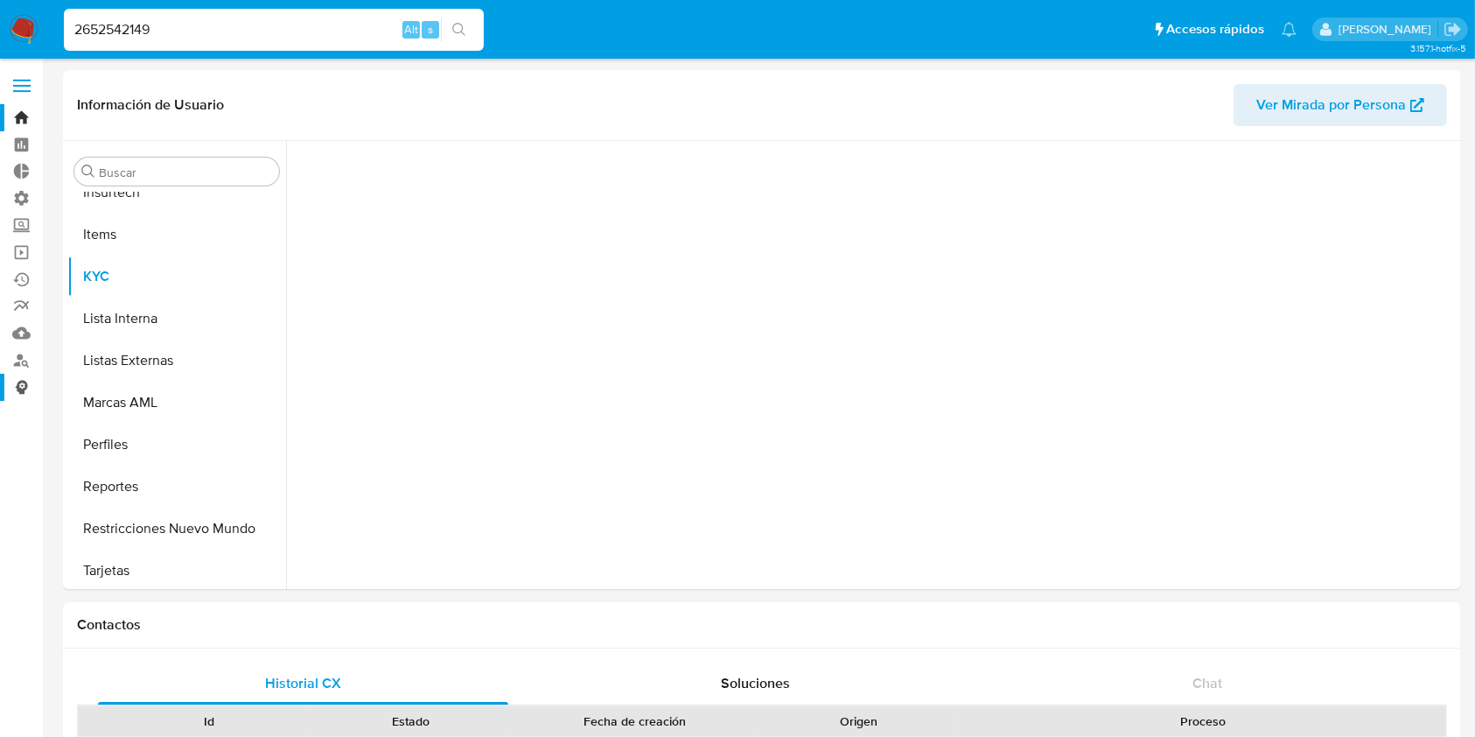
scroll to position [781, 0]
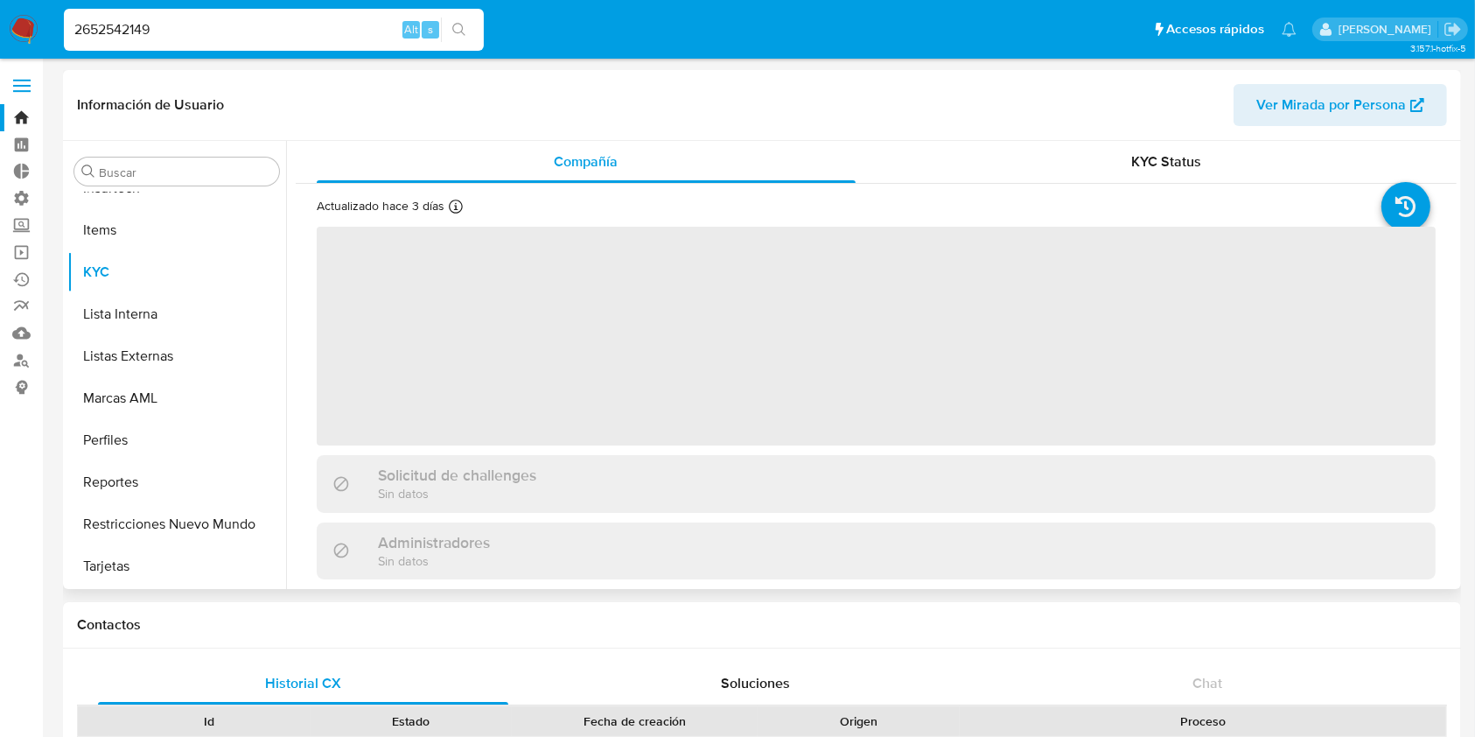
select select "10"
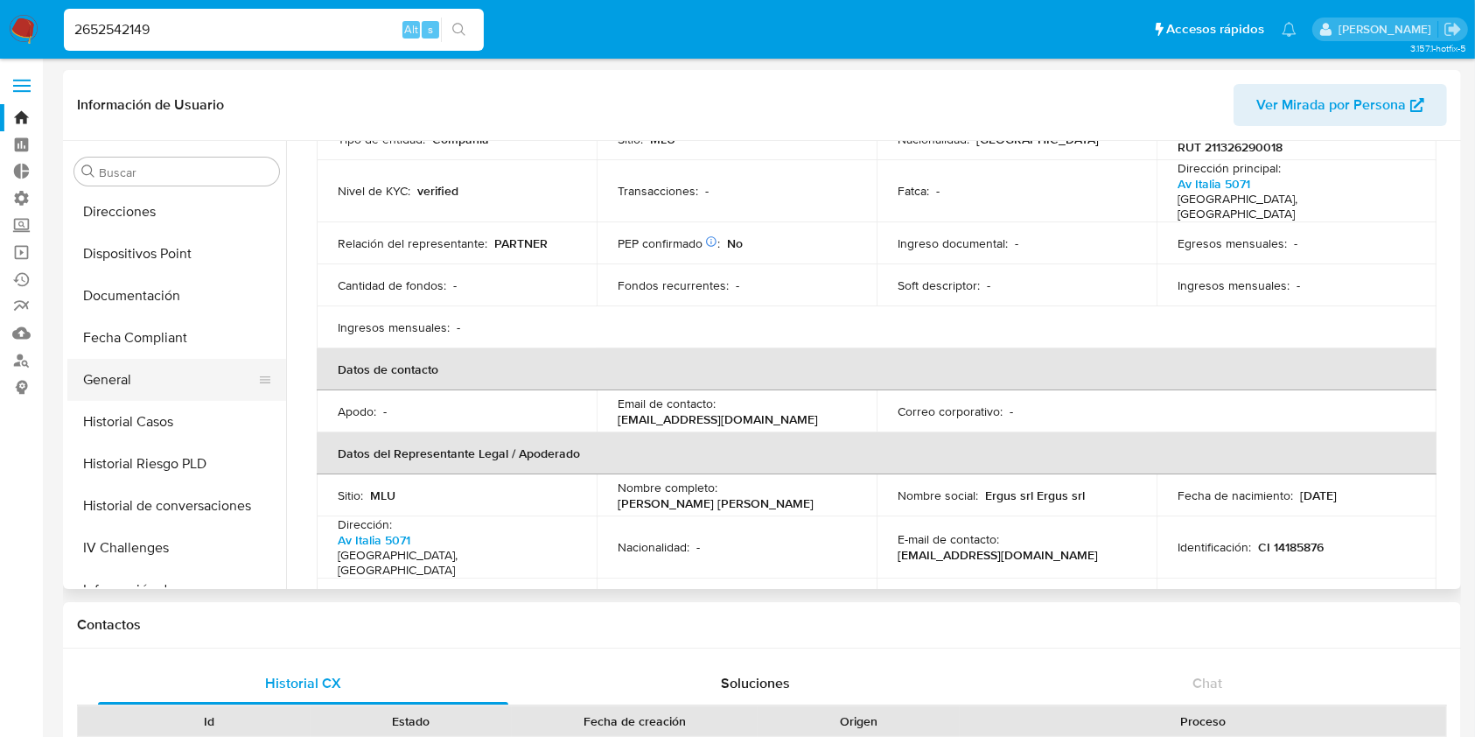
scroll to position [315, 0]
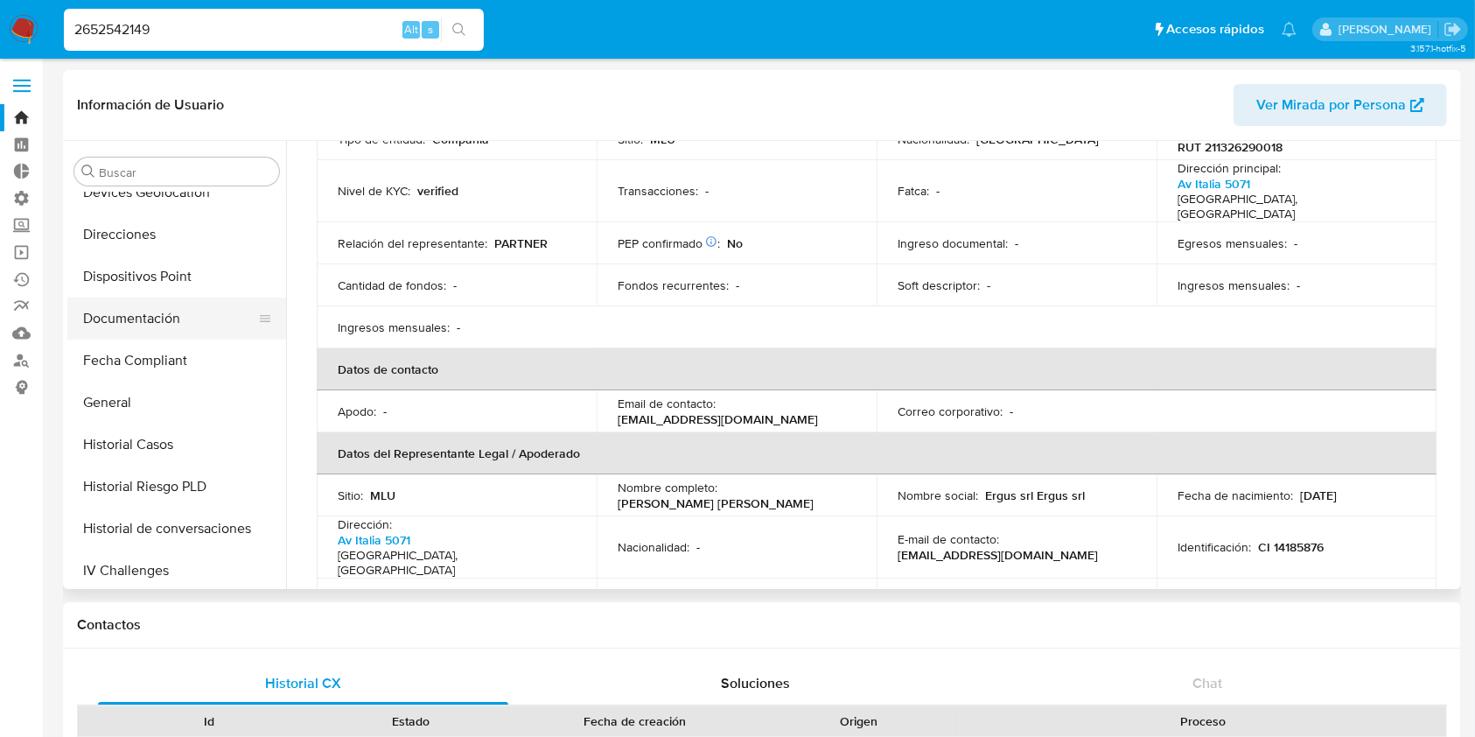
click at [143, 305] on button "Documentación" at bounding box center [169, 318] width 205 height 42
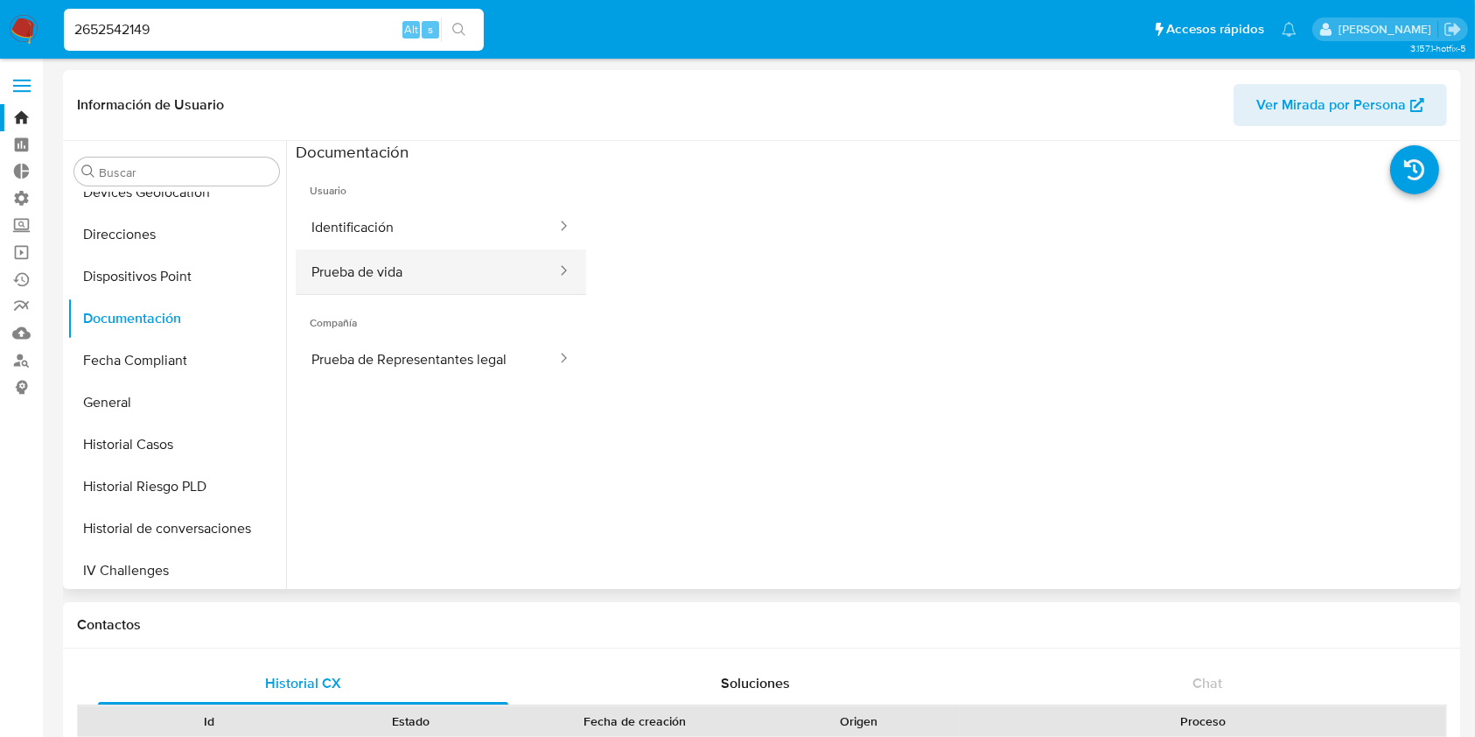
click at [459, 282] on button "Prueba de vida" at bounding box center [427, 271] width 262 height 45
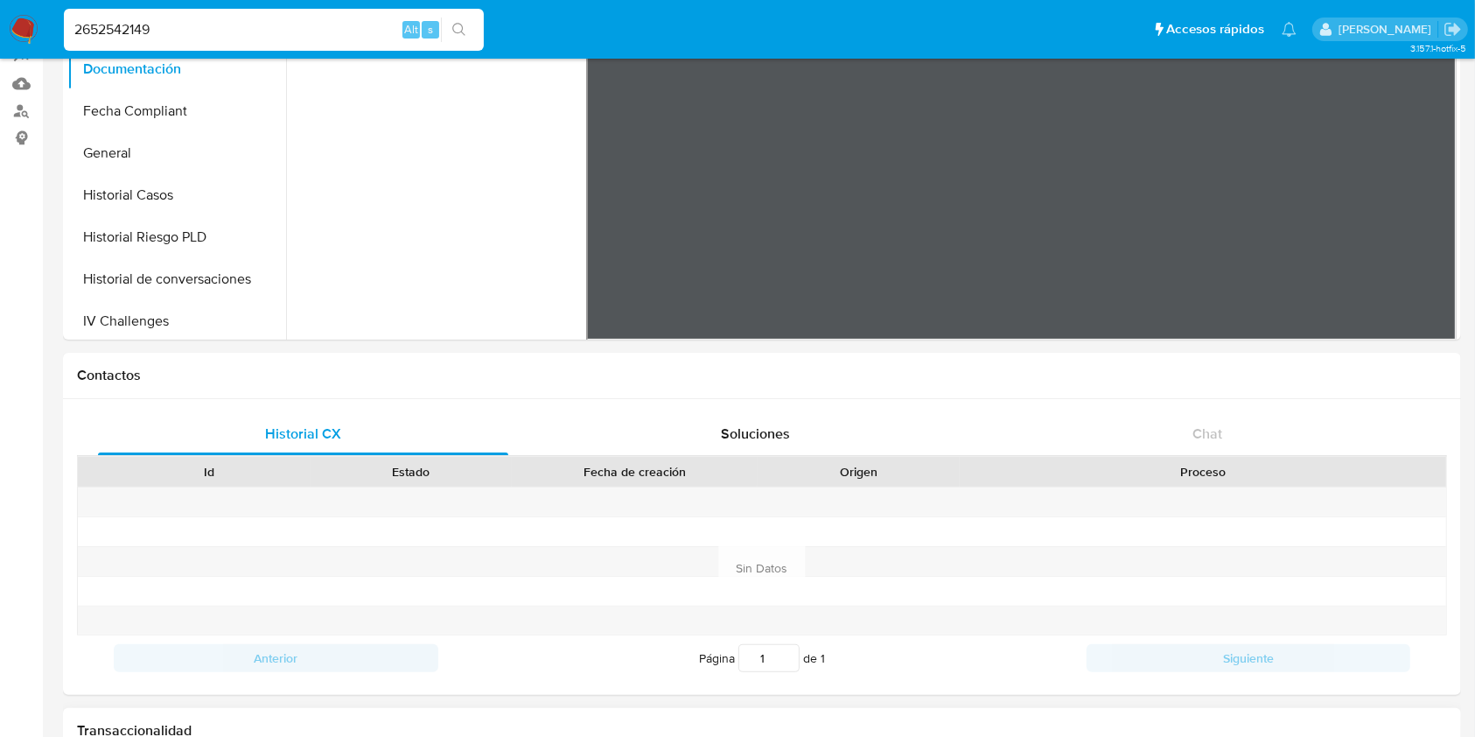
scroll to position [466, 0]
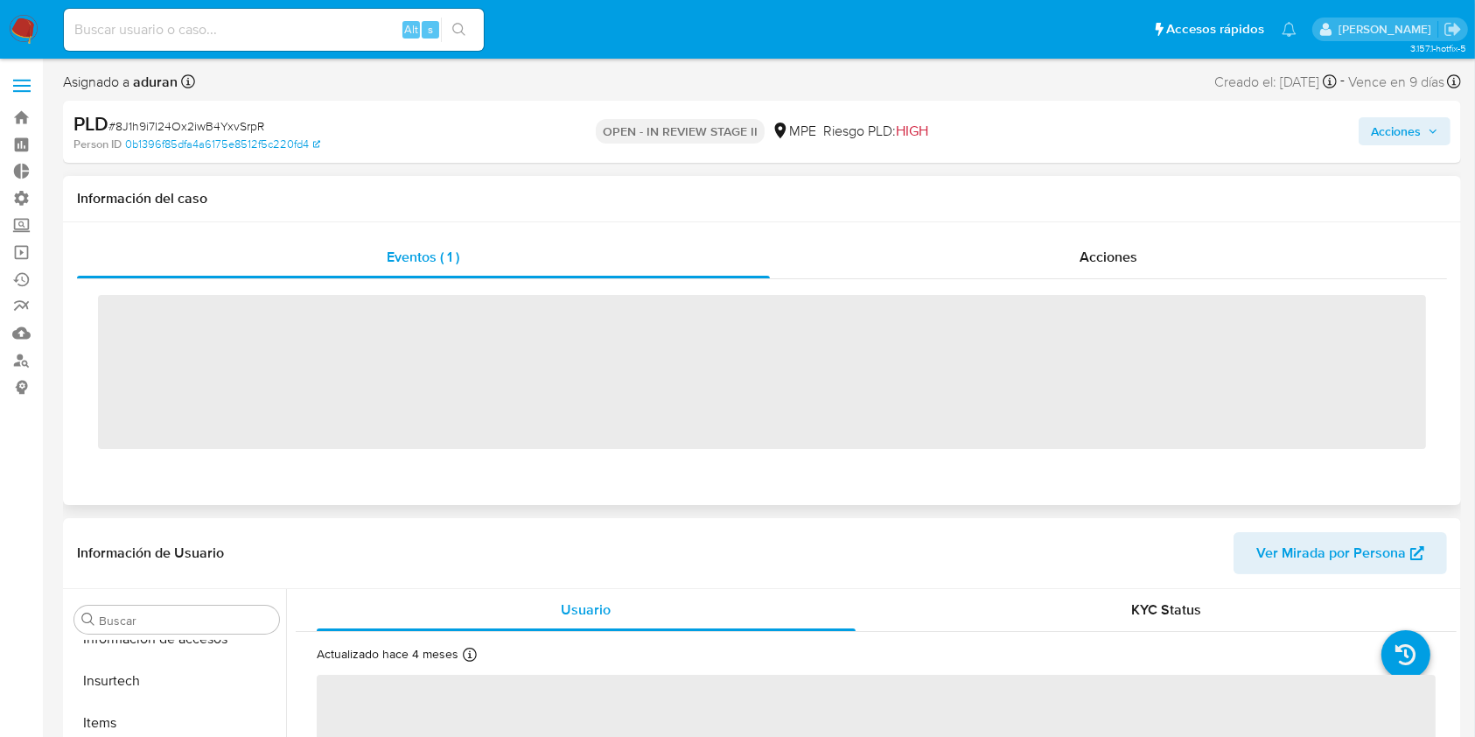
scroll to position [739, 0]
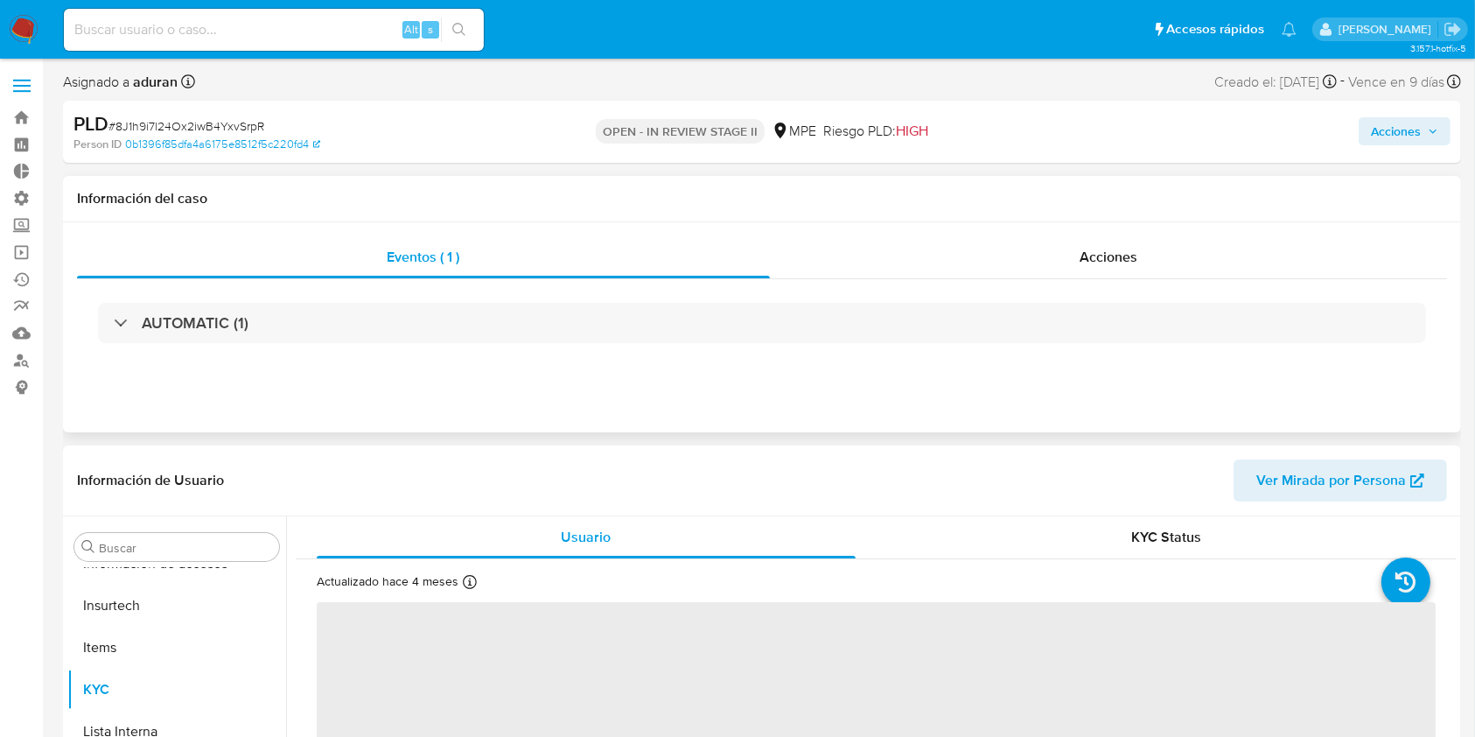
drag, startPoint x: 1050, startPoint y: 283, endPoint x: 1071, endPoint y: 292, distance: 22.7
click at [1050, 283] on div "AUTOMATIC (1)" at bounding box center [762, 322] width 1370 height 87
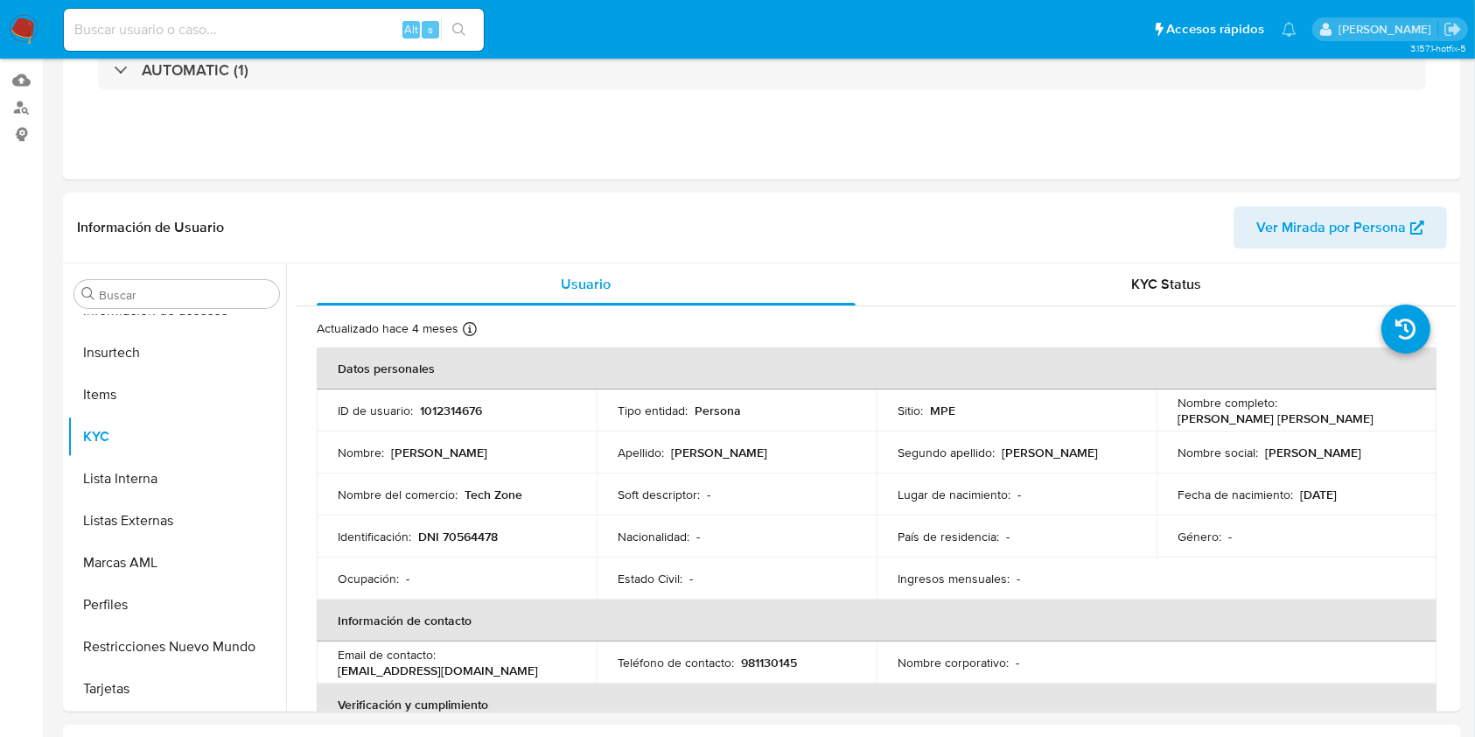
select select "10"
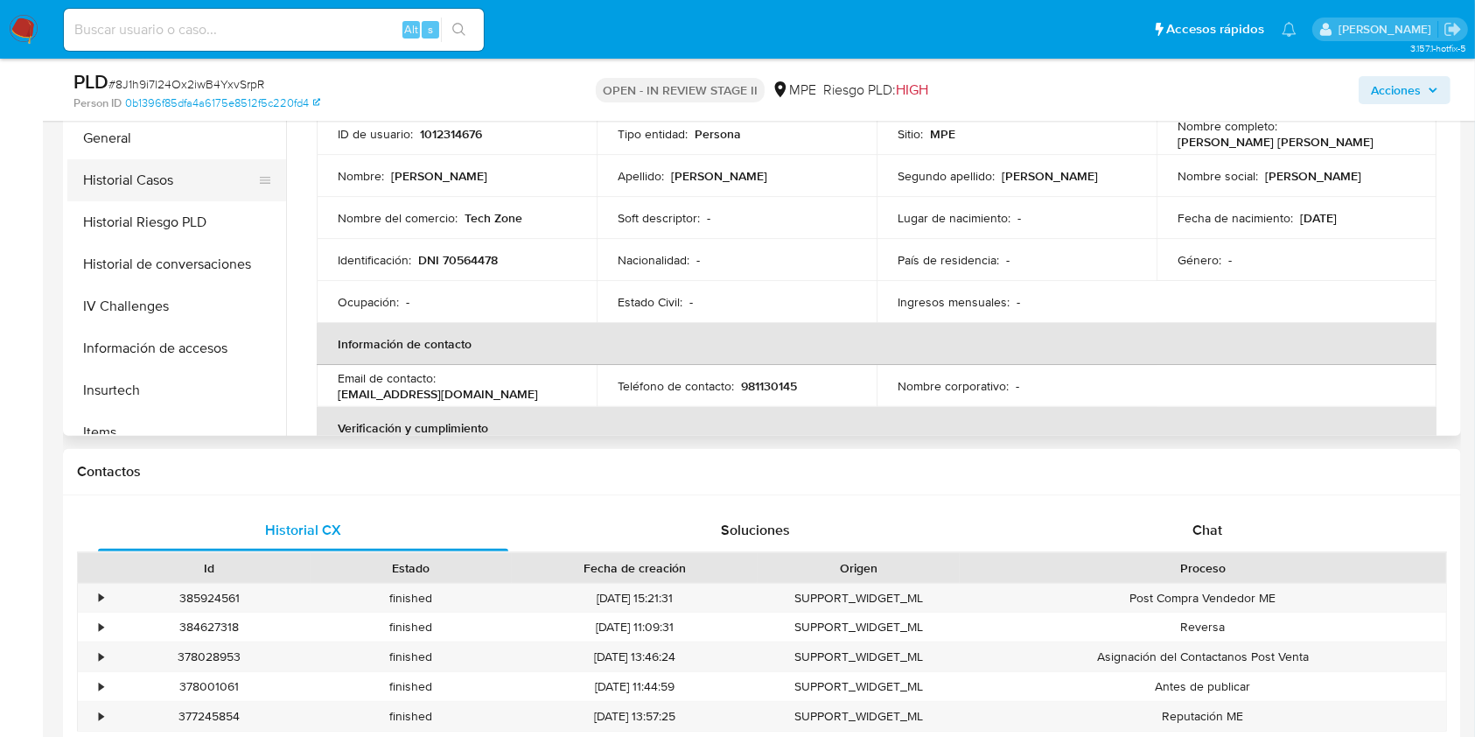
scroll to position [389, 0]
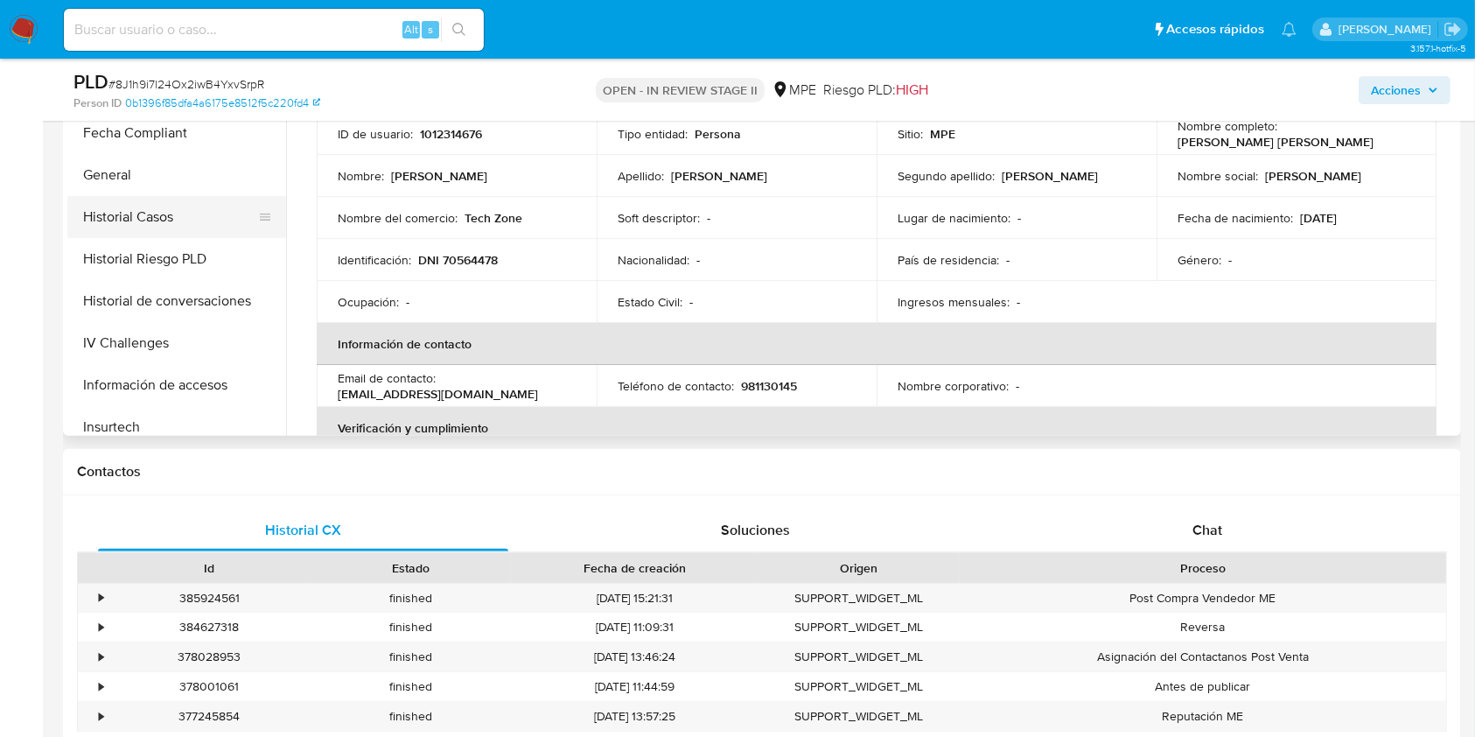
click at [162, 206] on button "Historial Casos" at bounding box center [169, 217] width 205 height 42
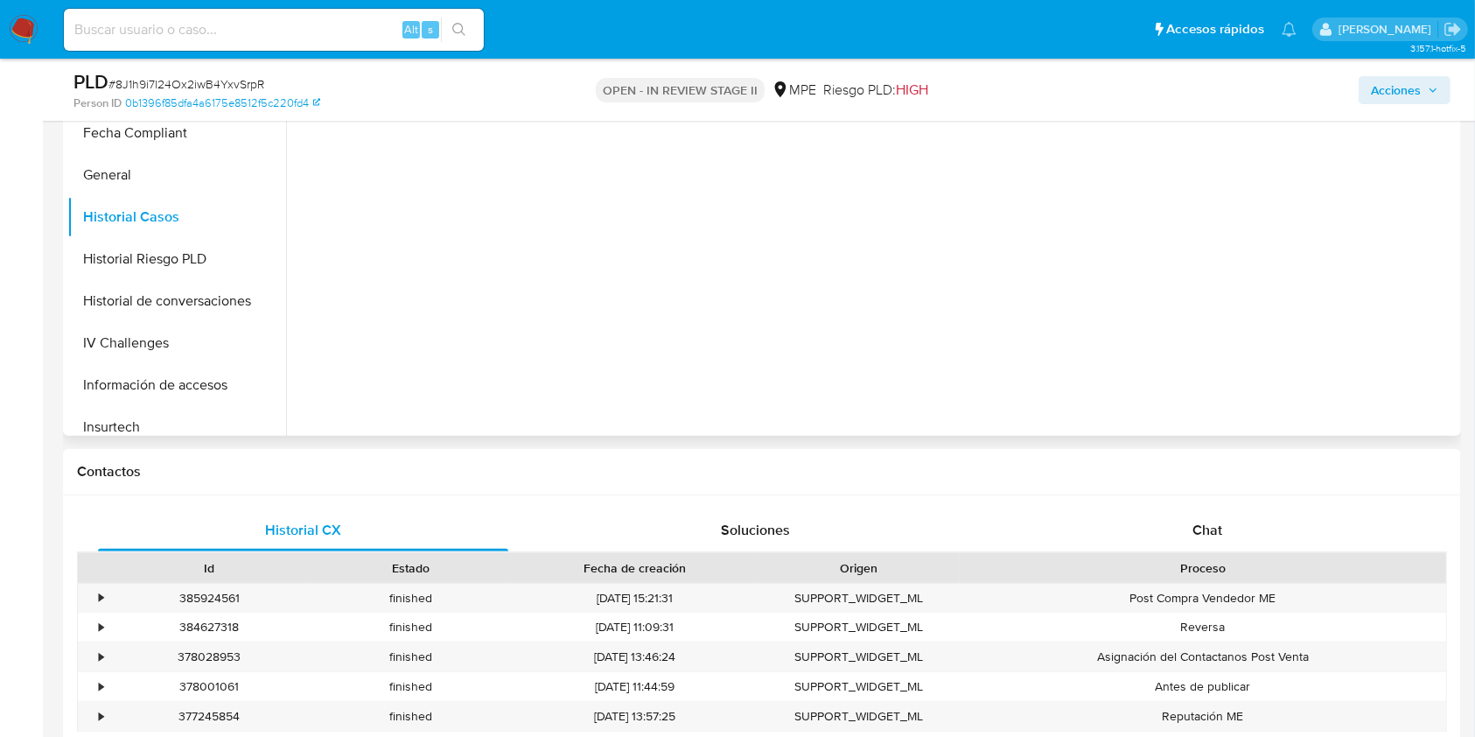
scroll to position [116, 0]
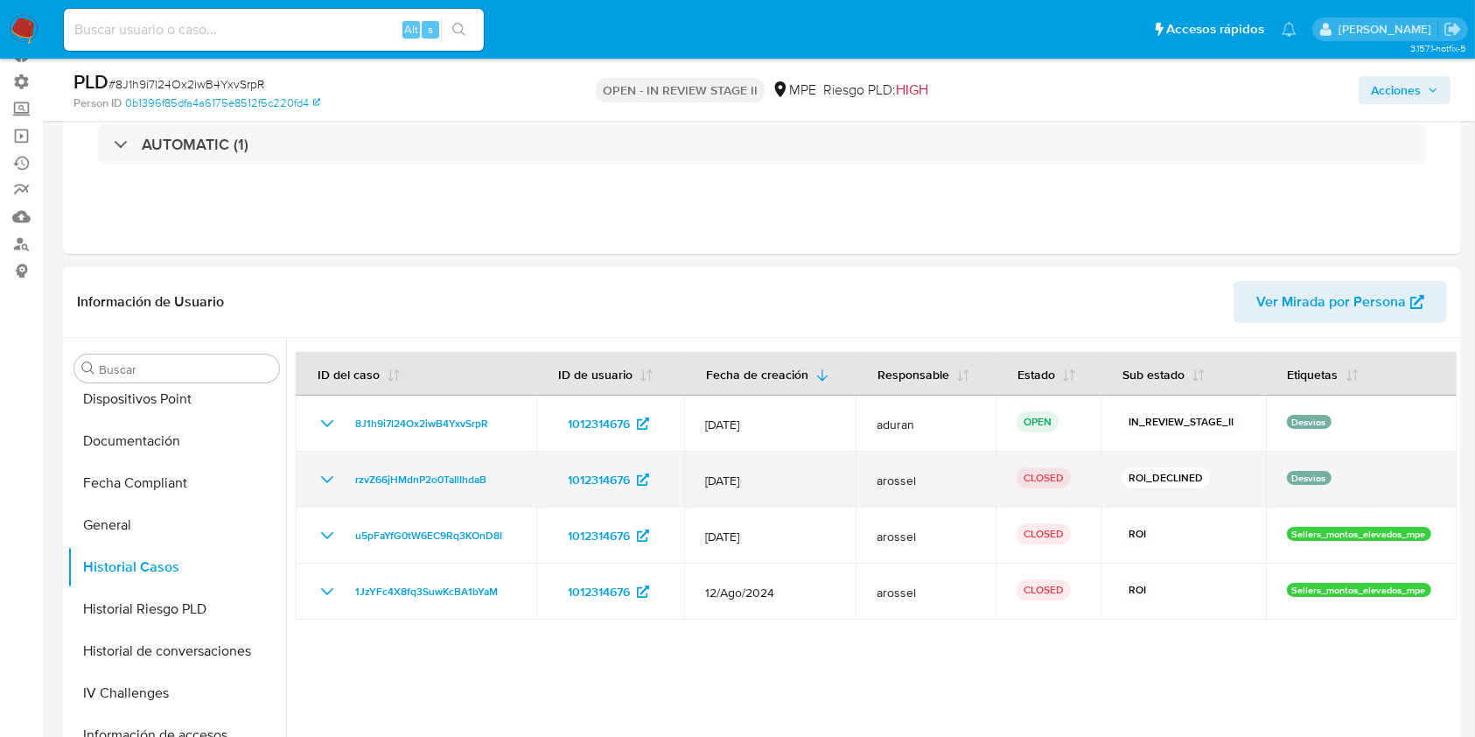
click at [323, 482] on icon "Mostrar/Ocultar" at bounding box center [327, 479] width 21 height 21
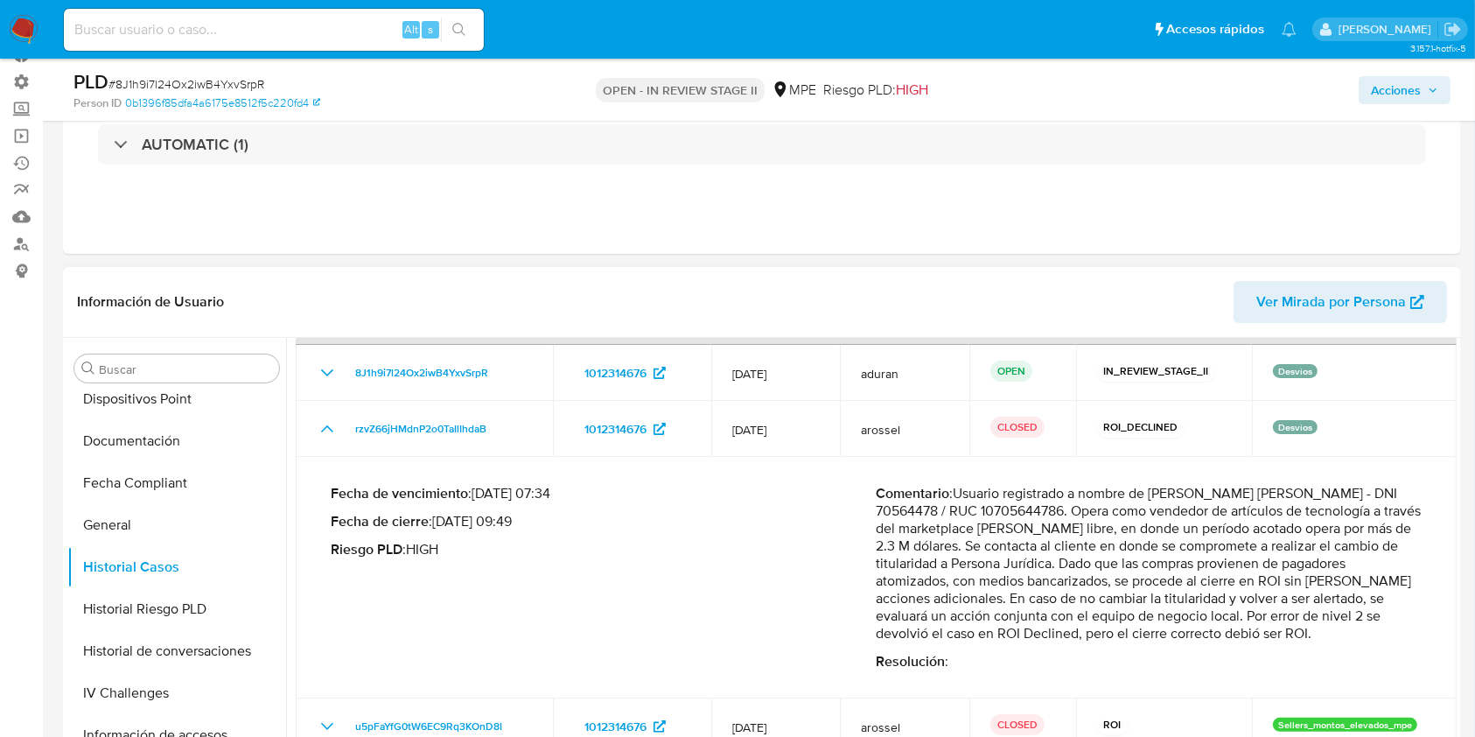
scroll to position [99, 0]
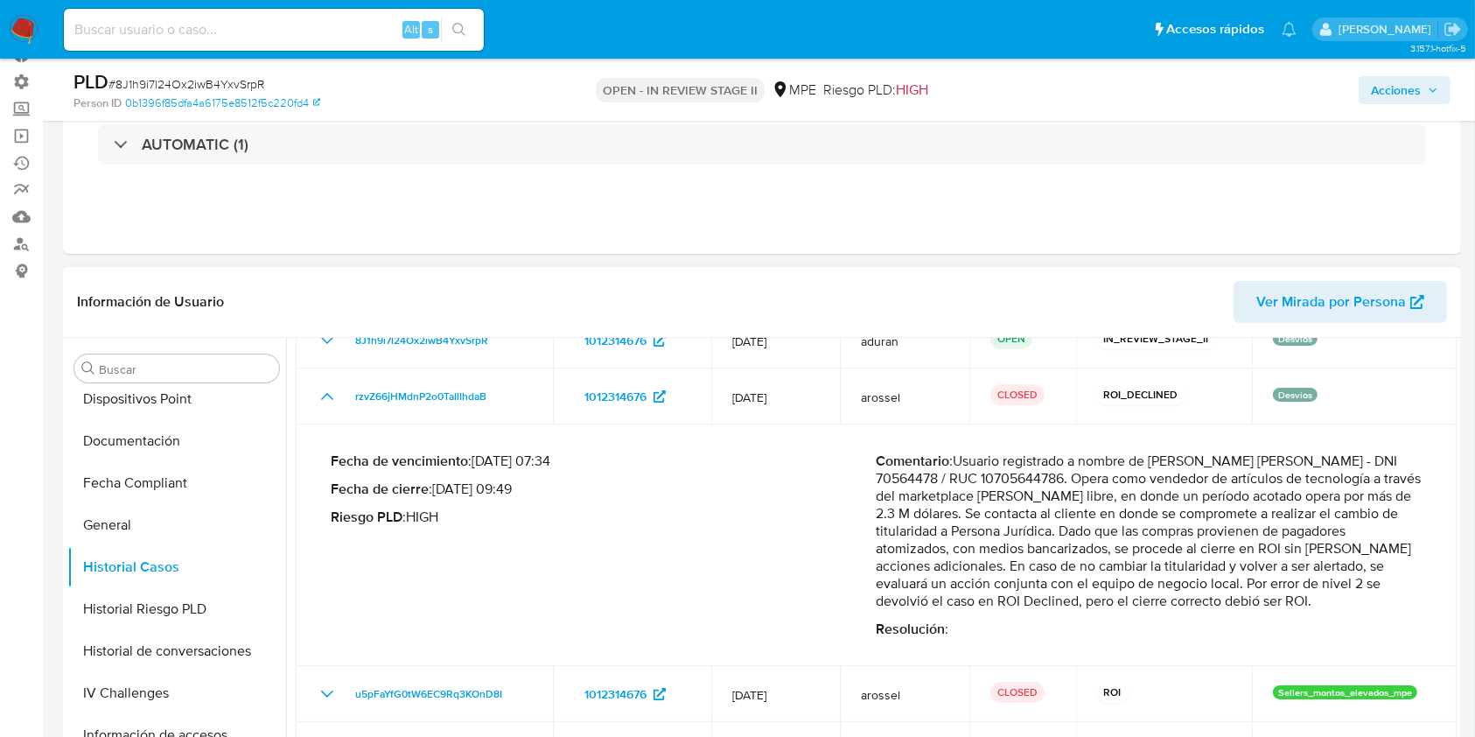
drag, startPoint x: 1219, startPoint y: 598, endPoint x: 959, endPoint y: 464, distance: 293.4
click at [957, 465] on p "Comentario : Usuario registrado a nombre de [PERSON_NAME] [PERSON_NAME] - DNI 7…" at bounding box center [1150, 530] width 546 height 157
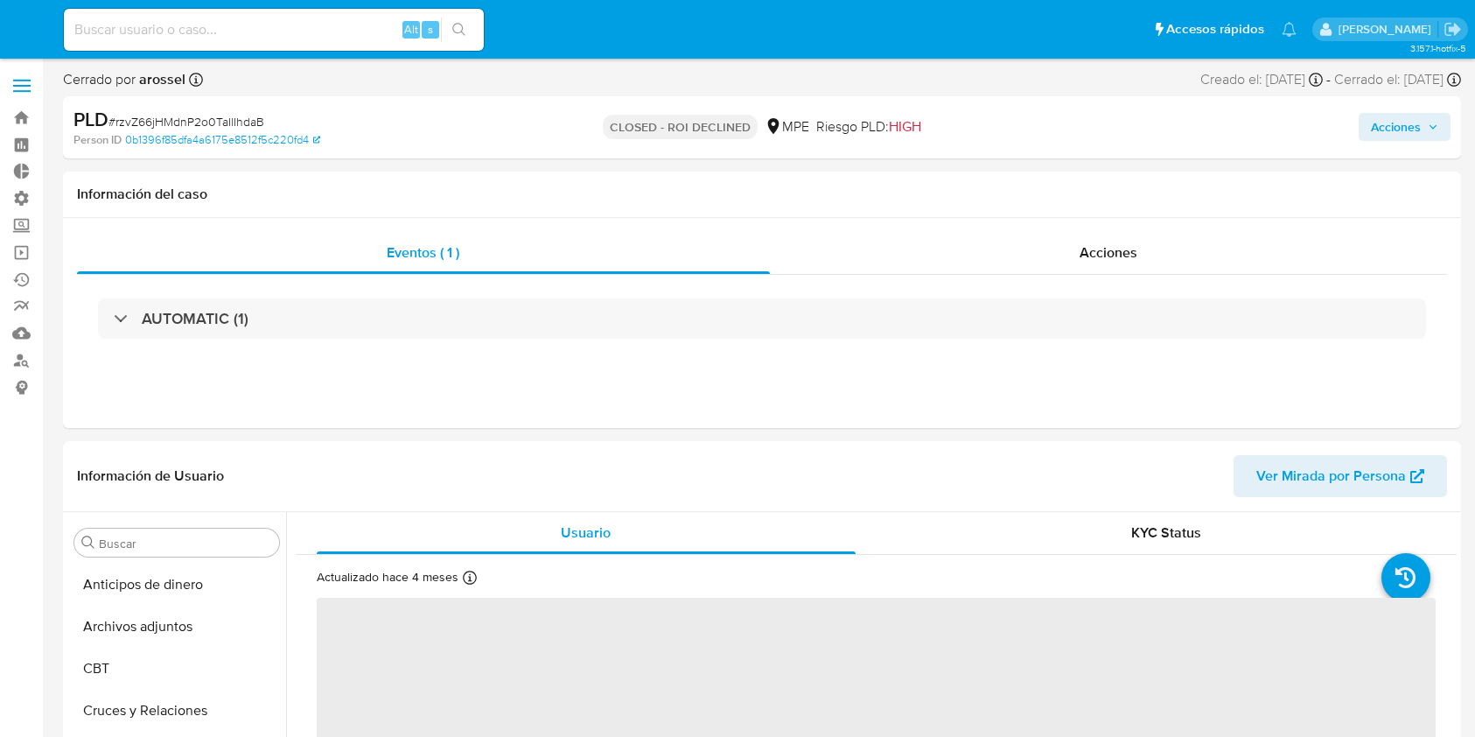
select select "10"
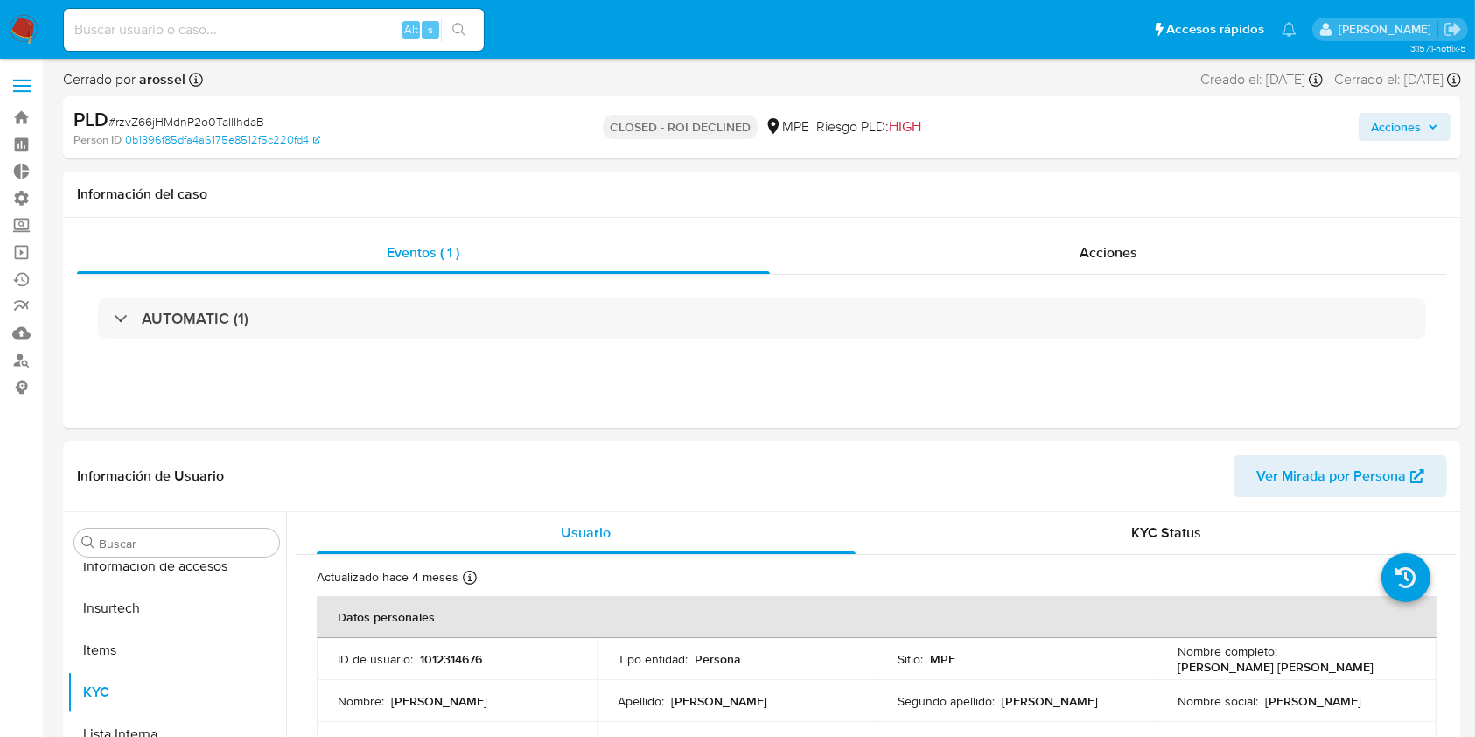
scroll to position [739, 0]
click at [1379, 143] on div "Acciones" at bounding box center [1223, 127] width 454 height 41
click at [1378, 120] on span "Acciones" at bounding box center [1396, 127] width 50 height 28
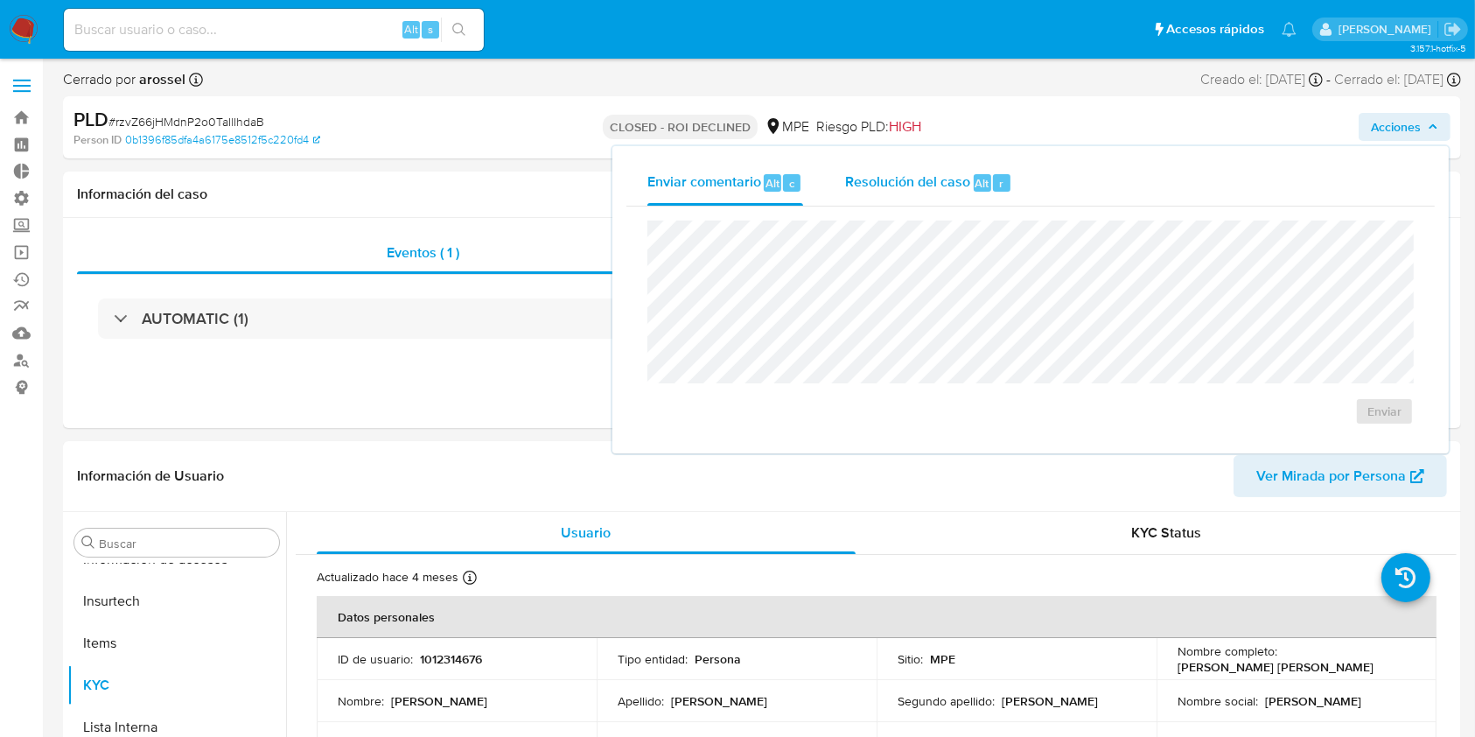
click at [952, 189] on span "Resolución del caso" at bounding box center [907, 182] width 125 height 20
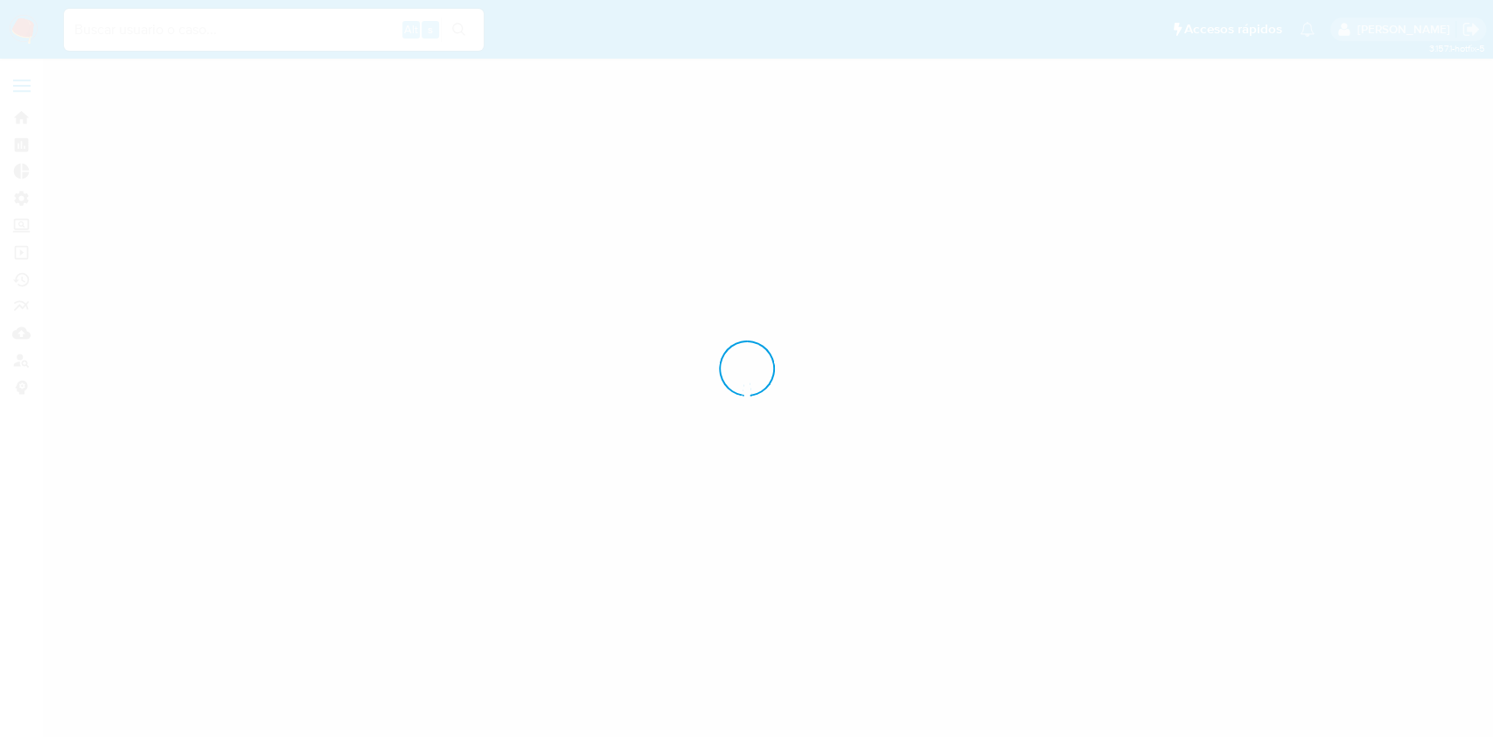
drag, startPoint x: 1313, startPoint y: 137, endPoint x: 1246, endPoint y: 156, distance: 69.8
click at [1246, 146] on div at bounding box center [746, 368] width 1493 height 737
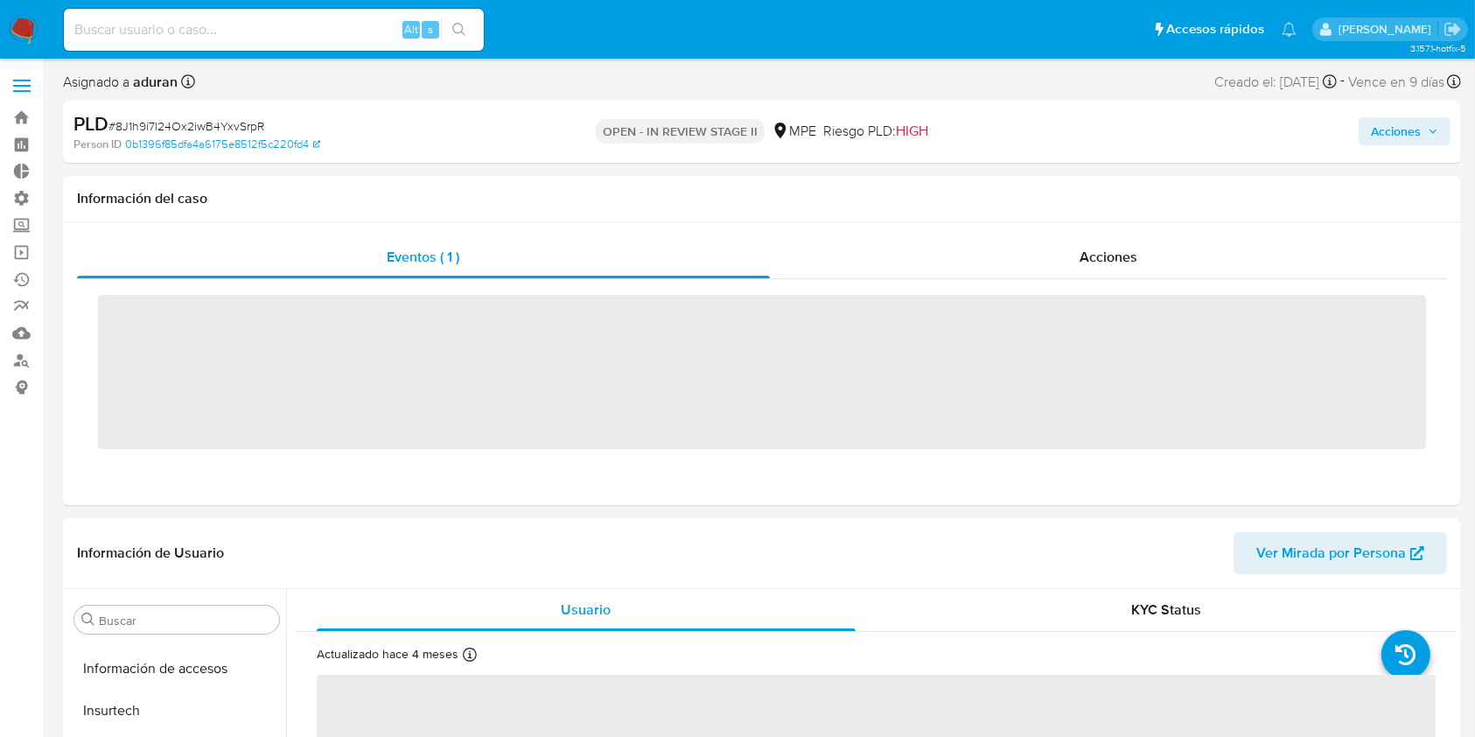
scroll to position [739, 0]
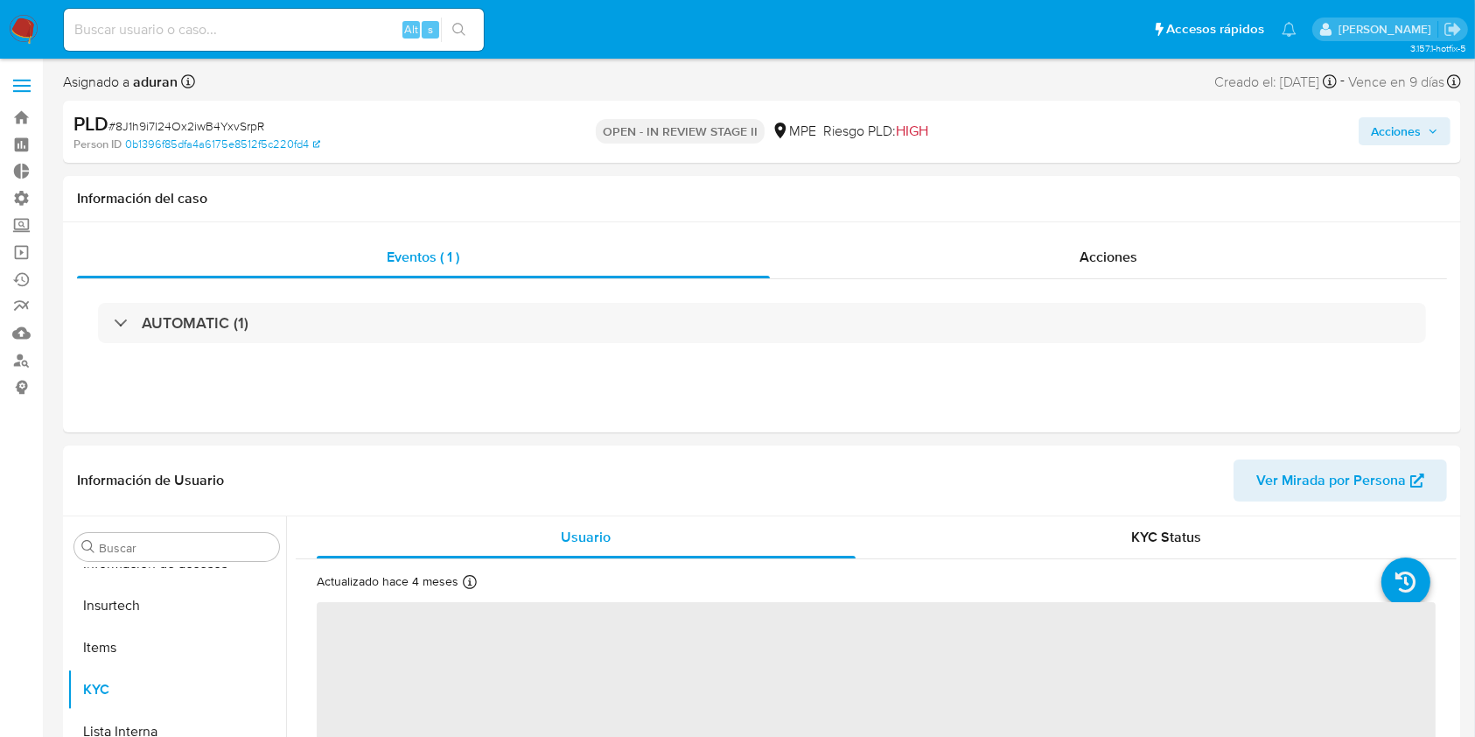
click at [1431, 137] on span "Acciones" at bounding box center [1404, 131] width 67 height 24
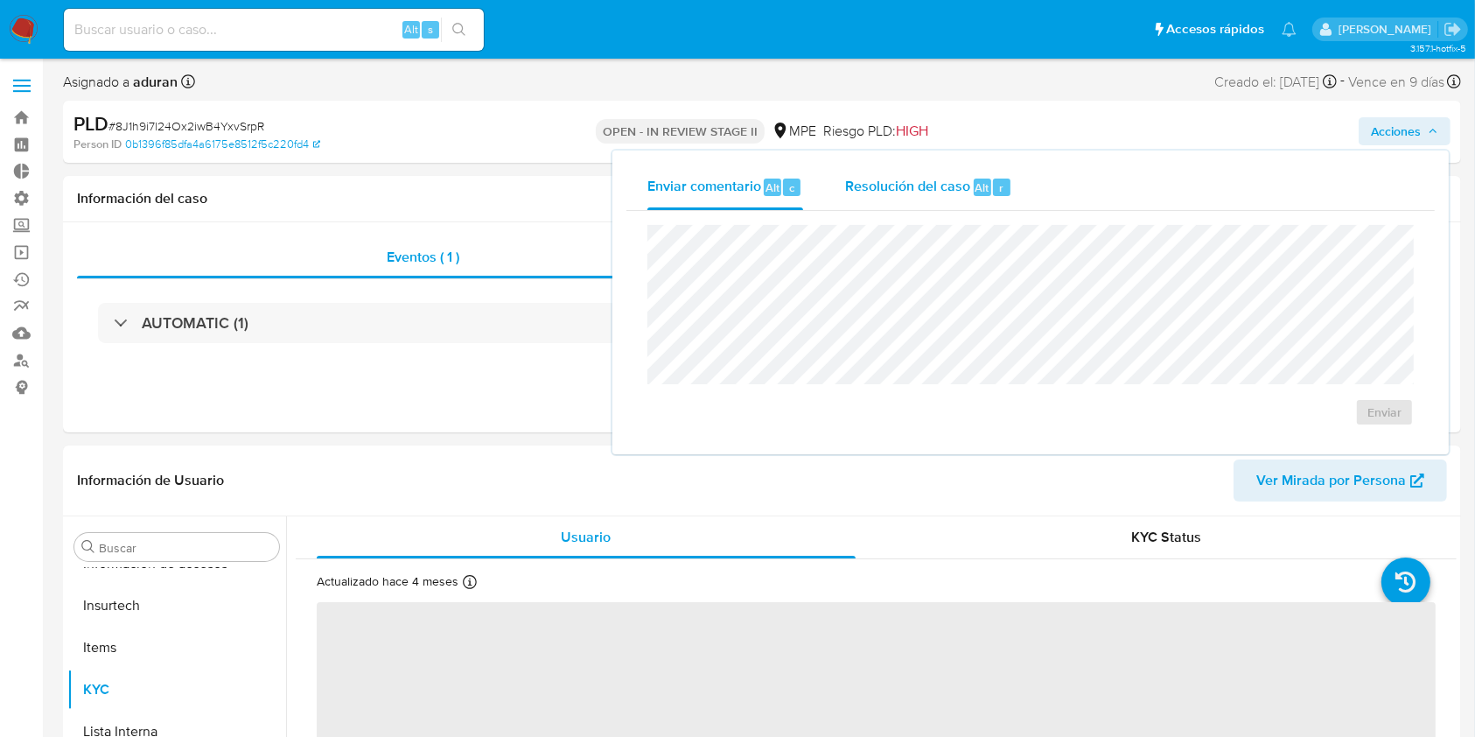
click at [936, 196] on span "Resolución del caso" at bounding box center [907, 187] width 125 height 20
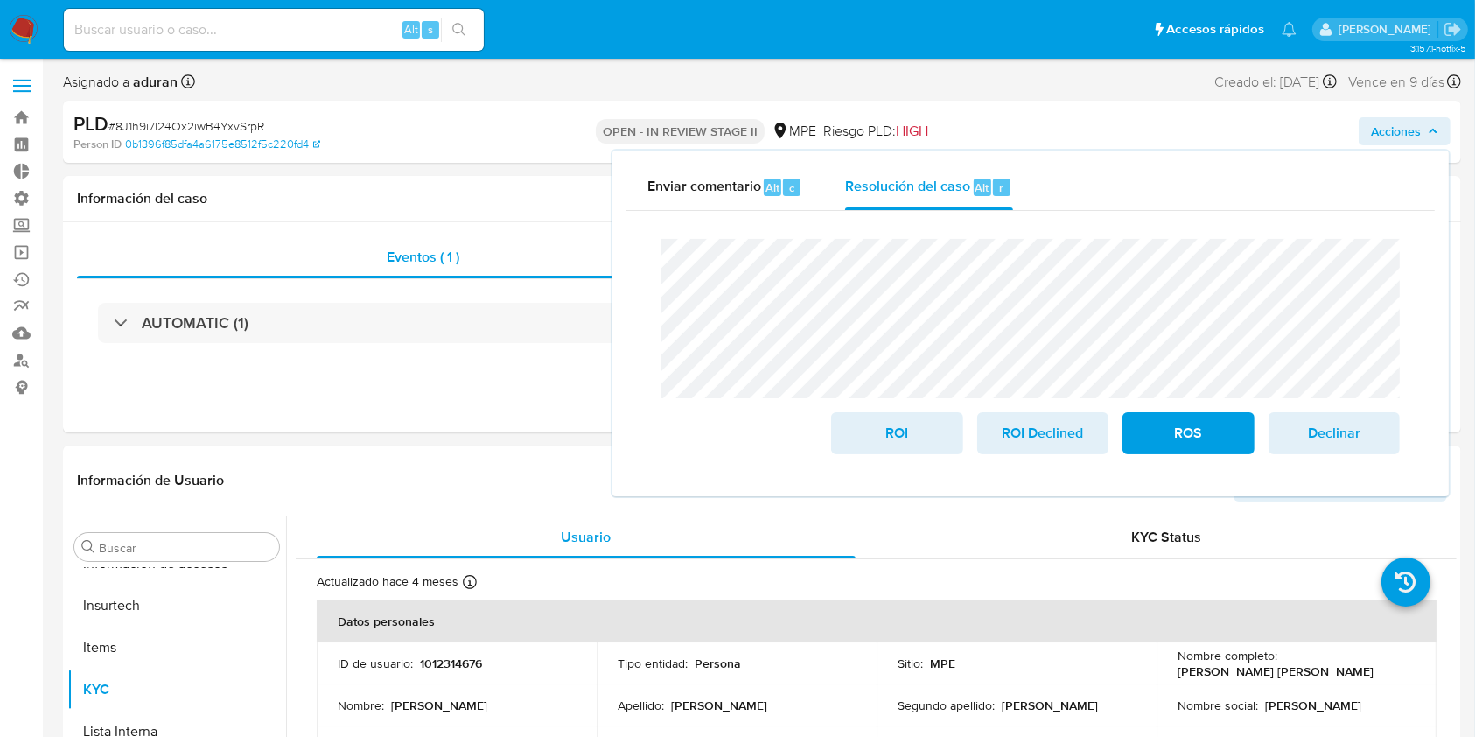
select select "10"
click at [167, 619] on button "Archivos adjuntos" at bounding box center [169, 631] width 205 height 42
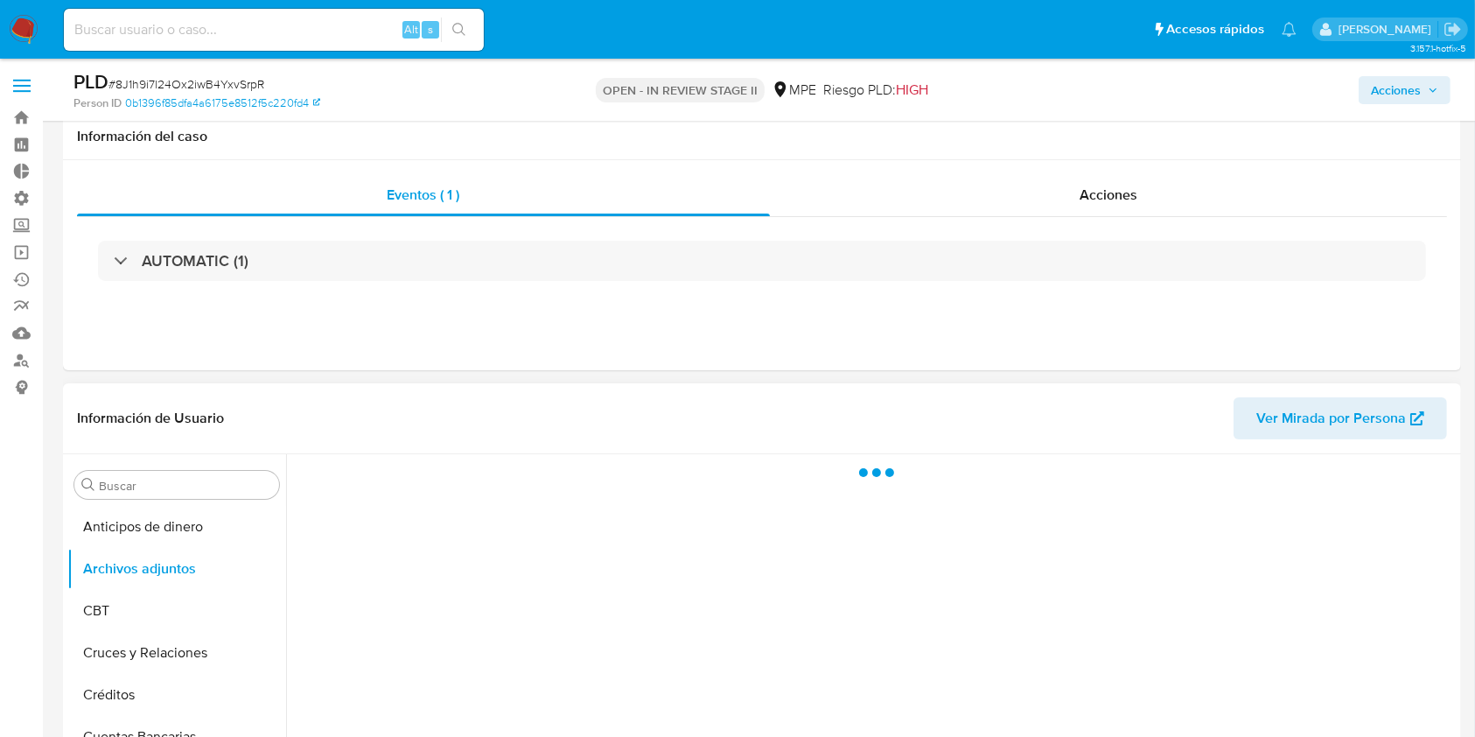
scroll to position [233, 0]
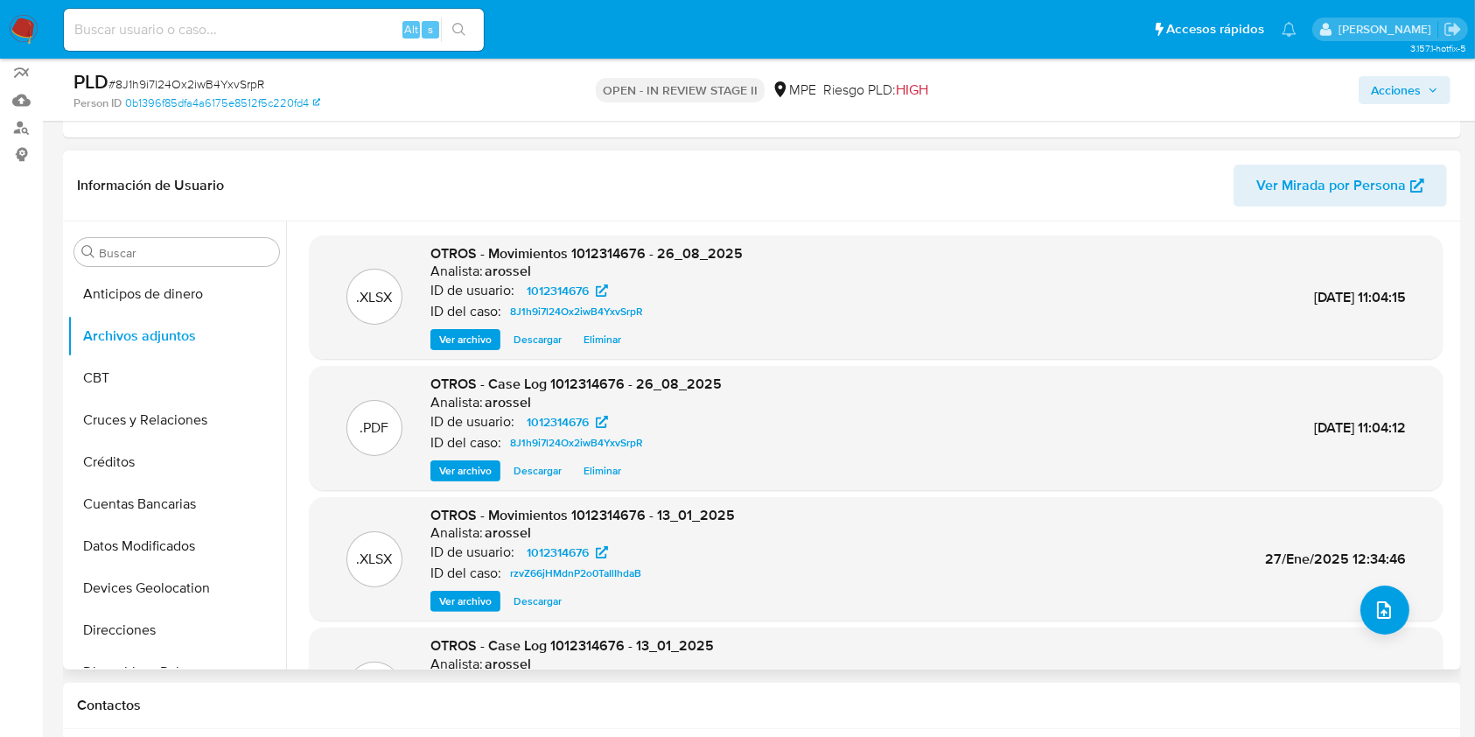
click at [427, 464] on div ".PDF OTROS - Case Log 1012314676 - 26_08_2025 Analista: arossel ID de usuario: …" at bounding box center [875, 427] width 1115 height 107
click at [442, 470] on span "Ver archivo" at bounding box center [465, 470] width 52 height 17
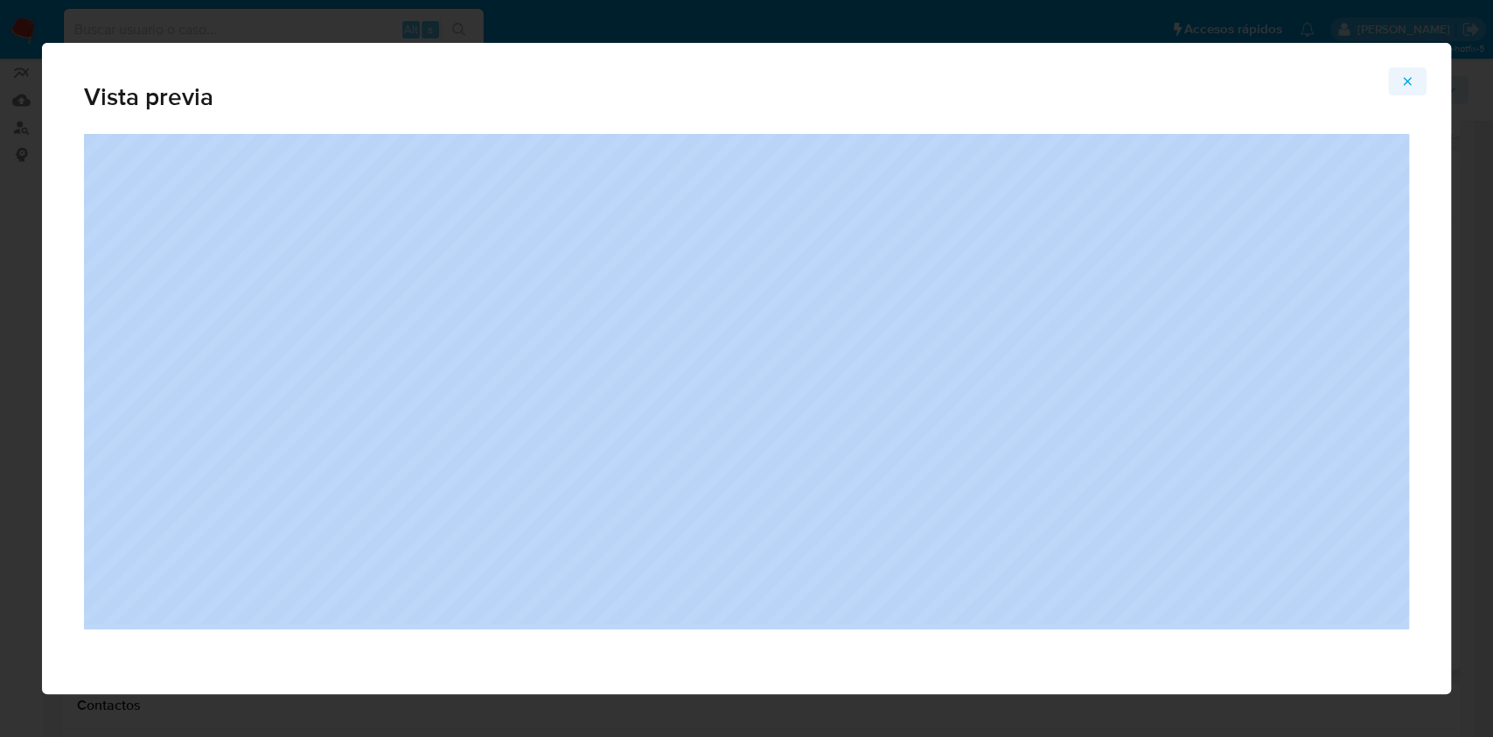
drag, startPoint x: 1420, startPoint y: 80, endPoint x: 1409, endPoint y: 75, distance: 11.7
click at [1409, 75] on div "Vista previa" at bounding box center [746, 368] width 1409 height 651
click at [1409, 75] on icon "Attachment preview" at bounding box center [1408, 81] width 14 height 14
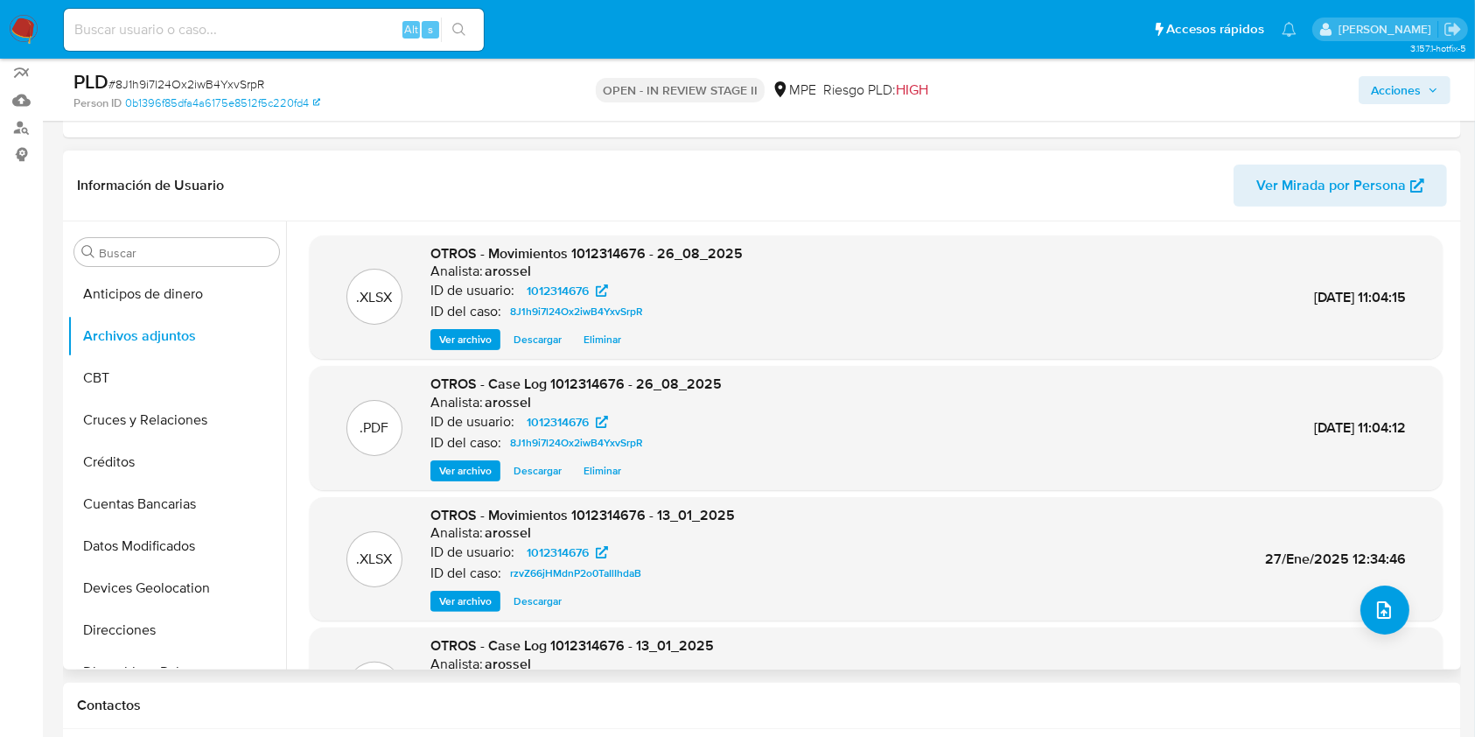
click at [1410, 71] on div "Acciones" at bounding box center [1223, 89] width 454 height 41
click at [1407, 87] on span "Acciones" at bounding box center [1396, 90] width 50 height 28
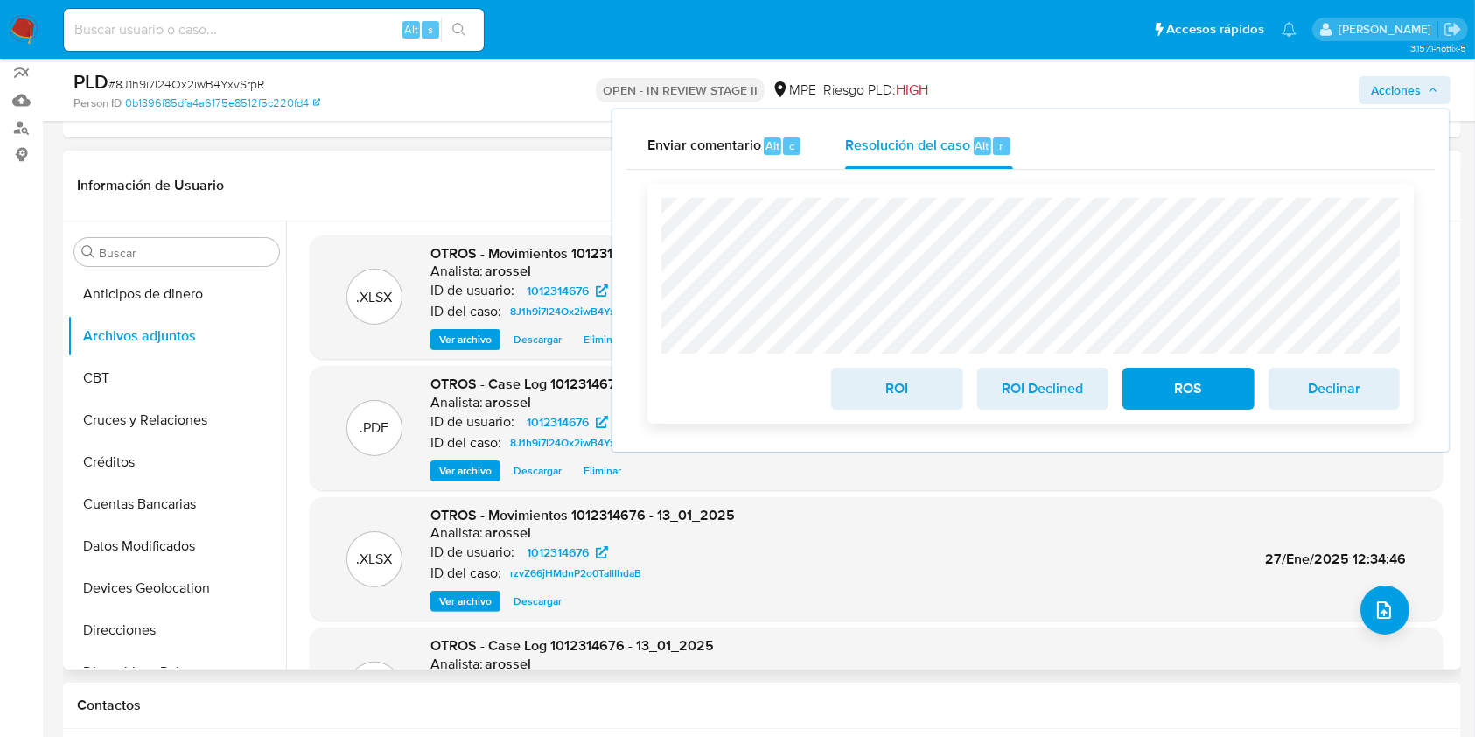
click at [895, 389] on span "ROI" at bounding box center [897, 388] width 86 height 38
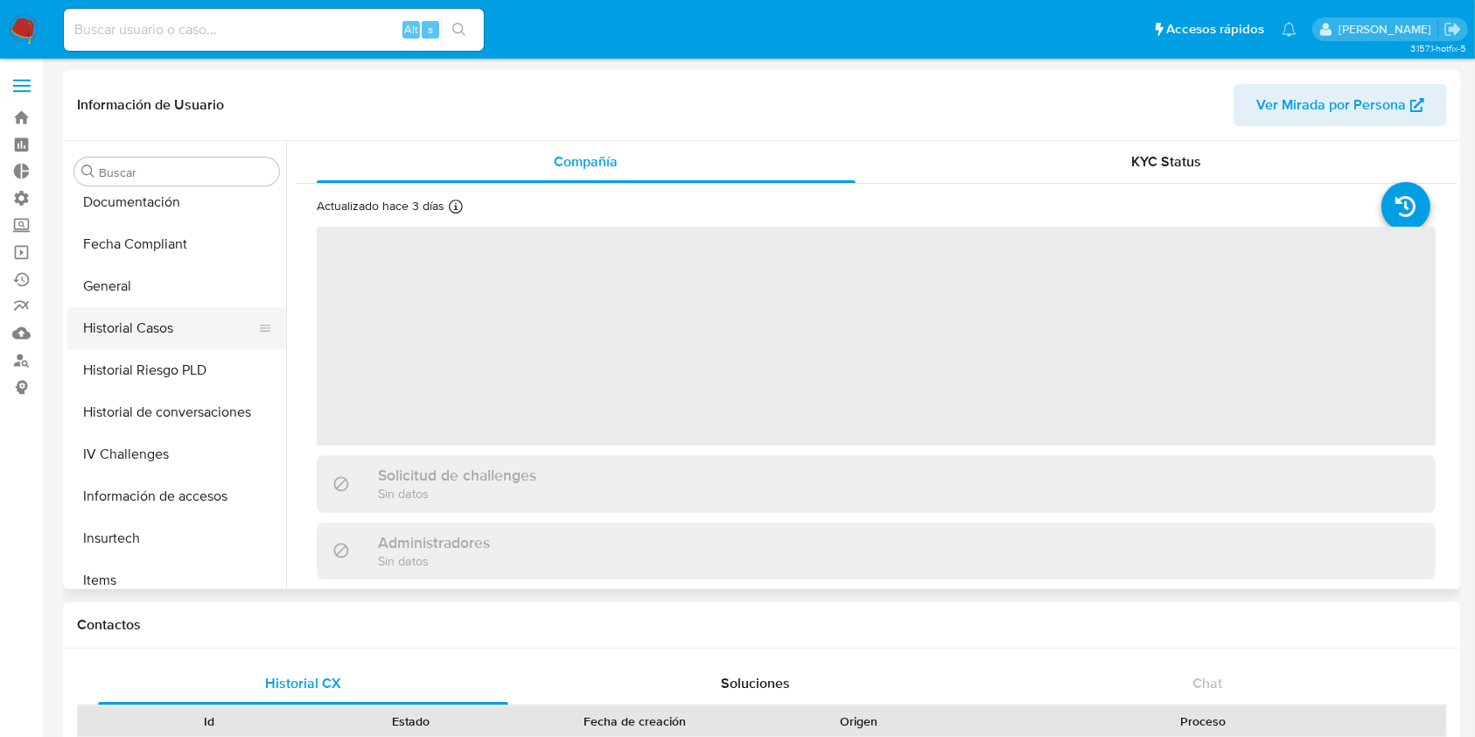
scroll to position [198, 0]
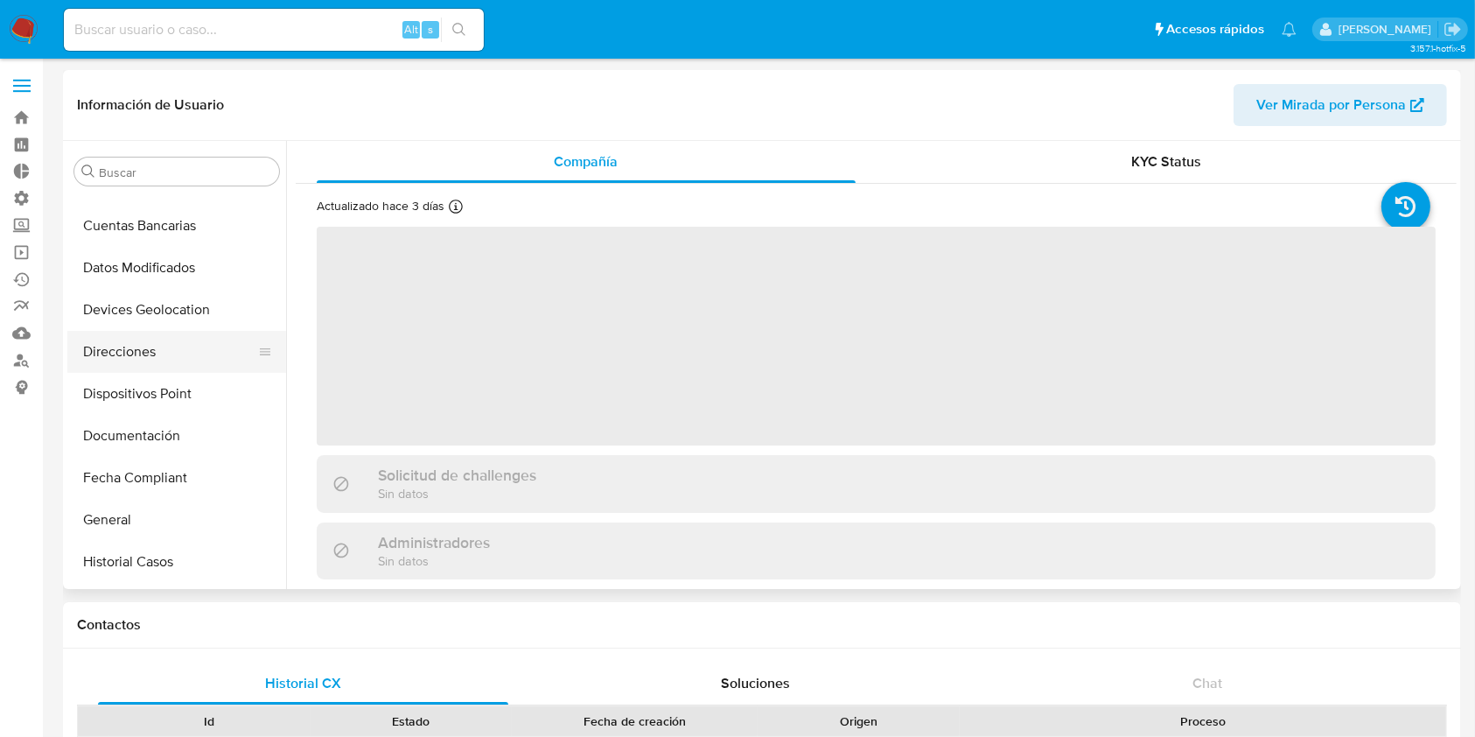
select select "10"
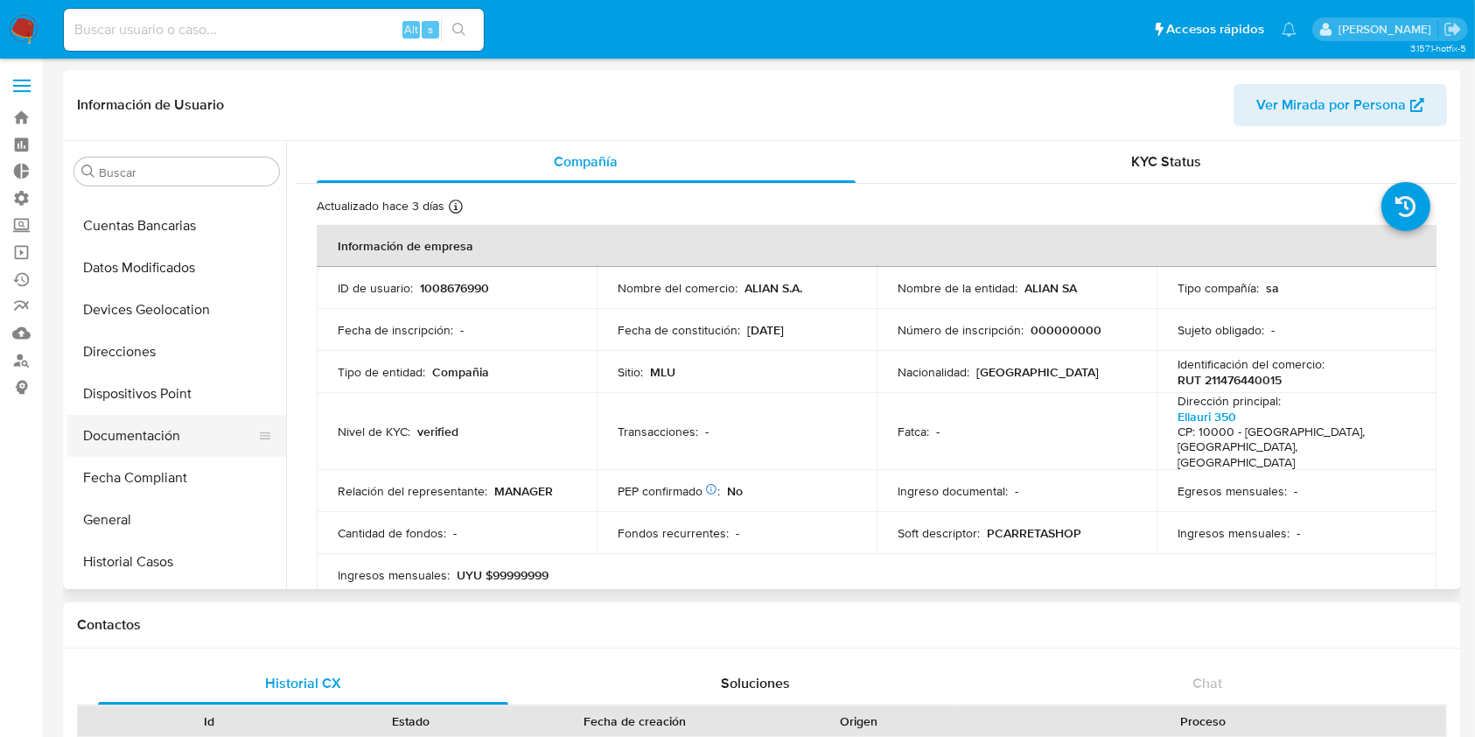
click at [147, 434] on button "Documentación" at bounding box center [169, 436] width 205 height 42
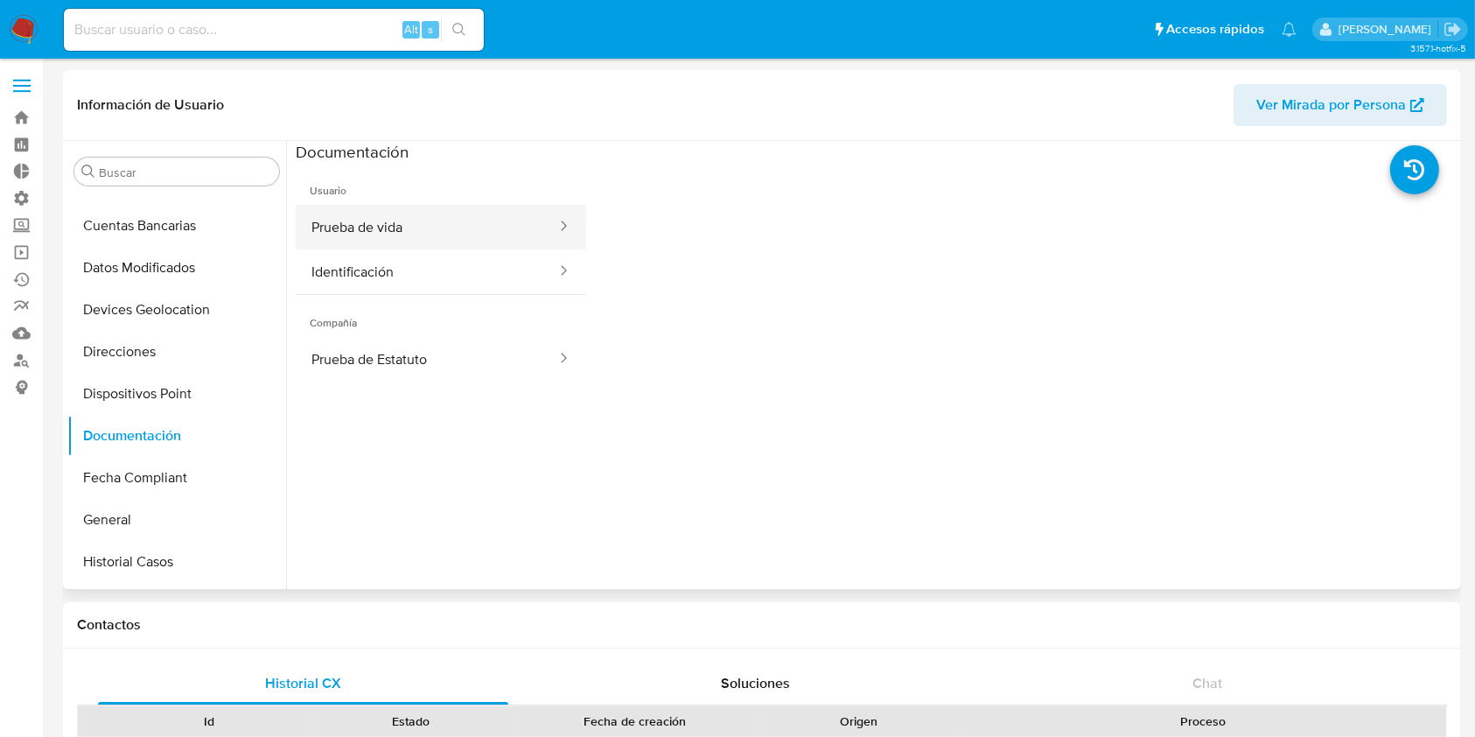
click at [432, 227] on button "Prueba de vida" at bounding box center [427, 227] width 262 height 45
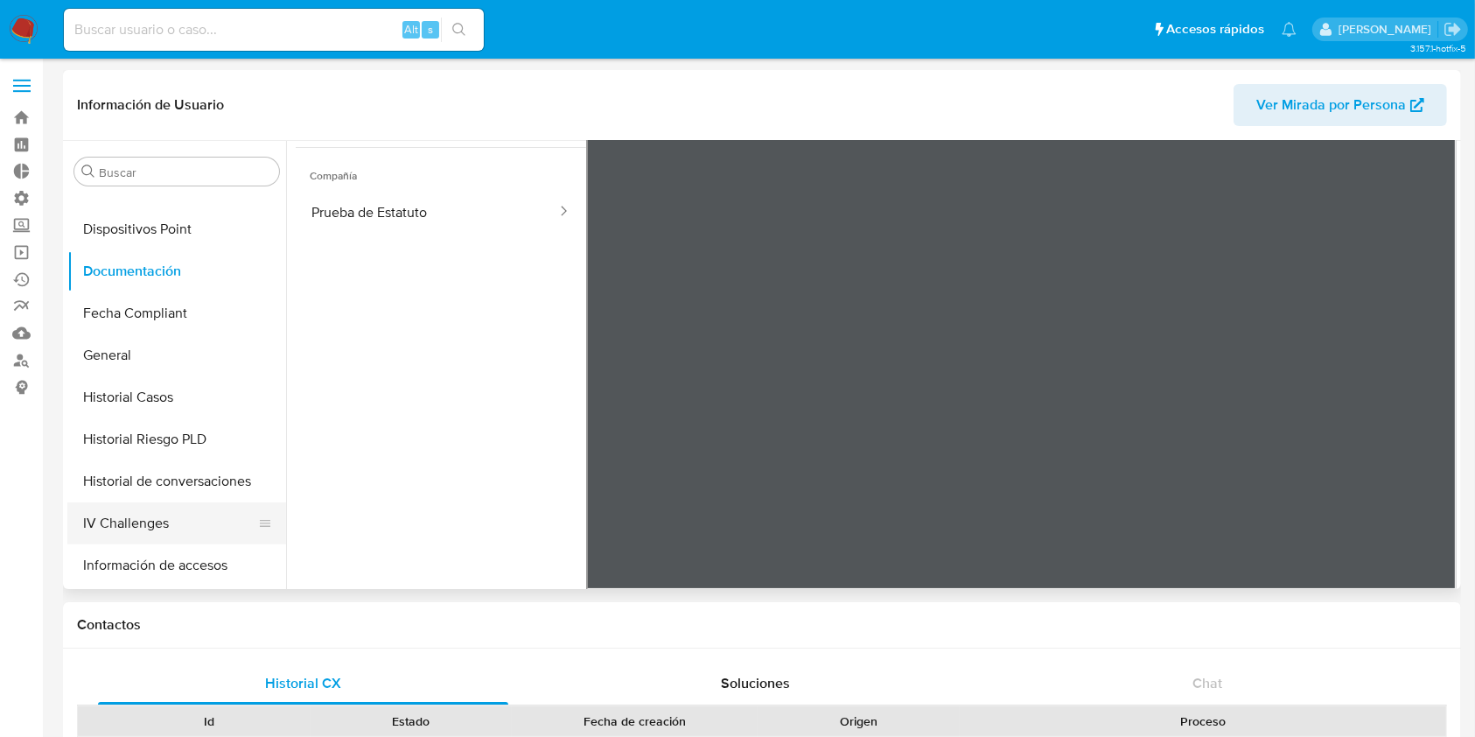
scroll to position [583, 0]
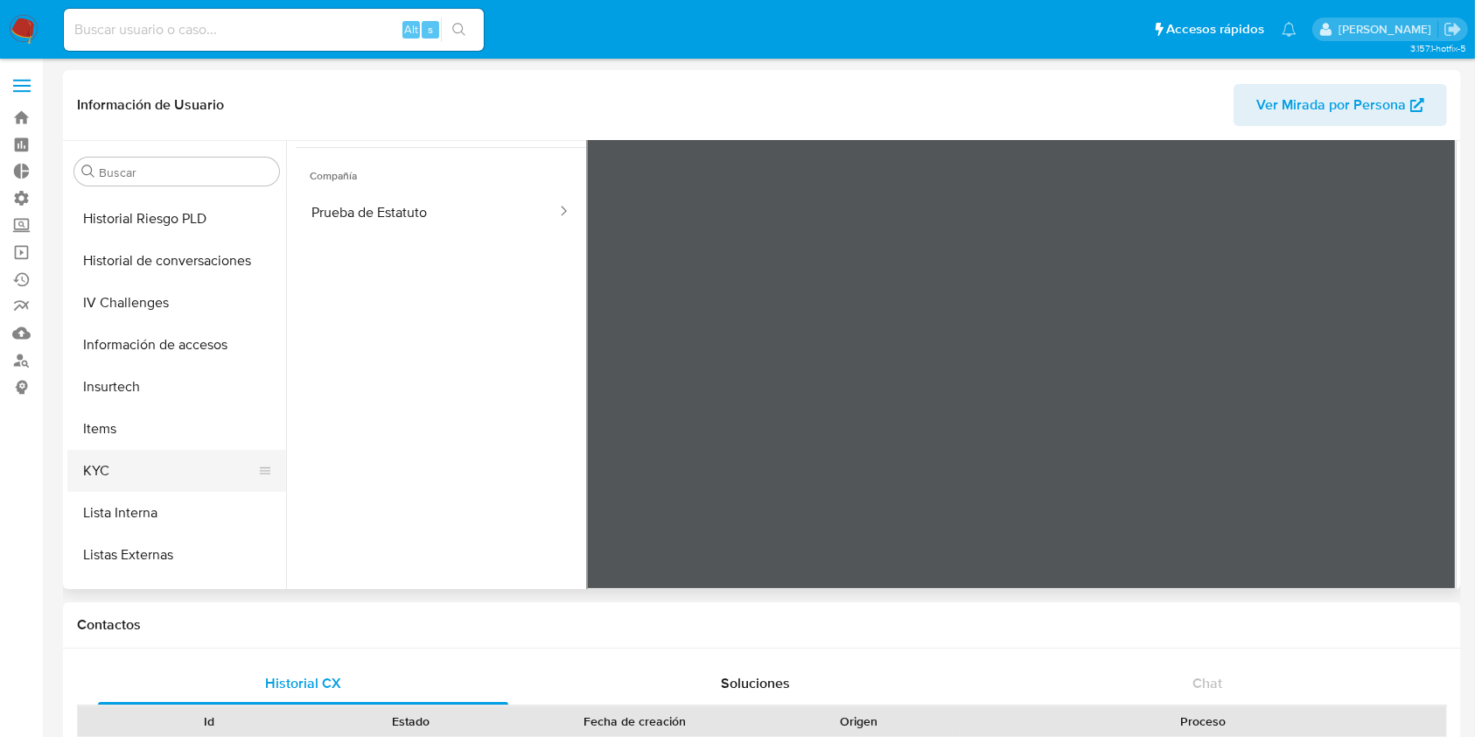
click at [135, 480] on button "KYC" at bounding box center [169, 471] width 205 height 42
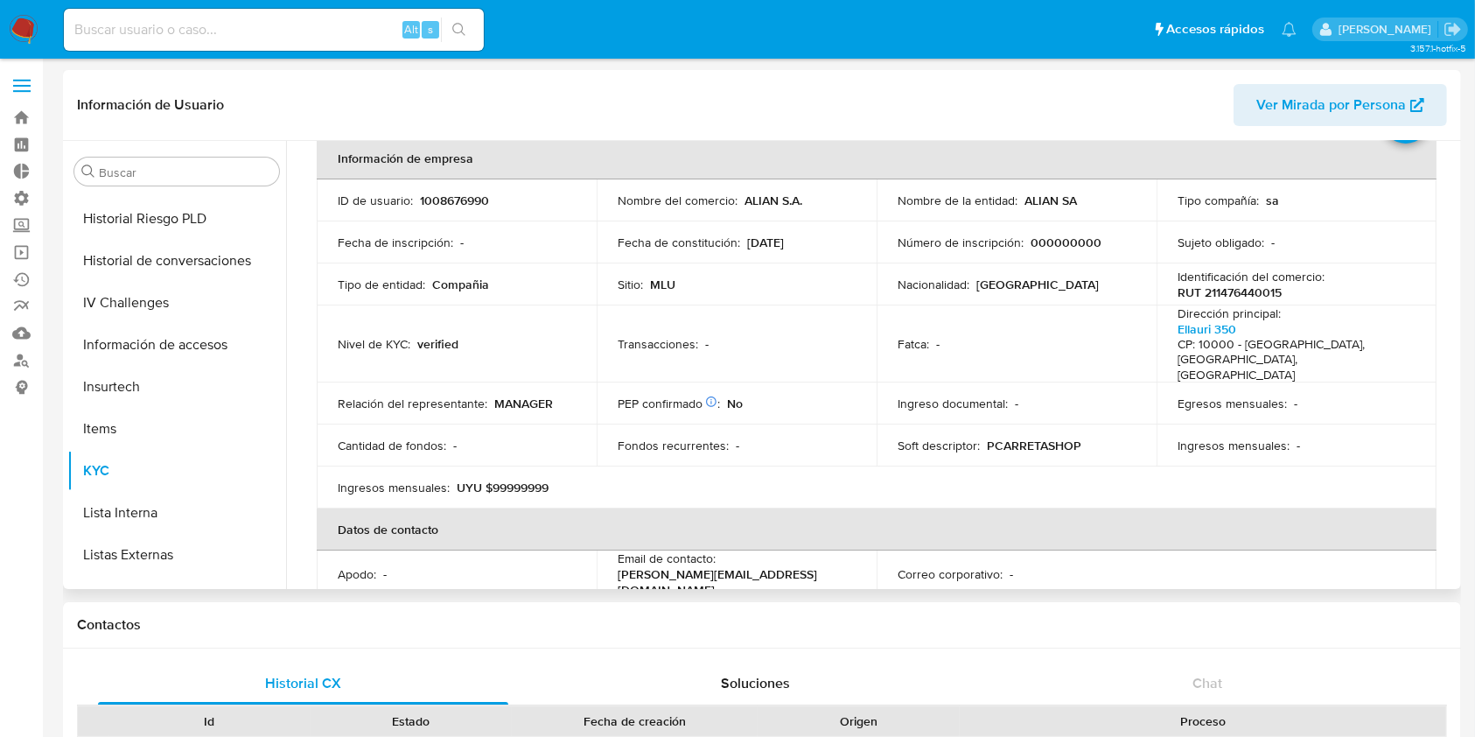
scroll to position [0, 0]
